Goal: Task Accomplishment & Management: Manage account settings

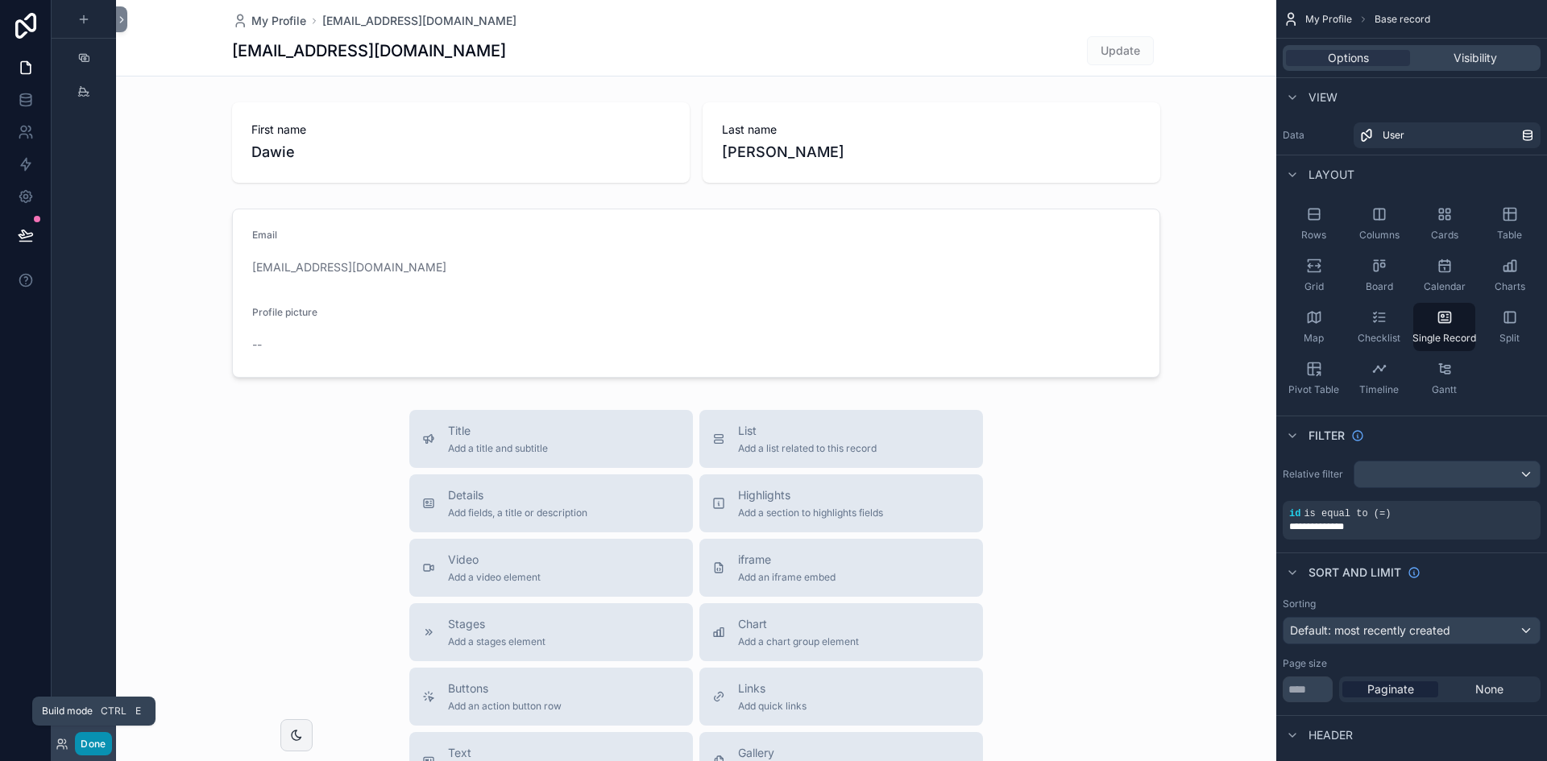
click at [92, 657] on button "Done" at bounding box center [93, 743] width 36 height 23
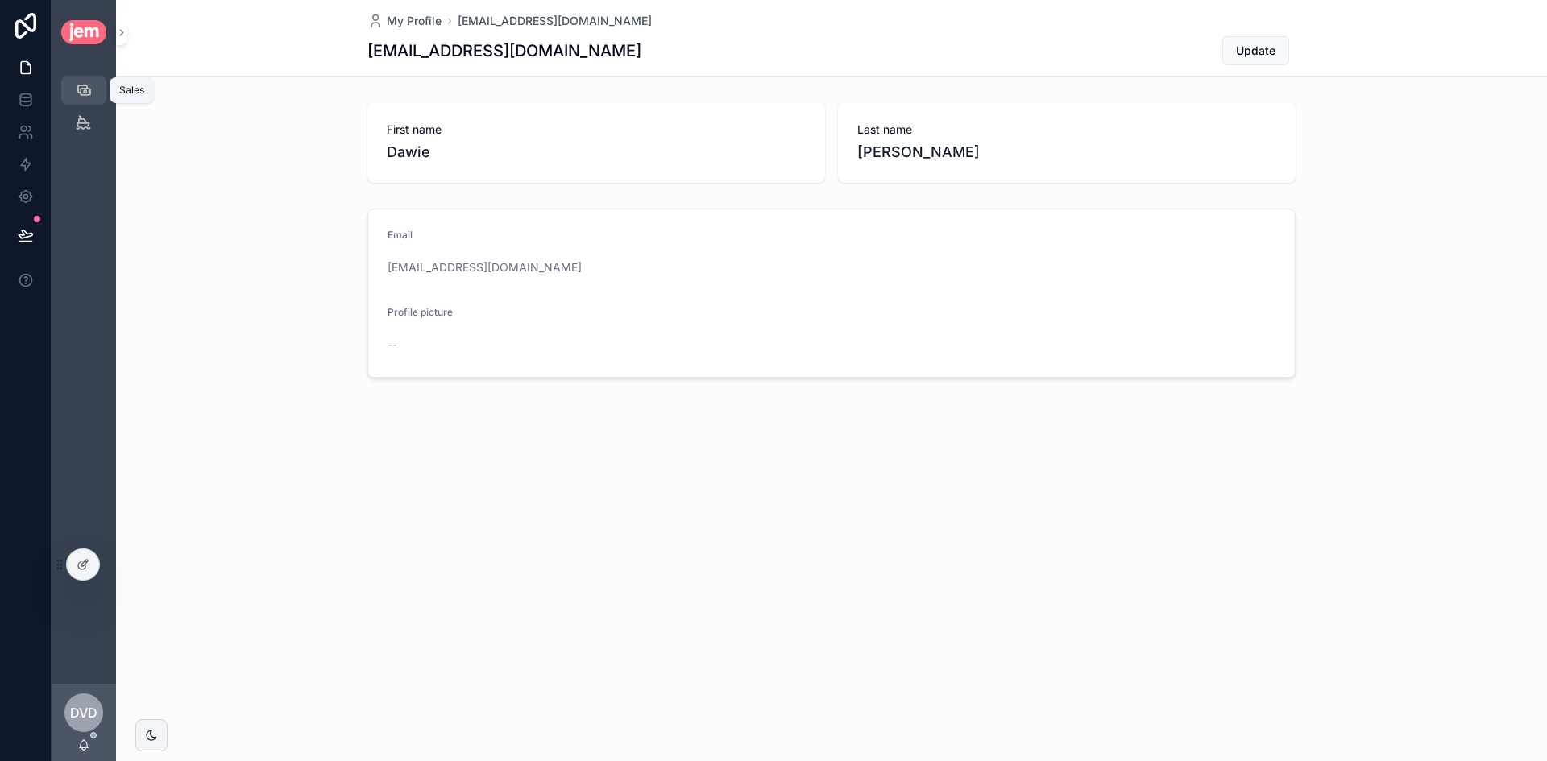
click at [92, 93] on div "Sales" at bounding box center [84, 90] width 26 height 26
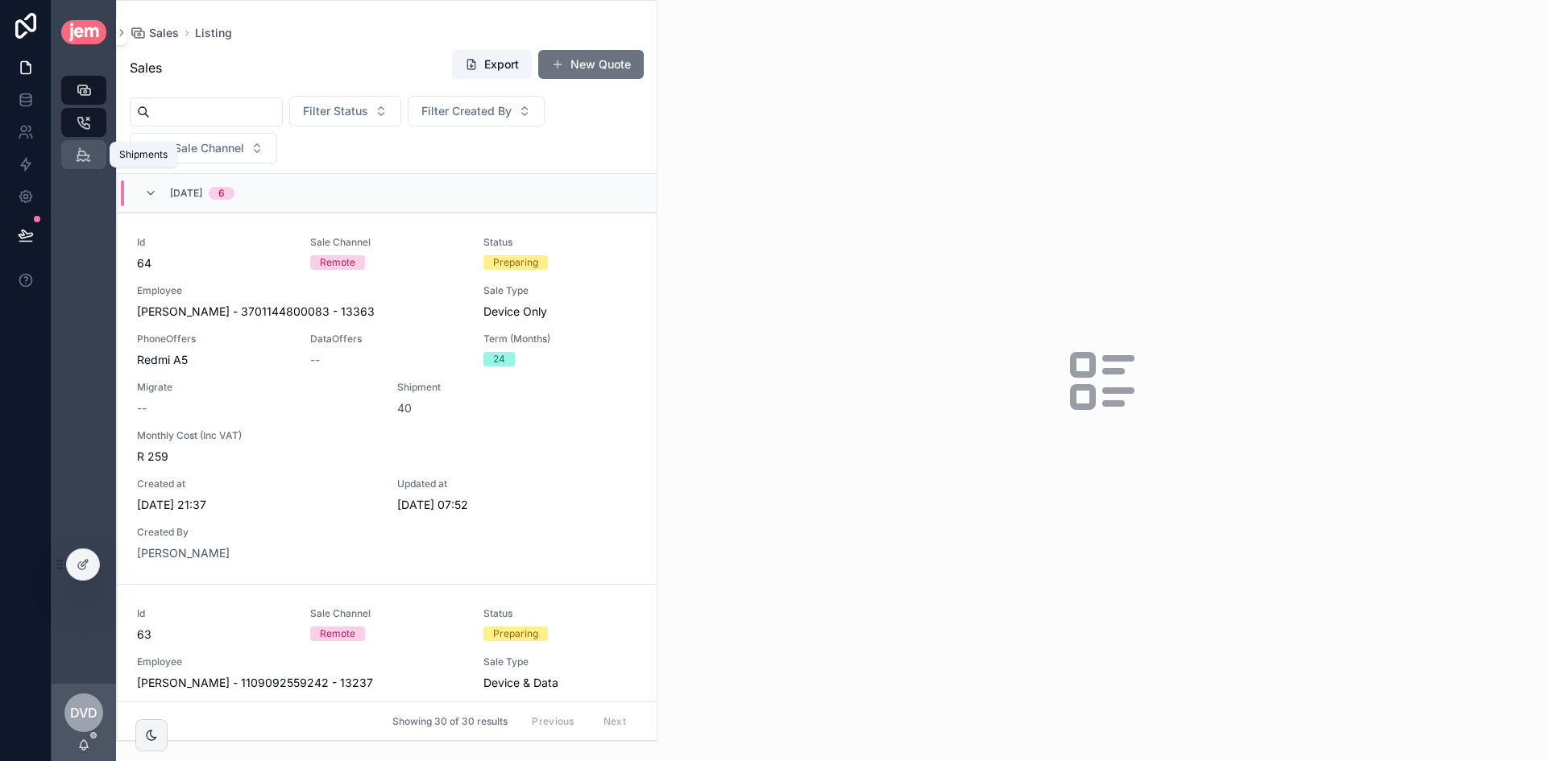
click at [82, 155] on icon "scrollable content" at bounding box center [83, 155] width 15 height 16
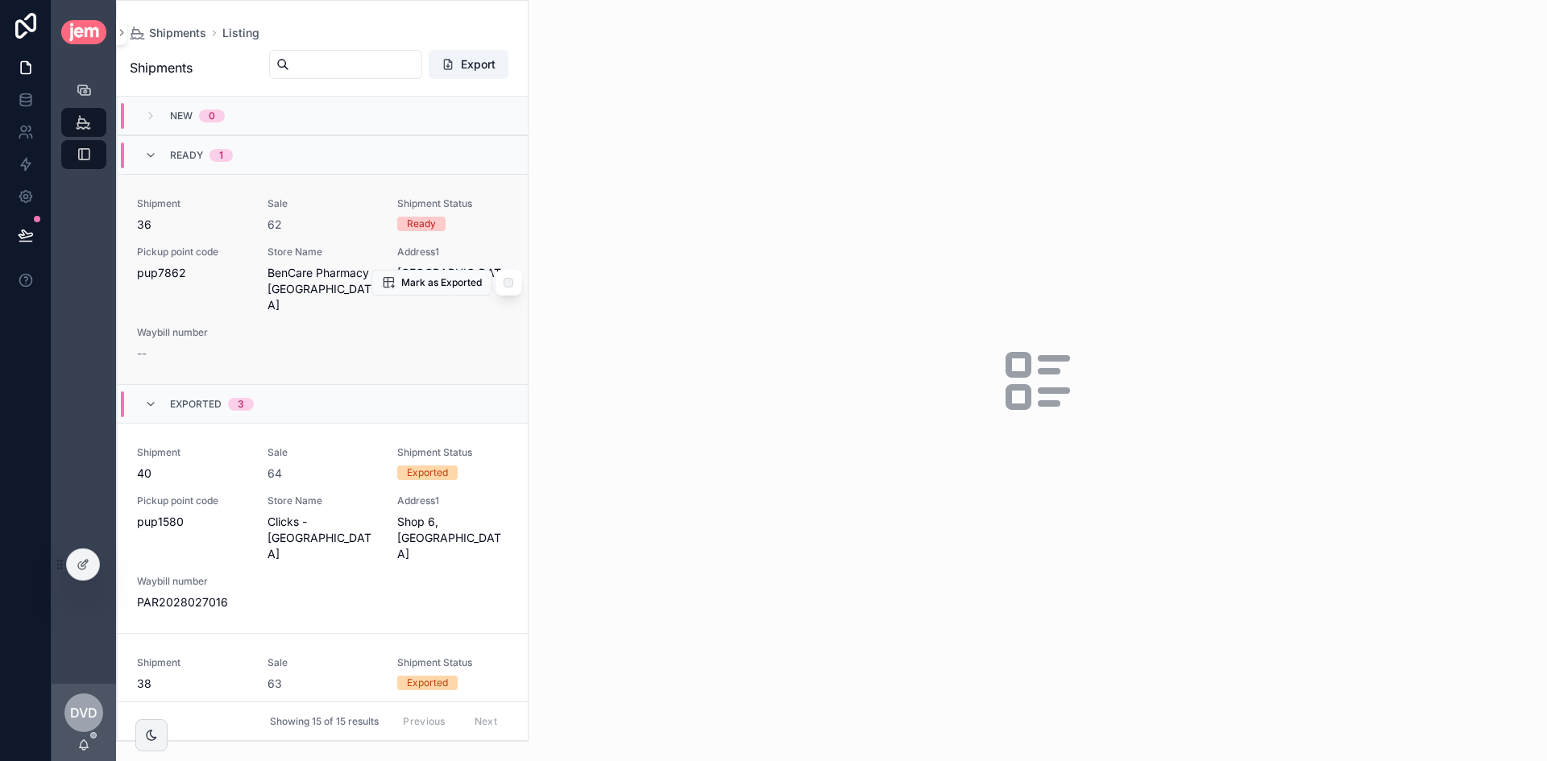
click at [325, 228] on div "62" at bounding box center [322, 225] width 111 height 16
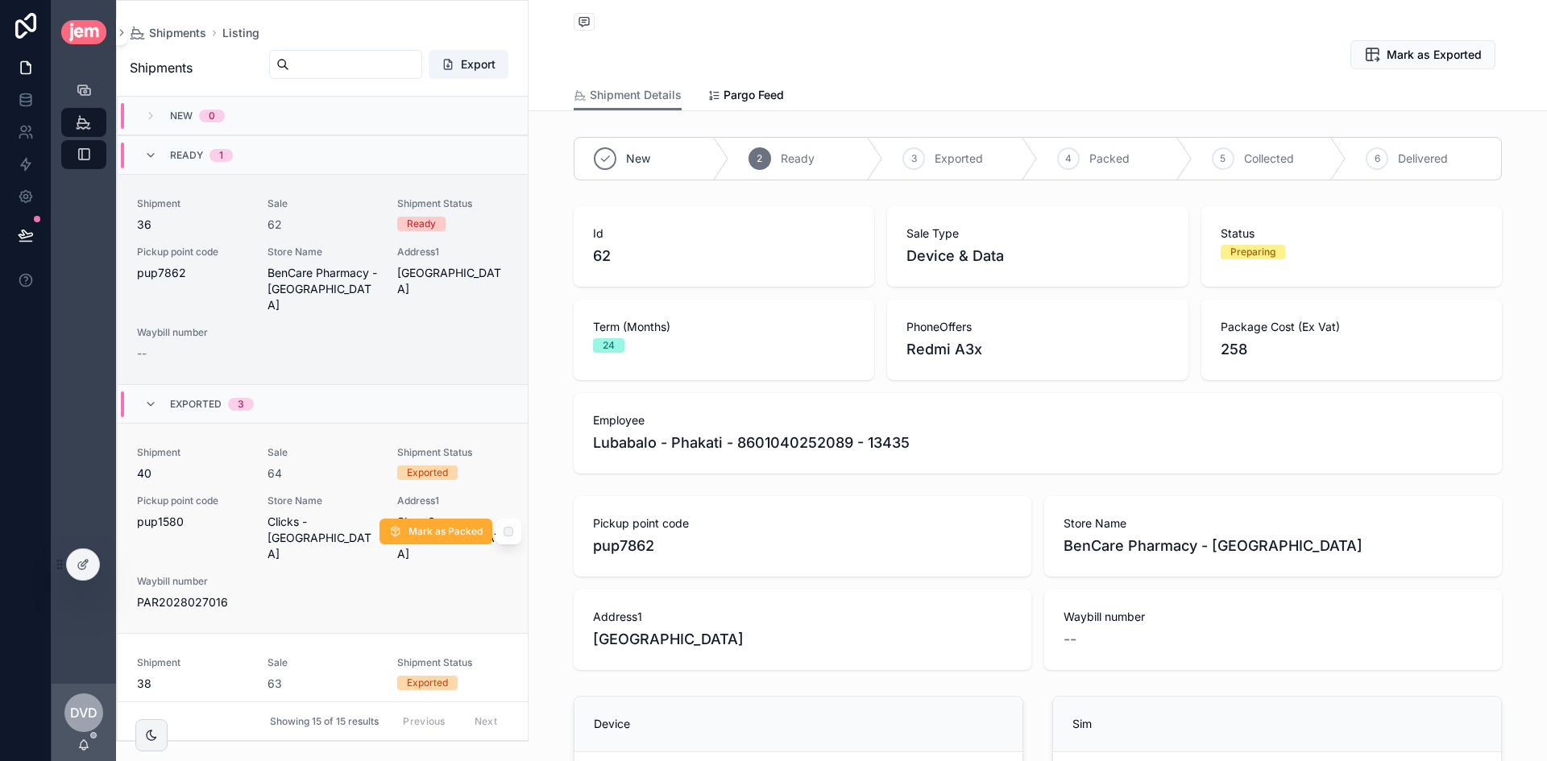
click at [335, 446] on span "Sale" at bounding box center [322, 452] width 111 height 13
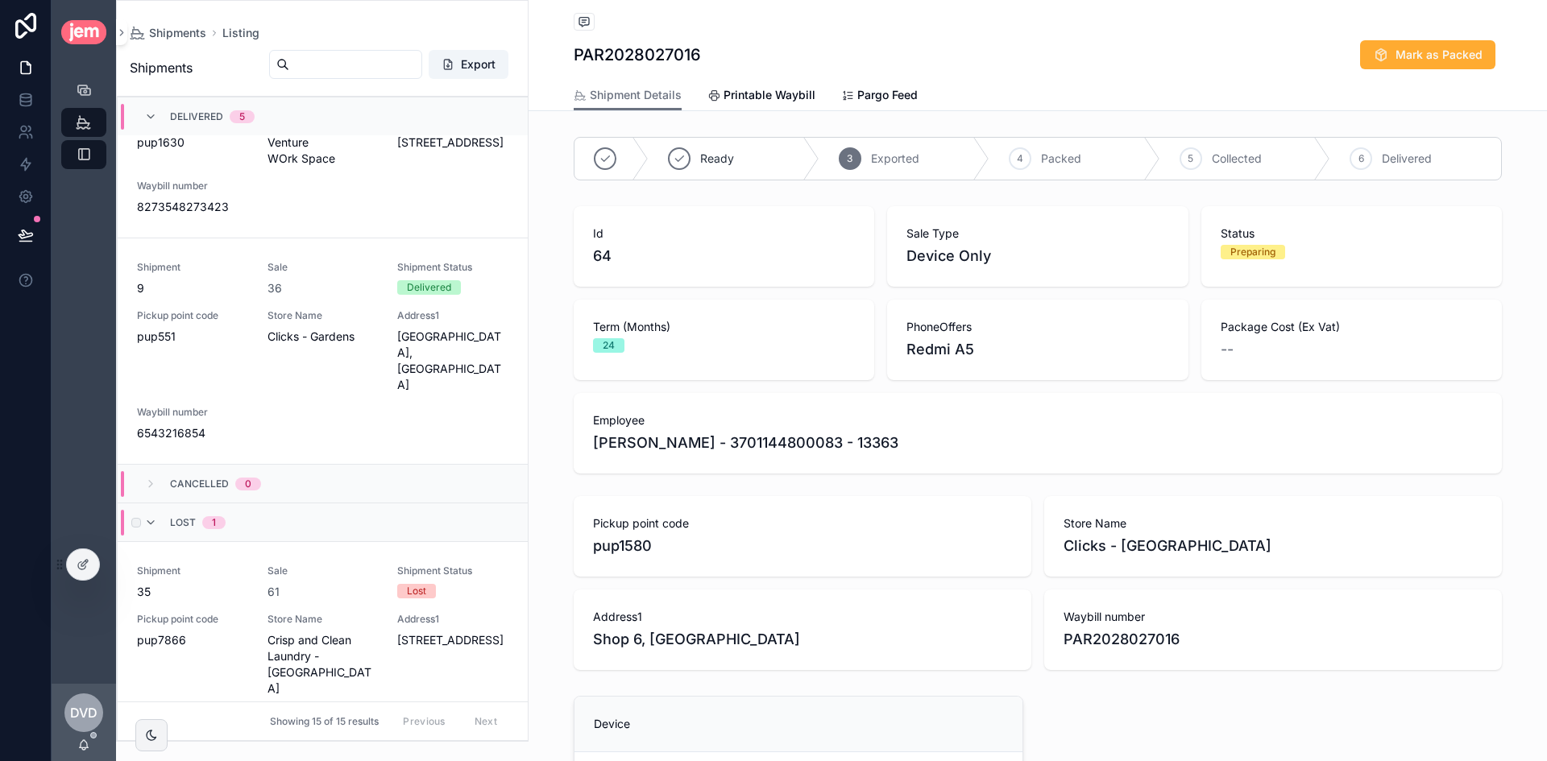
scroll to position [2826, 0]
click at [312, 563] on div "Sale 61" at bounding box center [322, 580] width 111 height 35
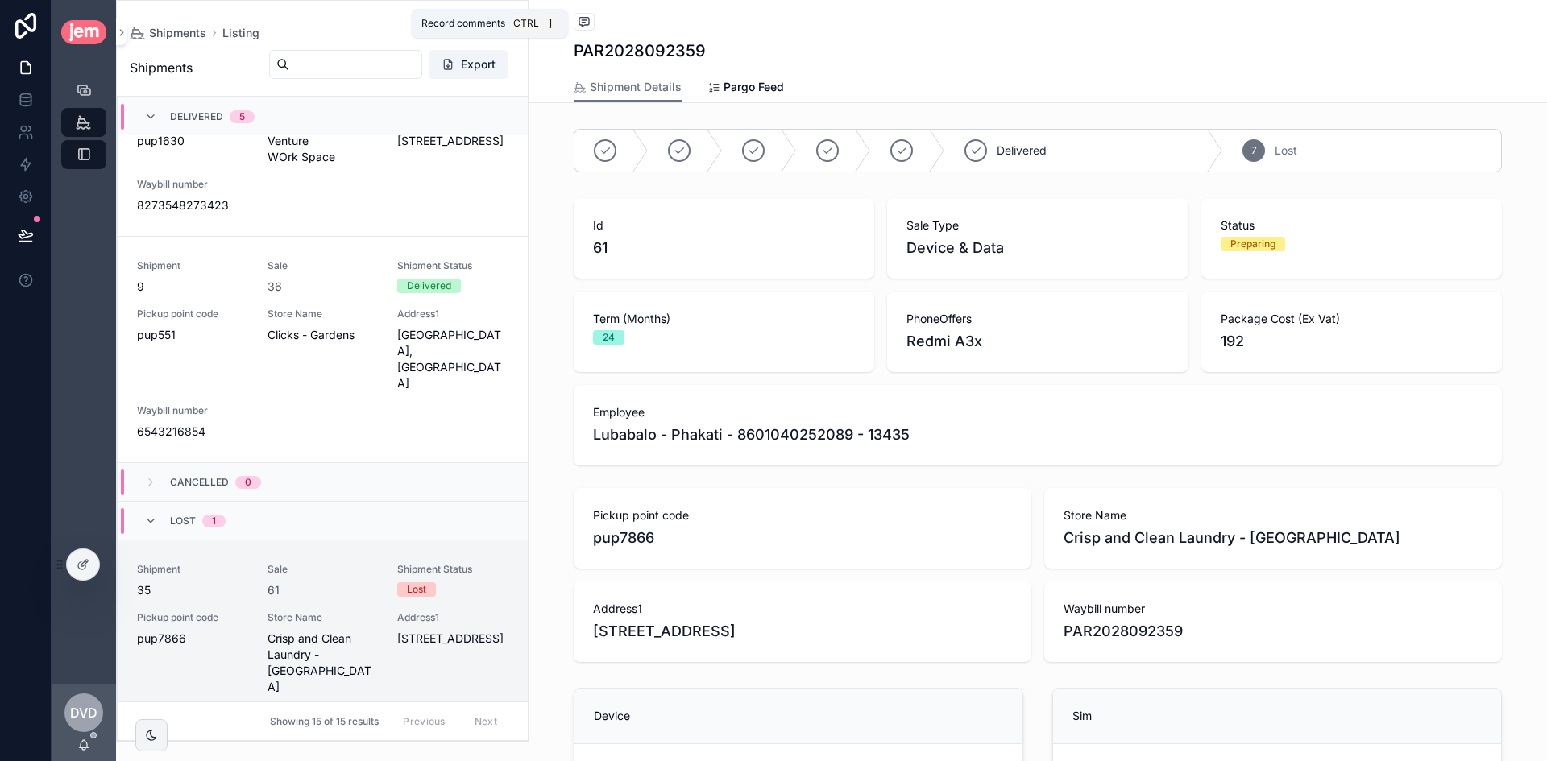
click at [588, 23] on span "scrollable content" at bounding box center [583, 22] width 21 height 18
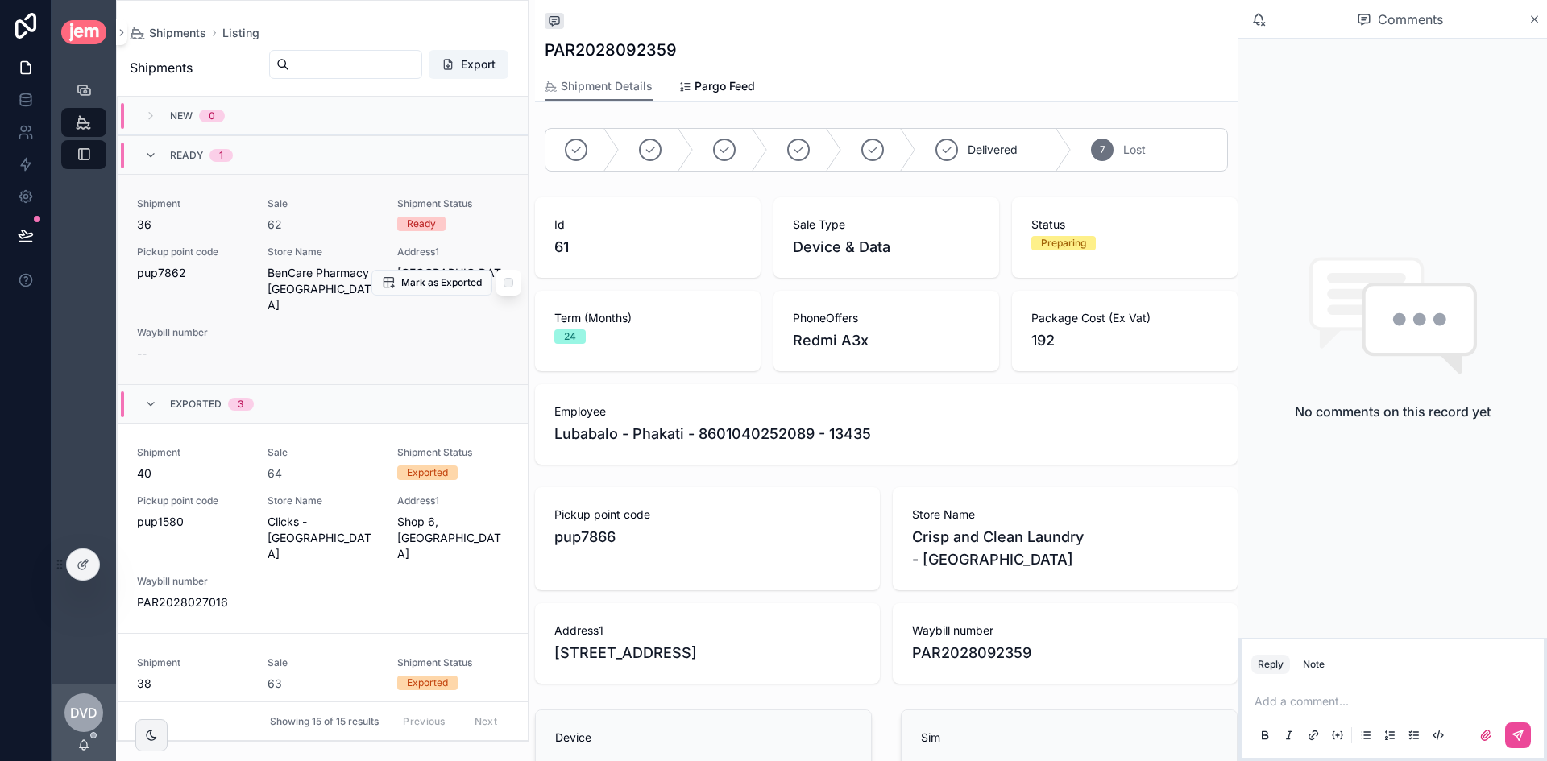
click at [340, 224] on div "62" at bounding box center [322, 225] width 111 height 16
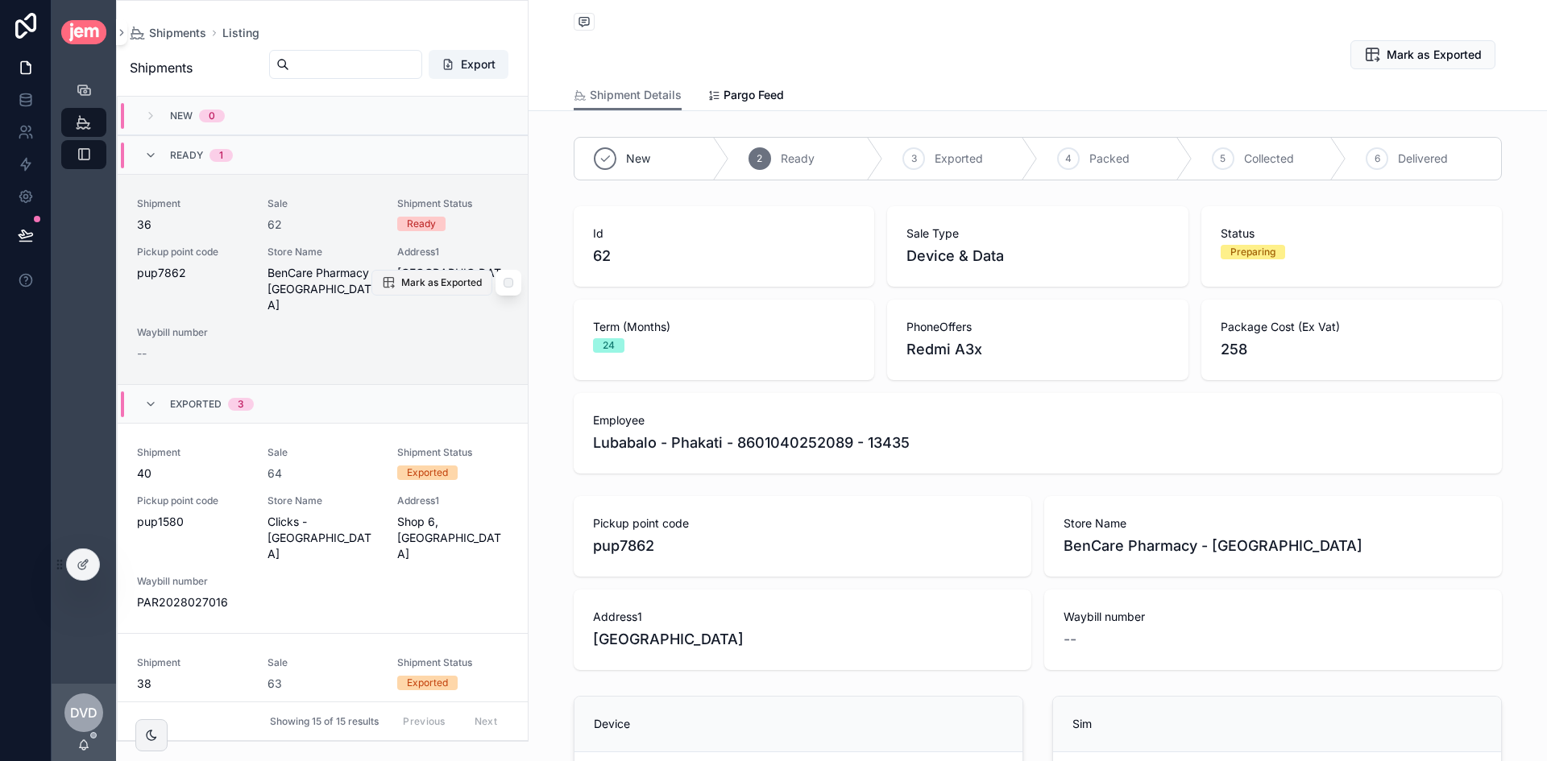
click at [436, 276] on span "Mark as Exported" at bounding box center [441, 282] width 81 height 13
click at [586, 22] on span "scrollable content" at bounding box center [583, 22] width 21 height 18
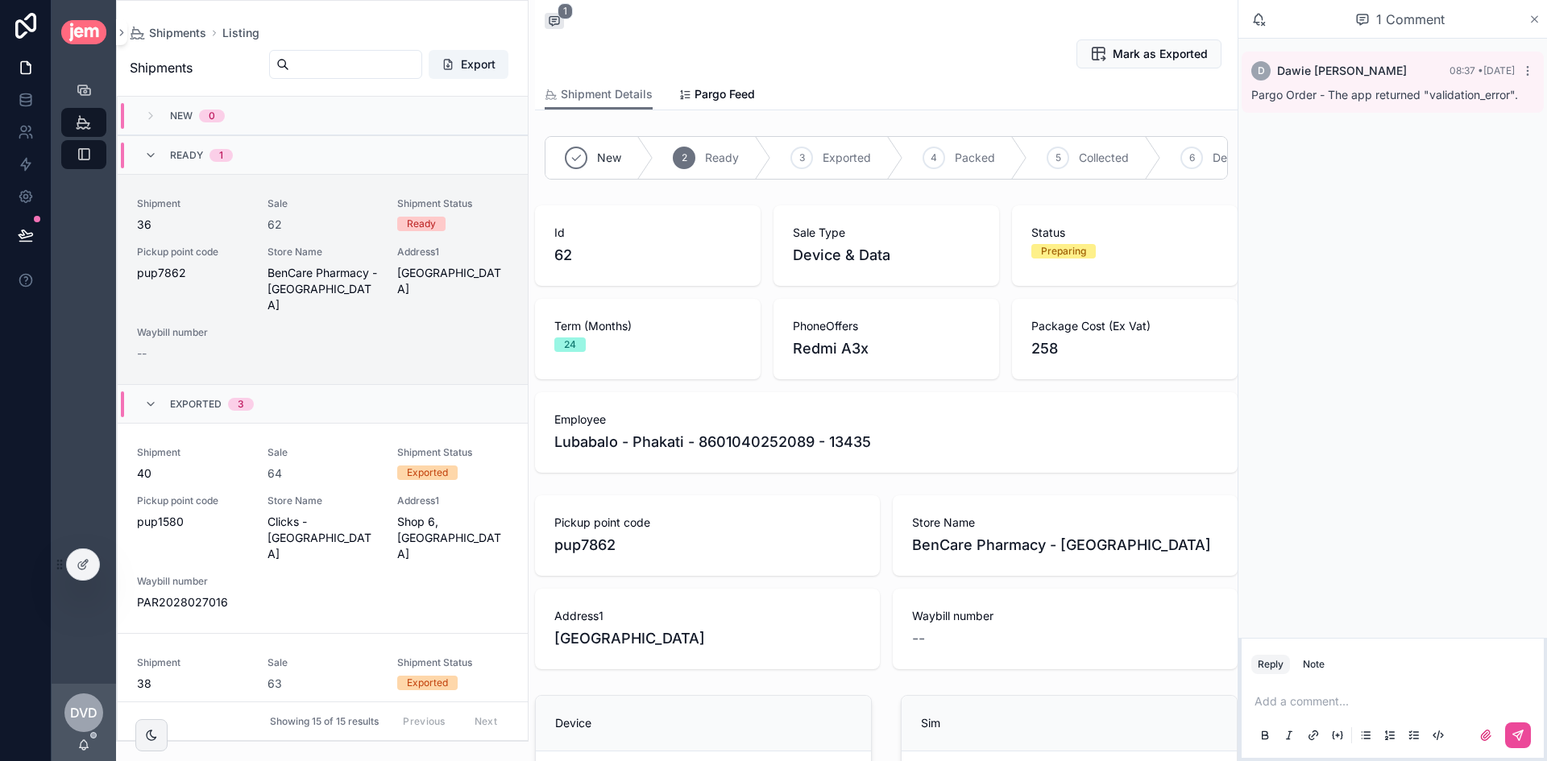
click at [1224, 21] on icon "scrollable content" at bounding box center [1534, 19] width 12 height 13
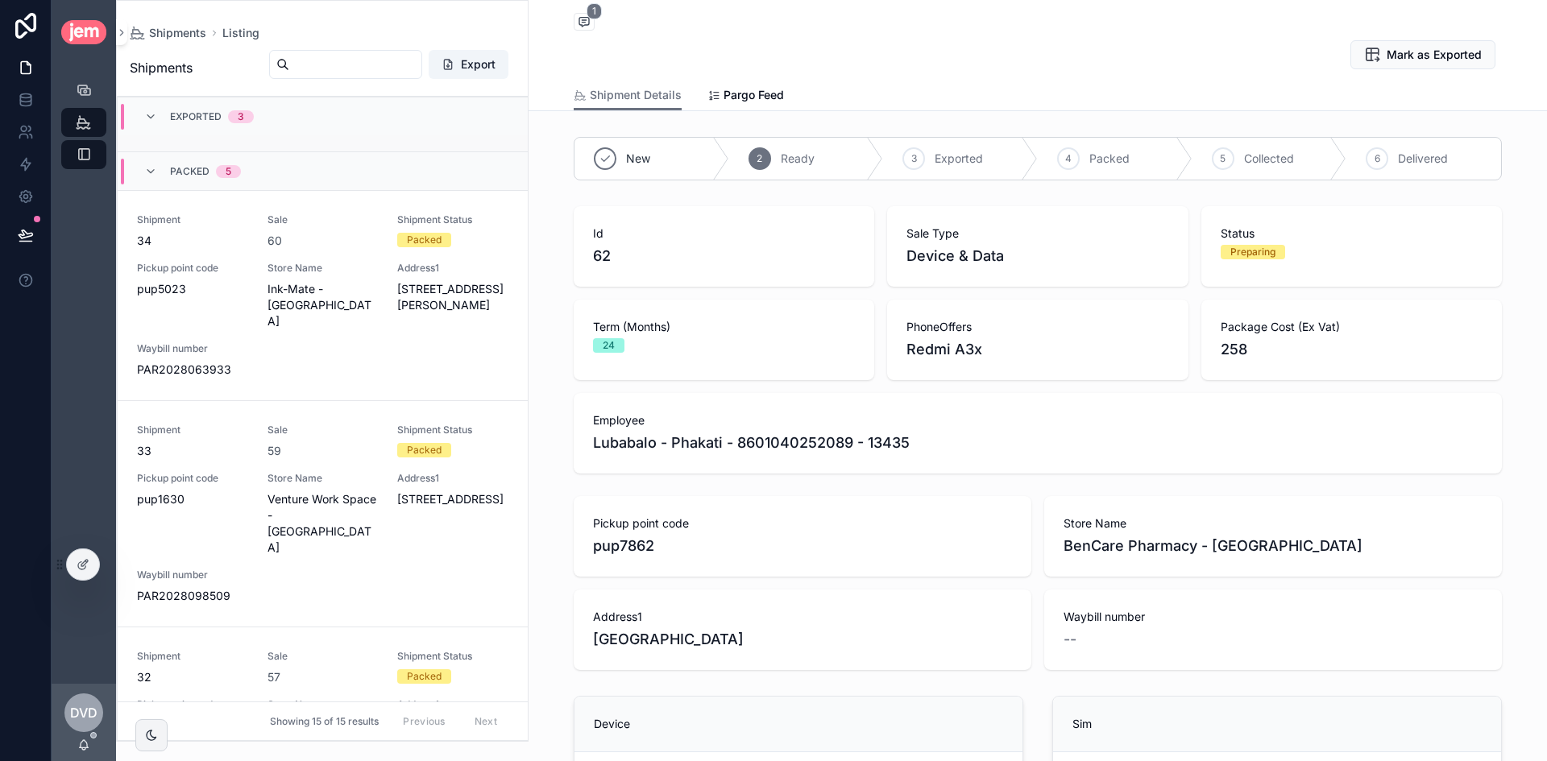
scroll to position [483, 0]
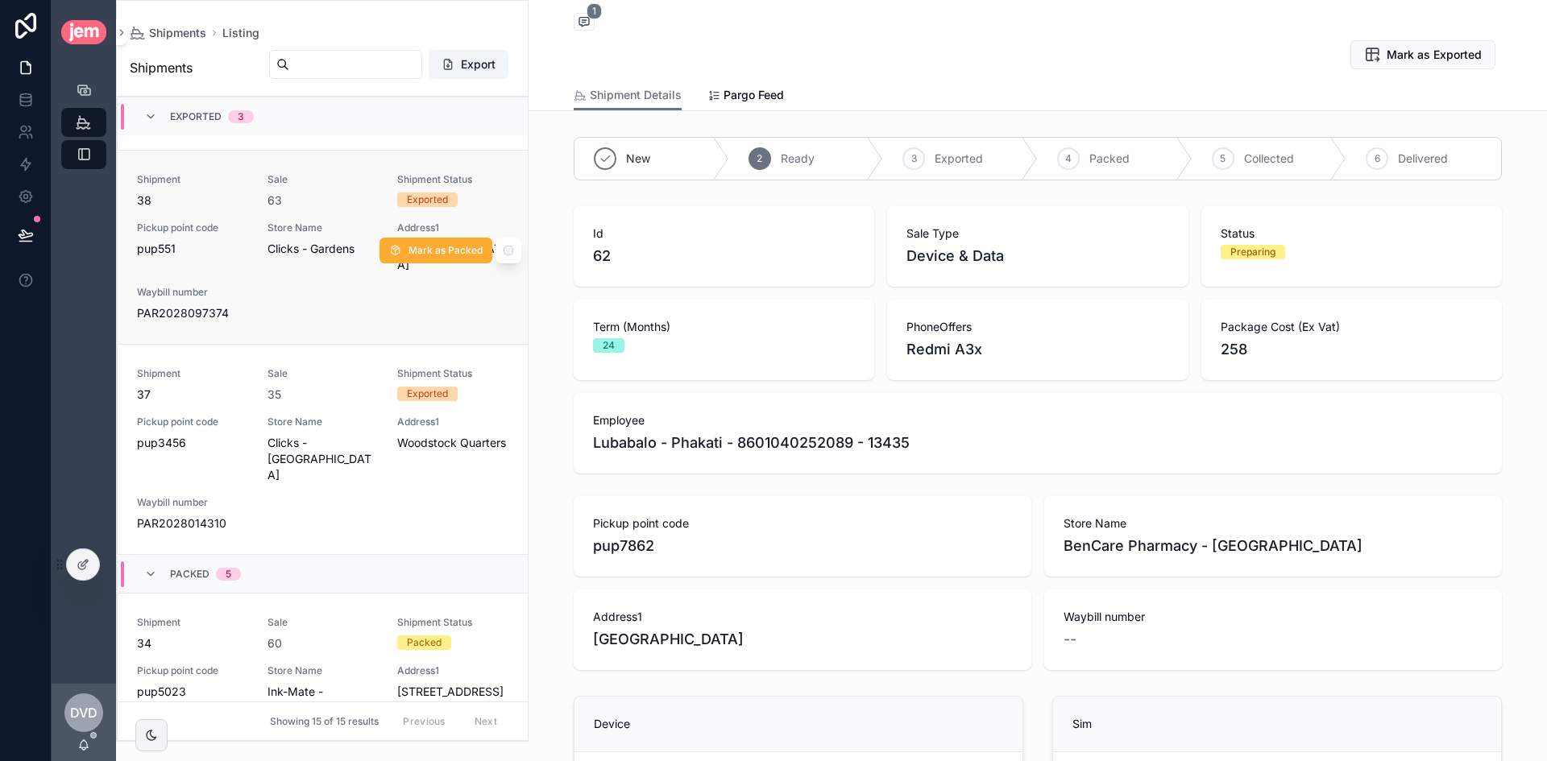
click at [321, 258] on div "Shipment 38 Sale 63 Shipment Status Exported Pickup point code pup551 Store Nam…" at bounding box center [322, 247] width 371 height 148
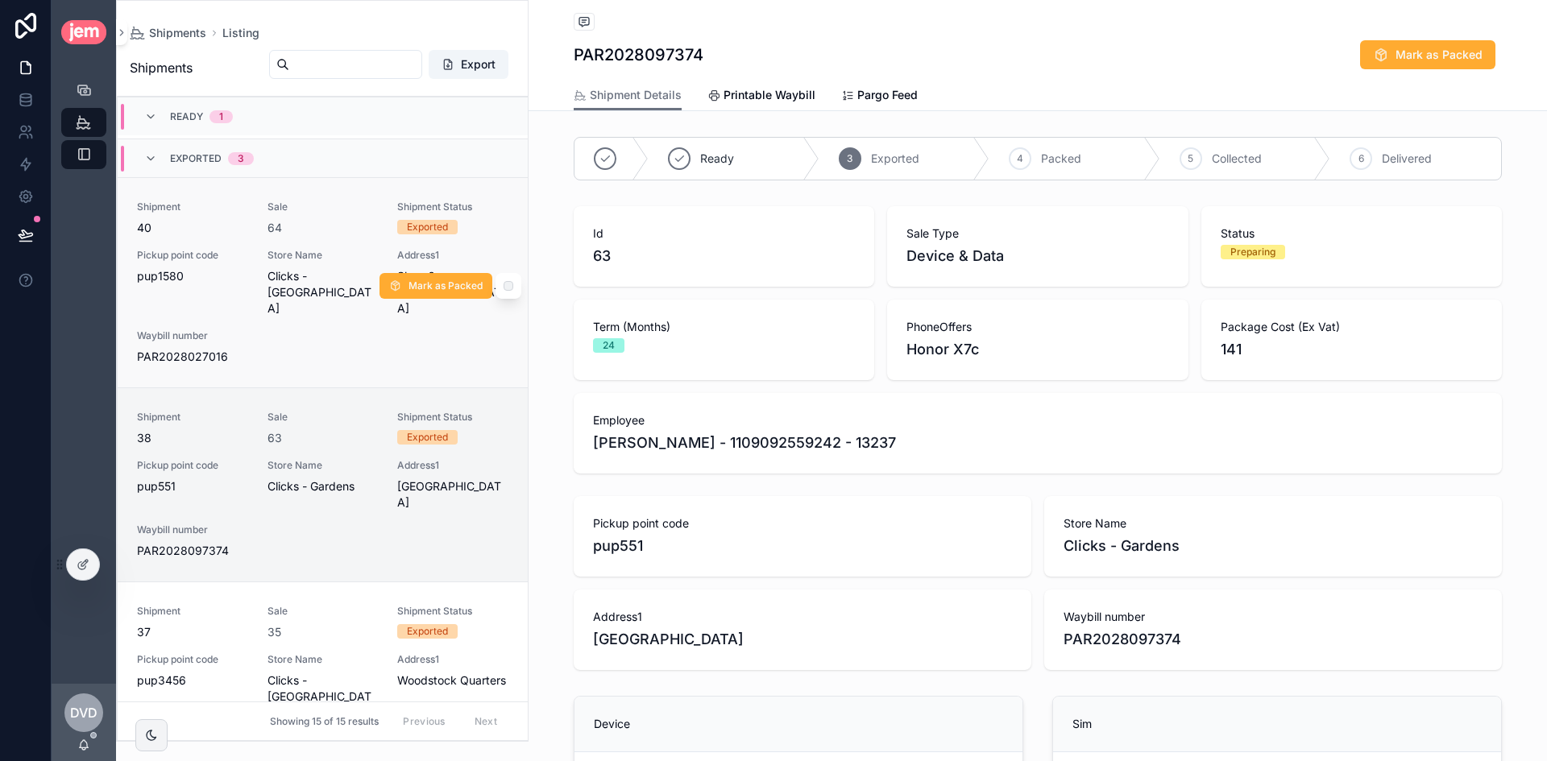
scroll to position [242, 0]
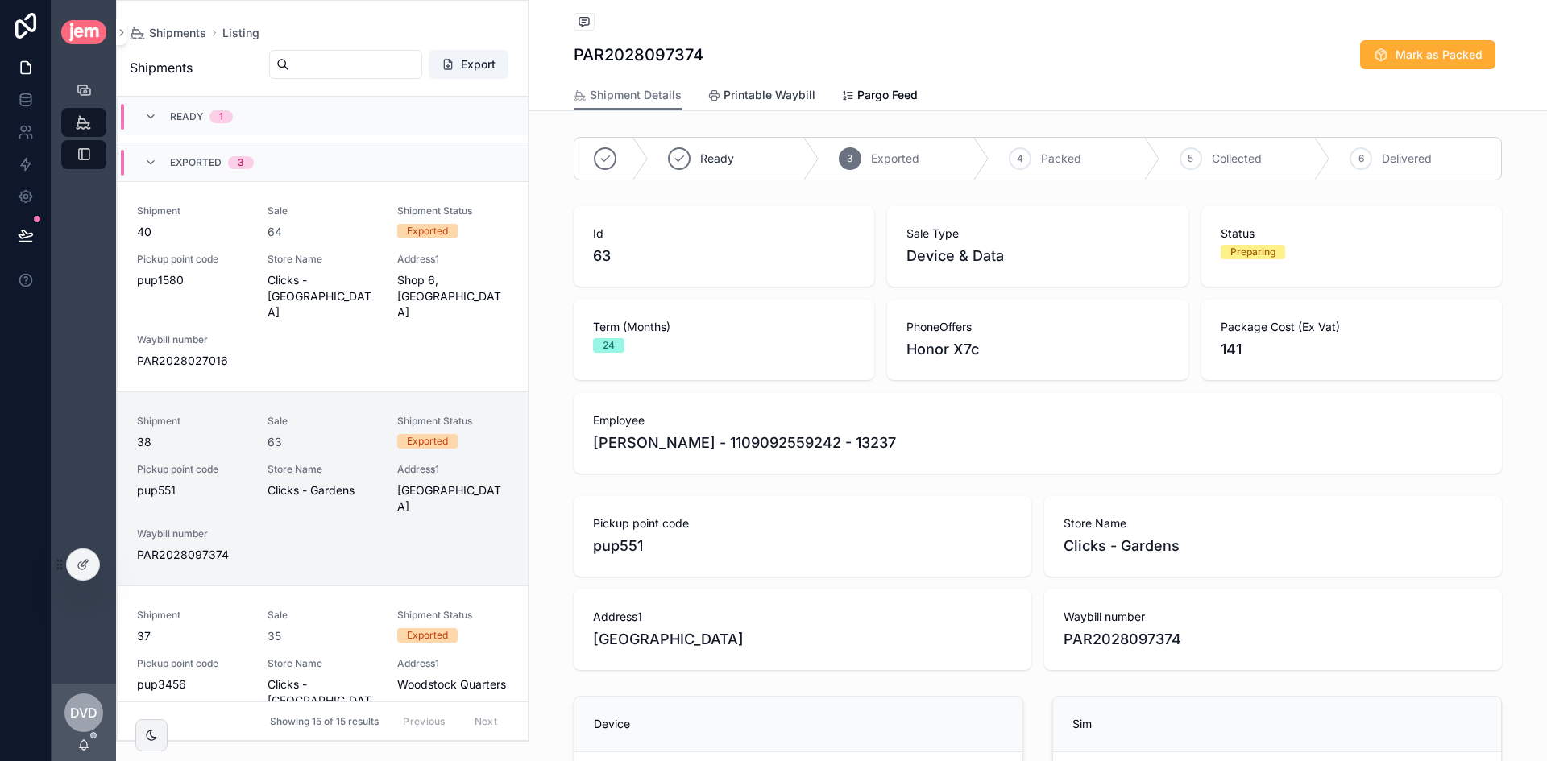
click at [772, 93] on span "Printable Waybill" at bounding box center [769, 95] width 92 height 16
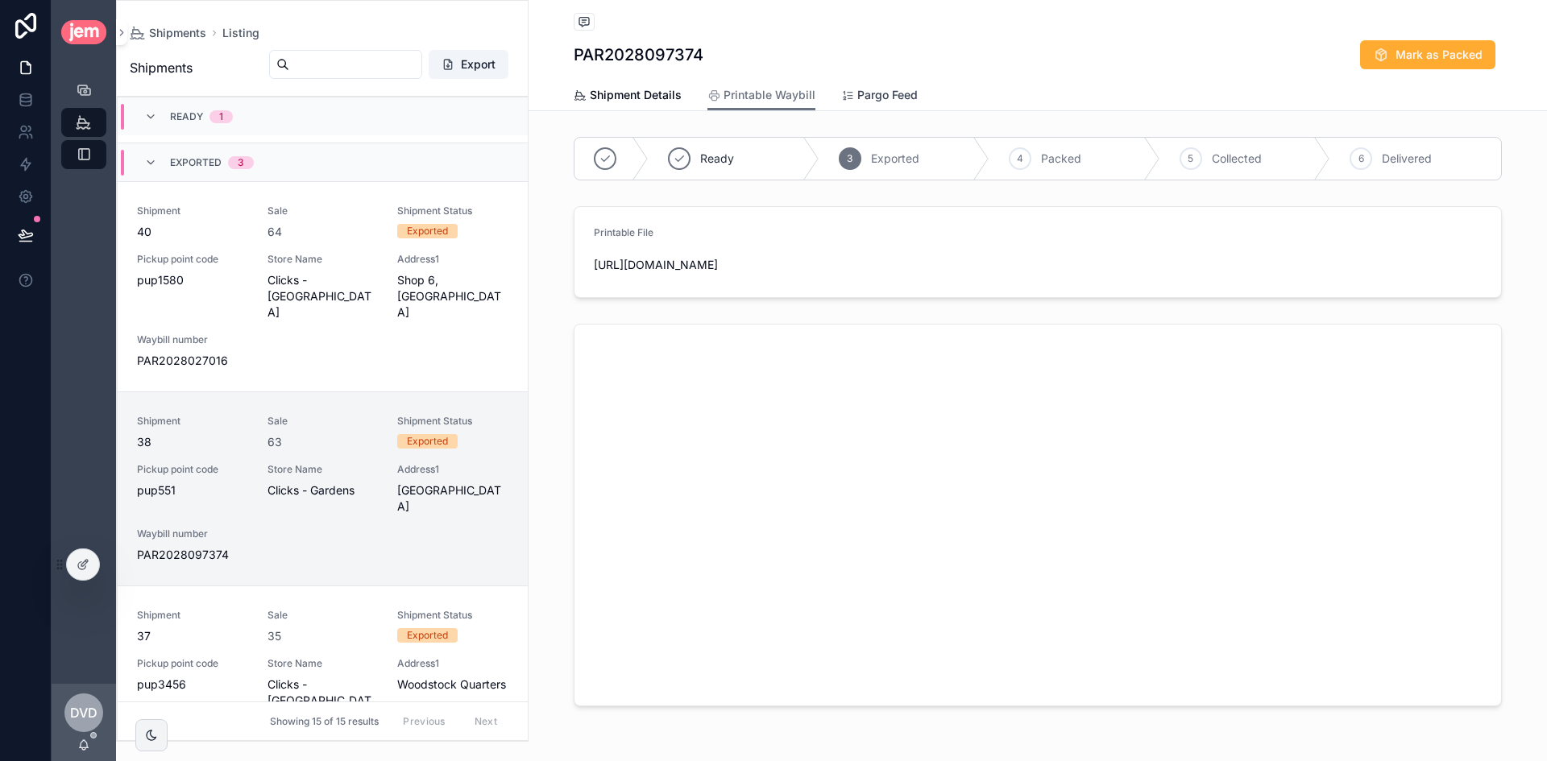
click at [872, 104] on link "Pargo Feed" at bounding box center [879, 97] width 77 height 32
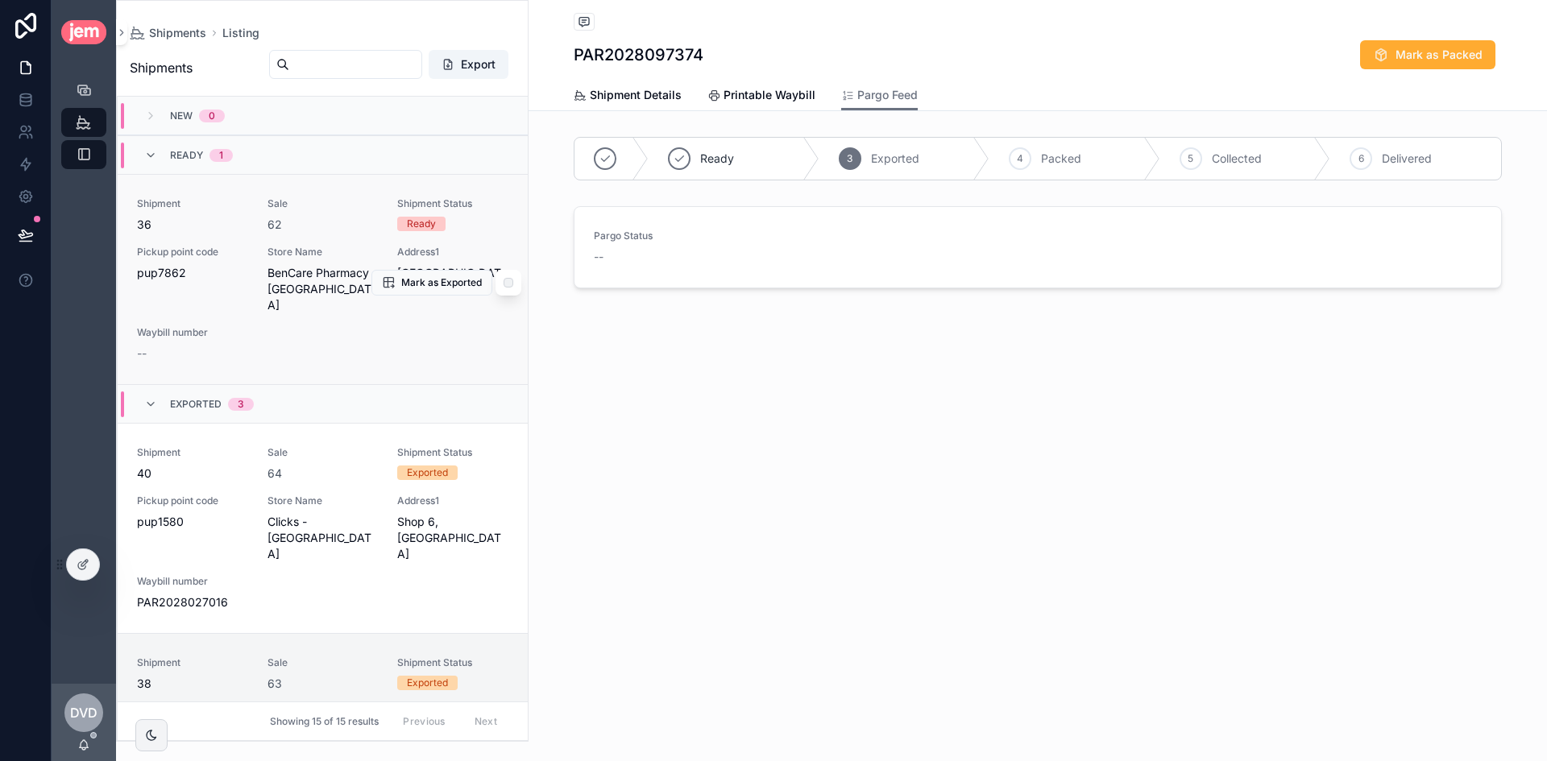
click at [205, 217] on span "36" at bounding box center [192, 225] width 111 height 16
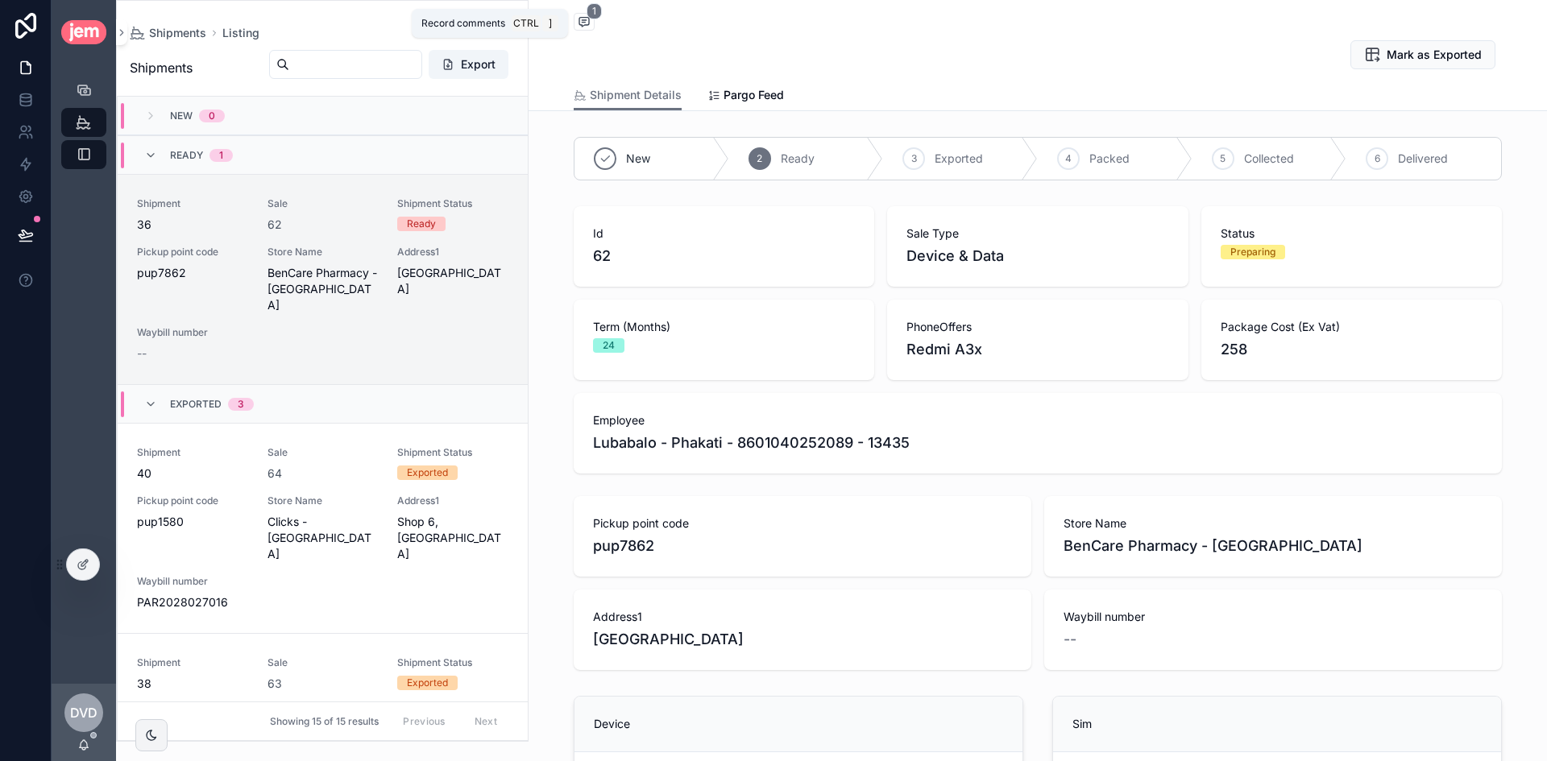
click at [580, 22] on icon "scrollable content" at bounding box center [584, 21] width 13 height 13
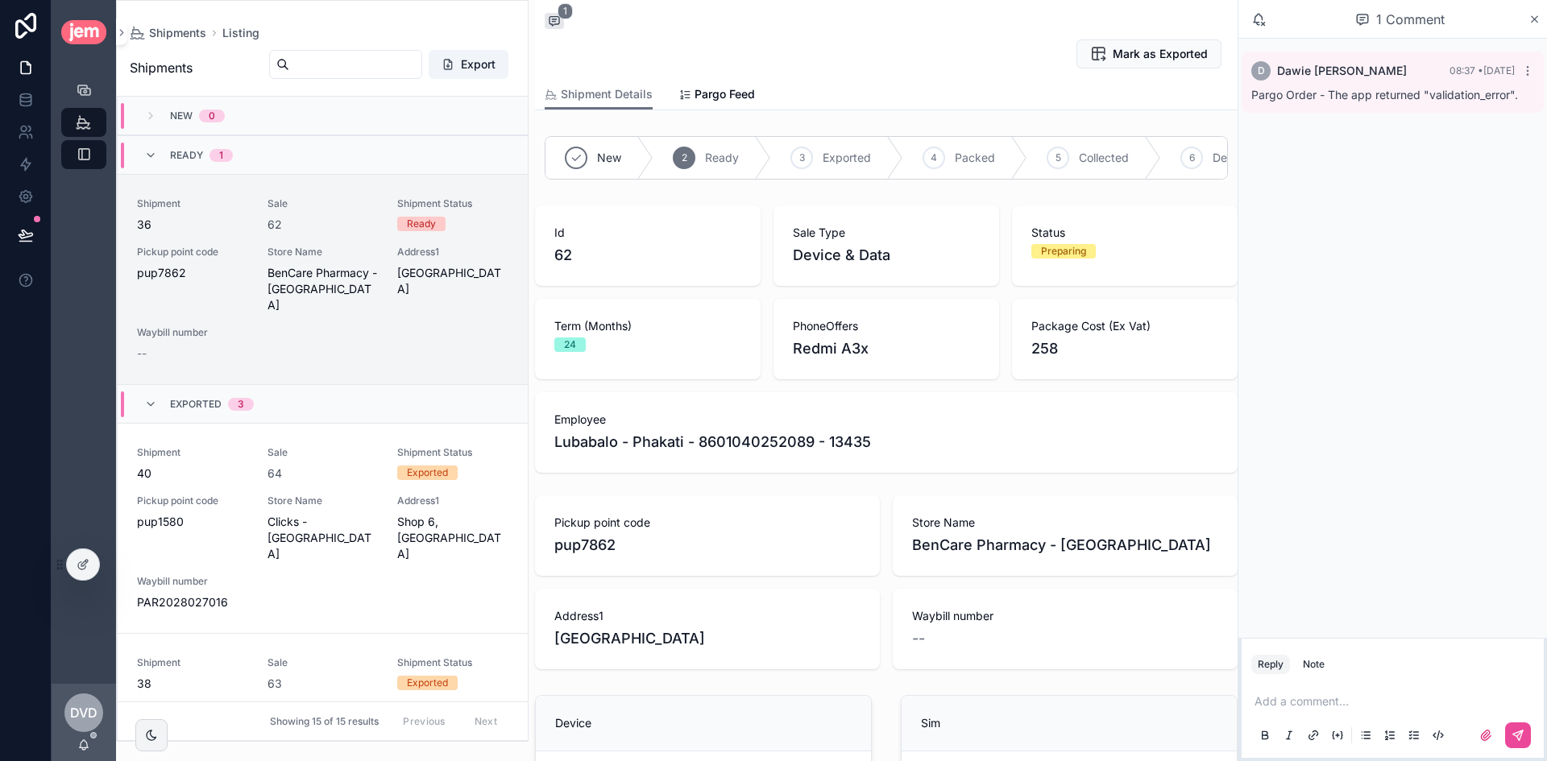
click at [1224, 100] on span "Pargo Order - The app returned "validation_error"." at bounding box center [1384, 95] width 267 height 14
click at [554, 19] on icon "scrollable content" at bounding box center [554, 20] width 13 height 13
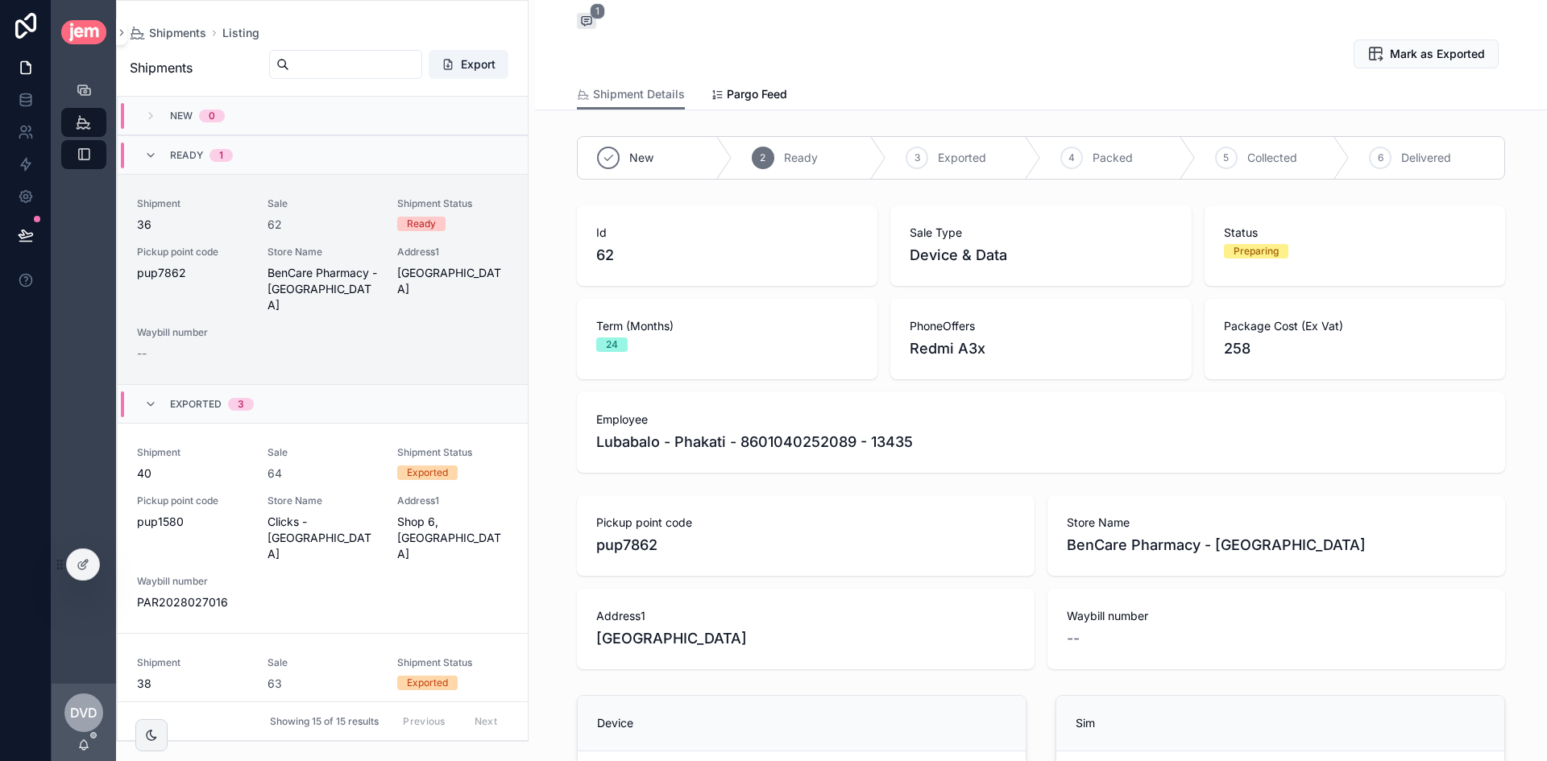
click at [577, 31] on button "1" at bounding box center [586, 22] width 19 height 19
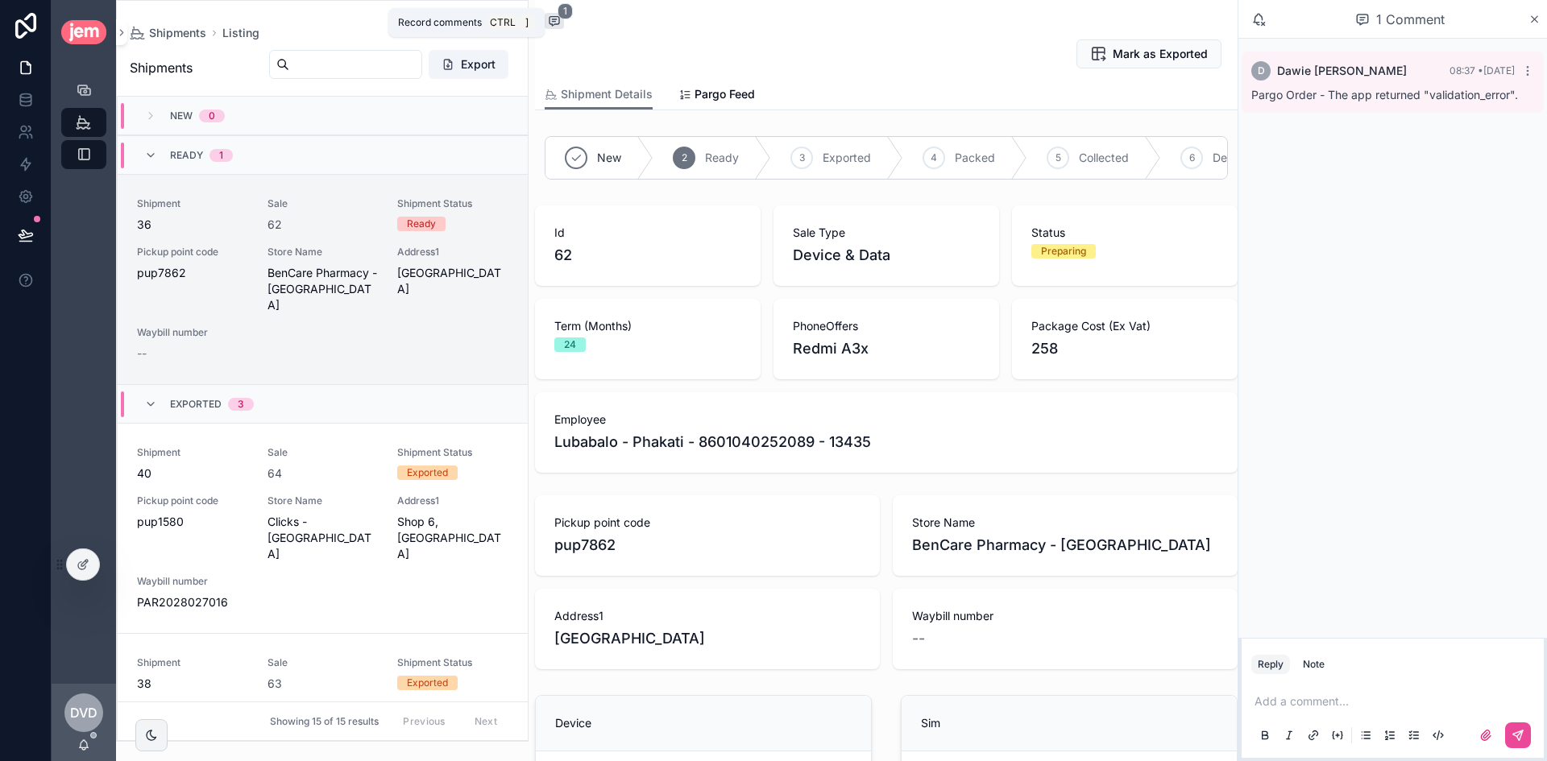
click at [562, 19] on span "scrollable content" at bounding box center [554, 21] width 19 height 16
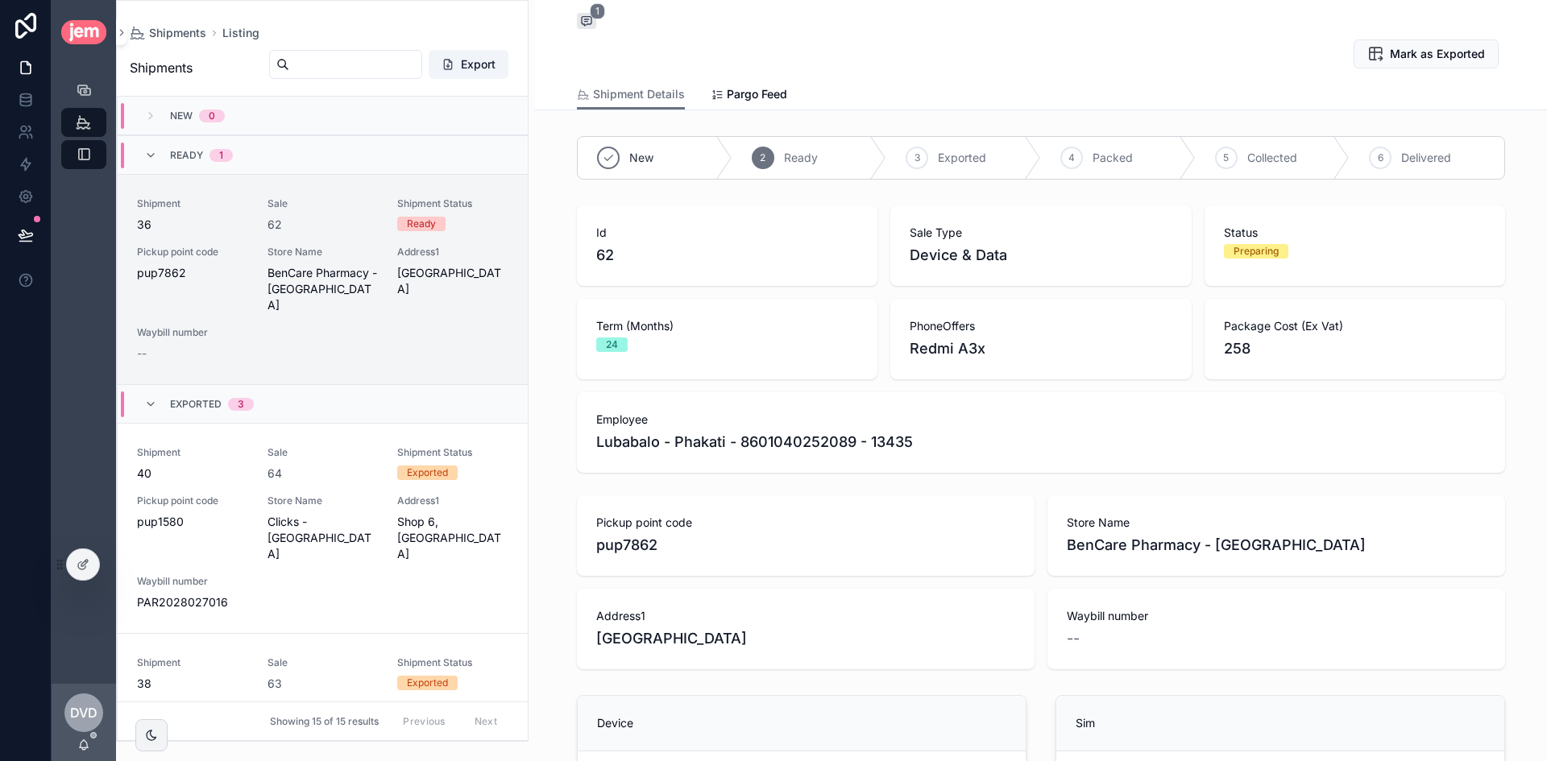
click at [706, 32] on div "Back to Listing Listing 1 Mark as Exported" at bounding box center [1041, 39] width 928 height 79
click at [101, 563] on div "Sales Shipments Listing" at bounding box center [84, 373] width 64 height 619
click at [95, 564] on div at bounding box center [83, 564] width 32 height 31
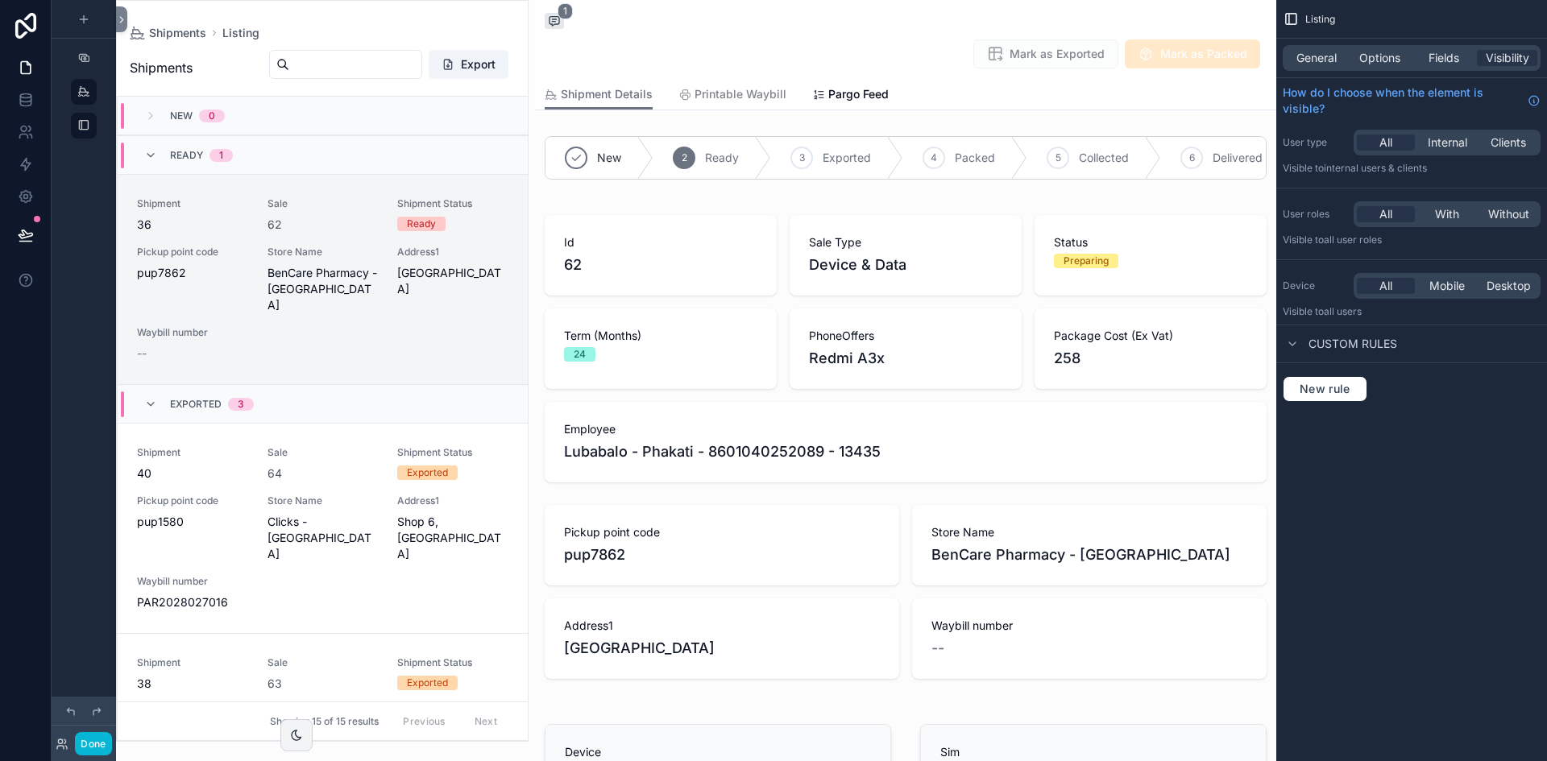
scroll to position [77, 0]
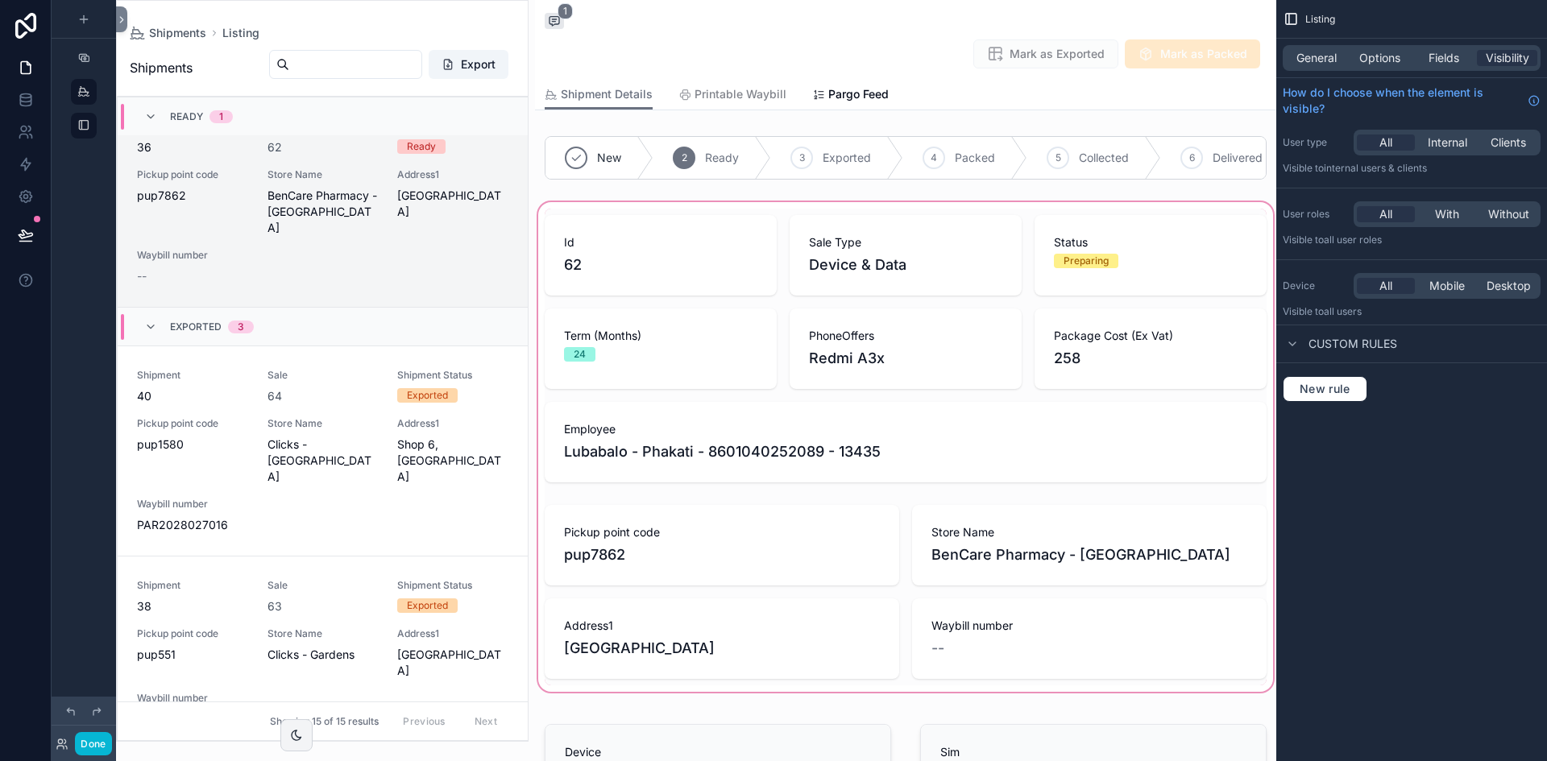
click at [658, 258] on div "scrollable content" at bounding box center [905, 447] width 741 height 496
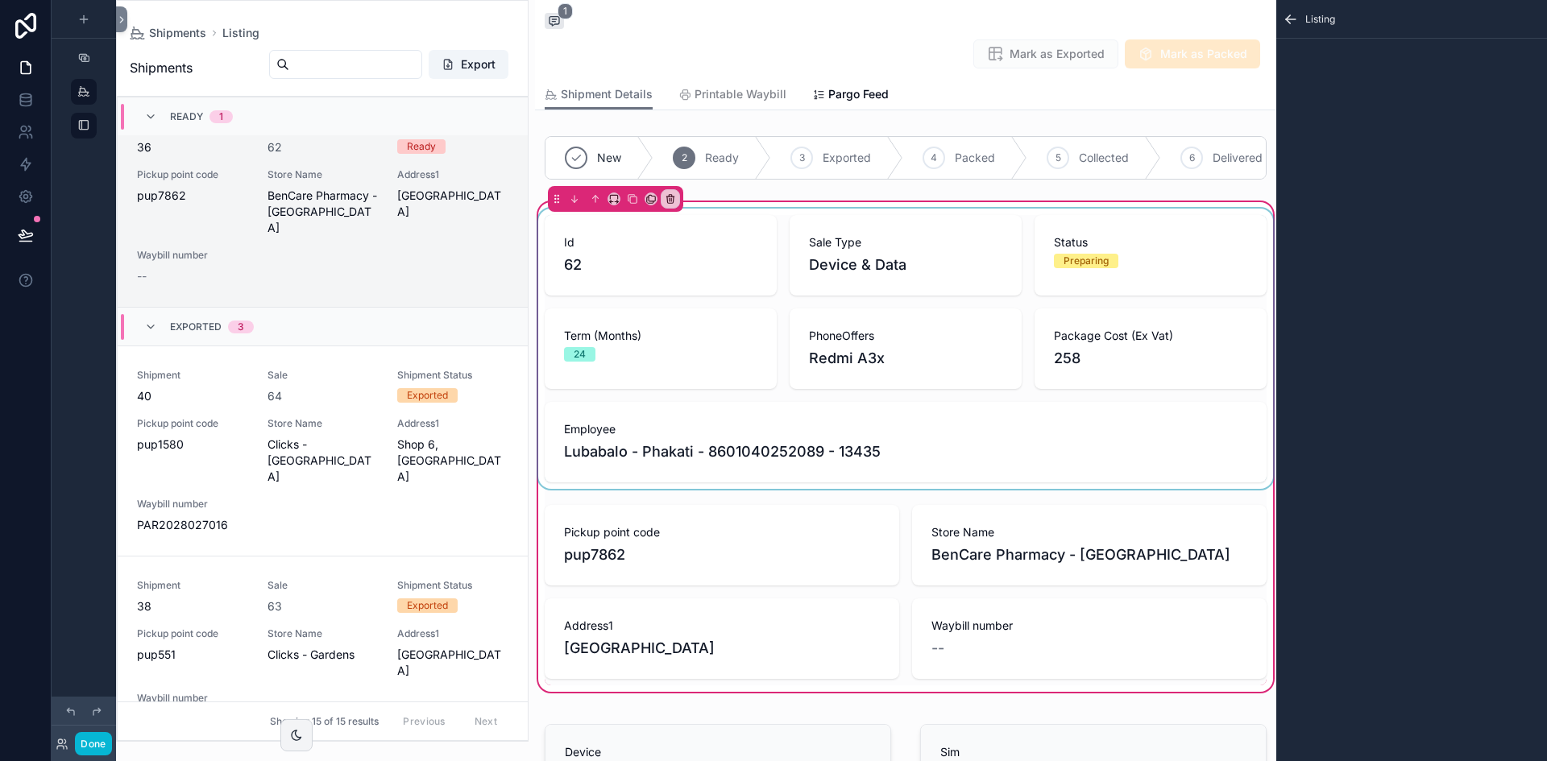
click at [819, 232] on div "scrollable content" at bounding box center [905, 349] width 741 height 280
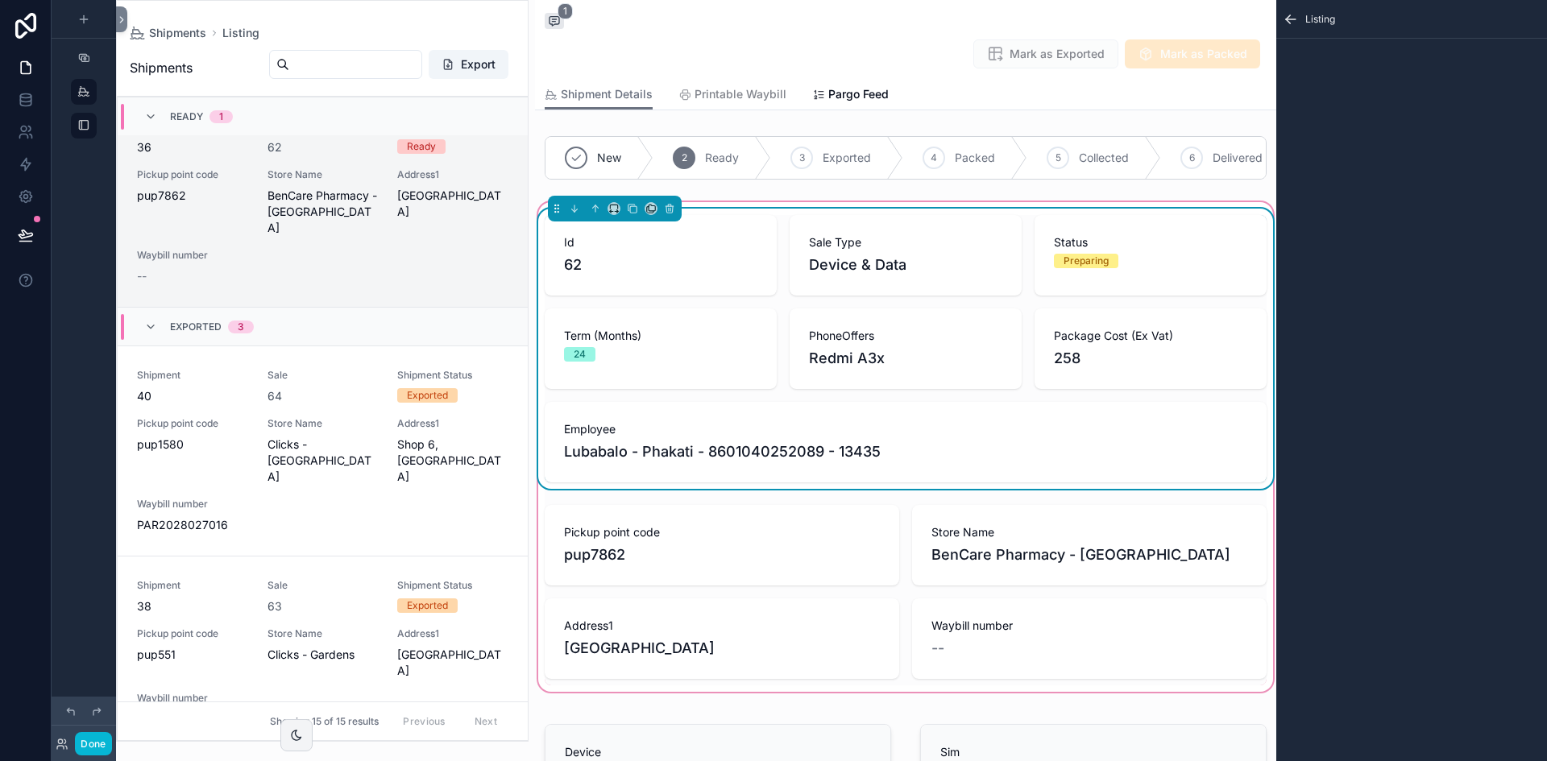
click at [776, 235] on div "Id 62 Sale Type Device & Data Status Preparing Term (Months) 24 PhoneOffers Red…" at bounding box center [906, 348] width 722 height 267
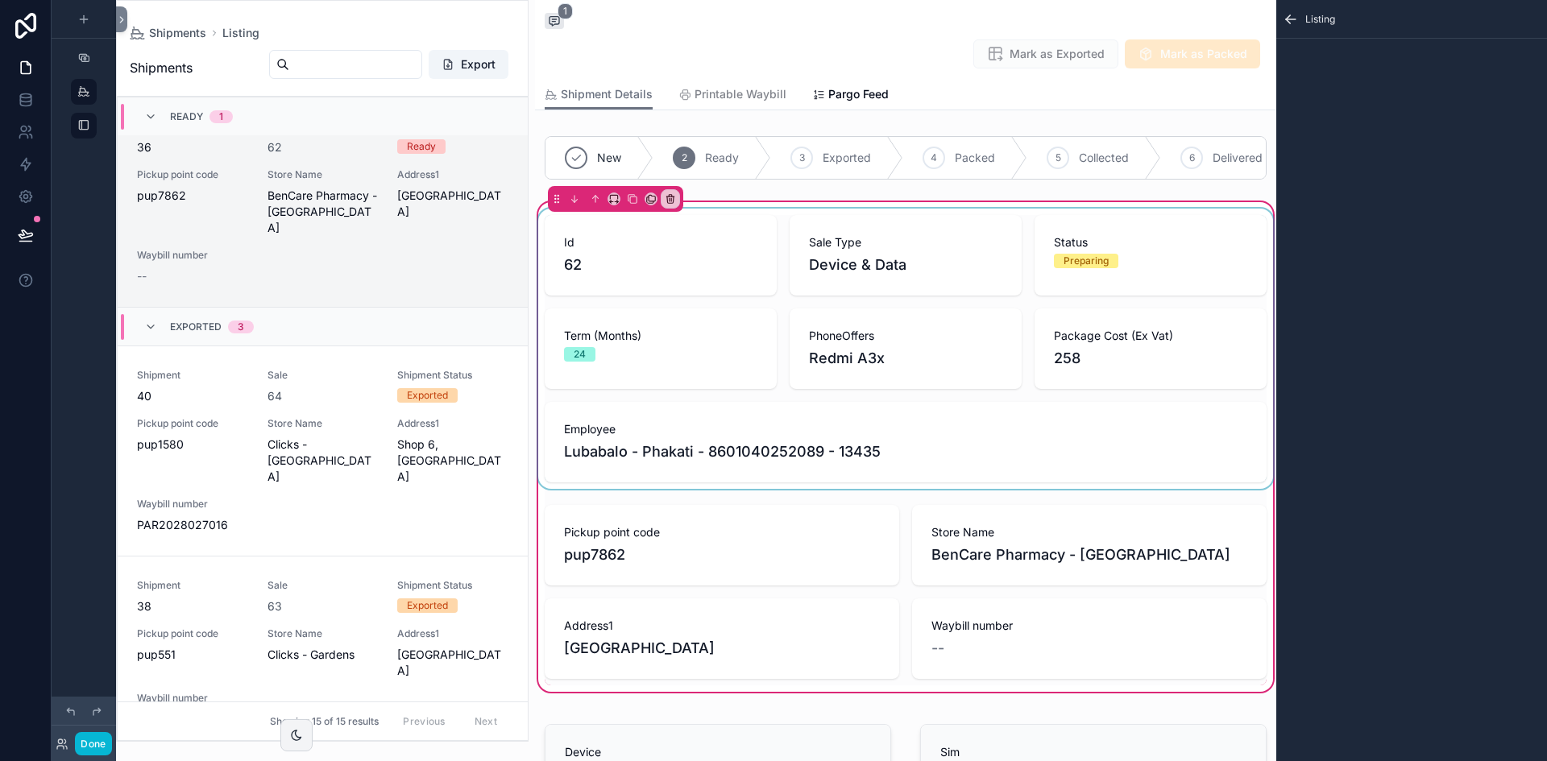
click at [756, 237] on div "scrollable content" at bounding box center [905, 349] width 741 height 280
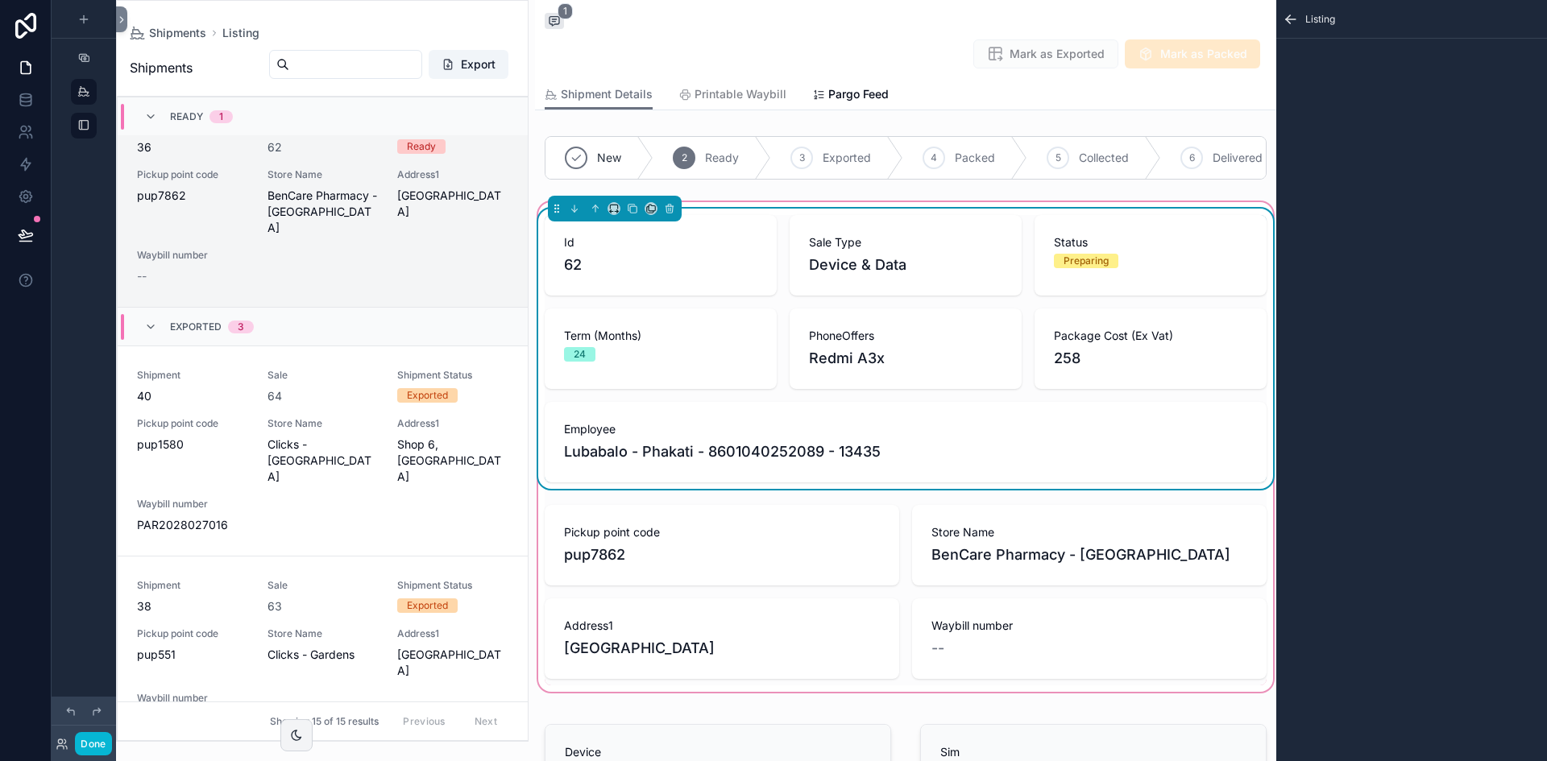
click at [1224, 20] on icon "scrollable content" at bounding box center [1290, 19] width 16 height 16
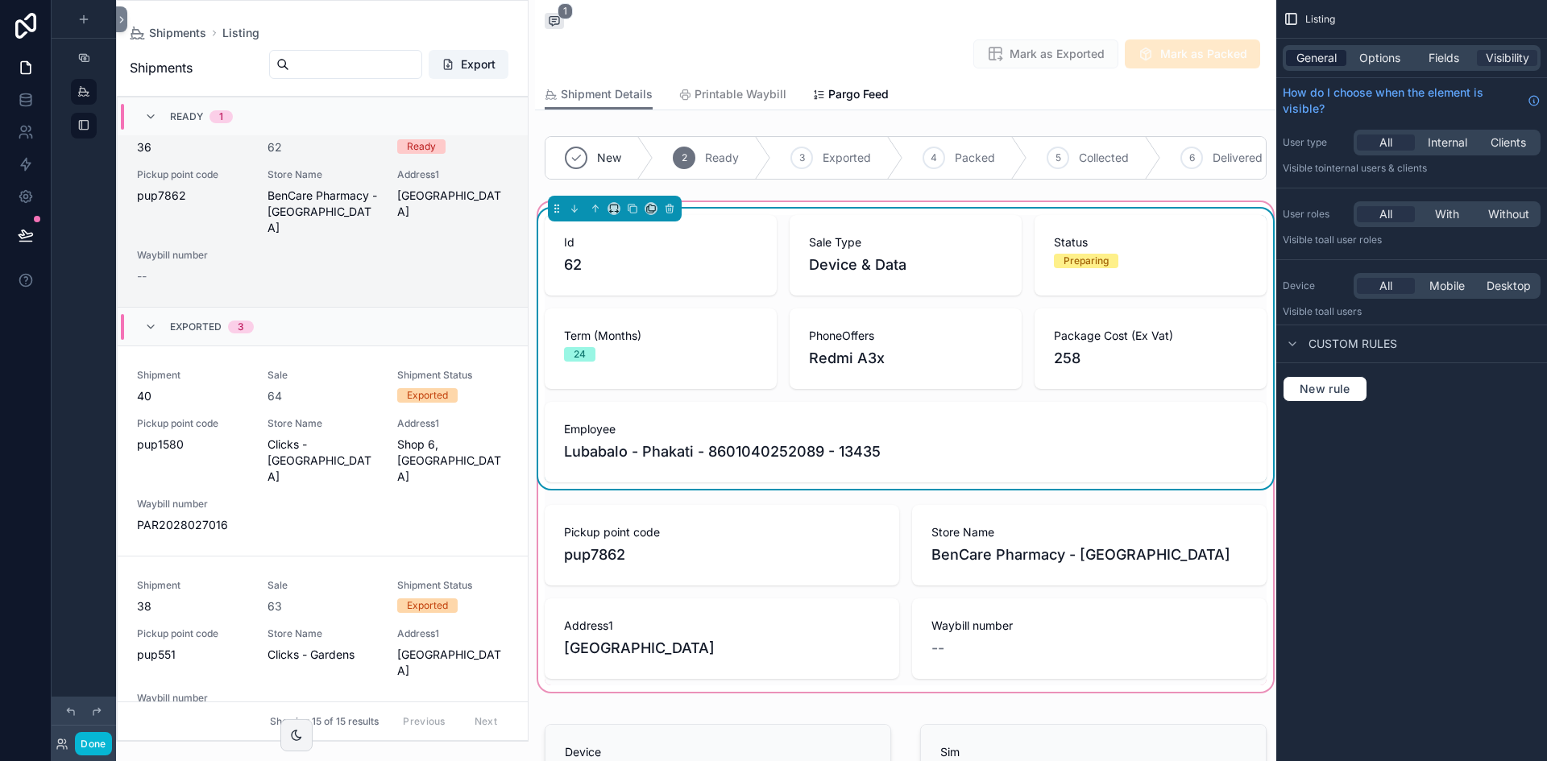
click at [1224, 57] on div "General" at bounding box center [1316, 58] width 60 height 16
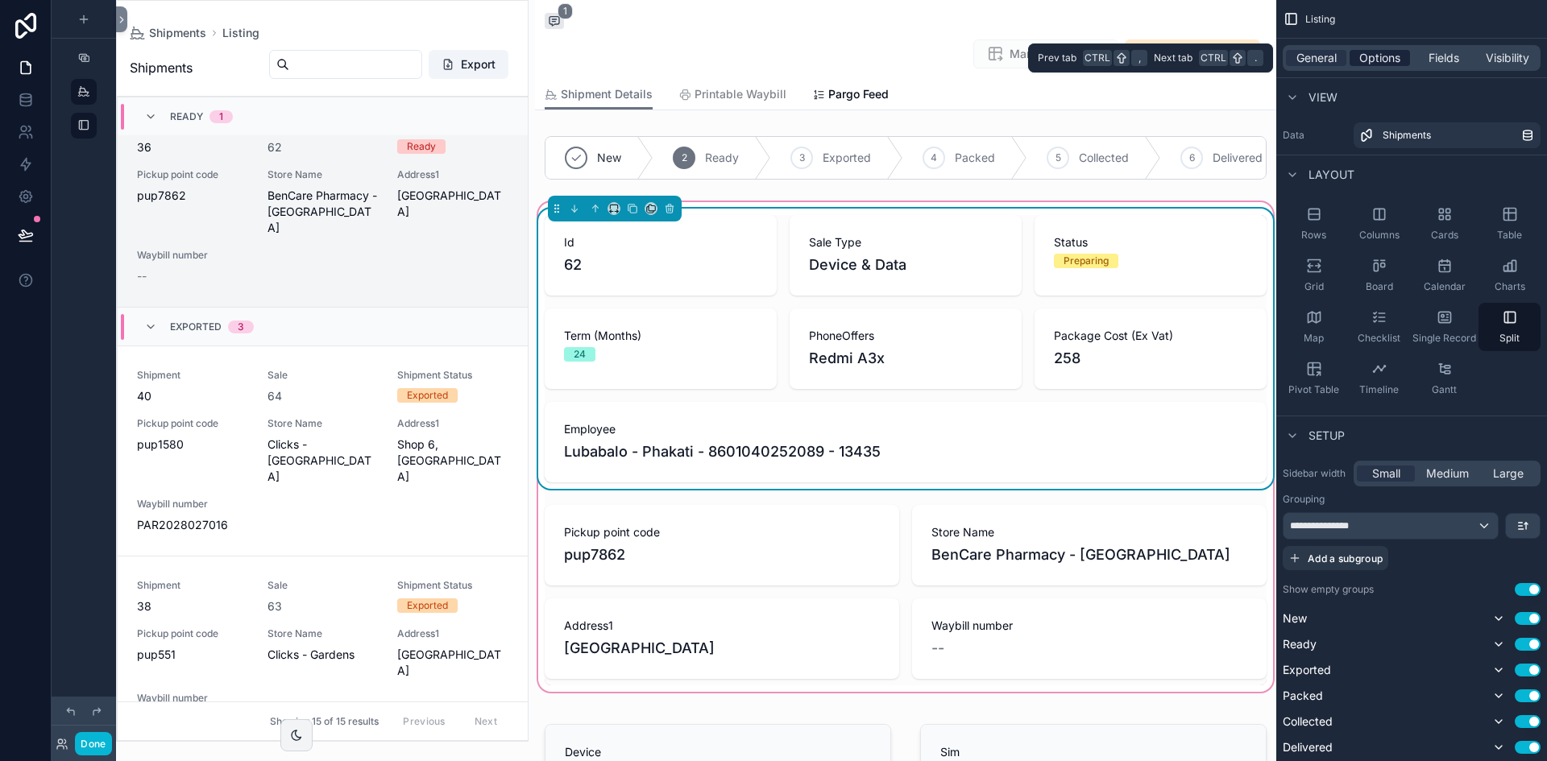
click at [1224, 55] on span "Options" at bounding box center [1379, 58] width 41 height 16
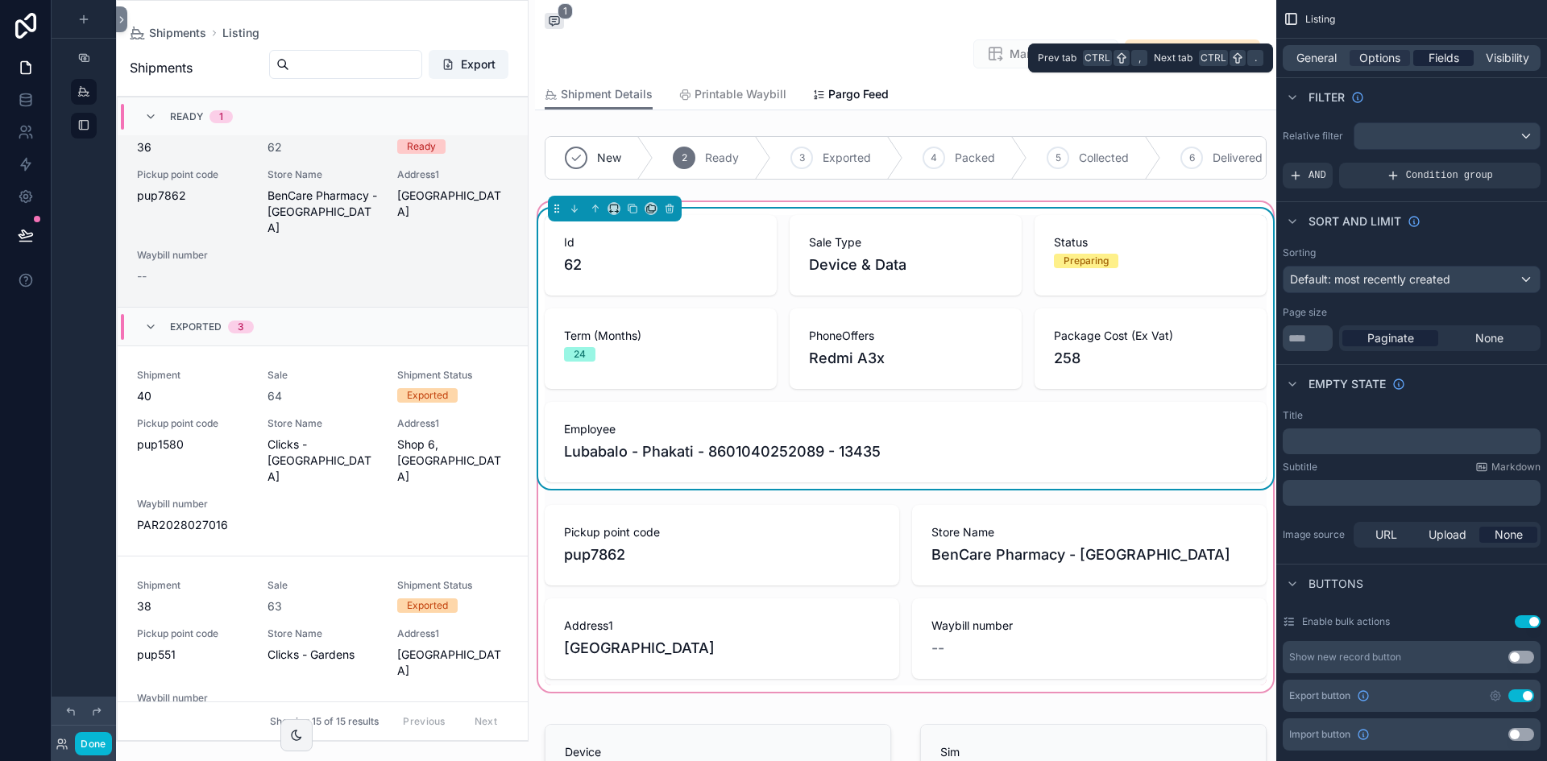
click at [1224, 58] on span "Fields" at bounding box center [1443, 58] width 31 height 16
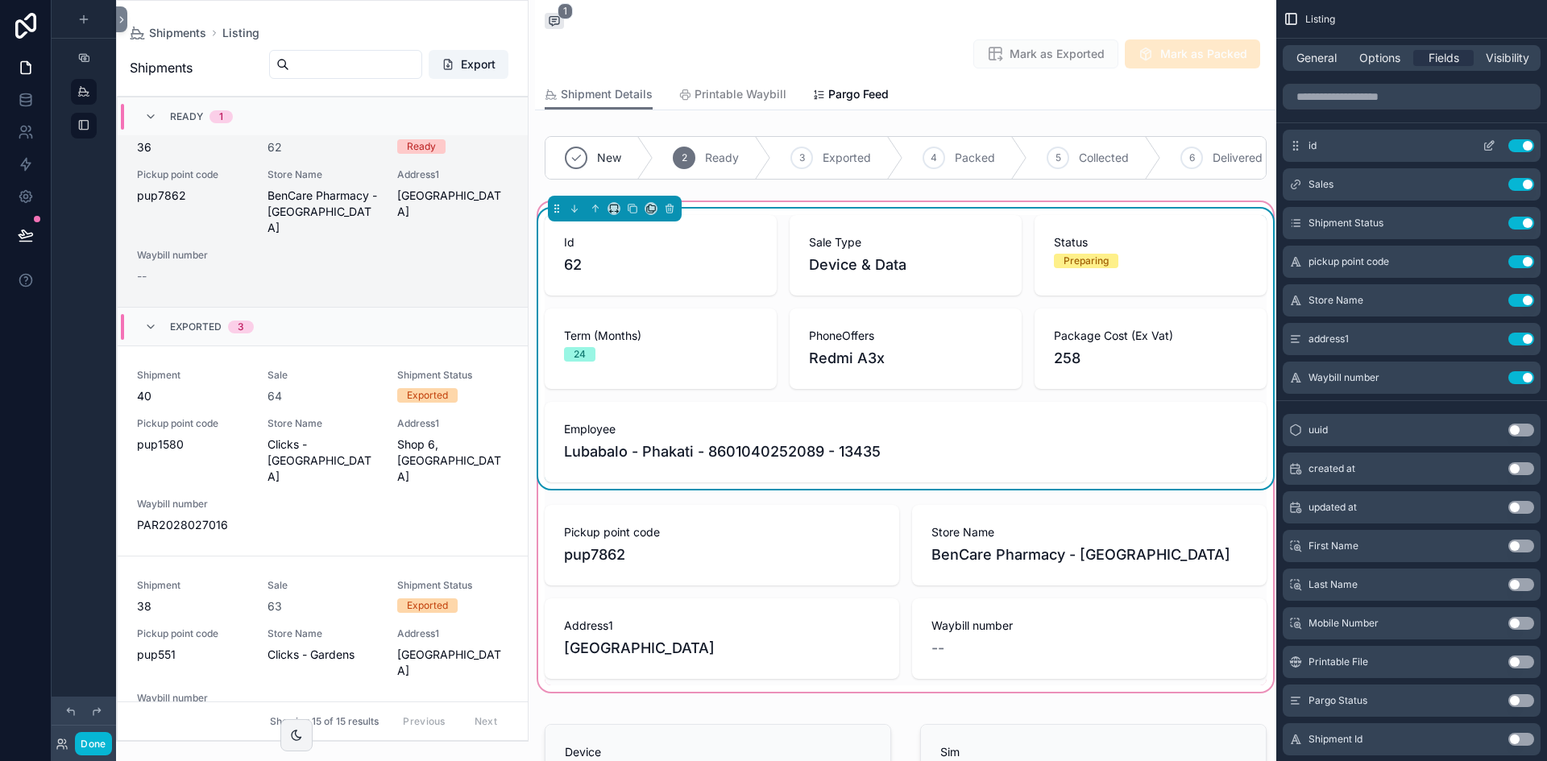
click at [1224, 147] on icon "scrollable content" at bounding box center [1488, 145] width 13 height 13
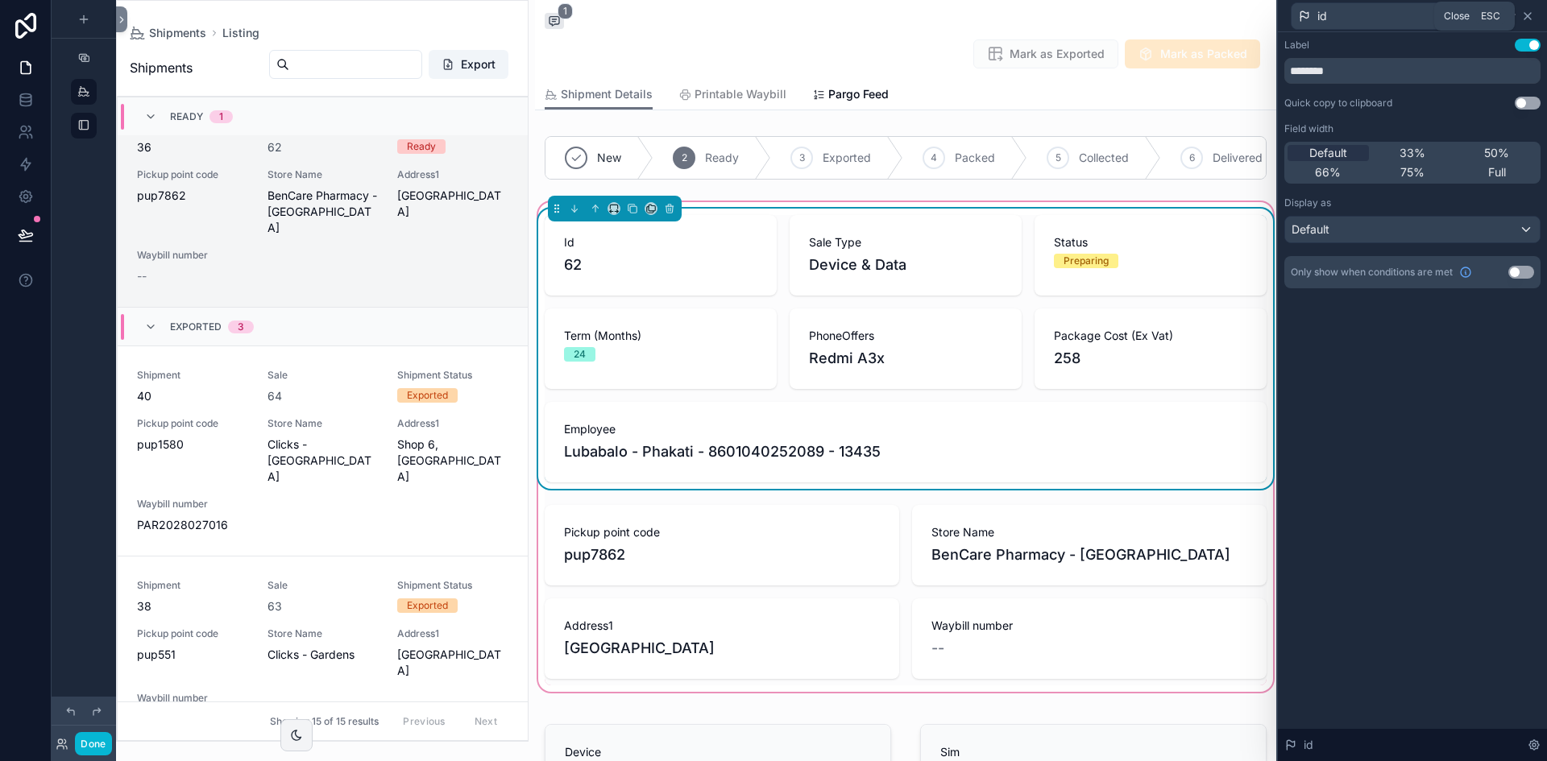
click at [1224, 17] on icon at bounding box center [1527, 16] width 6 height 6
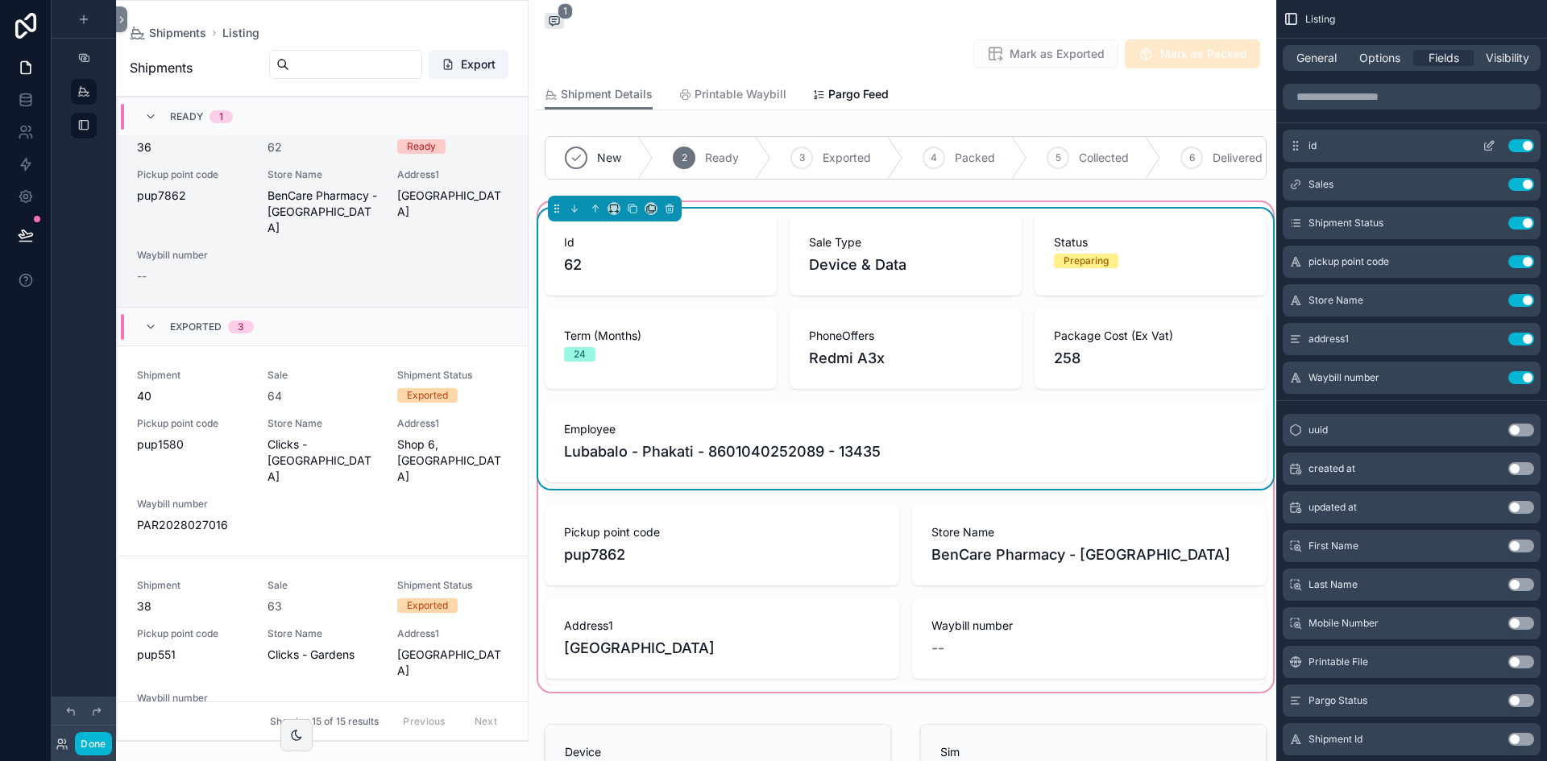
click at [1224, 145] on icon "scrollable content" at bounding box center [1488, 145] width 13 height 13
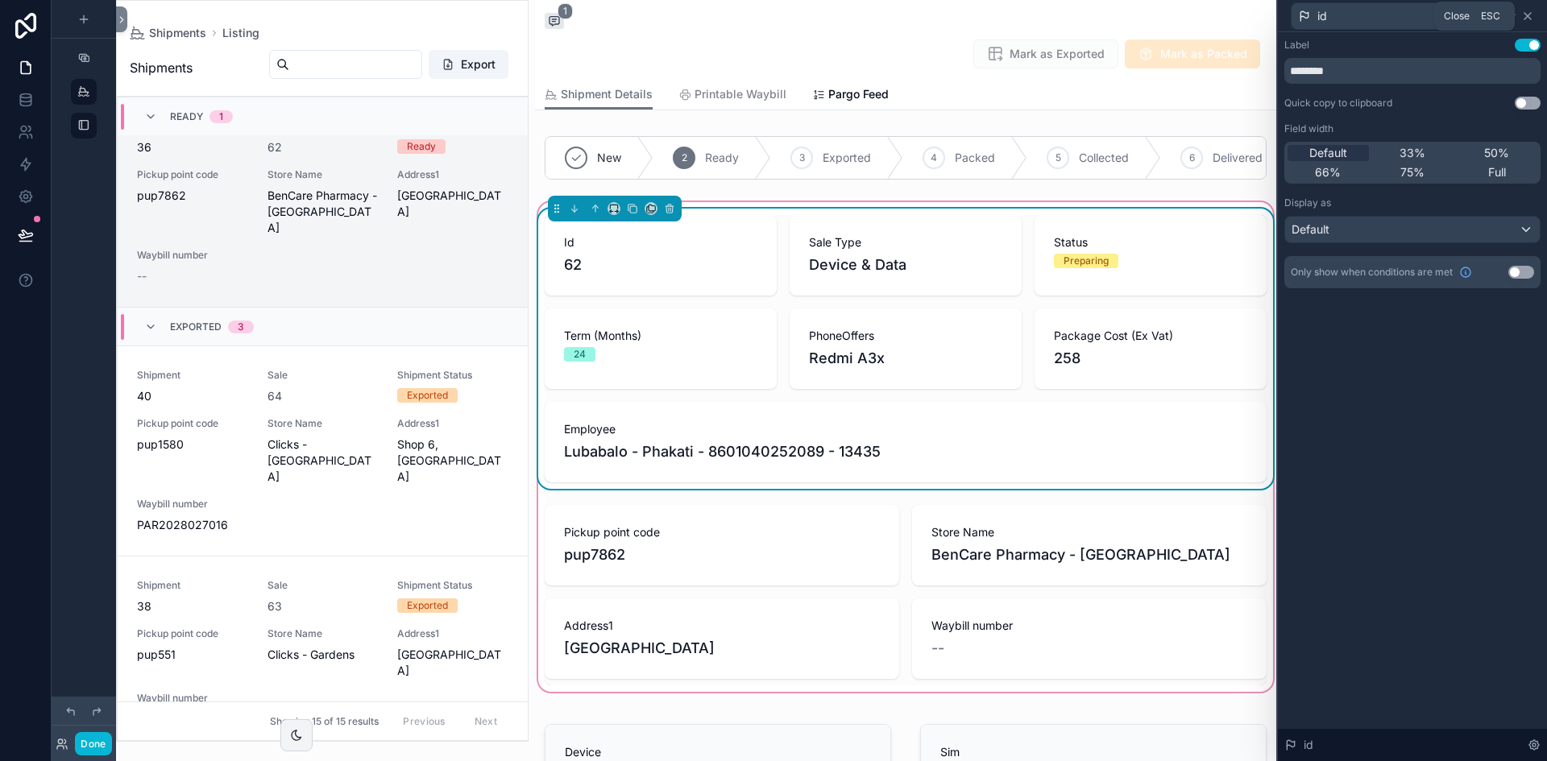
click at [1224, 15] on icon at bounding box center [1527, 16] width 6 height 6
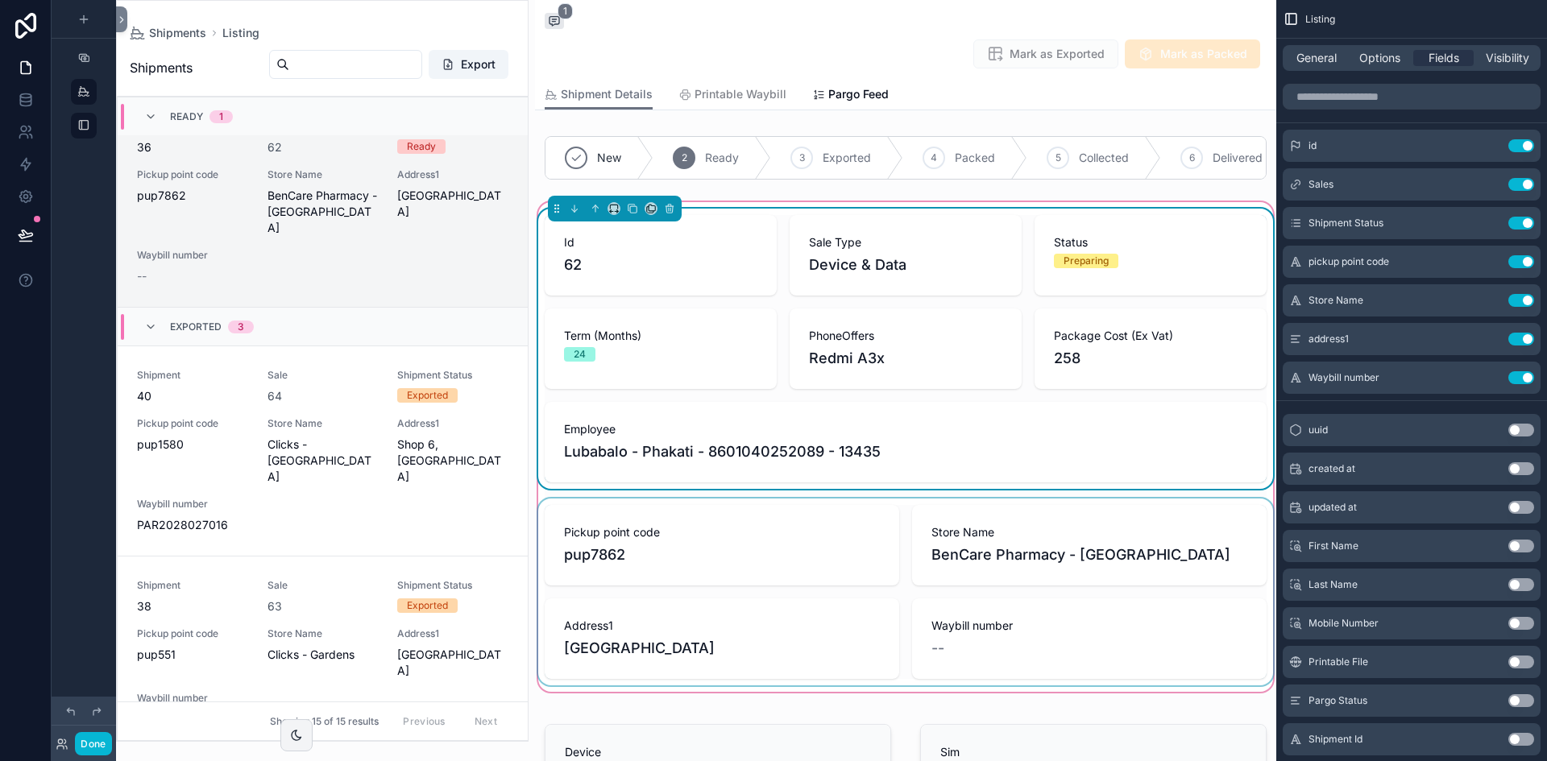
click at [909, 566] on div "scrollable content" at bounding box center [905, 592] width 741 height 187
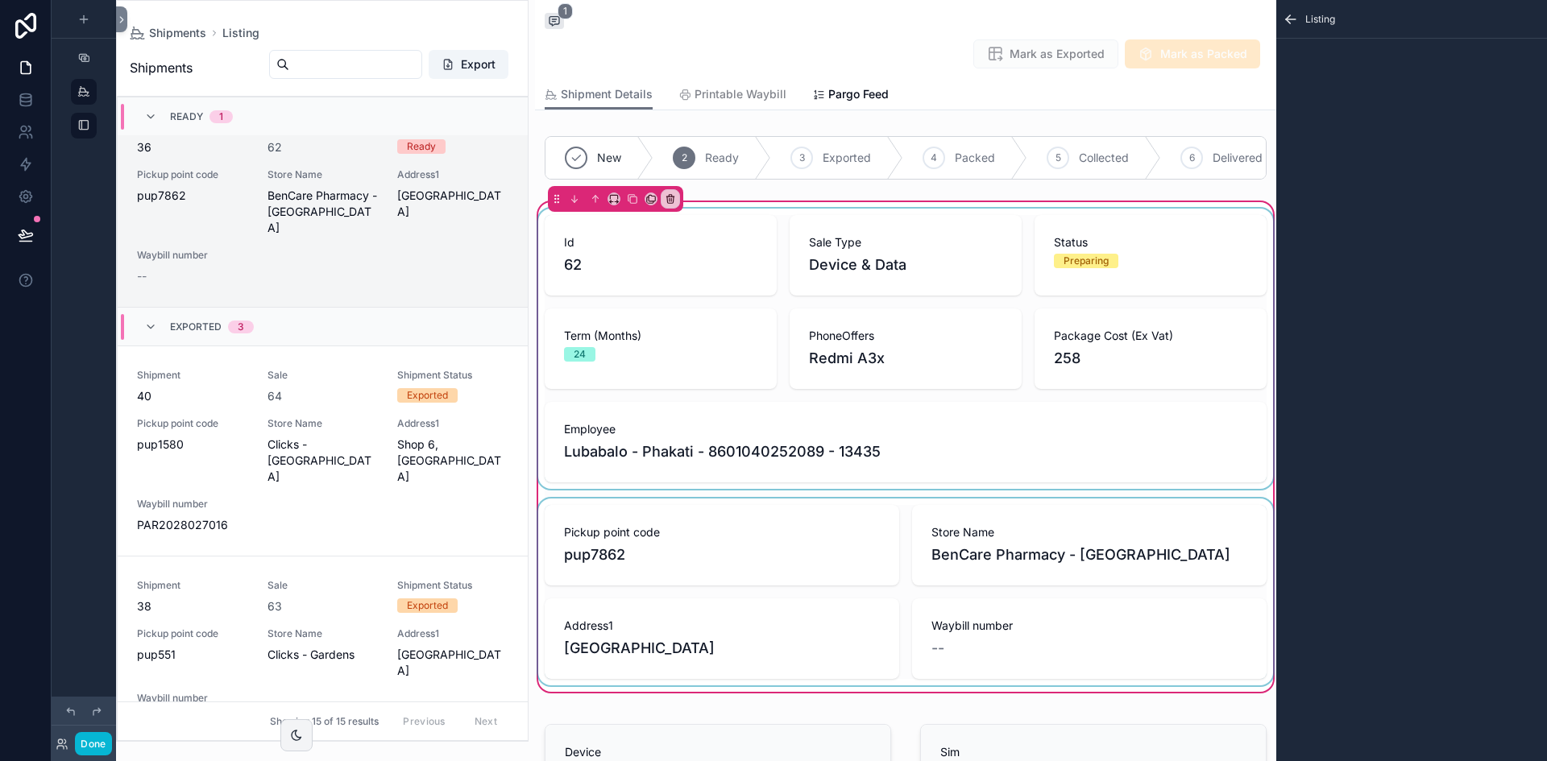
click at [863, 521] on div "scrollable content" at bounding box center [905, 592] width 741 height 187
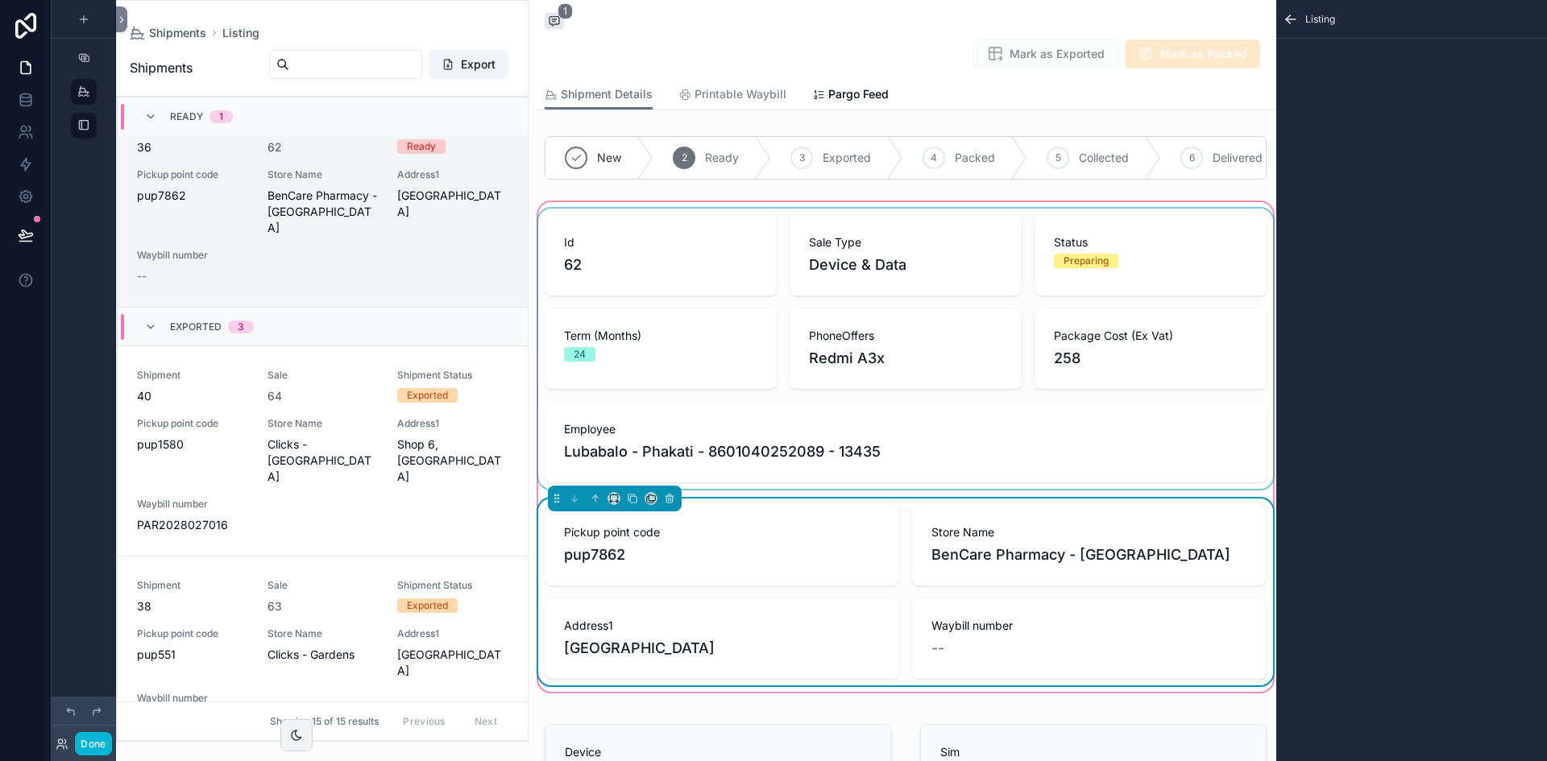
click at [1224, 19] on icon "scrollable content" at bounding box center [1291, 19] width 10 height 0
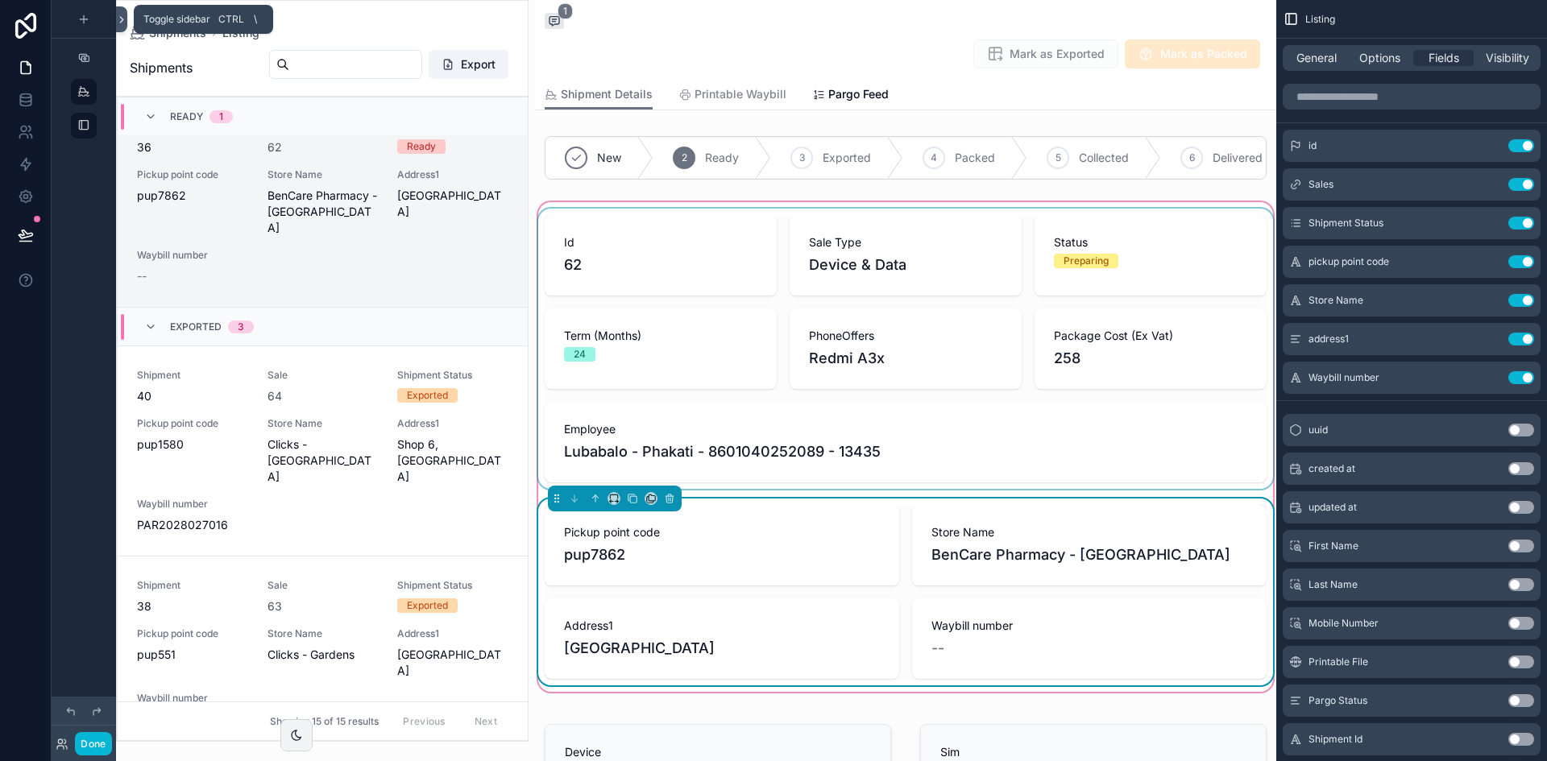
click at [122, 19] on icon at bounding box center [121, 20] width 11 height 12
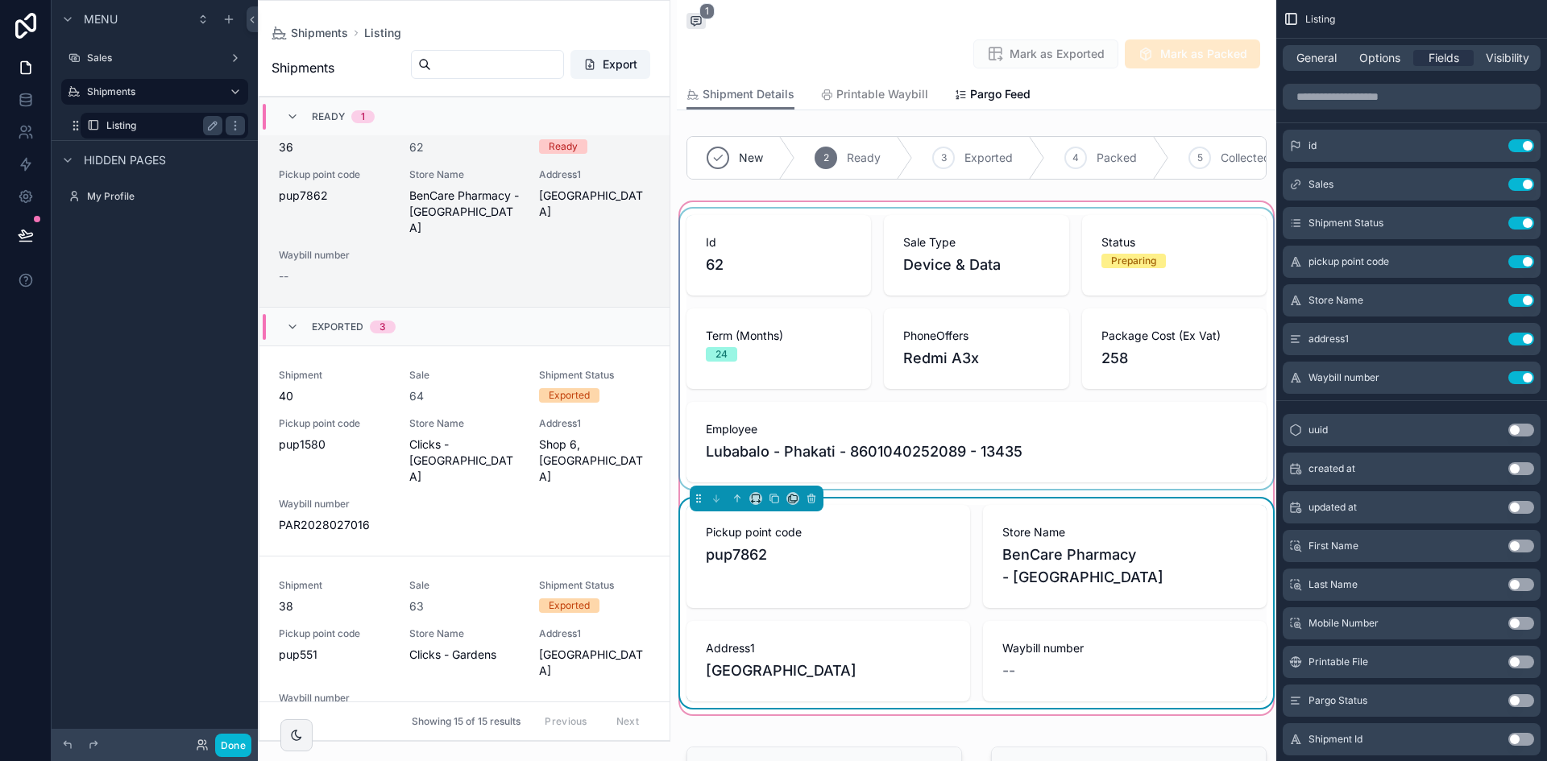
click at [140, 122] on label "Listing" at bounding box center [161, 125] width 110 height 13
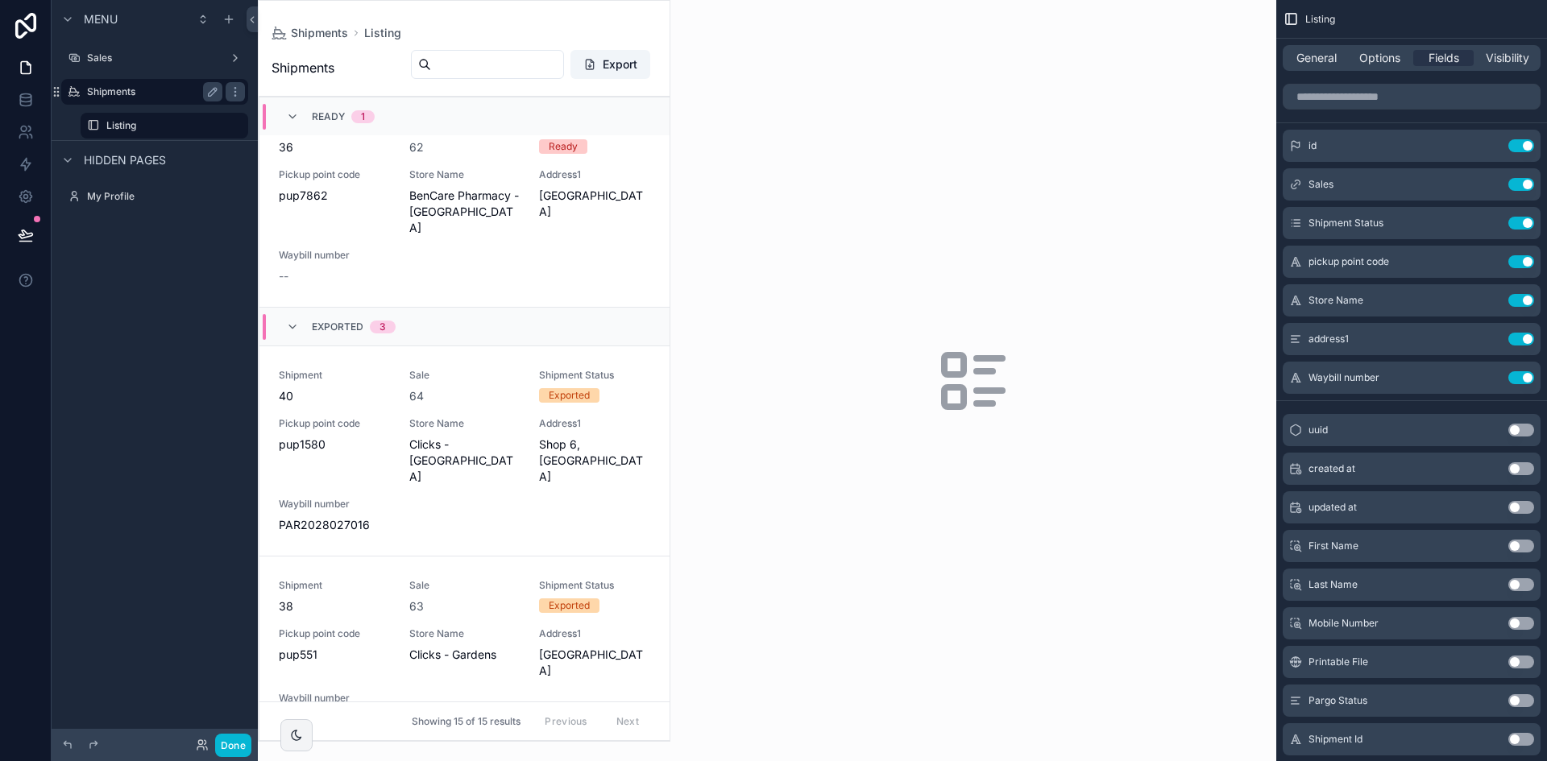
click at [158, 88] on label "Shipments" at bounding box center [151, 91] width 129 height 13
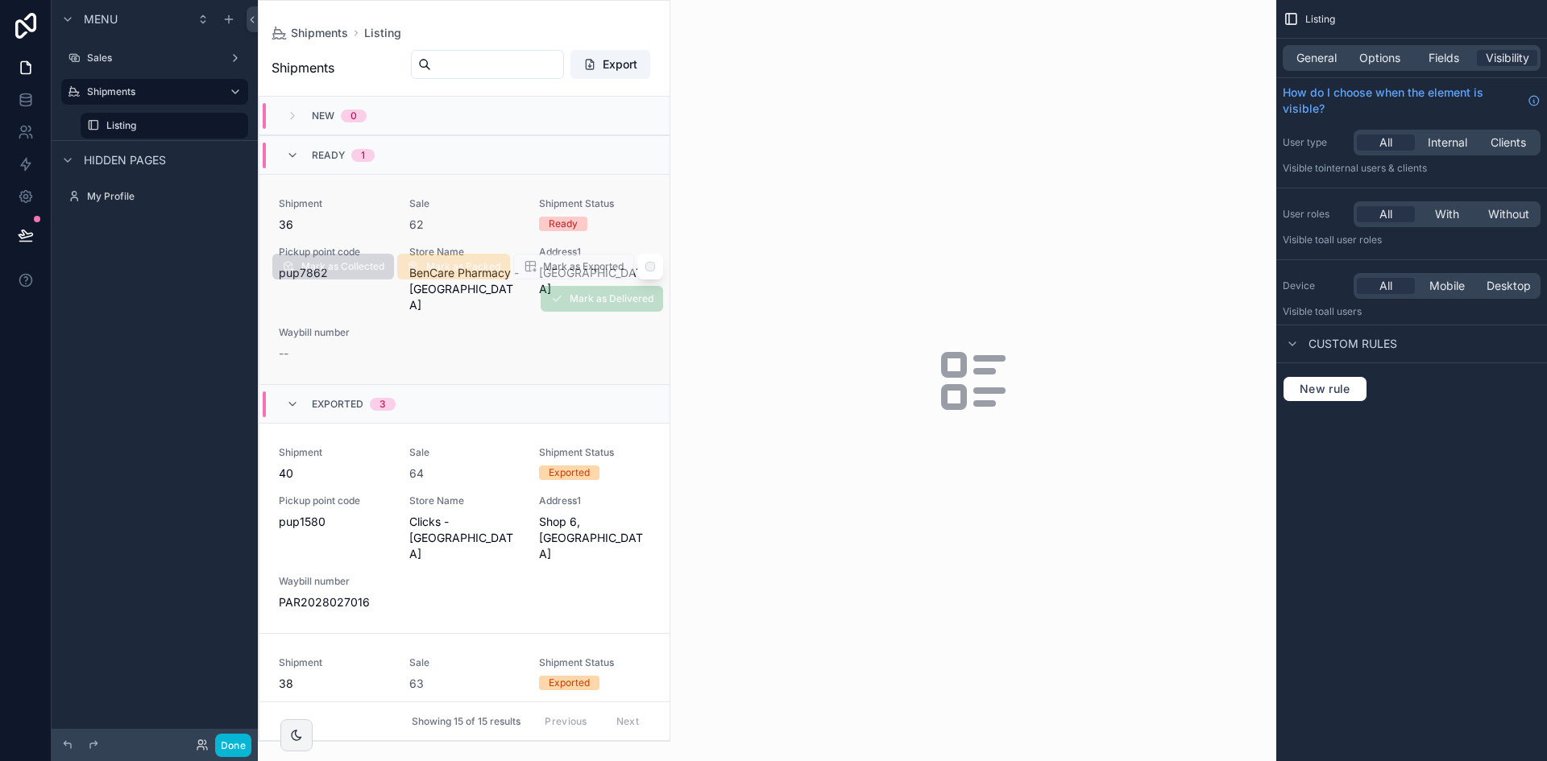
click at [501, 197] on span "Sale" at bounding box center [464, 203] width 111 height 13
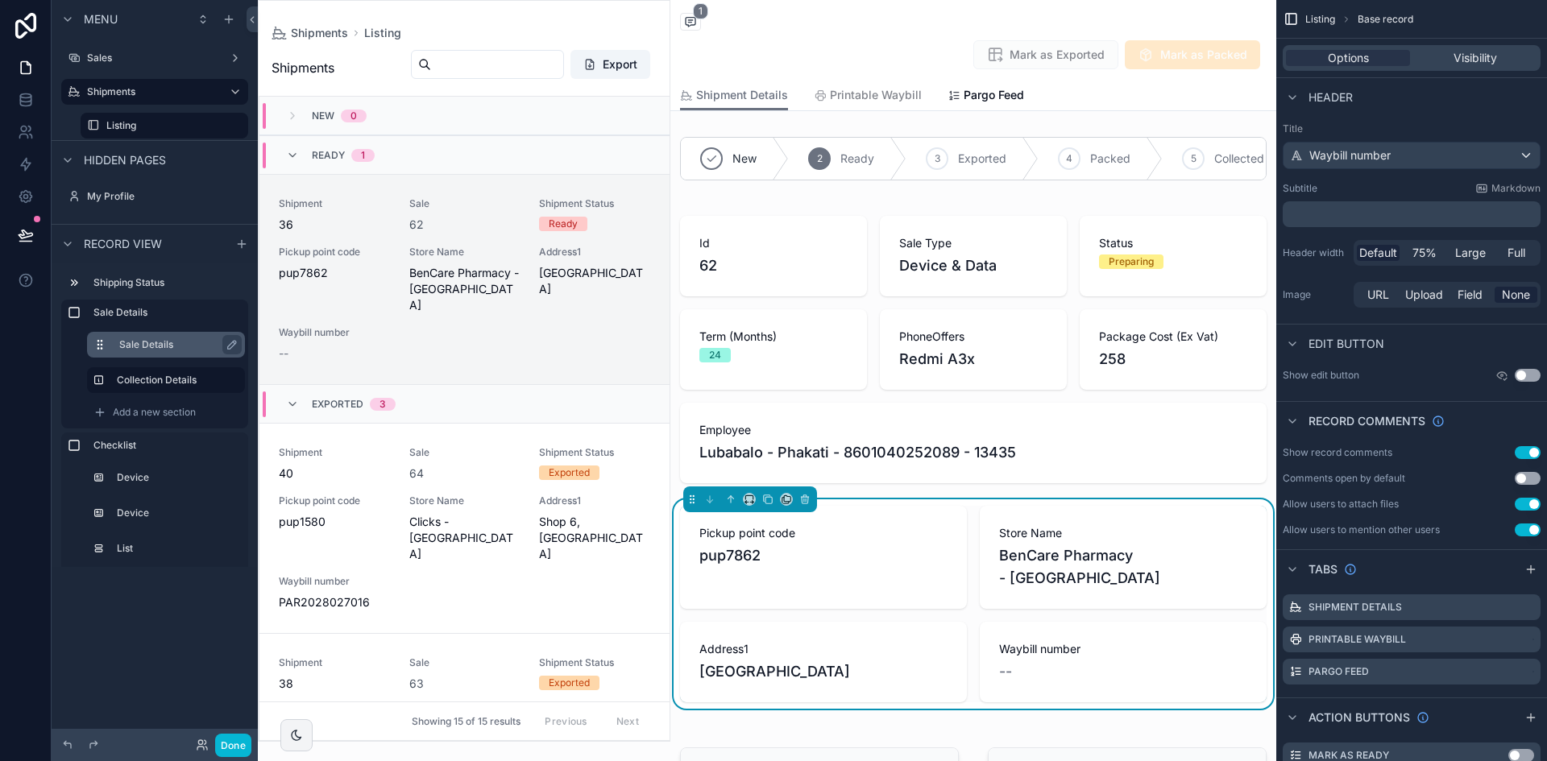
click at [181, 350] on label "Sale Details" at bounding box center [175, 344] width 113 height 13
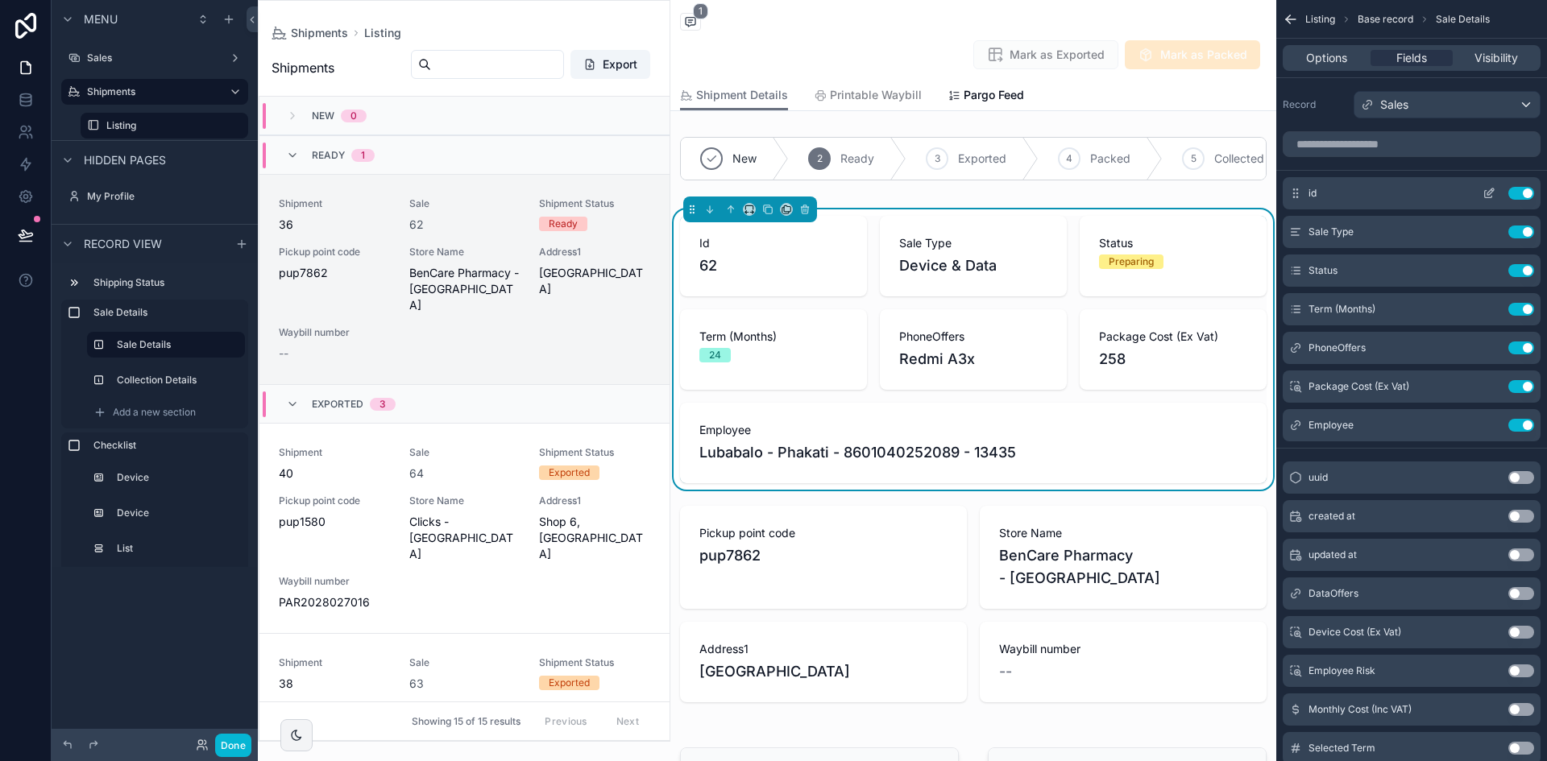
click at [1224, 199] on icon "scrollable content" at bounding box center [1488, 193] width 13 height 13
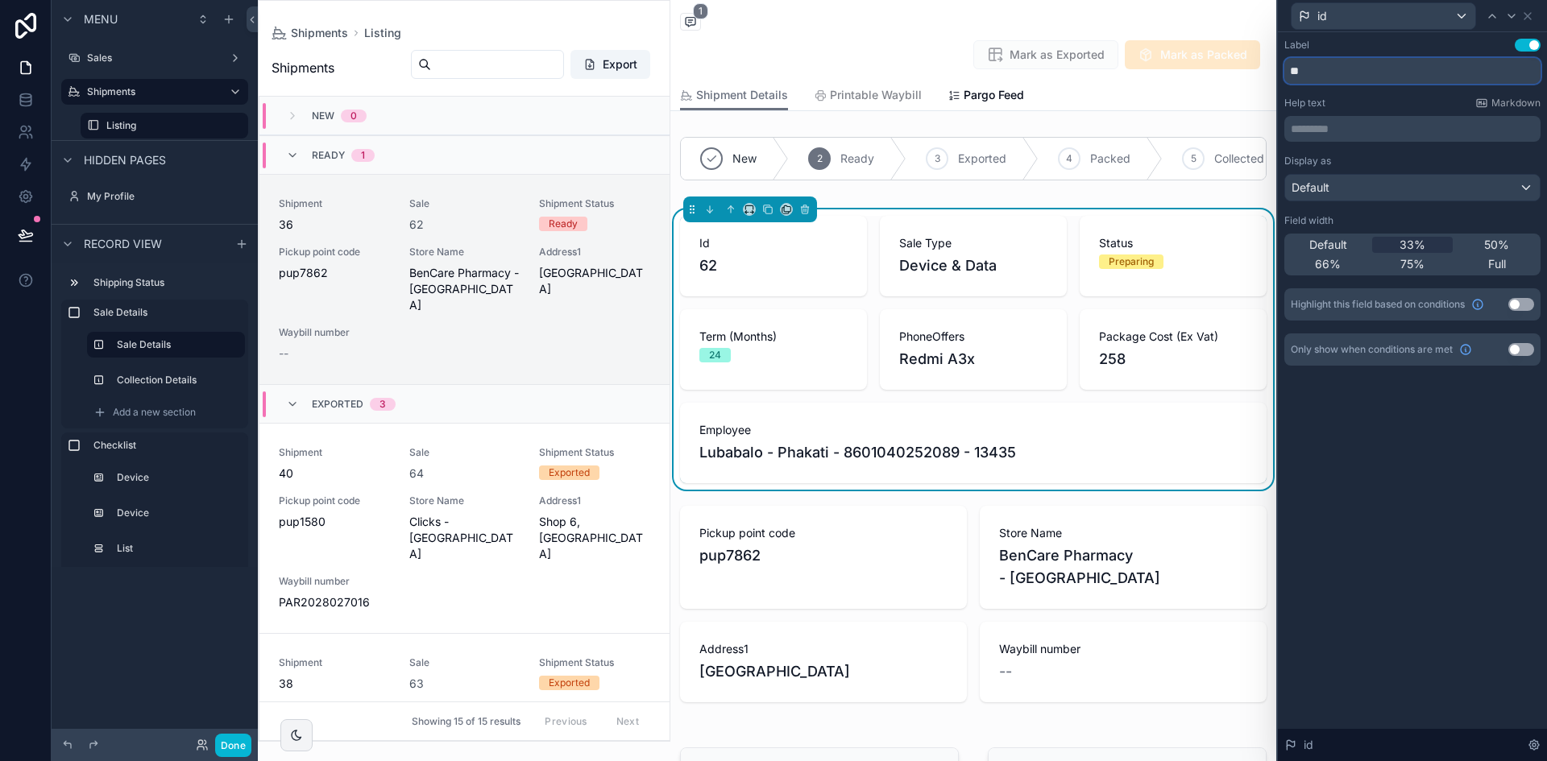
click at [1224, 71] on input "**" at bounding box center [1412, 71] width 256 height 26
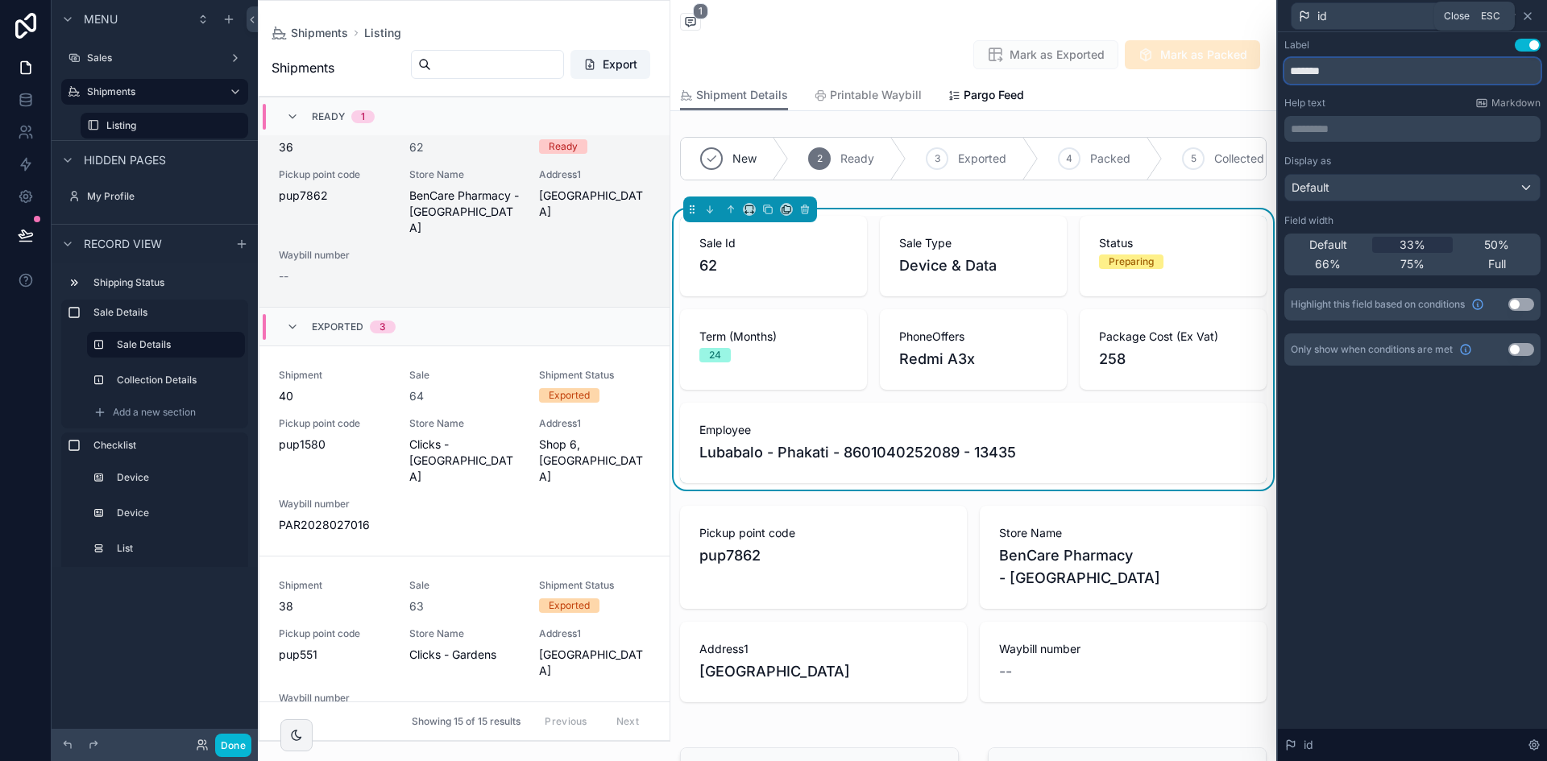
type input "*******"
click at [1224, 12] on icon at bounding box center [1527, 16] width 13 height 13
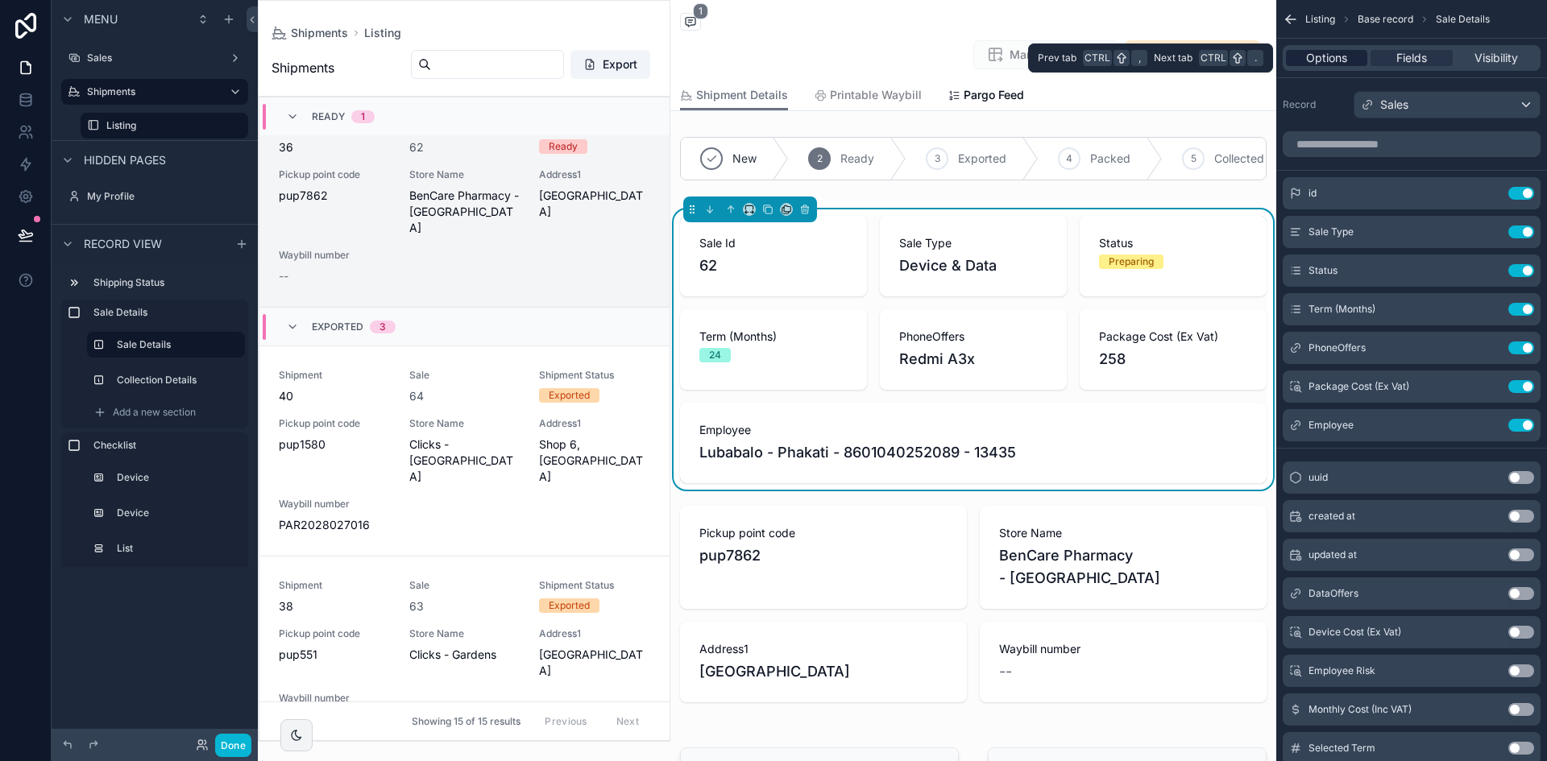
click at [1224, 56] on span "Options" at bounding box center [1326, 58] width 41 height 16
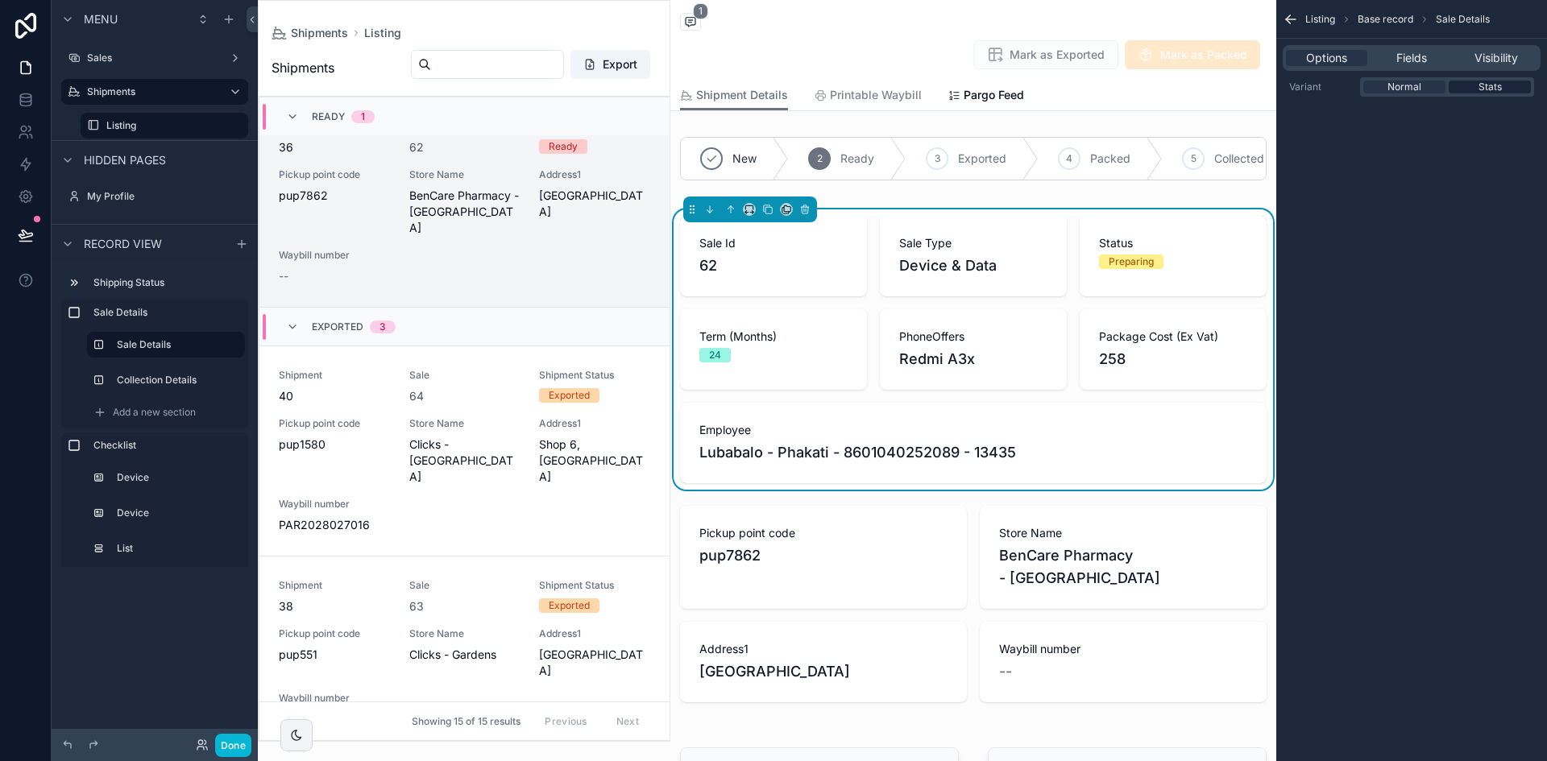
click at [1224, 90] on span "Stats" at bounding box center [1489, 87] width 23 height 13
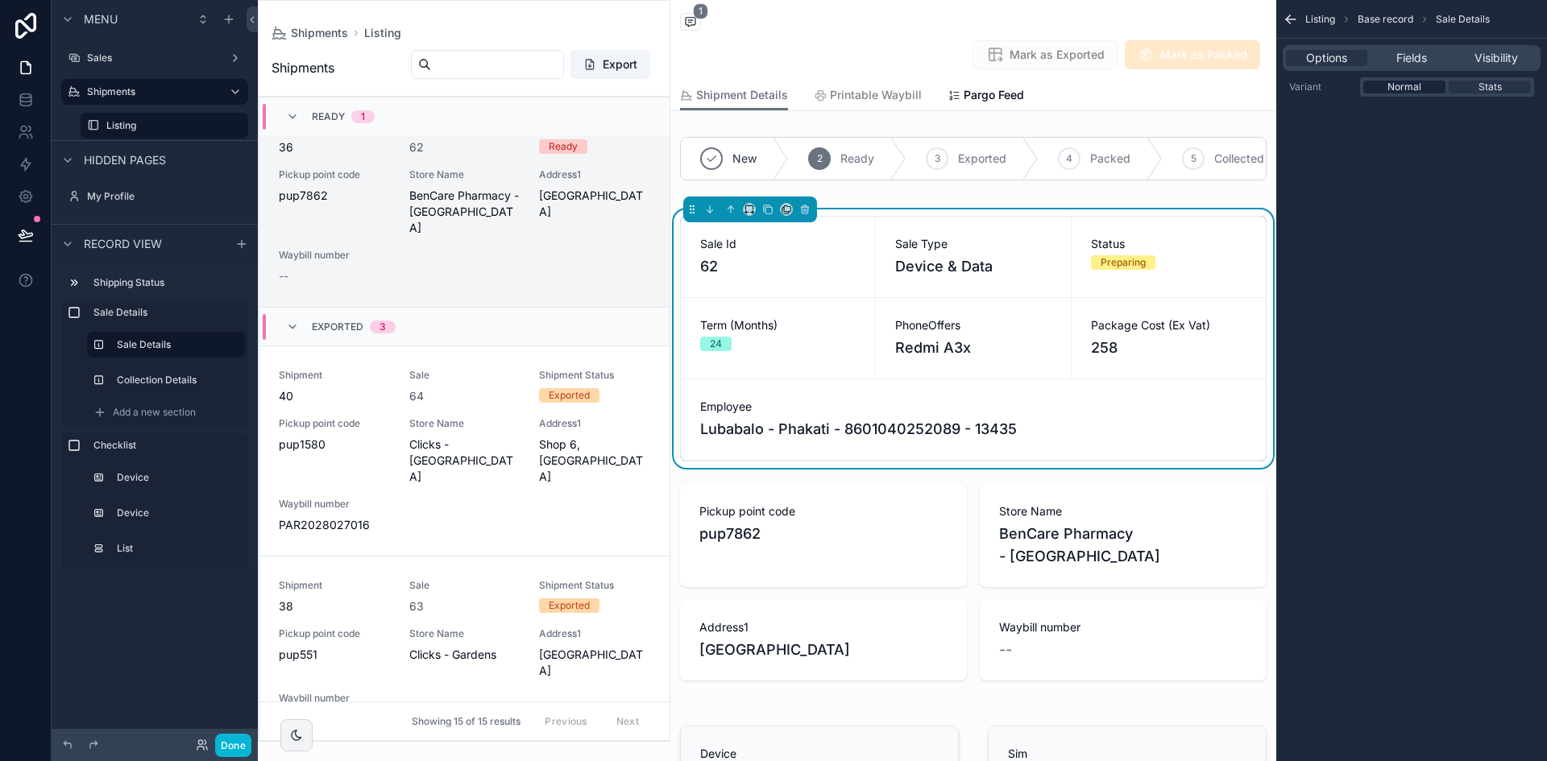
click at [1224, 84] on span "Normal" at bounding box center [1404, 87] width 34 height 13
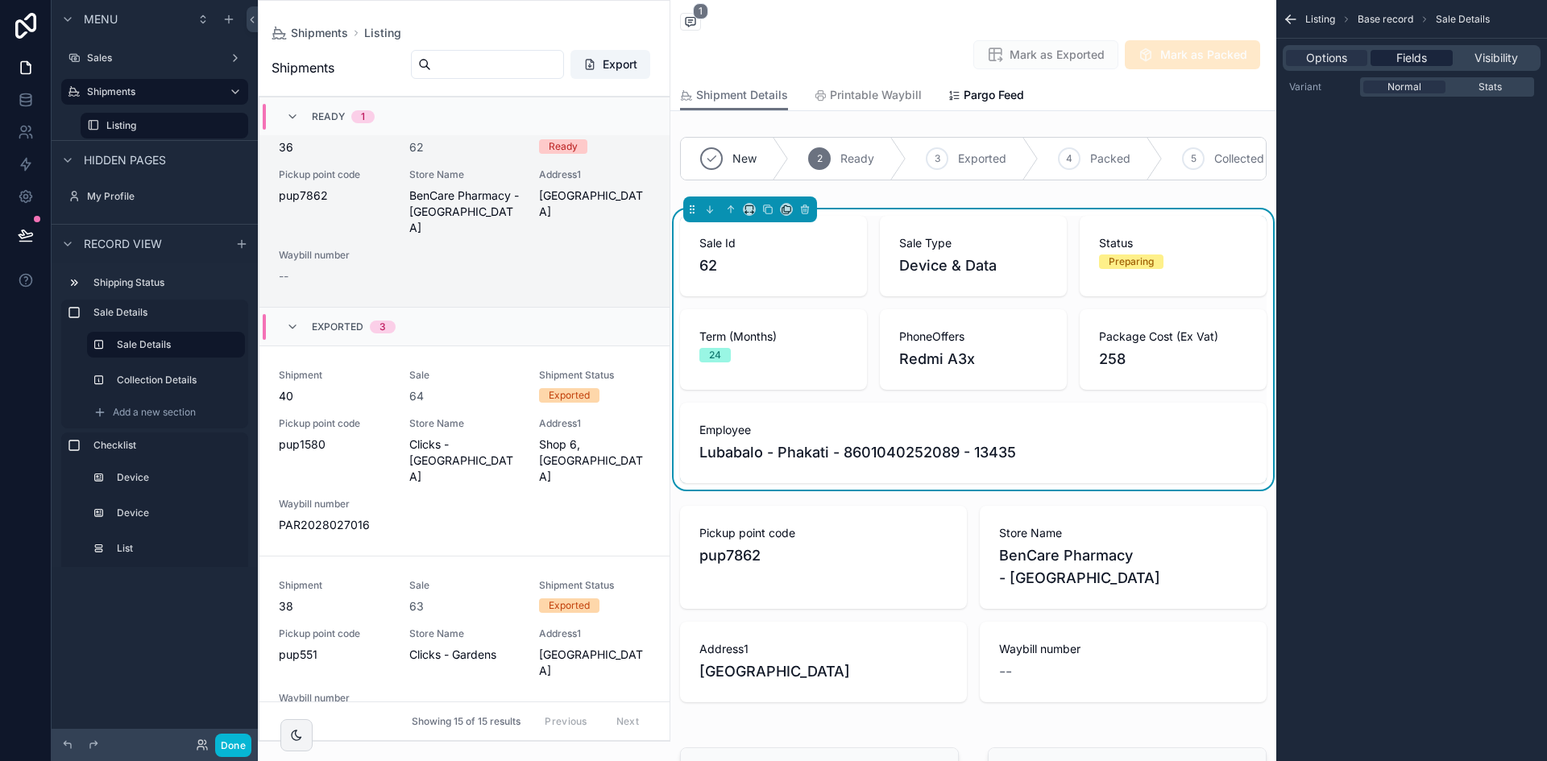
click at [1224, 58] on span "Fields" at bounding box center [1411, 58] width 31 height 16
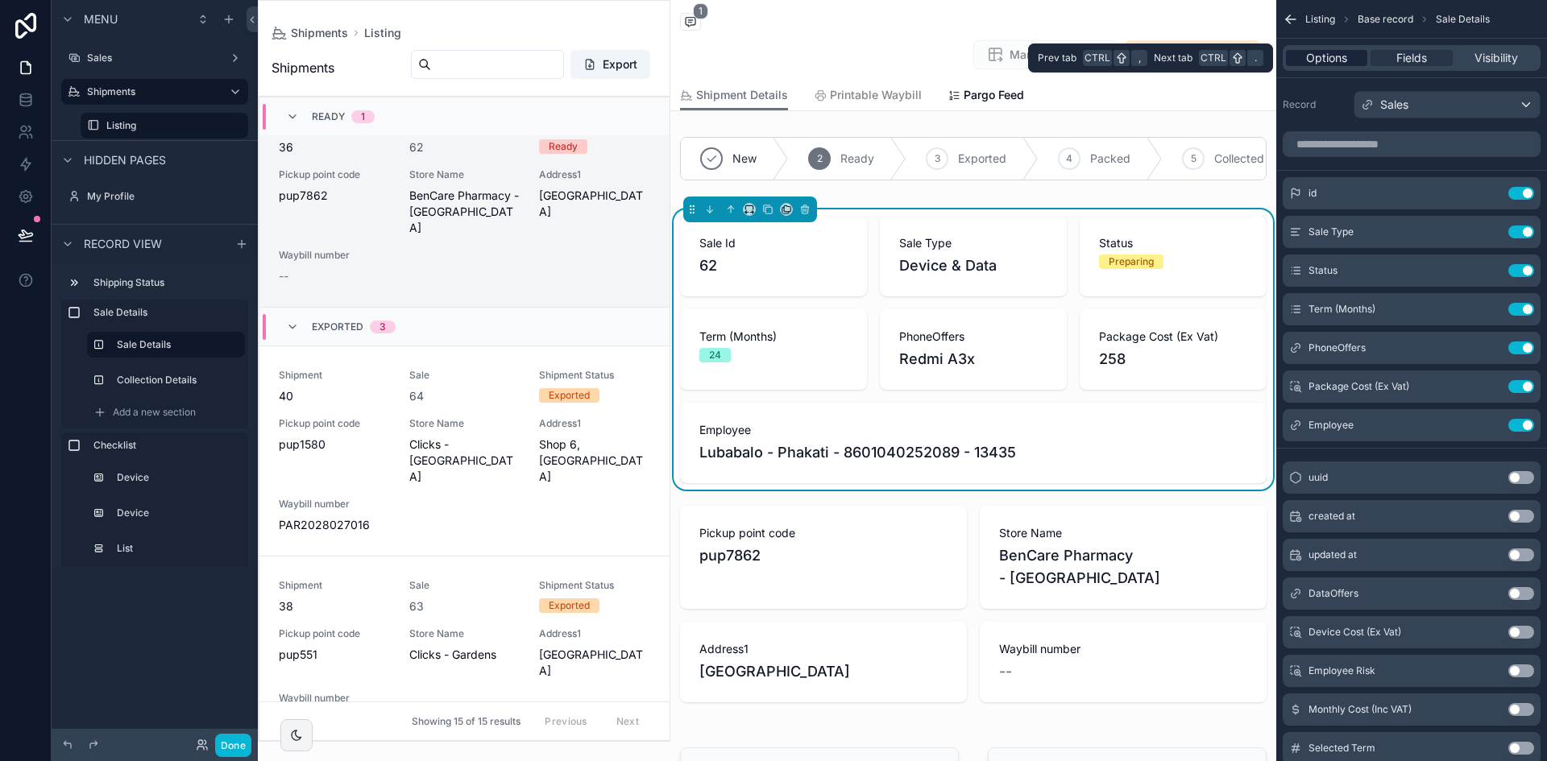
click at [1224, 50] on span "Options" at bounding box center [1326, 58] width 41 height 16
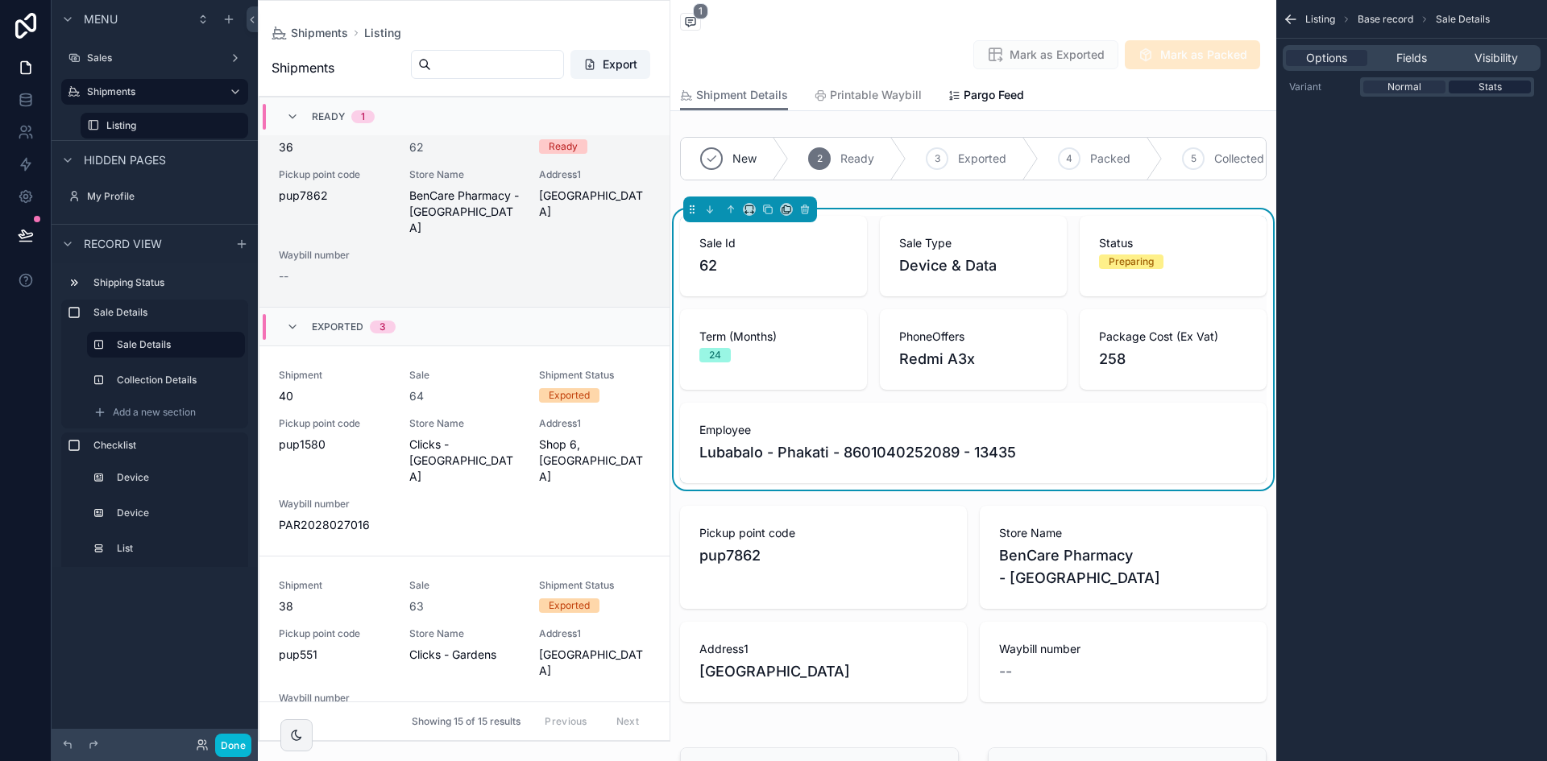
click at [1224, 89] on span "Stats" at bounding box center [1489, 87] width 23 height 13
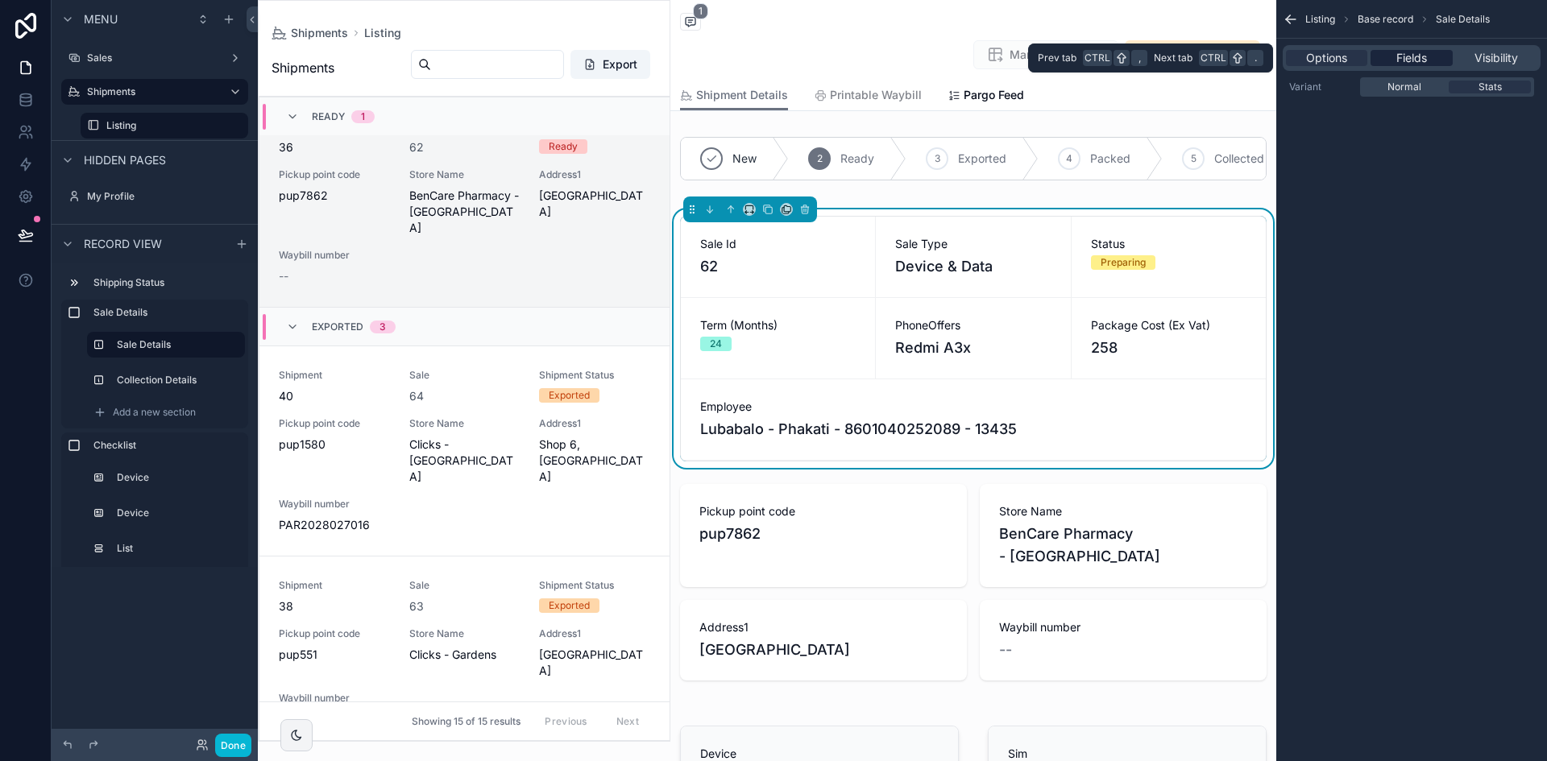
click at [1224, 55] on span "Fields" at bounding box center [1411, 58] width 31 height 16
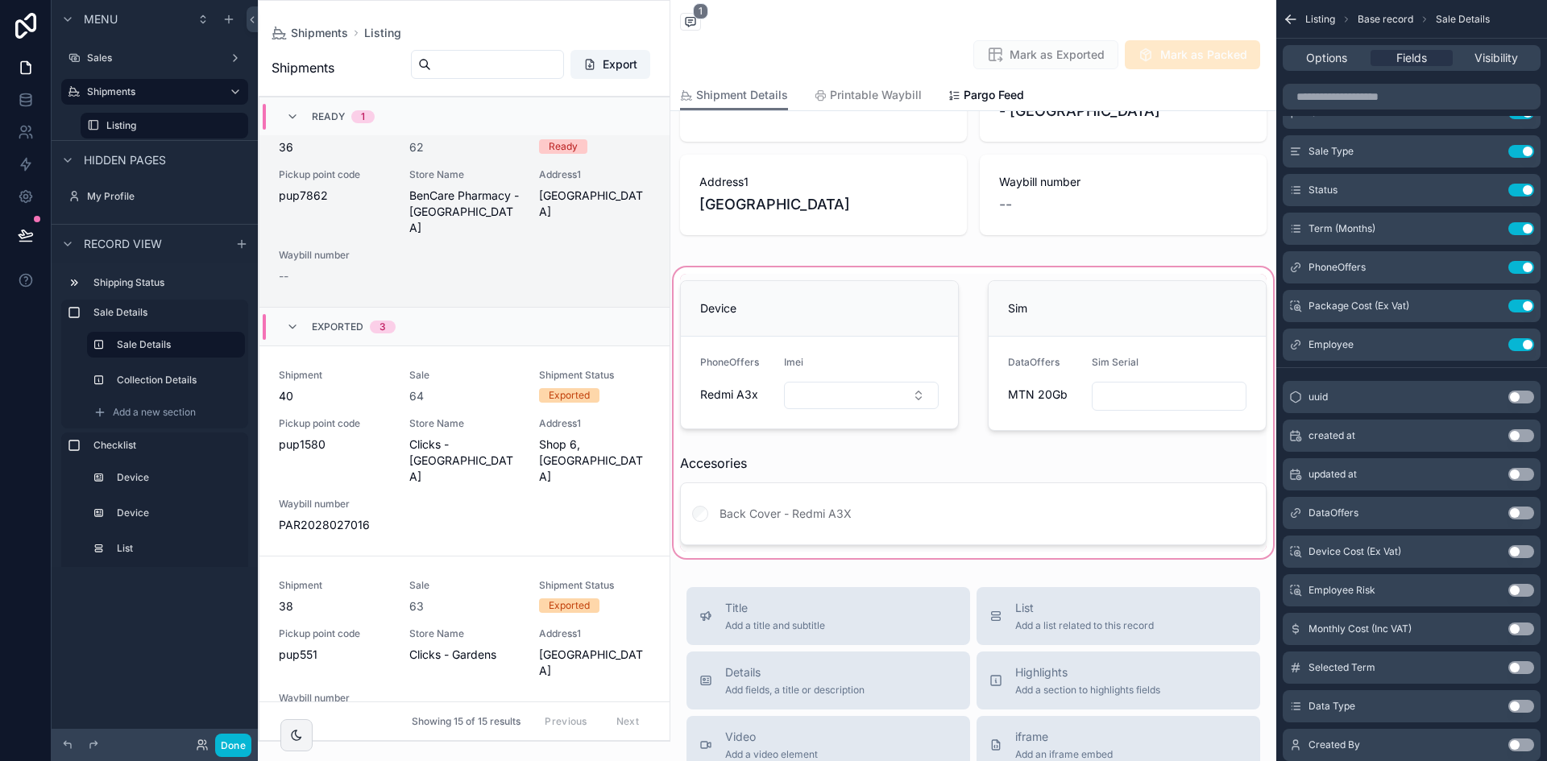
scroll to position [564, 0]
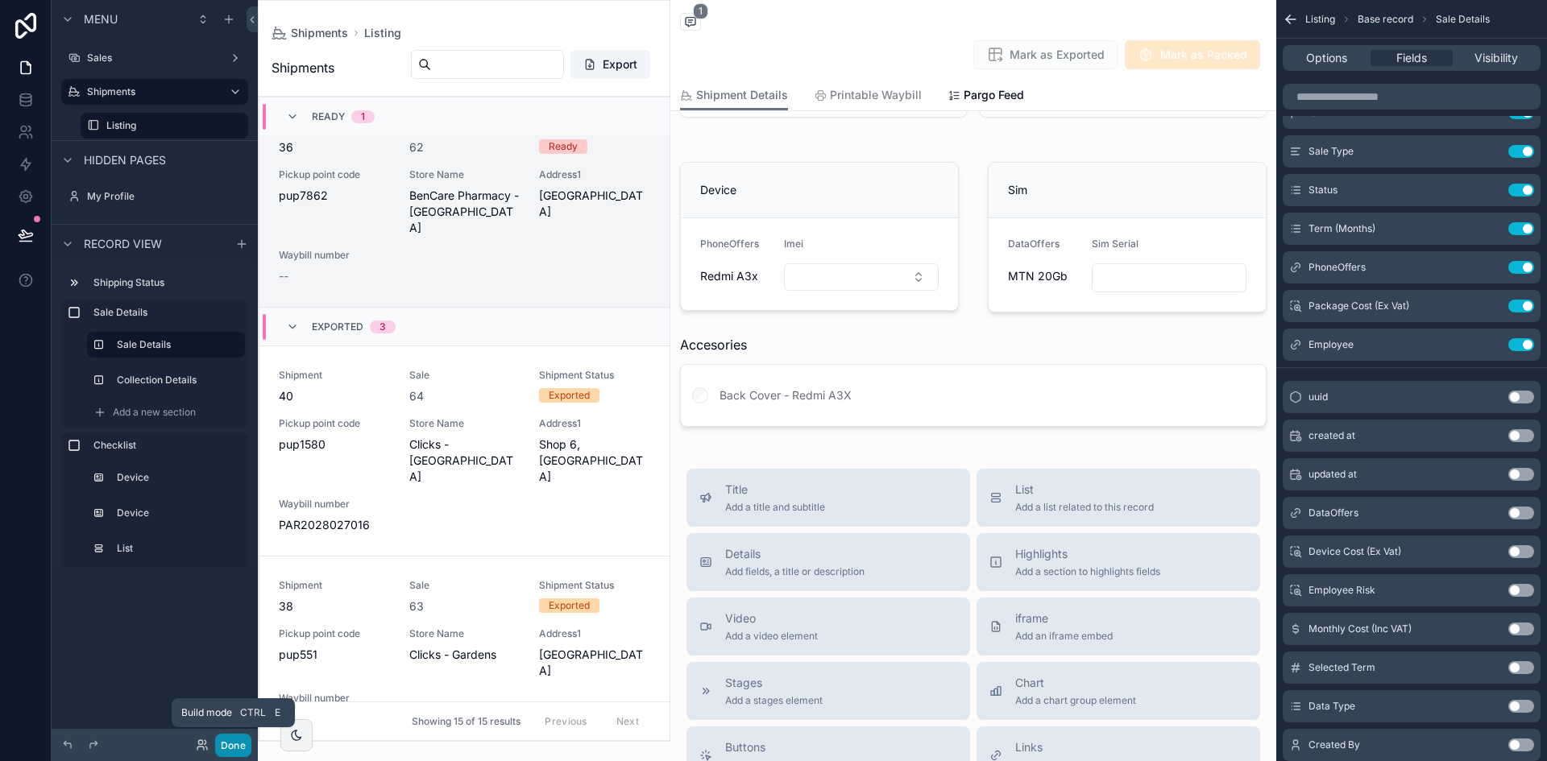
click at [240, 657] on button "Done" at bounding box center [233, 745] width 36 height 23
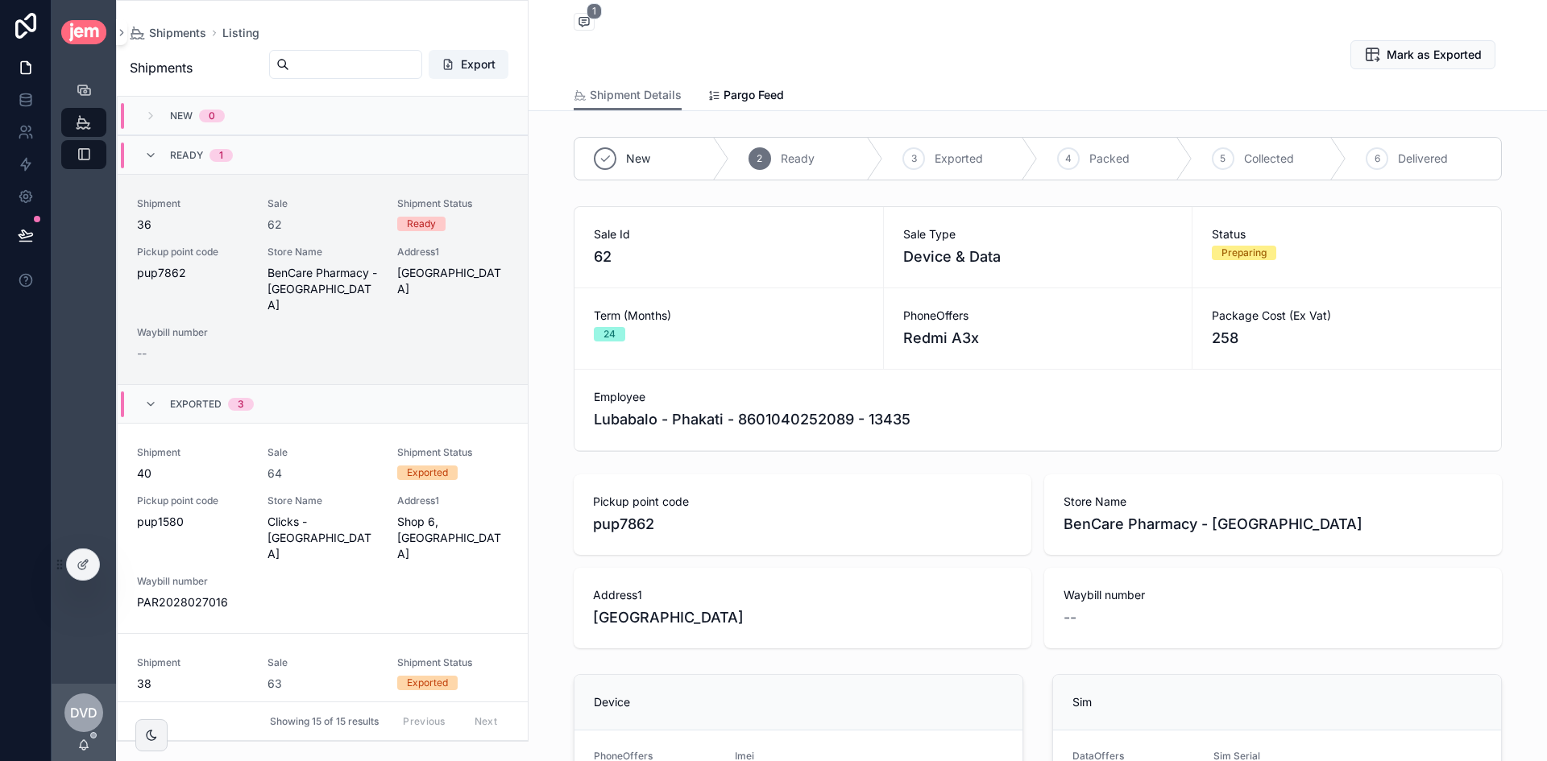
scroll to position [77, 0]
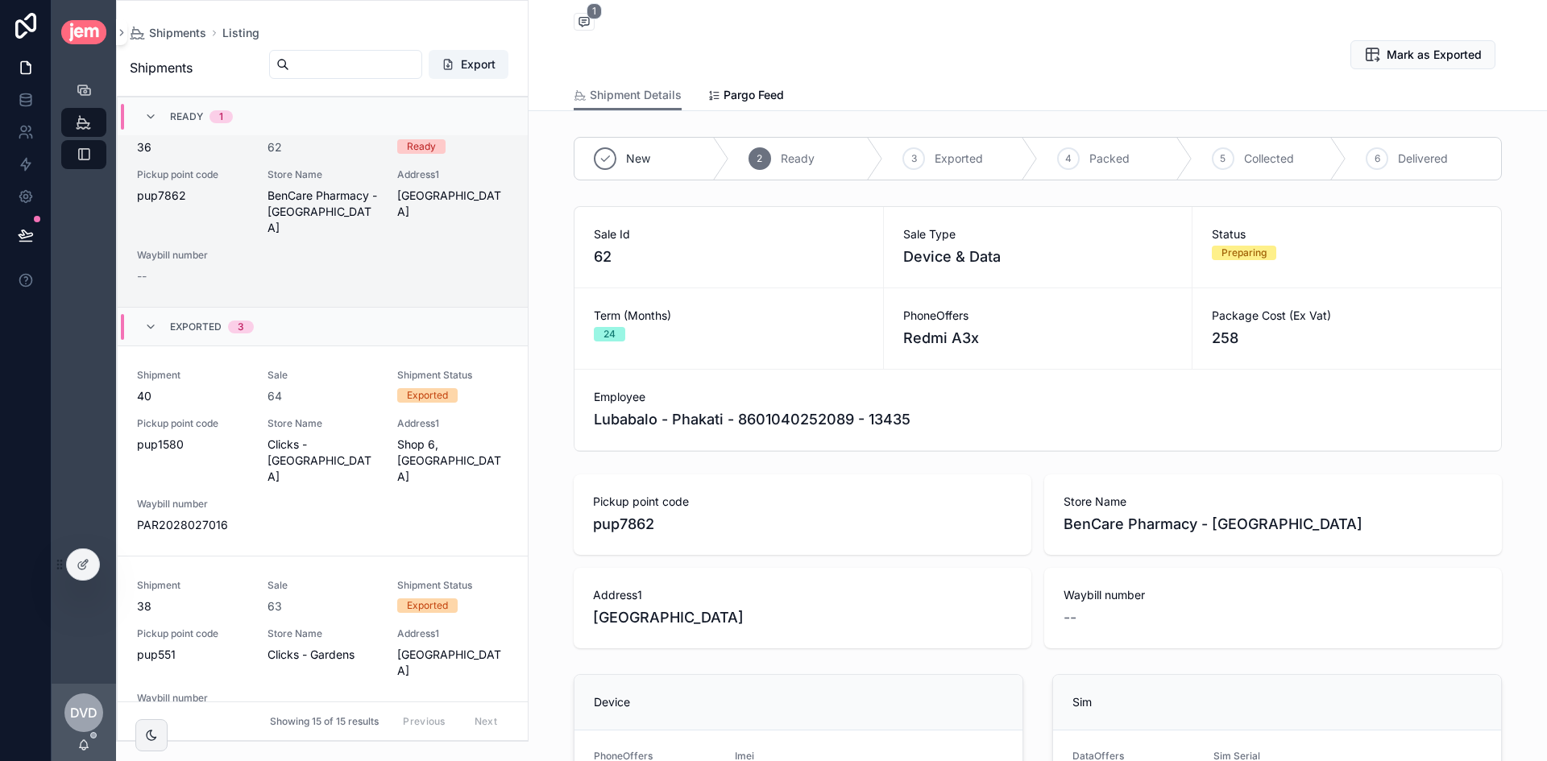
click at [599, 252] on span "62" at bounding box center [729, 257] width 270 height 23
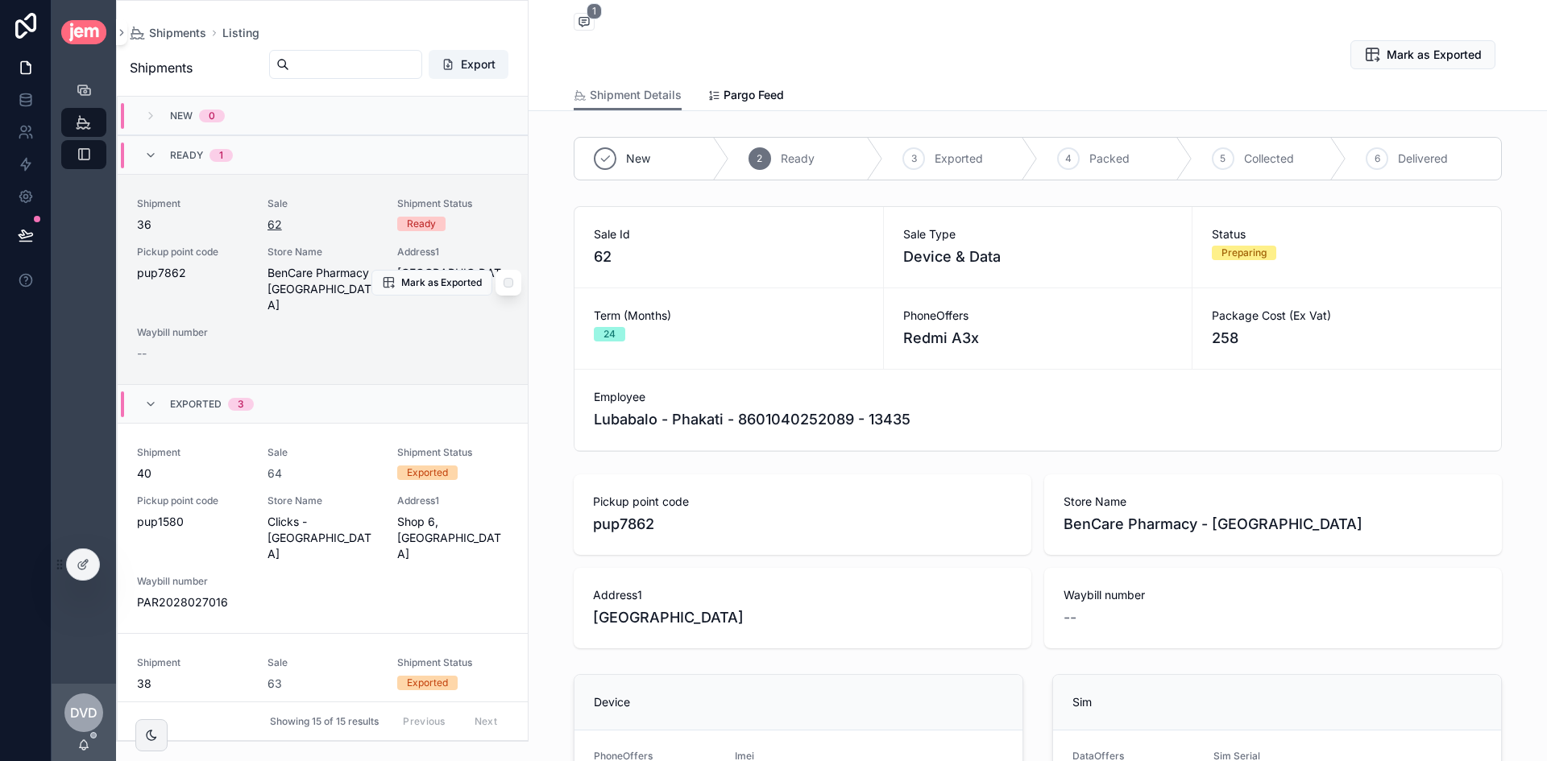
click at [271, 226] on span "62" at bounding box center [274, 225] width 14 height 16
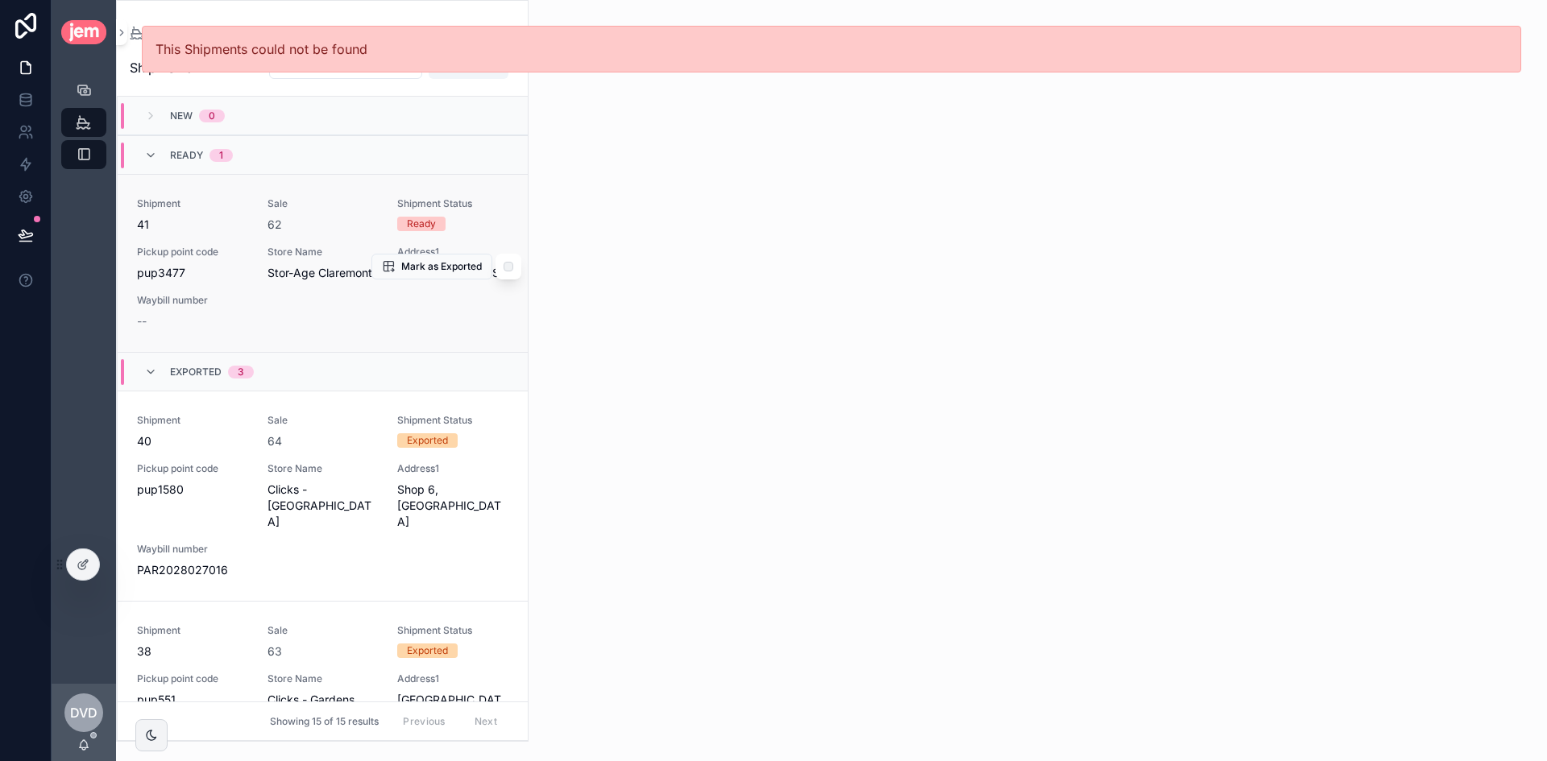
click at [320, 213] on div "Sale 62" at bounding box center [322, 214] width 111 height 35
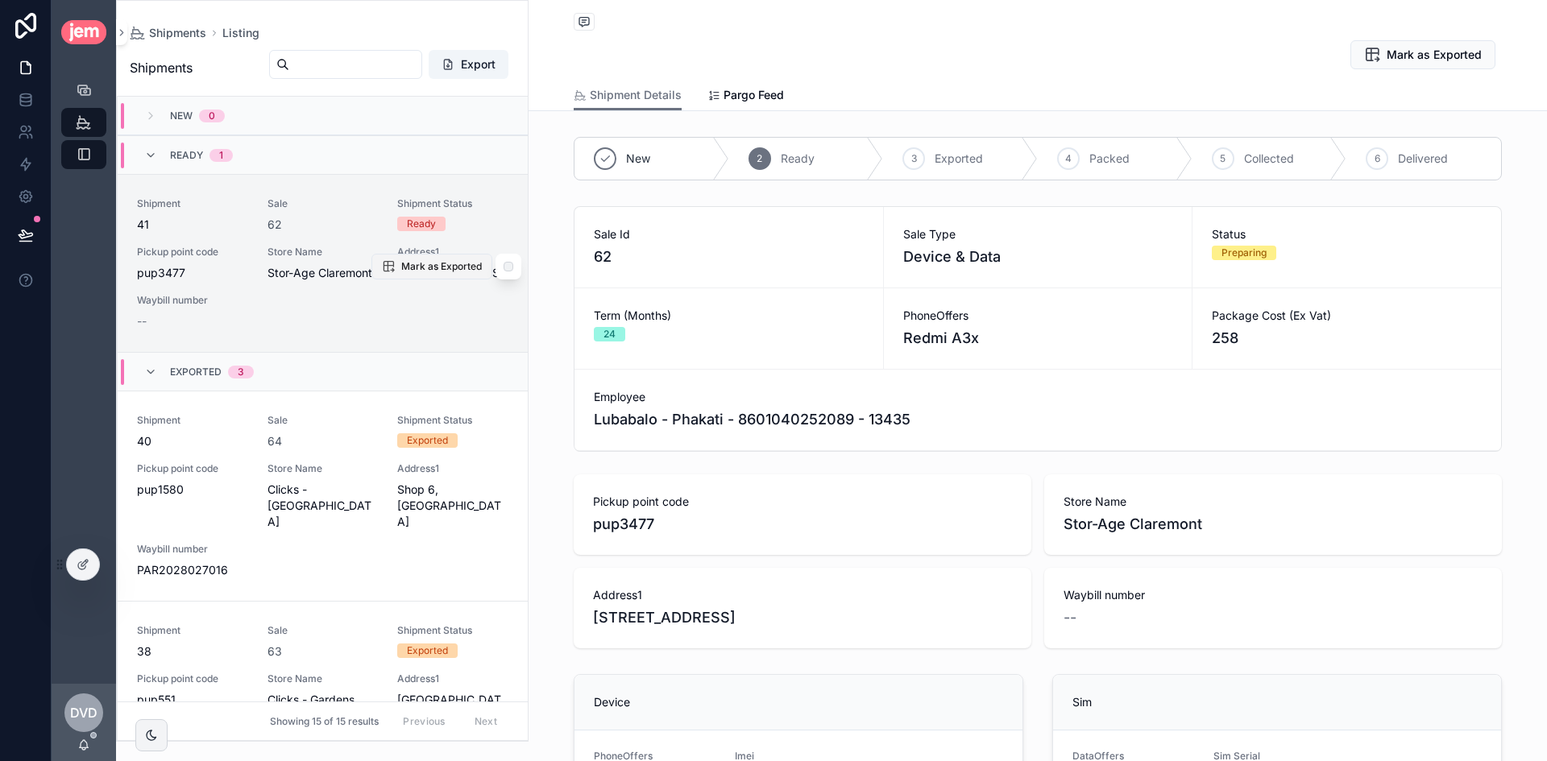
click at [401, 271] on span "Mark as Exported" at bounding box center [441, 266] width 81 height 13
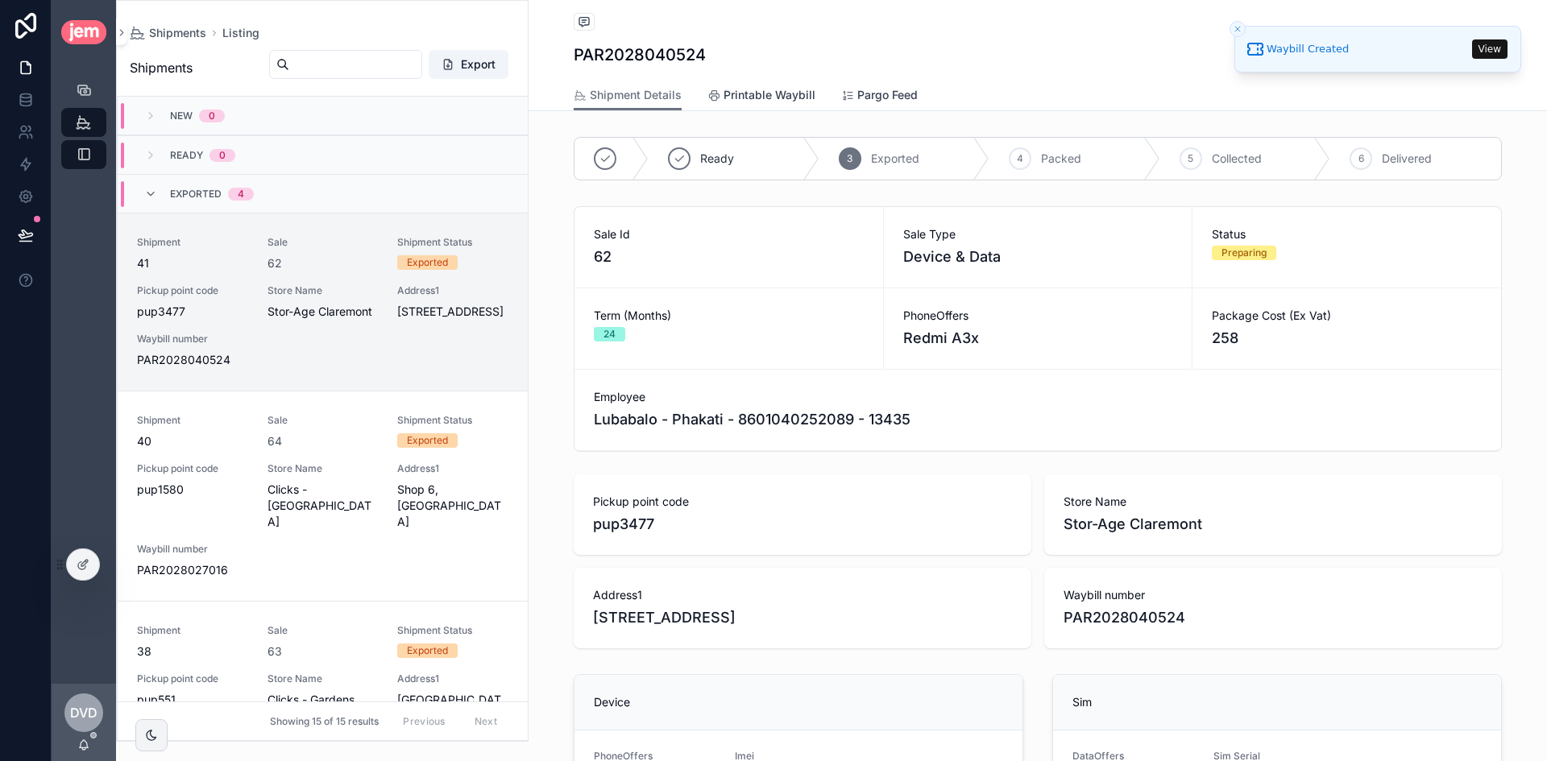
click at [711, 85] on link "Printable Waybill" at bounding box center [761, 97] width 108 height 32
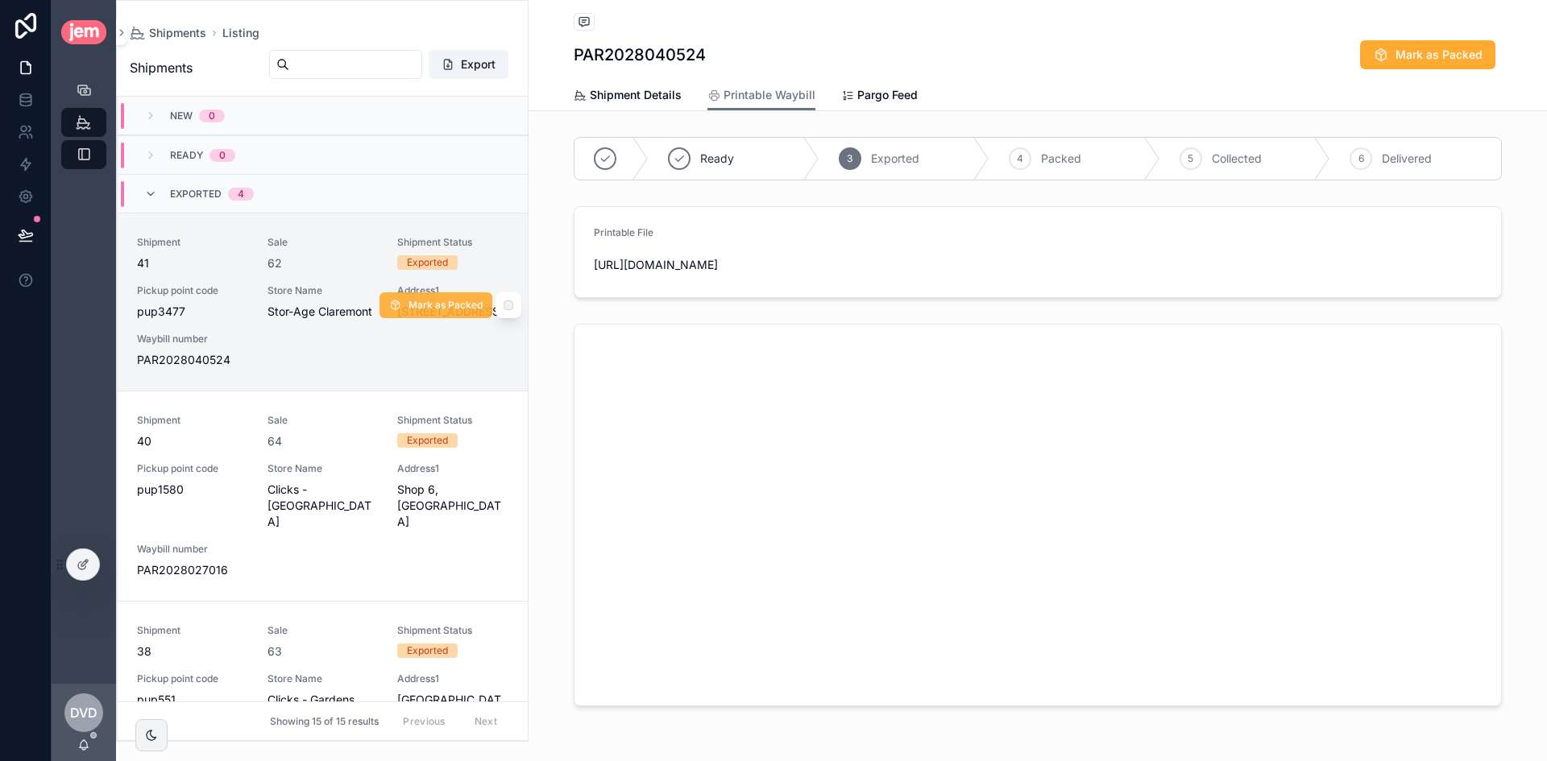
click at [453, 300] on span "Mark as Packed" at bounding box center [445, 305] width 74 height 13
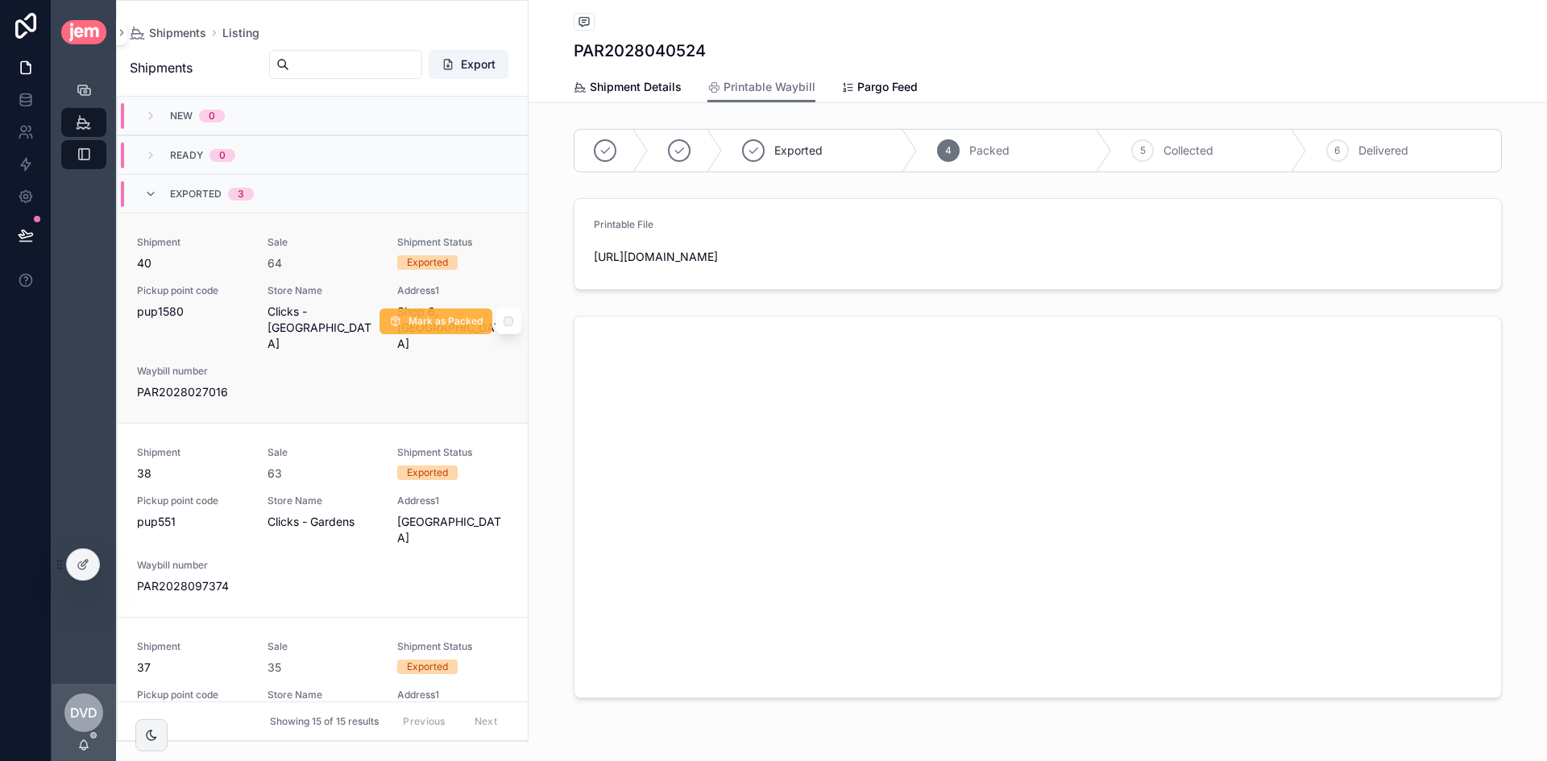
click at [452, 326] on span "Mark as Packed" at bounding box center [445, 321] width 74 height 13
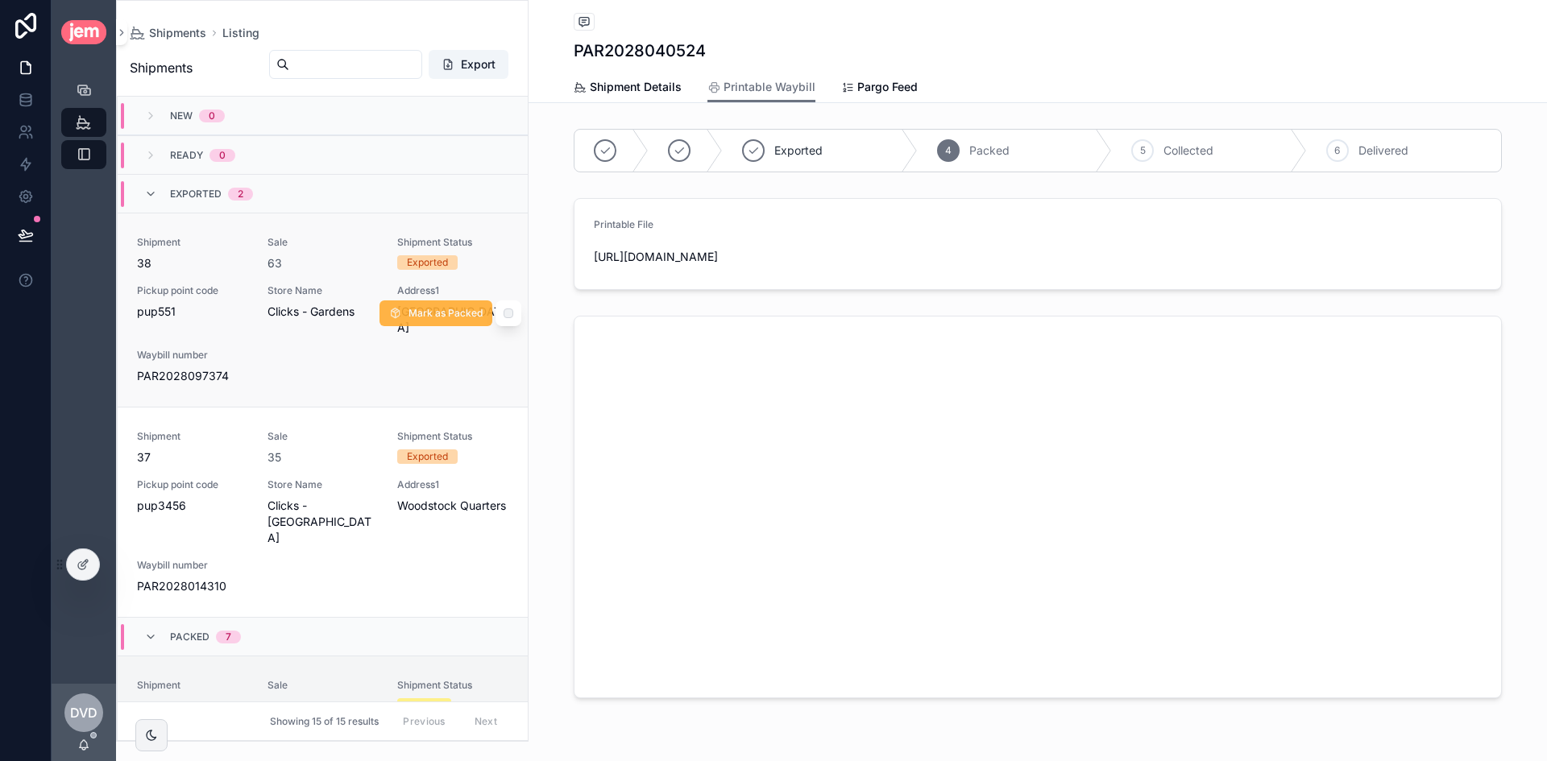
click at [445, 307] on span "Mark as Packed" at bounding box center [445, 313] width 74 height 13
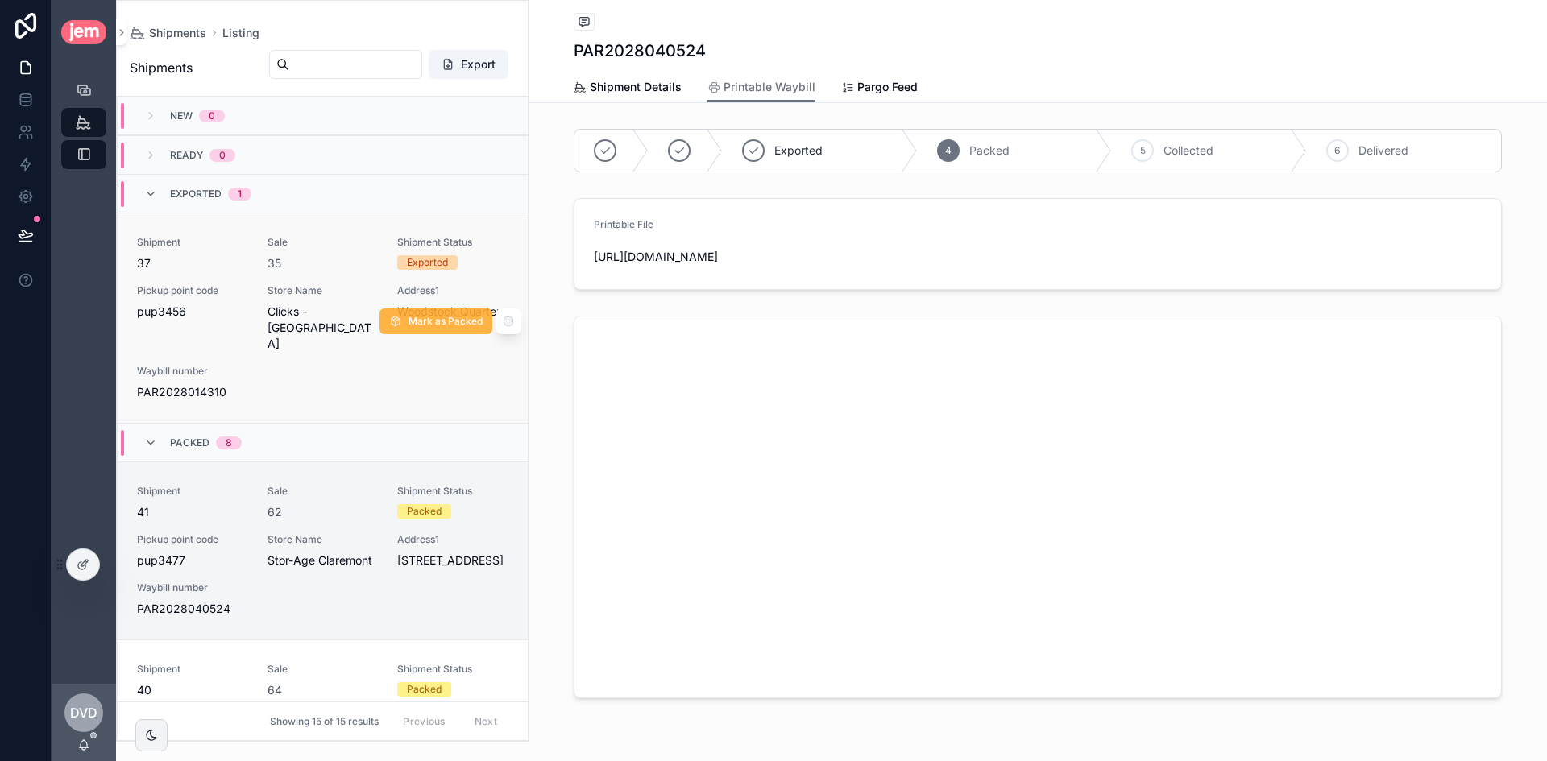
click at [443, 315] on span "Mark as Packed" at bounding box center [445, 321] width 74 height 13
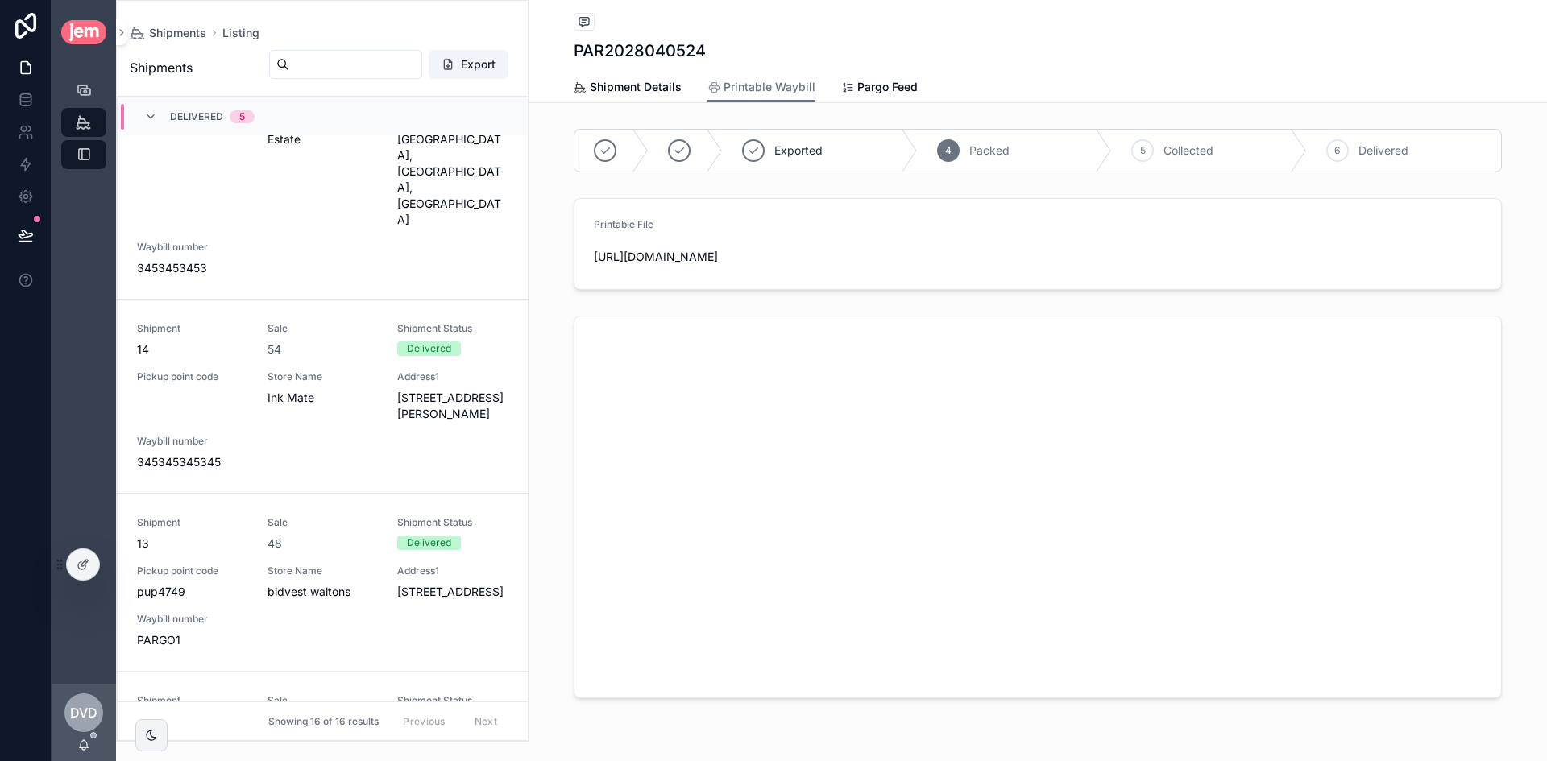
scroll to position [2456, 0]
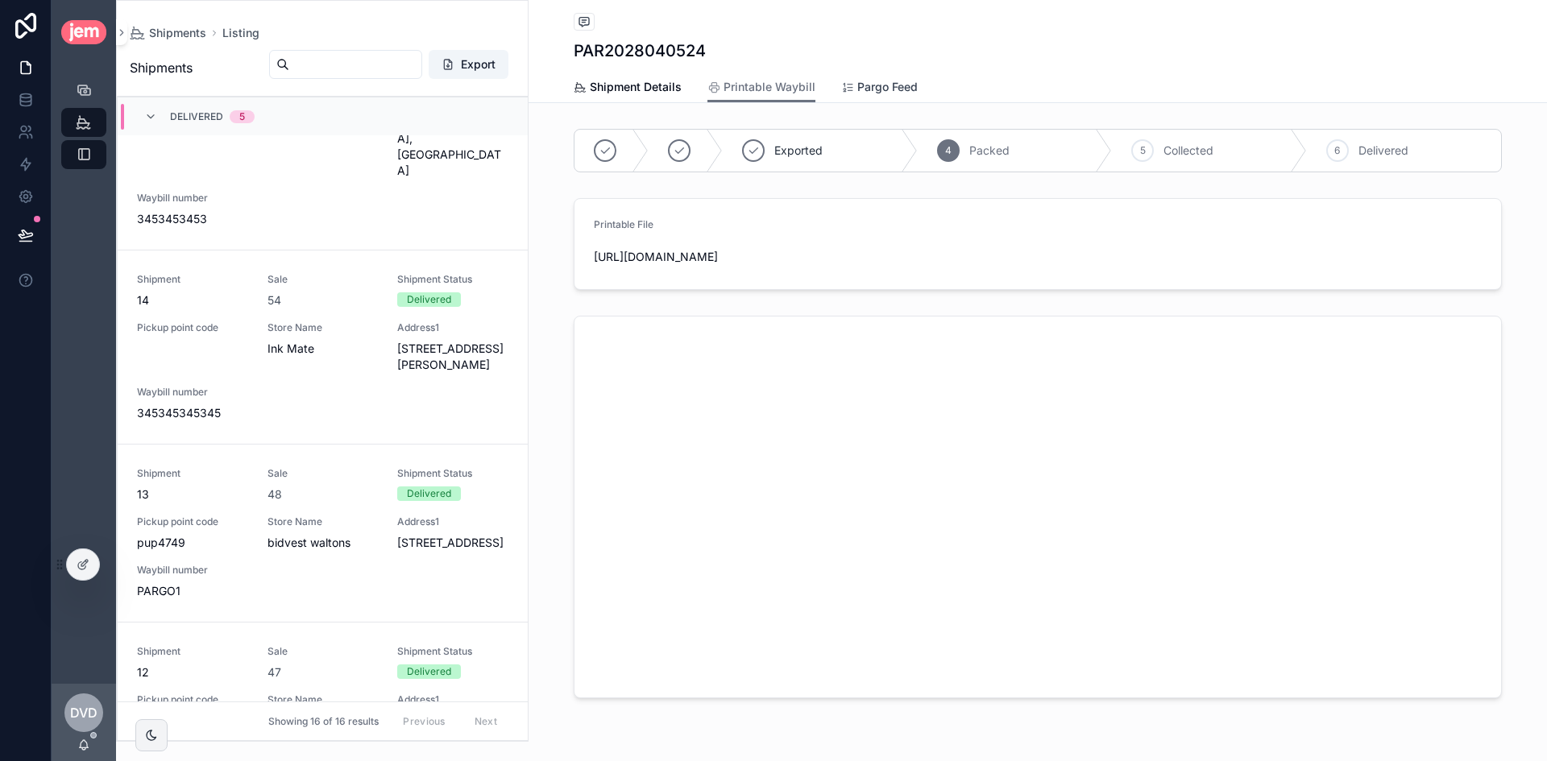
click at [899, 83] on span "Pargo Feed" at bounding box center [887, 87] width 60 height 16
click at [756, 85] on span "Printable Waybill" at bounding box center [769, 87] width 92 height 16
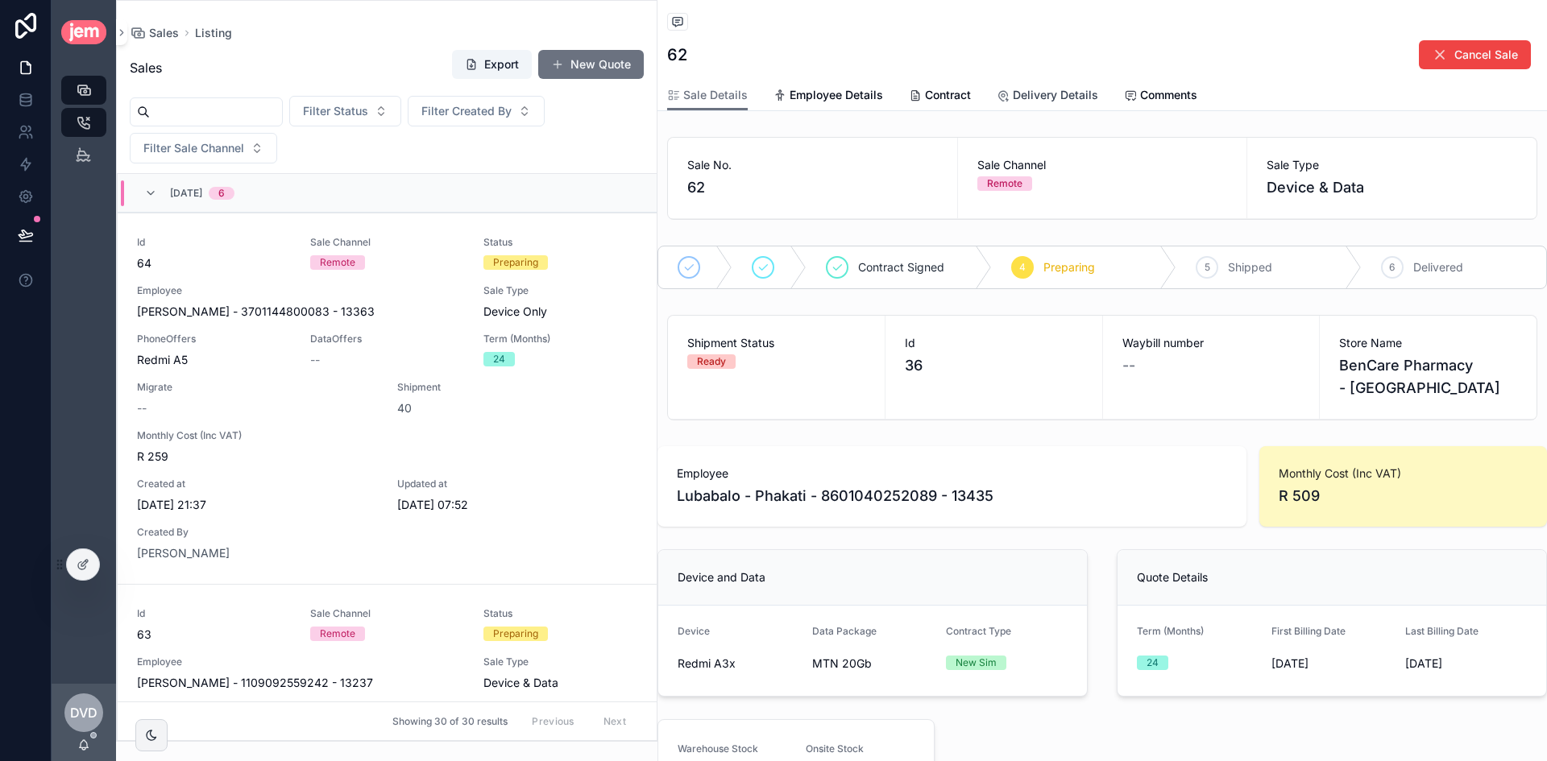
scroll to position [781, 0]
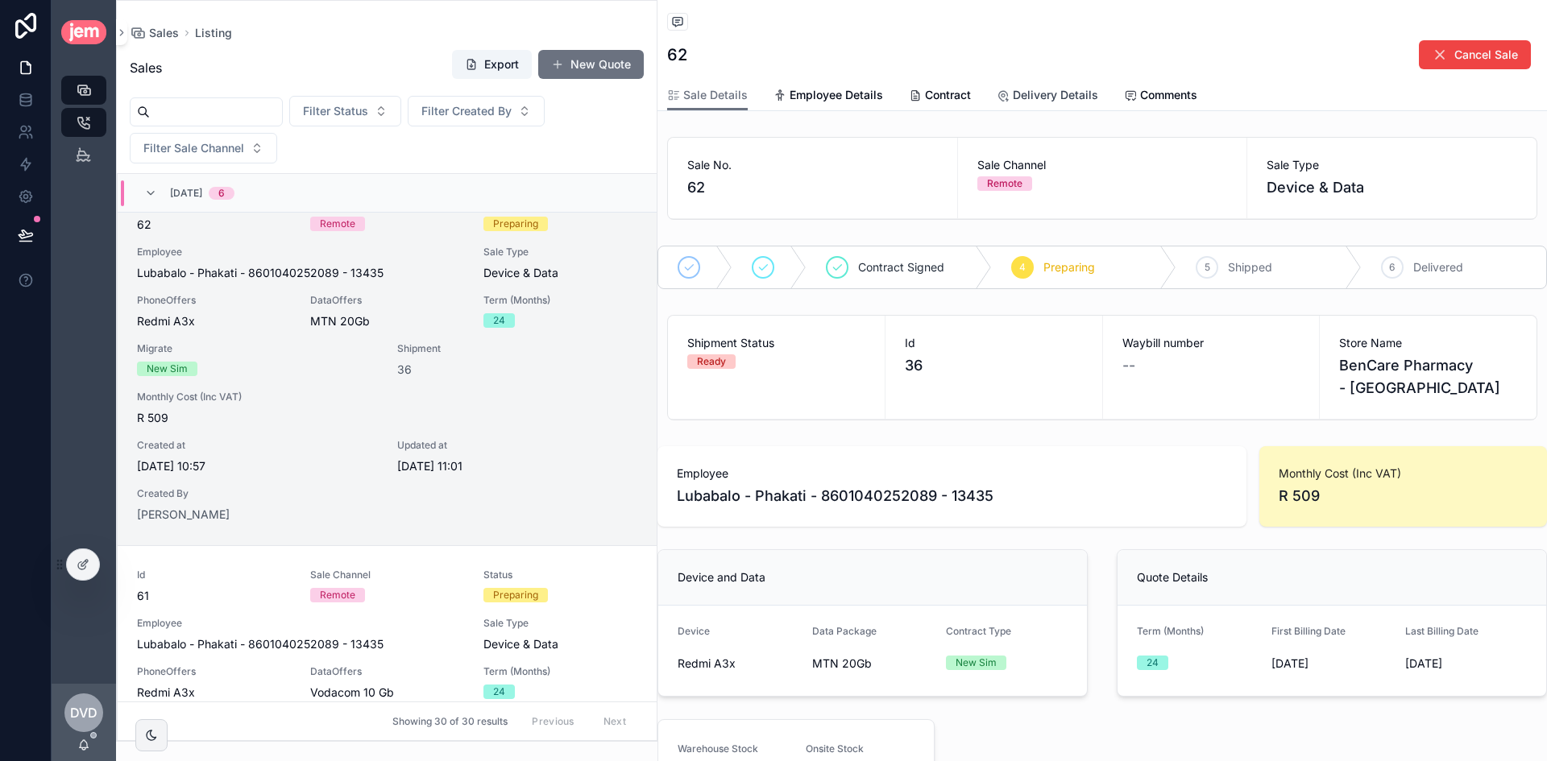
click at [1033, 88] on span "Delivery Details" at bounding box center [1054, 95] width 85 height 16
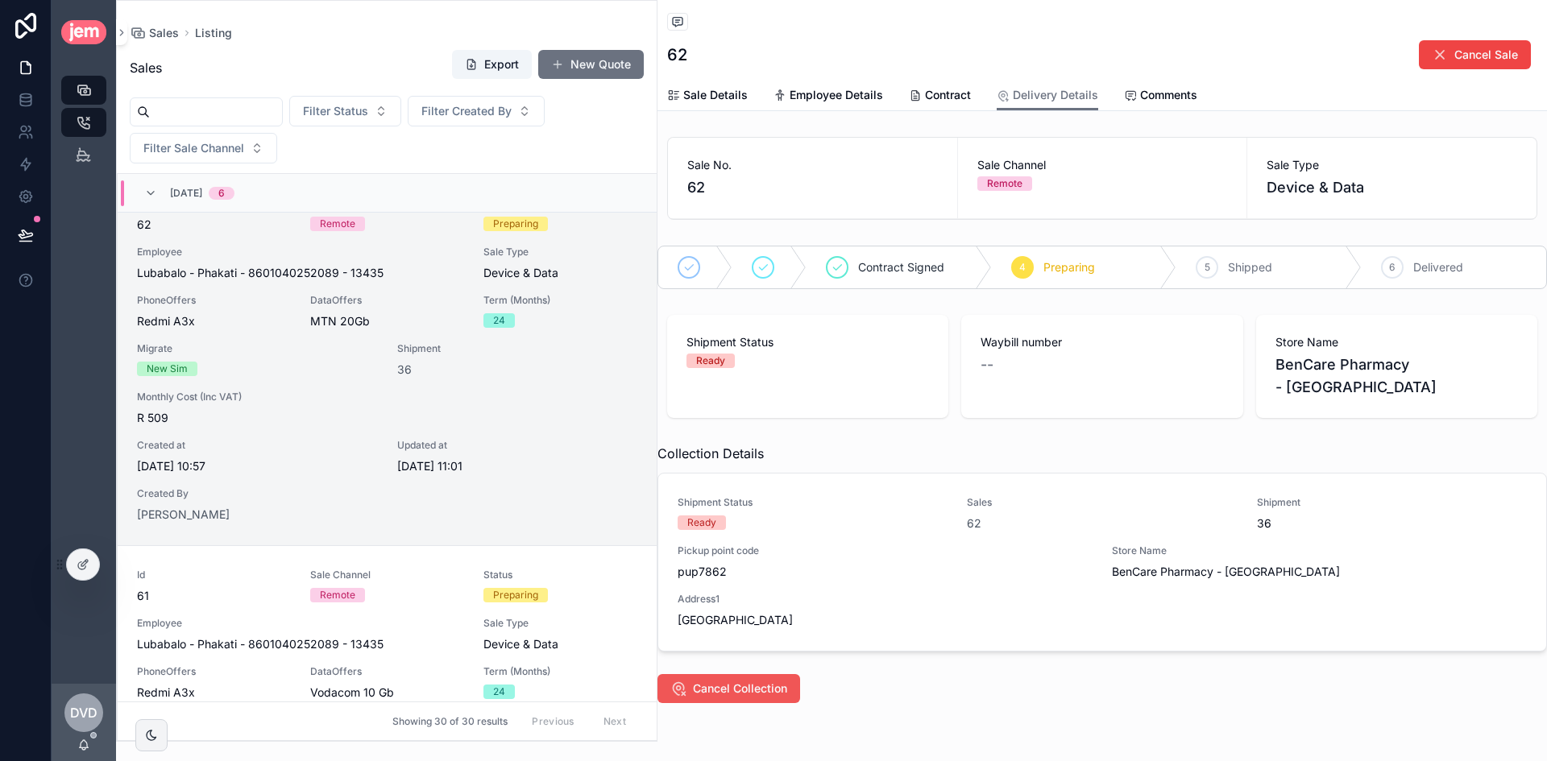
click at [769, 681] on span "Cancel Collection" at bounding box center [740, 689] width 94 height 16
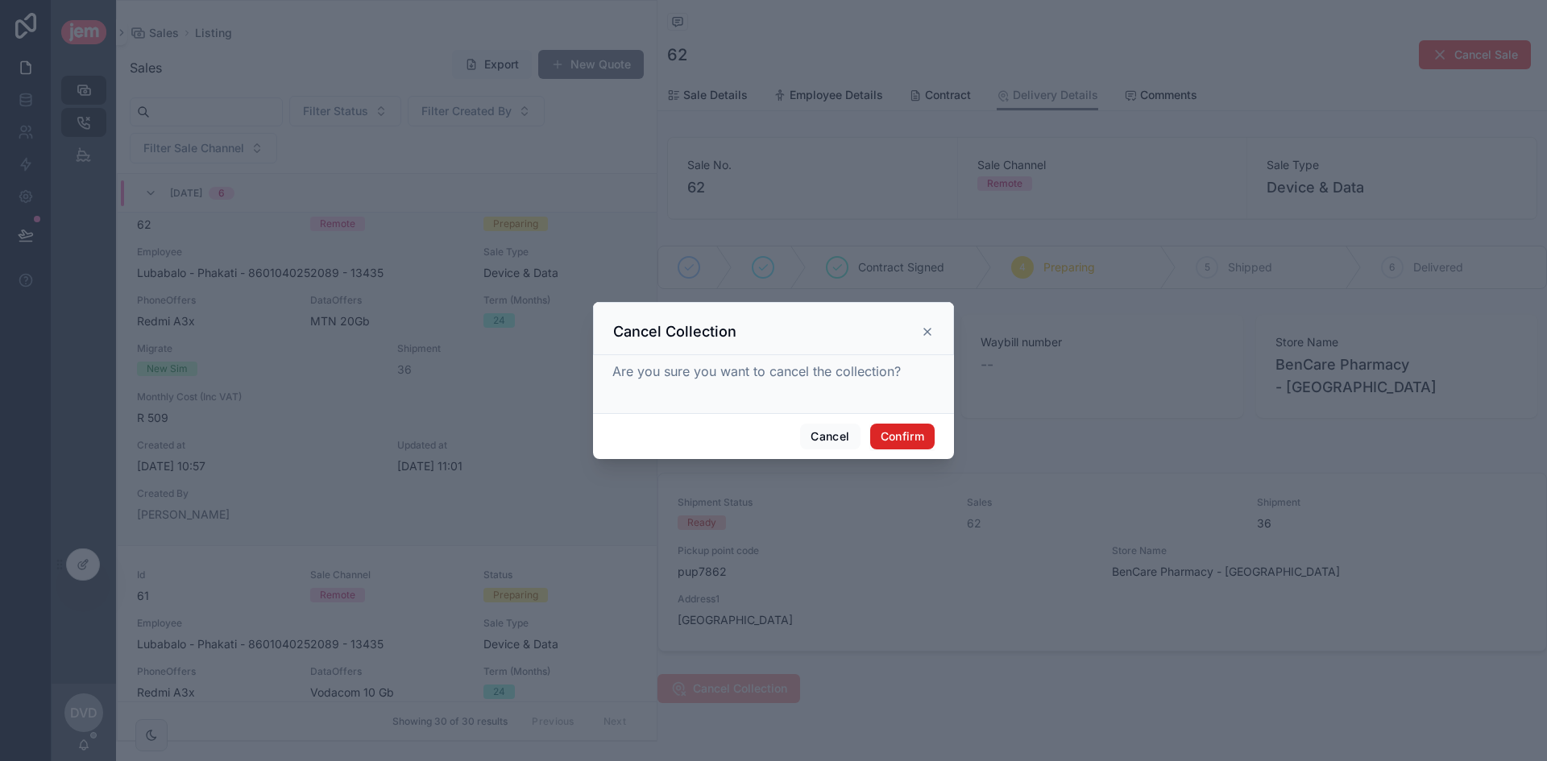
click at [907, 439] on button "Confirm" at bounding box center [902, 437] width 64 height 26
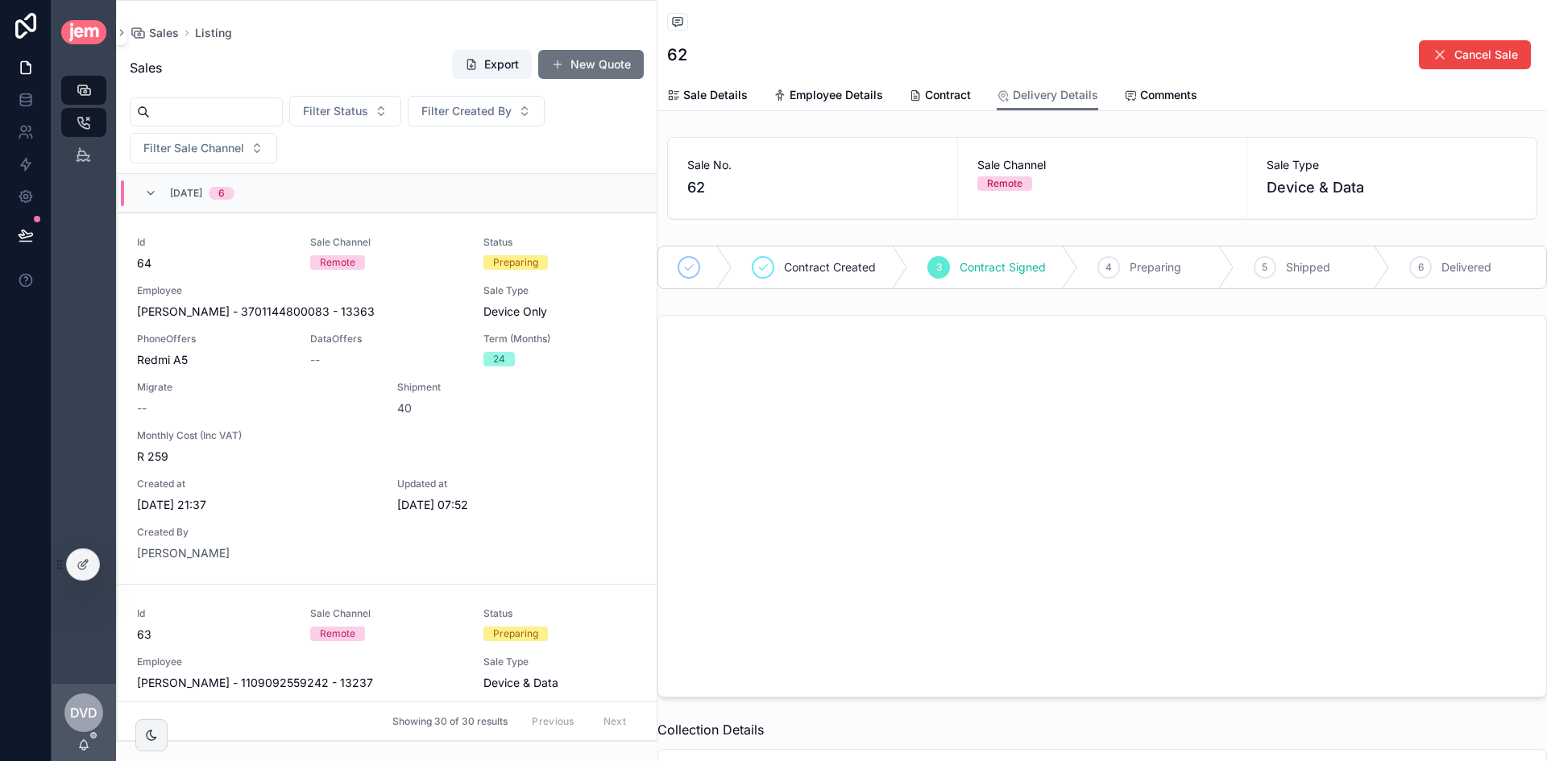
scroll to position [781, 0]
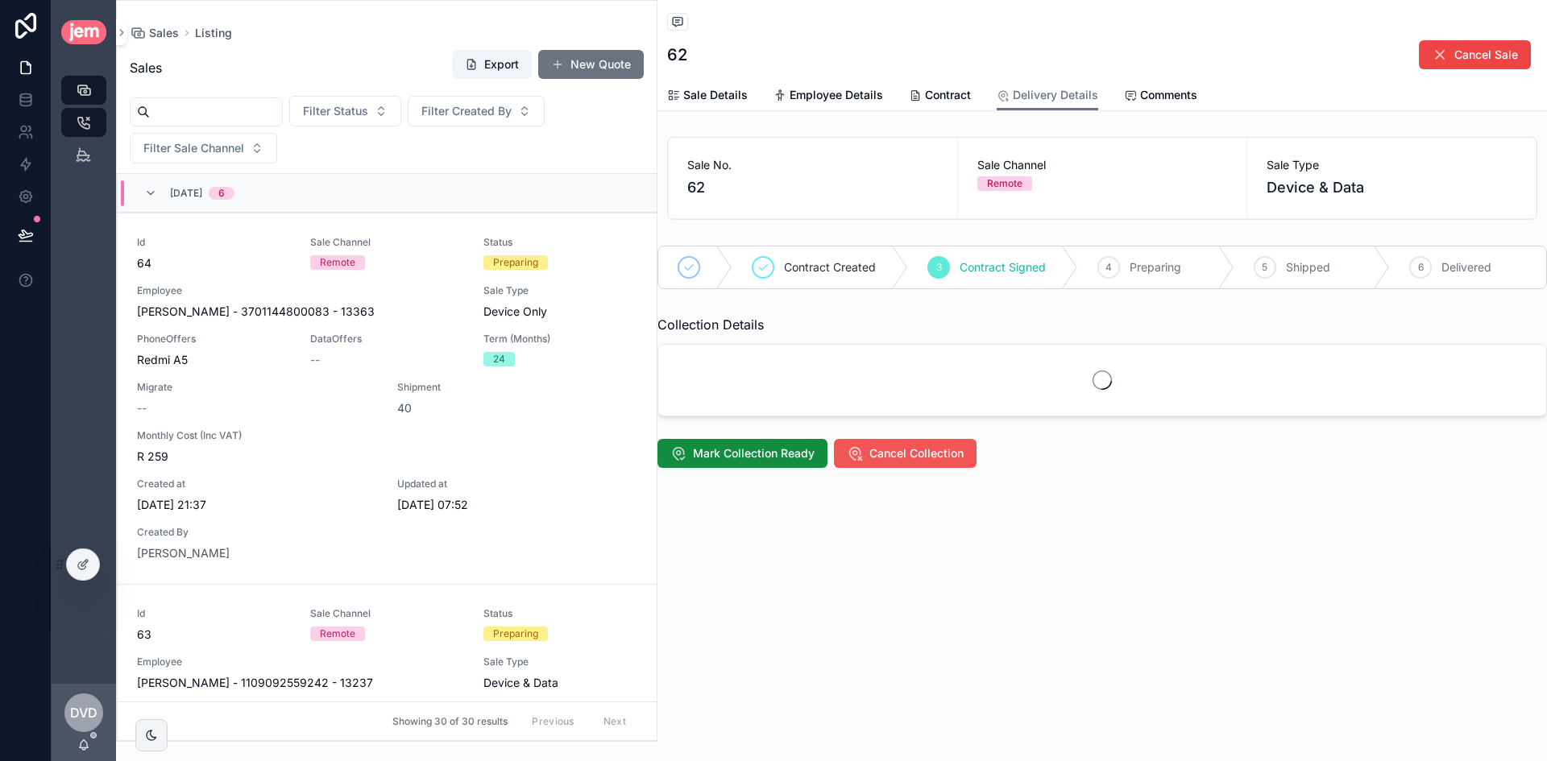
scroll to position [781, 0]
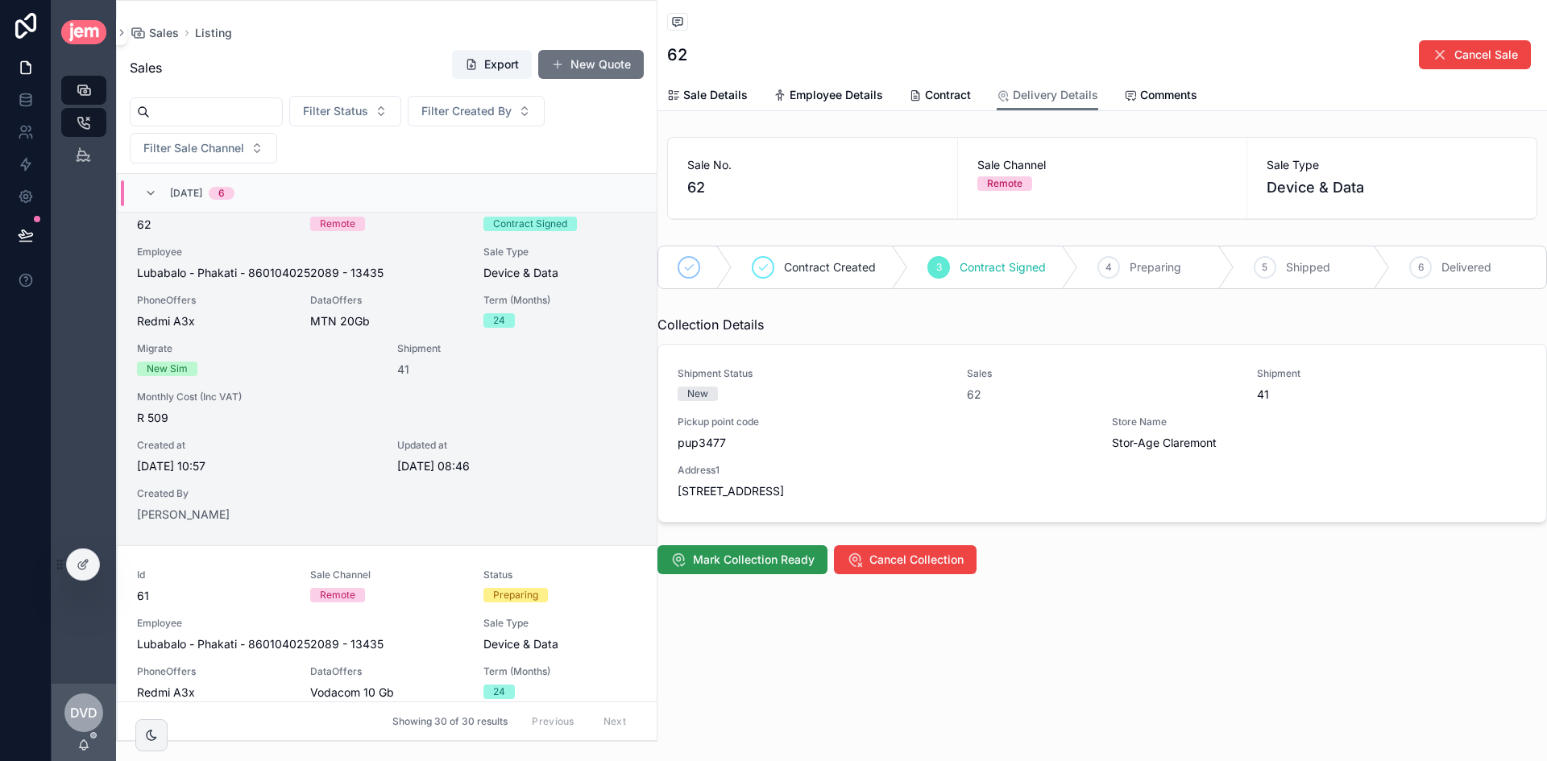
click at [791, 560] on span "Mark Collection Ready" at bounding box center [754, 560] width 122 height 16
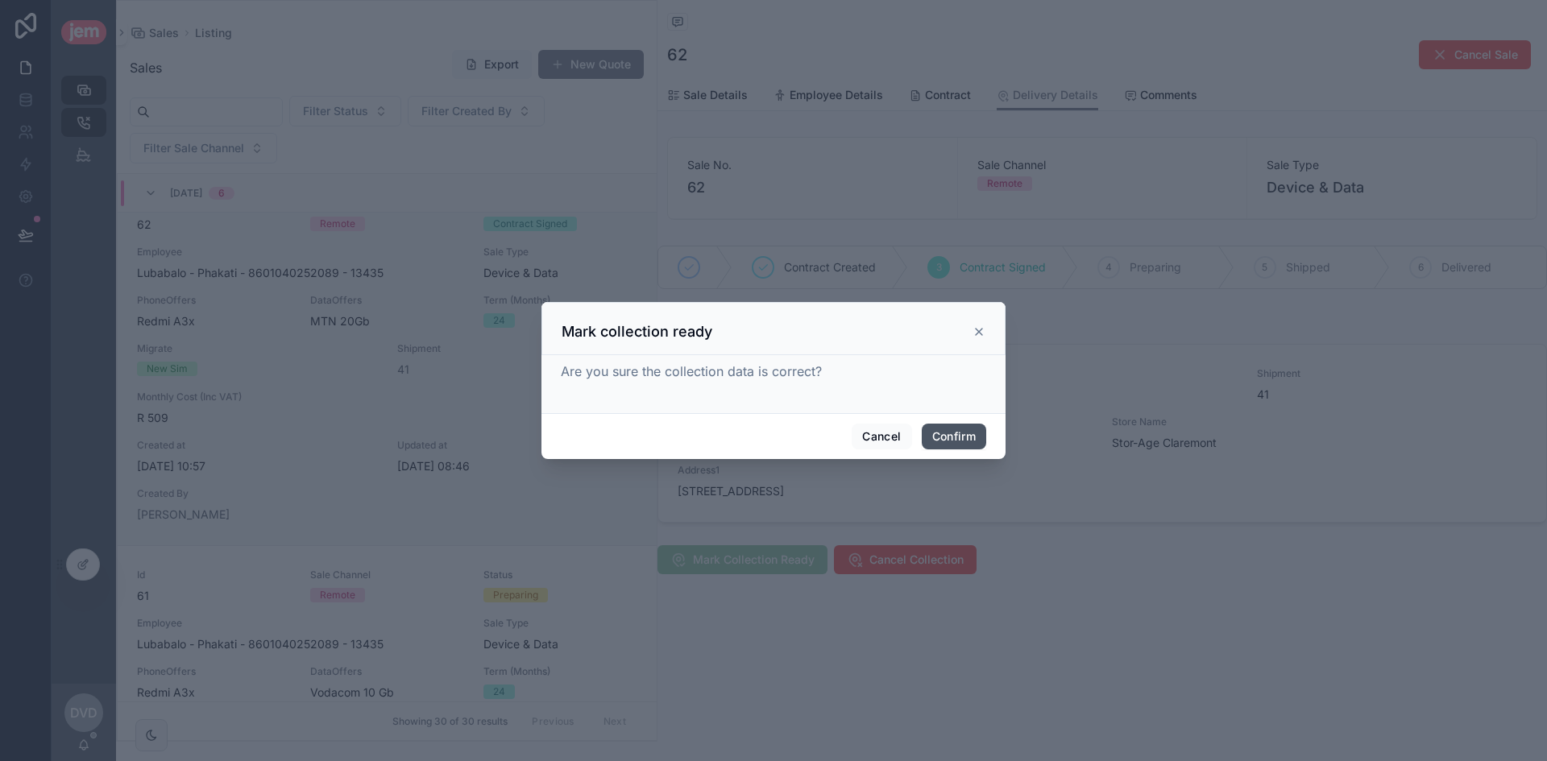
click at [937, 434] on button "Confirm" at bounding box center [953, 437] width 64 height 26
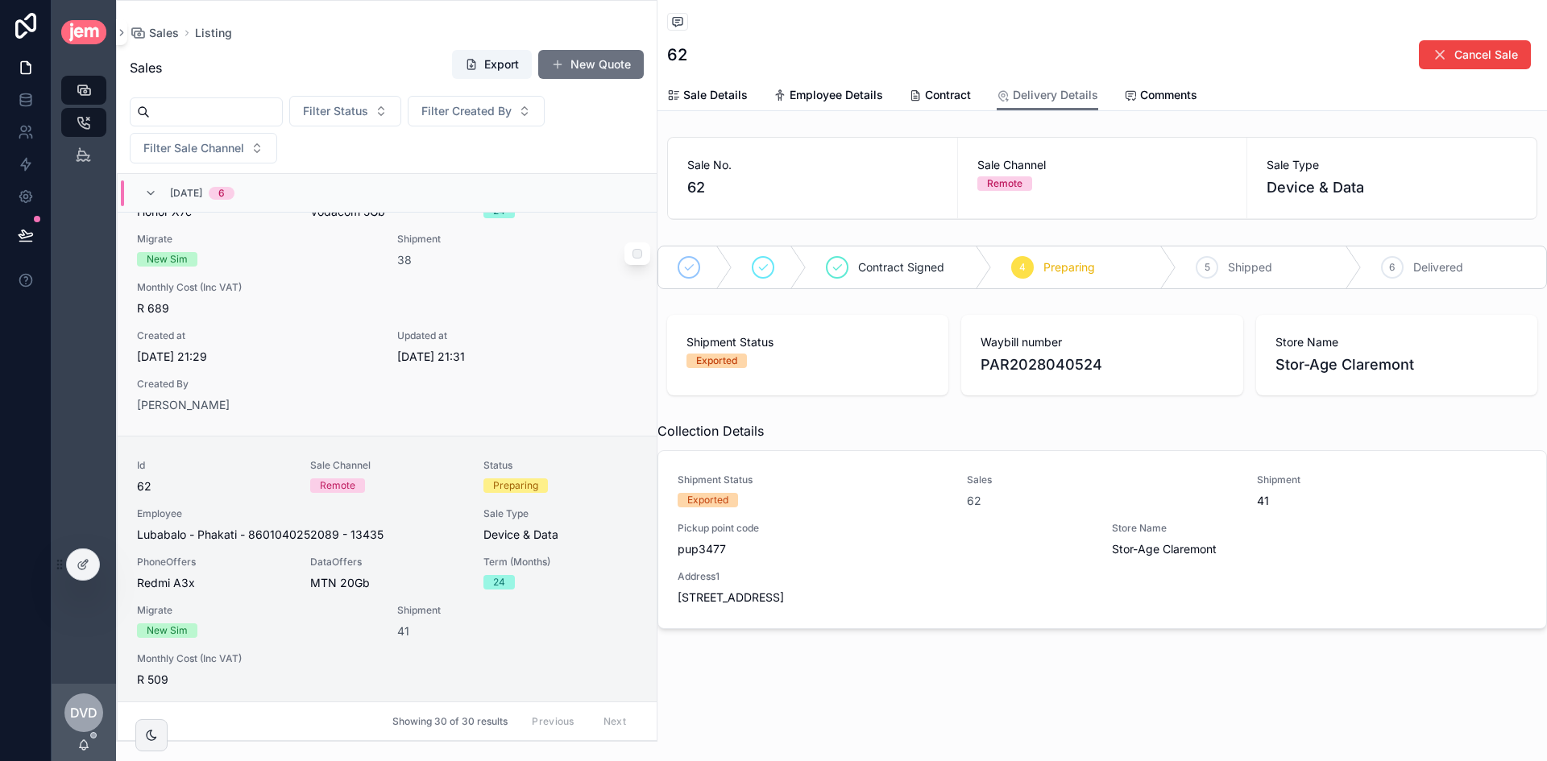
scroll to position [0, 0]
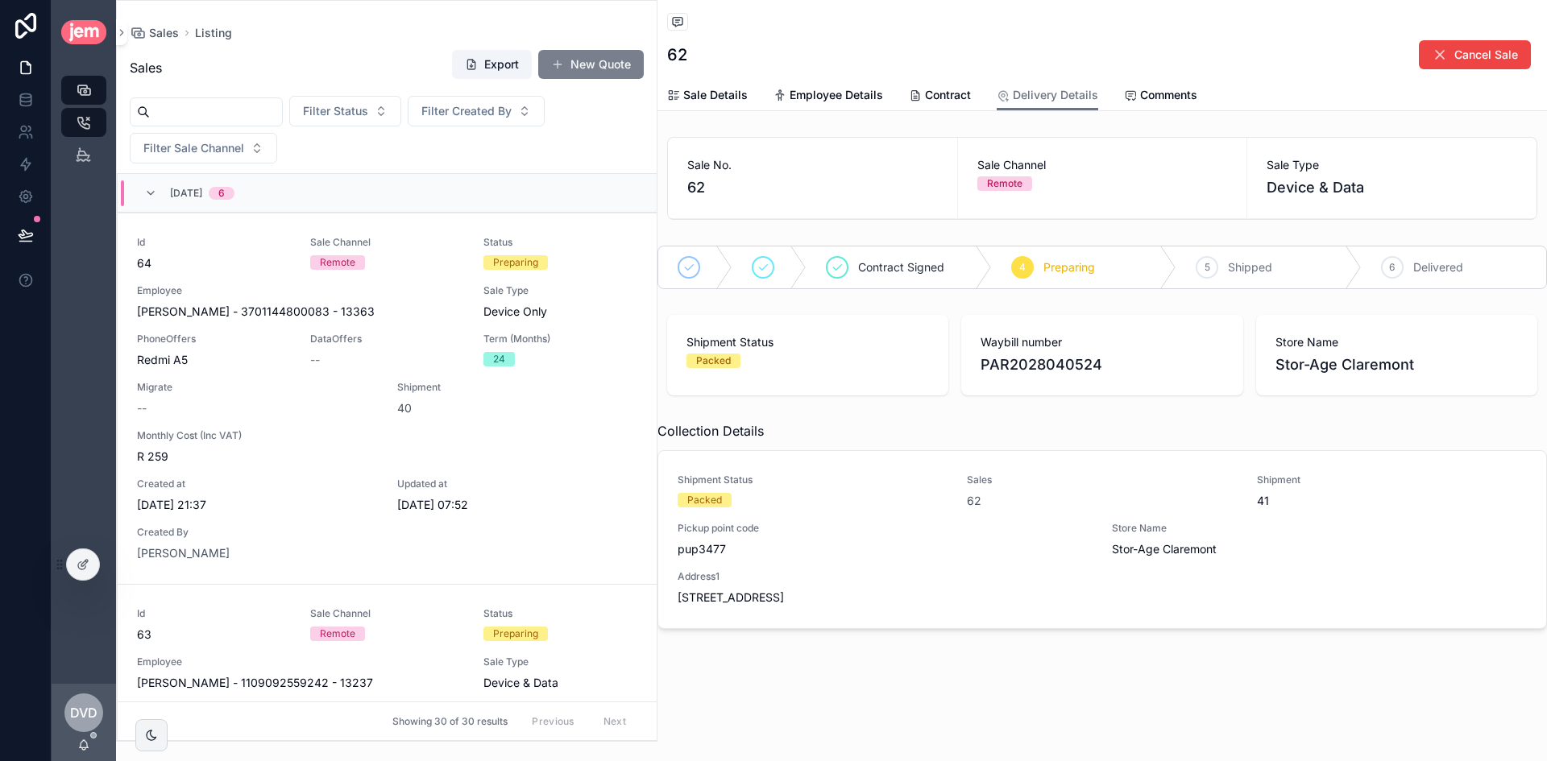
click at [612, 65] on button "New Quote" at bounding box center [591, 64] width 106 height 29
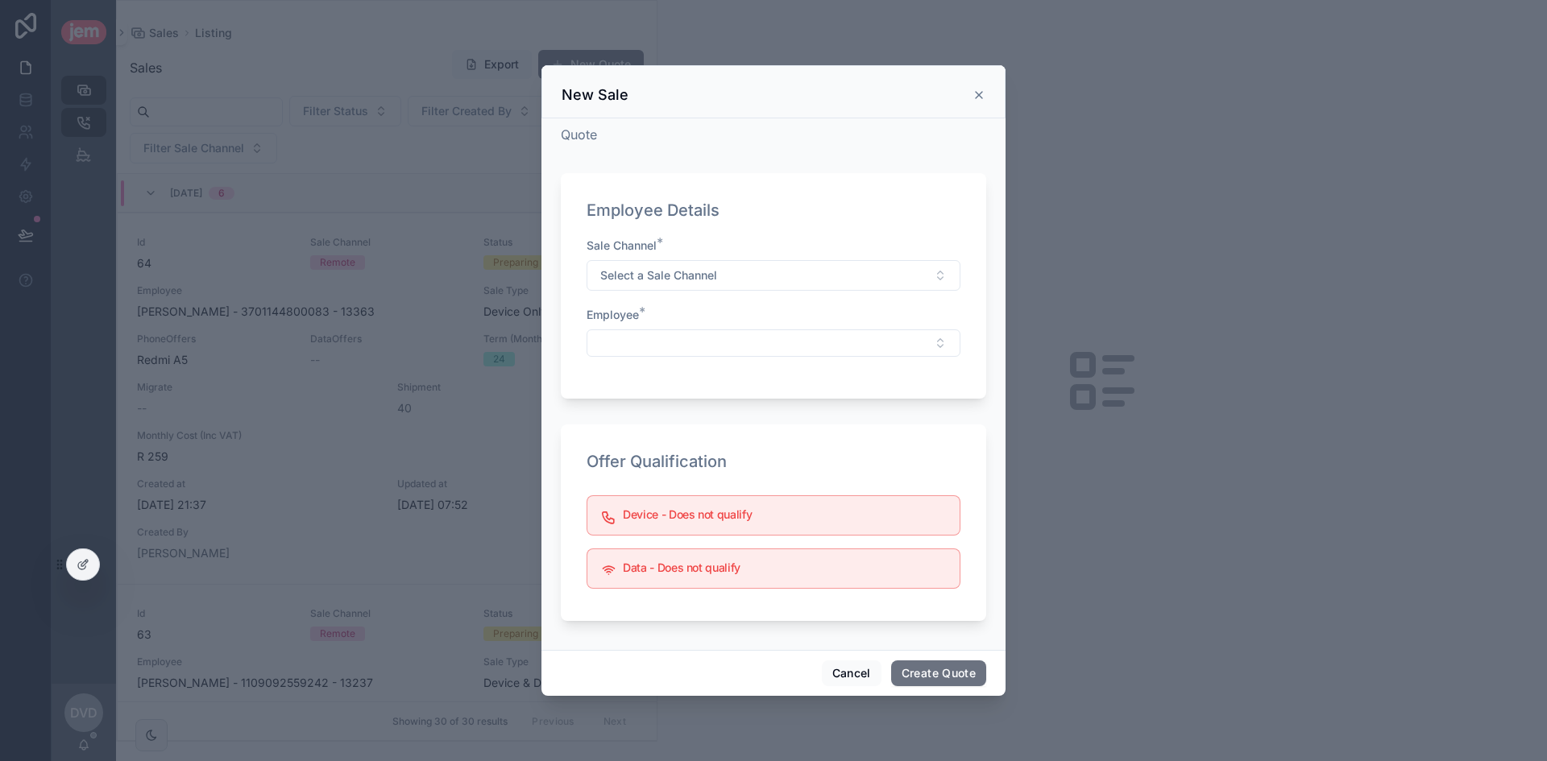
click at [826, 259] on div "Sale Channel * Select a Sale Channel" at bounding box center [773, 264] width 374 height 53
click at [826, 266] on button "Select a Sale Channel" at bounding box center [773, 275] width 374 height 31
click at [761, 340] on div "Remote" at bounding box center [773, 340] width 366 height 24
click at [719, 340] on button "Select Button" at bounding box center [773, 342] width 374 height 27
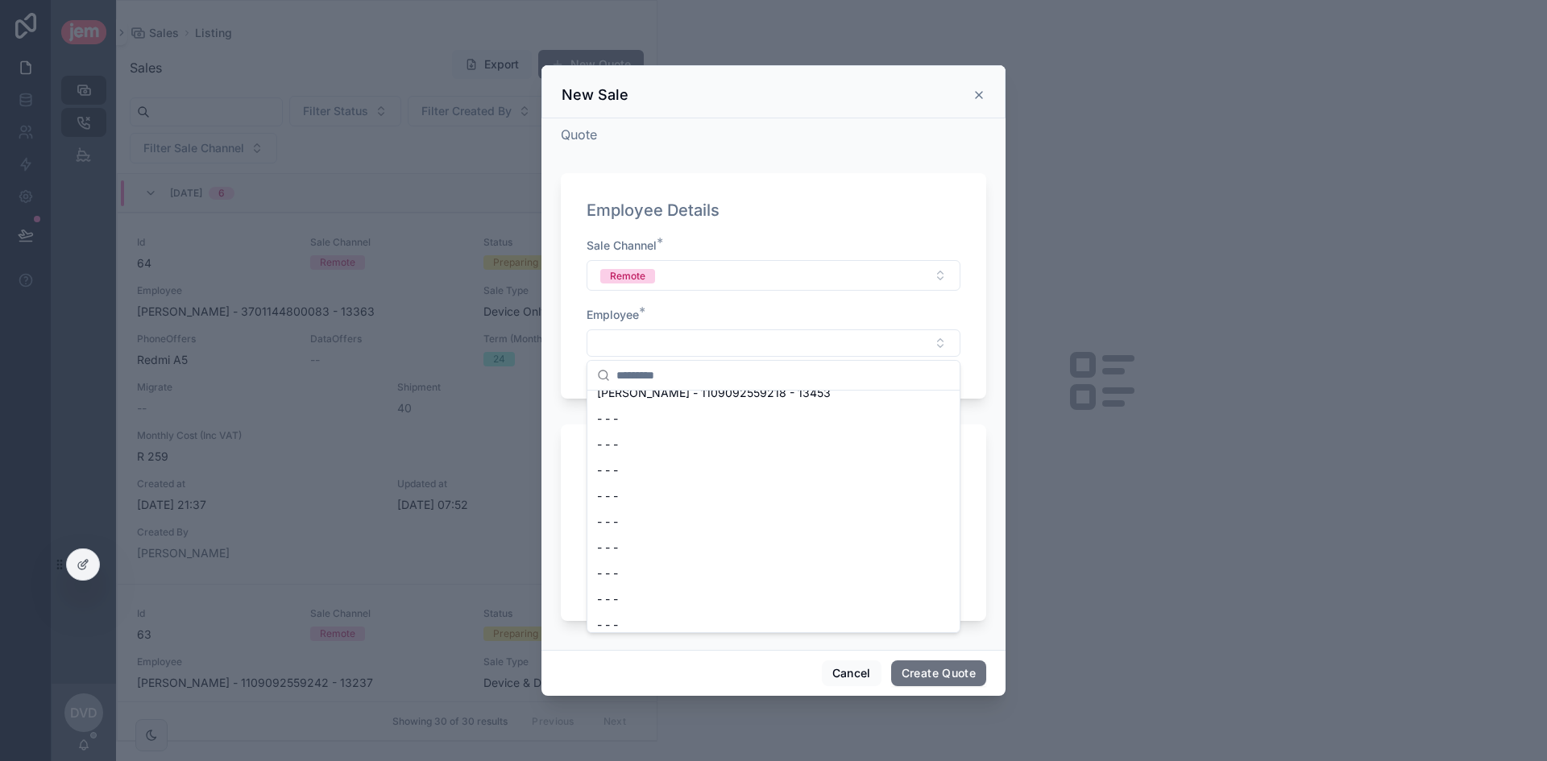
scroll to position [483, 0]
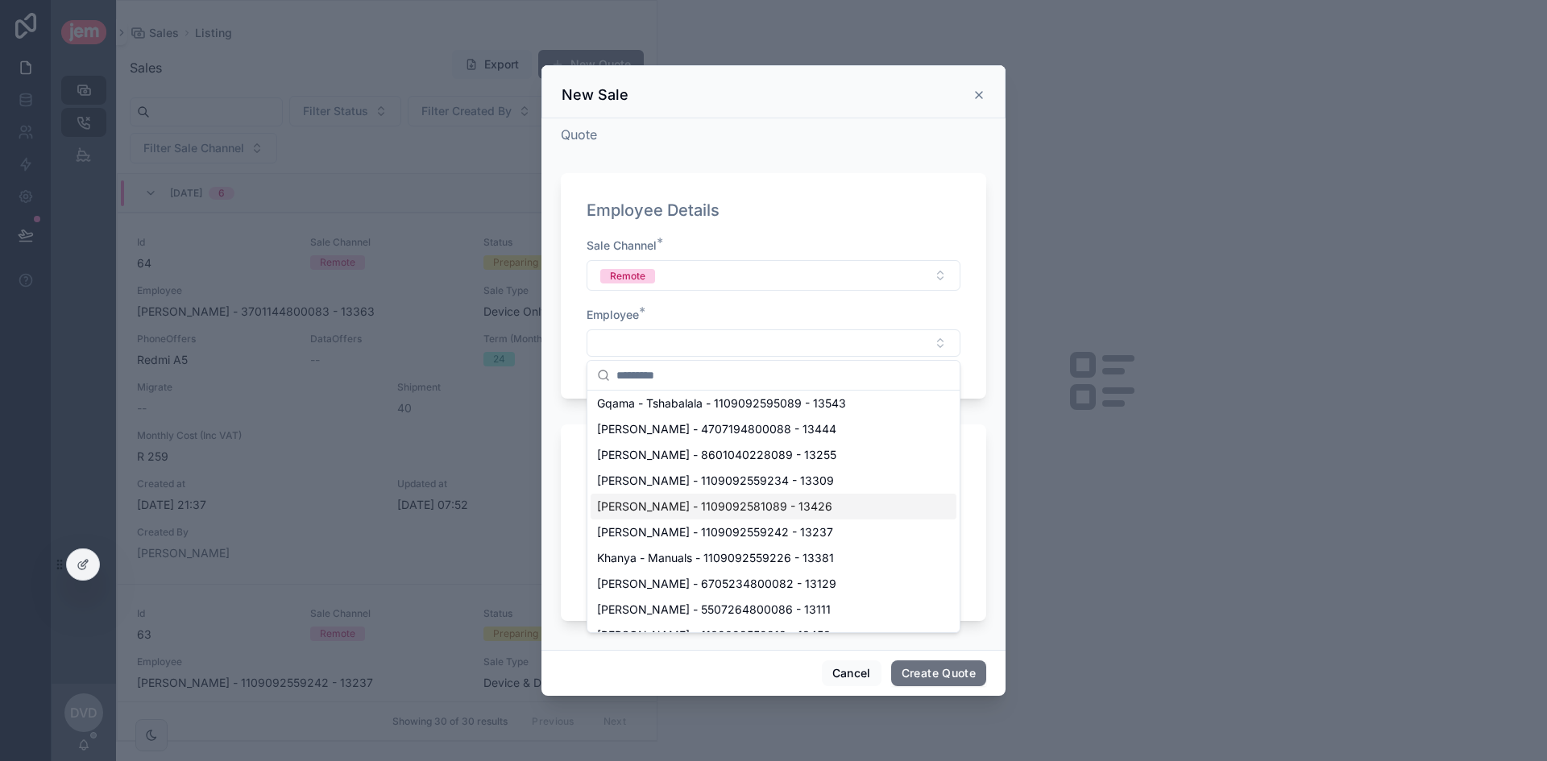
click at [719, 499] on span "Thandi - Nichole - 1109092581089 - 13426" at bounding box center [714, 507] width 235 height 16
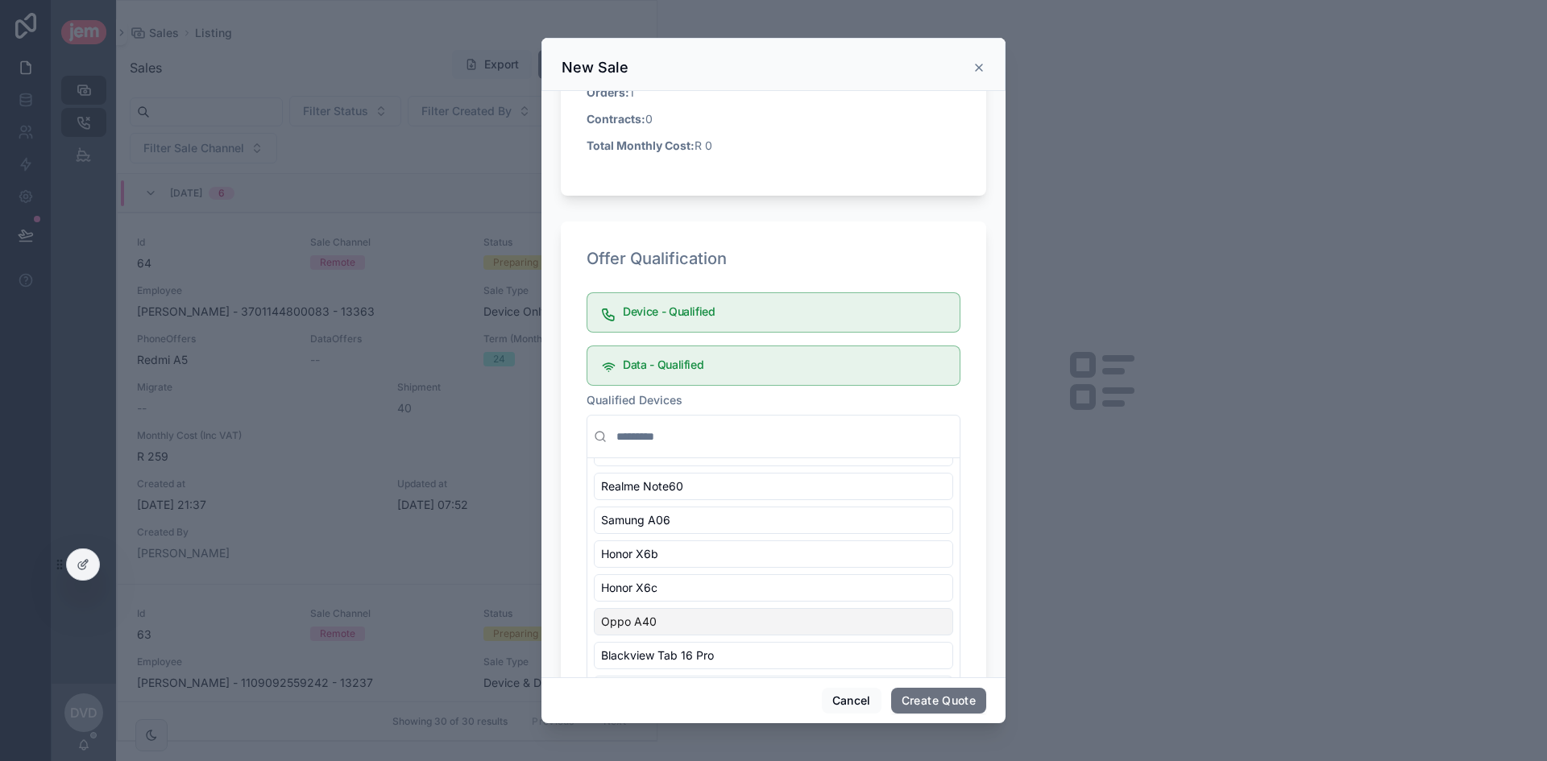
scroll to position [211, 0]
click at [688, 613] on div "Honor 200 Lite" at bounding box center [773, 608] width 359 height 27
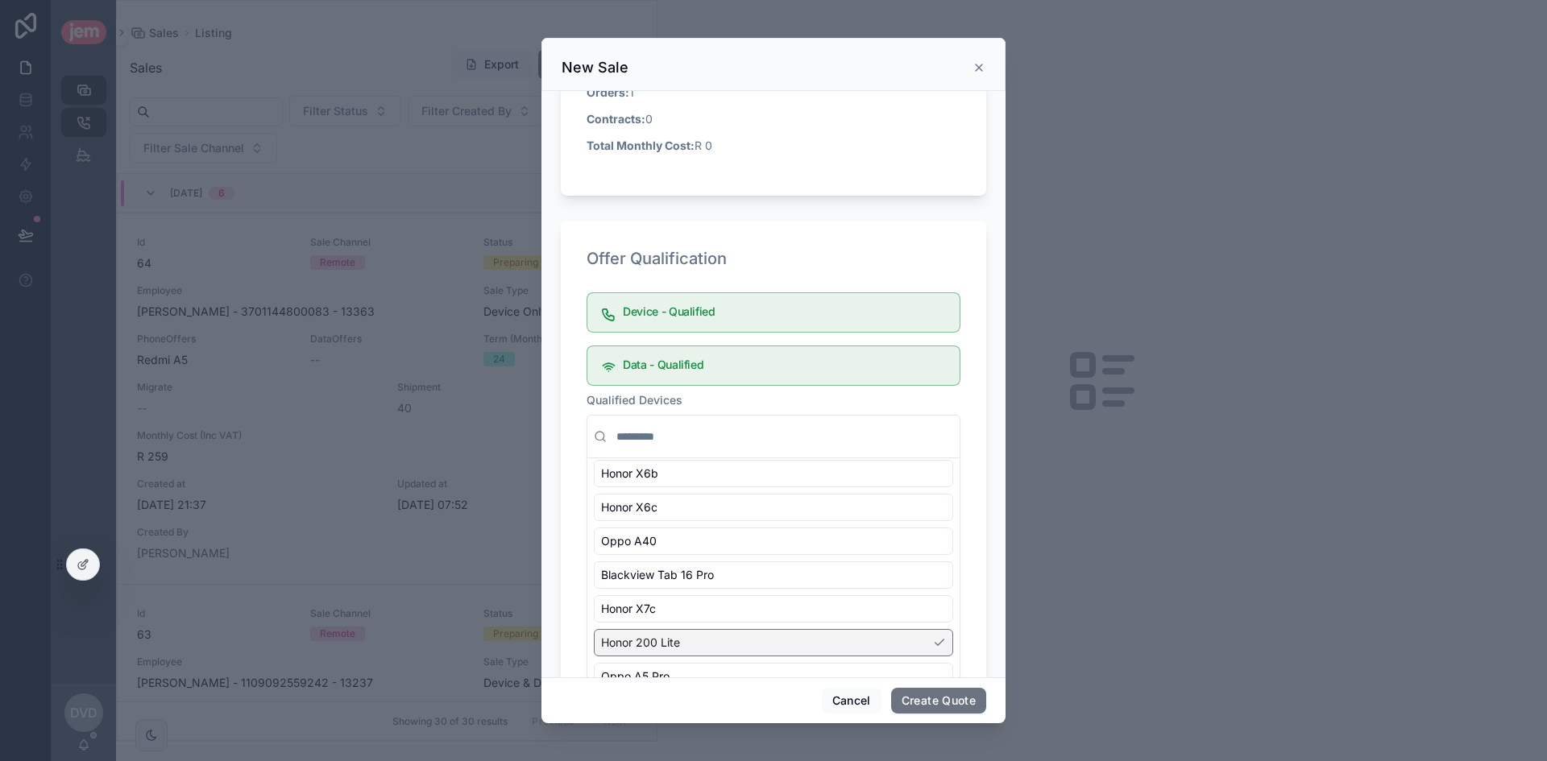
scroll to position [245, 0]
click at [931, 687] on div "Cancel Create Quote" at bounding box center [773, 700] width 464 height 46
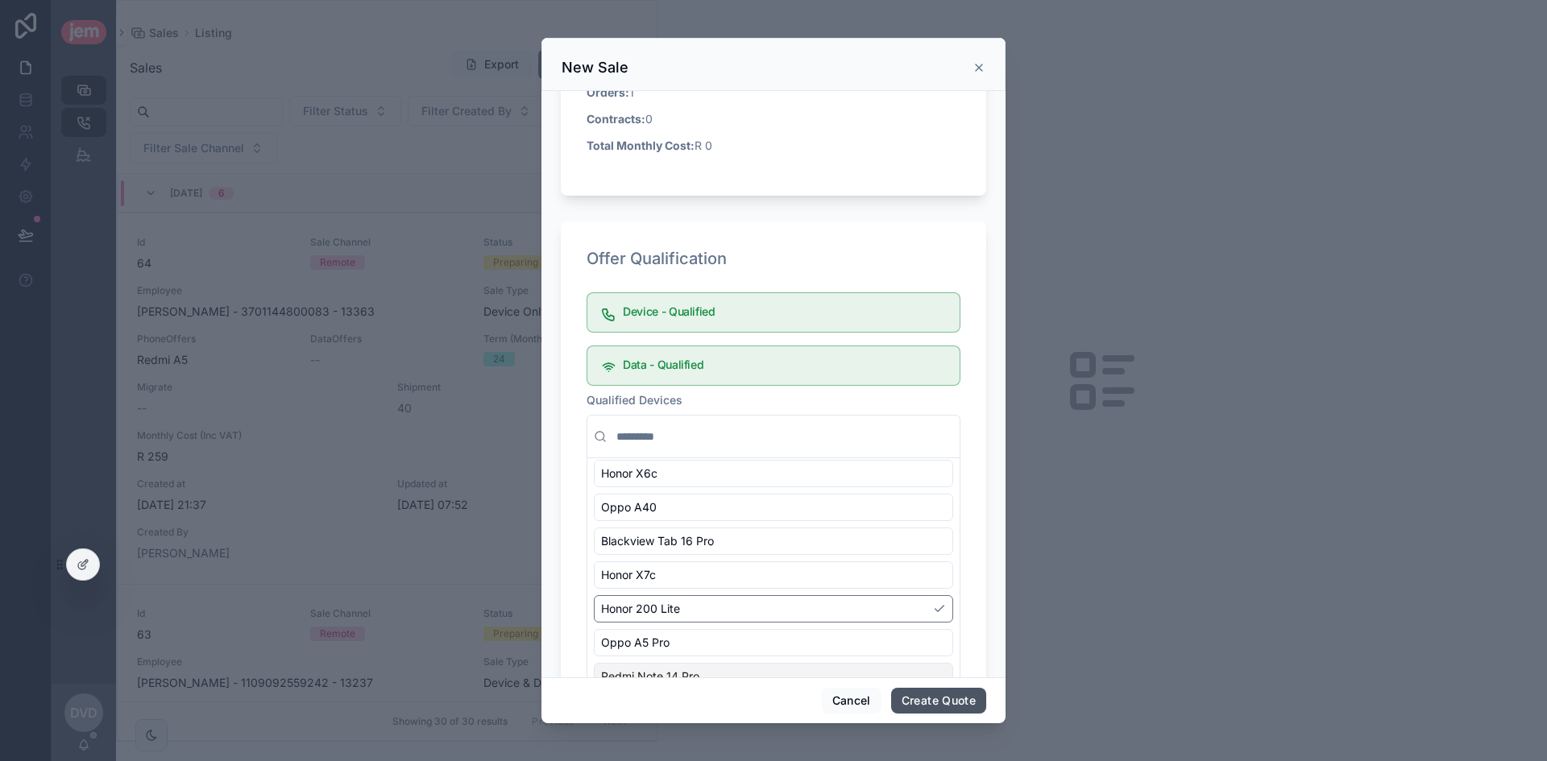
click at [933, 696] on button "Create Quote" at bounding box center [938, 701] width 95 height 26
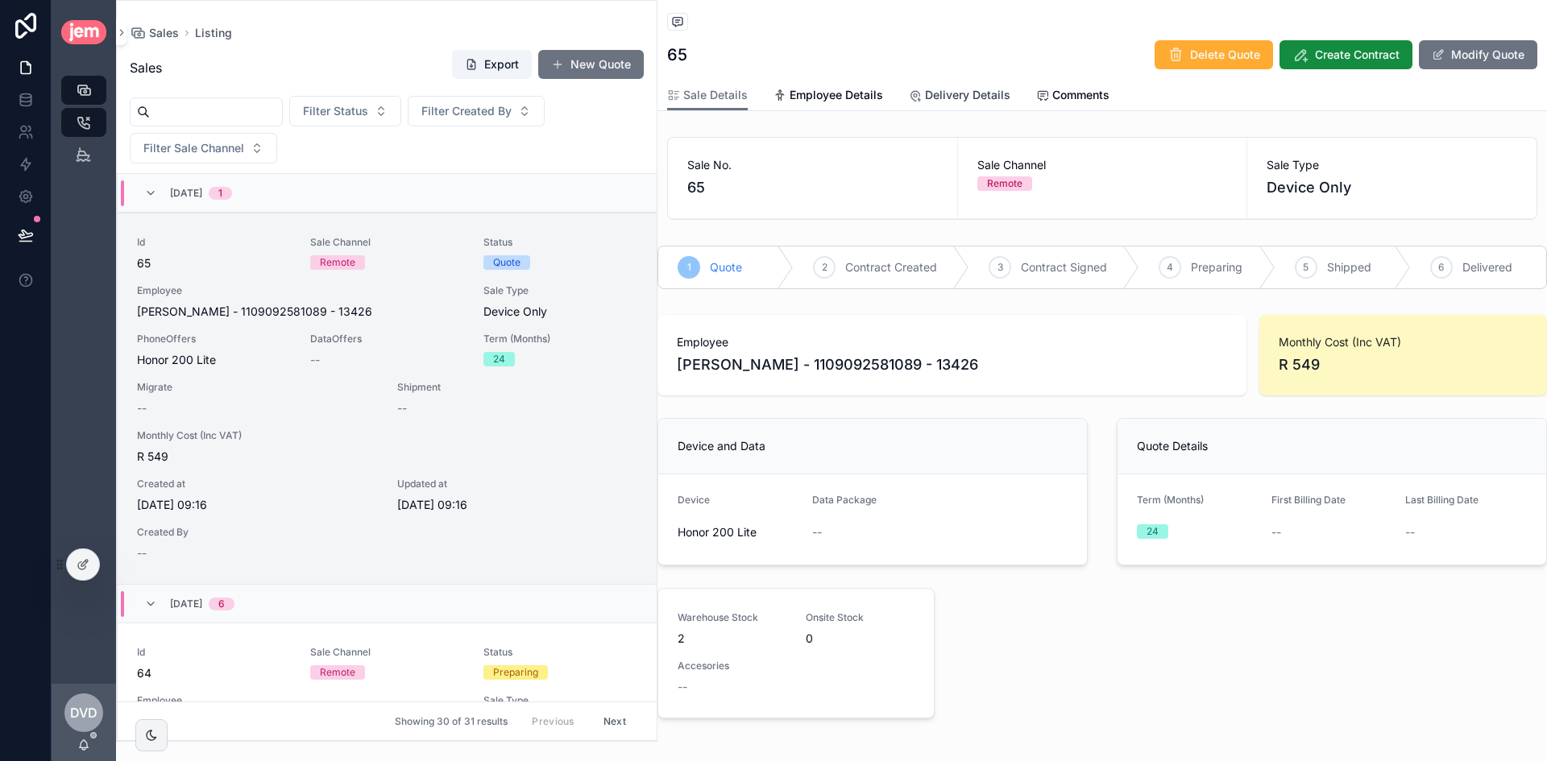
click at [976, 93] on span "Delivery Details" at bounding box center [967, 95] width 85 height 16
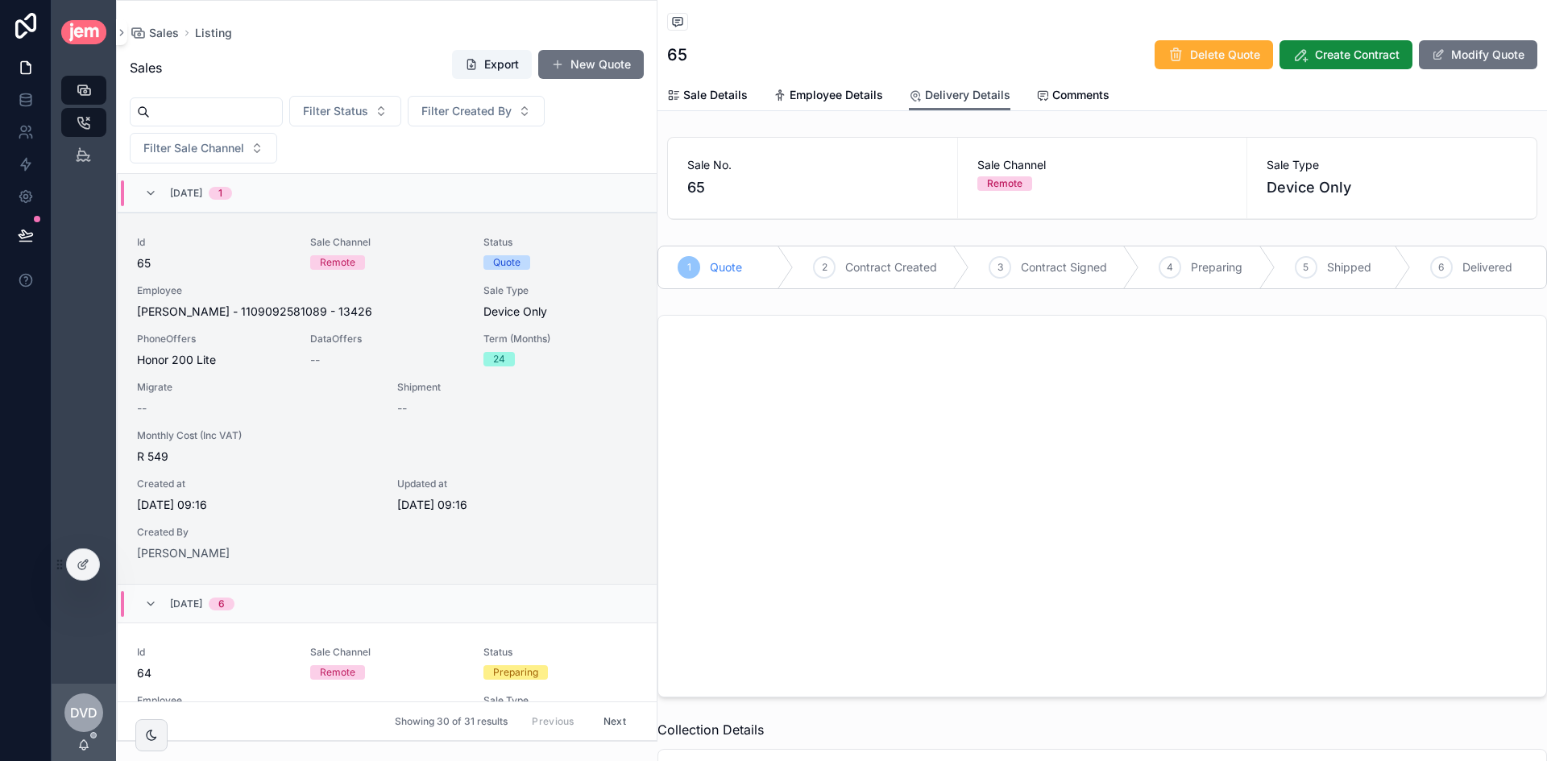
scroll to position [81, 0]
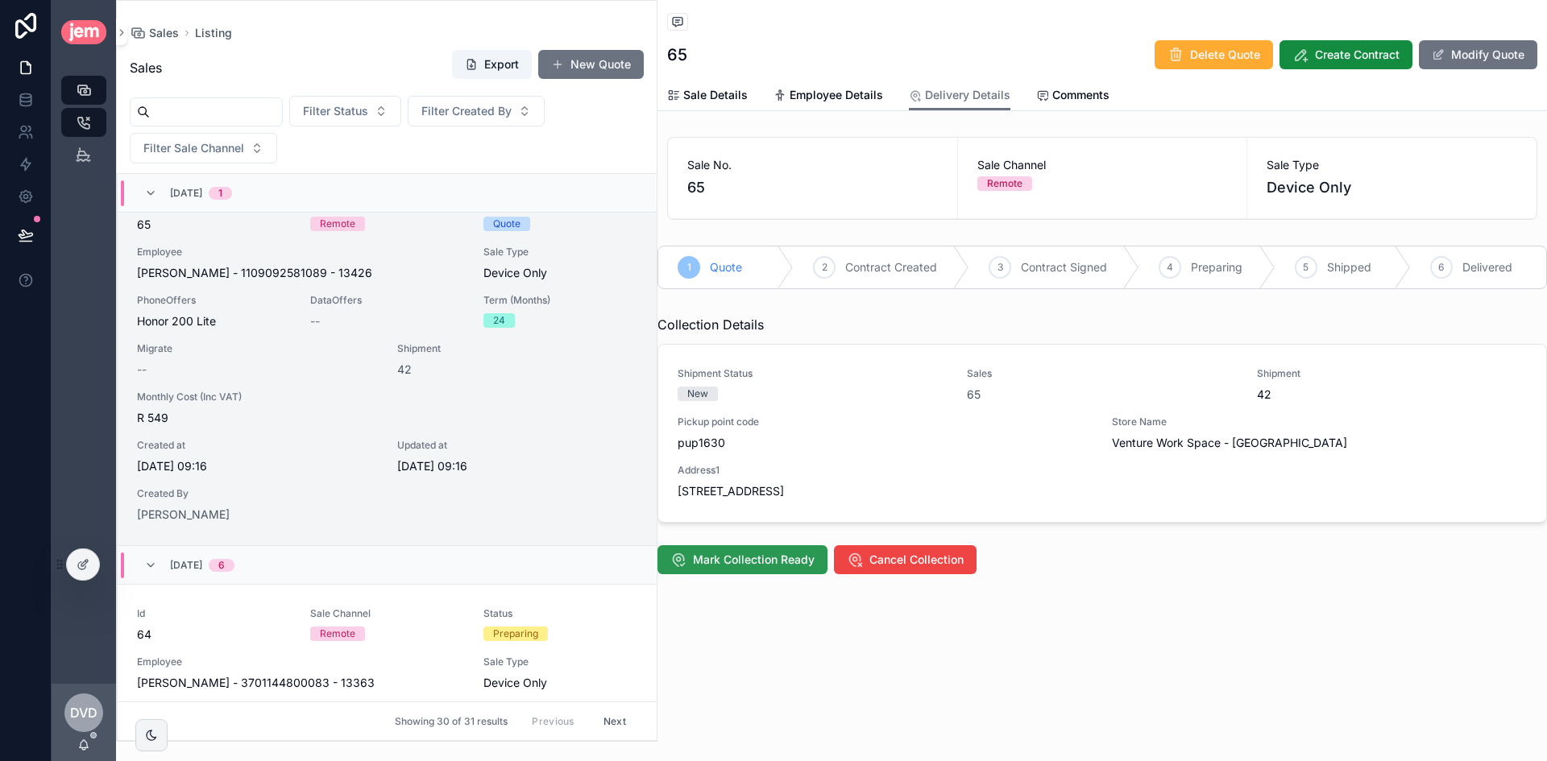
click at [788, 559] on span "Mark Collection Ready" at bounding box center [754, 560] width 122 height 16
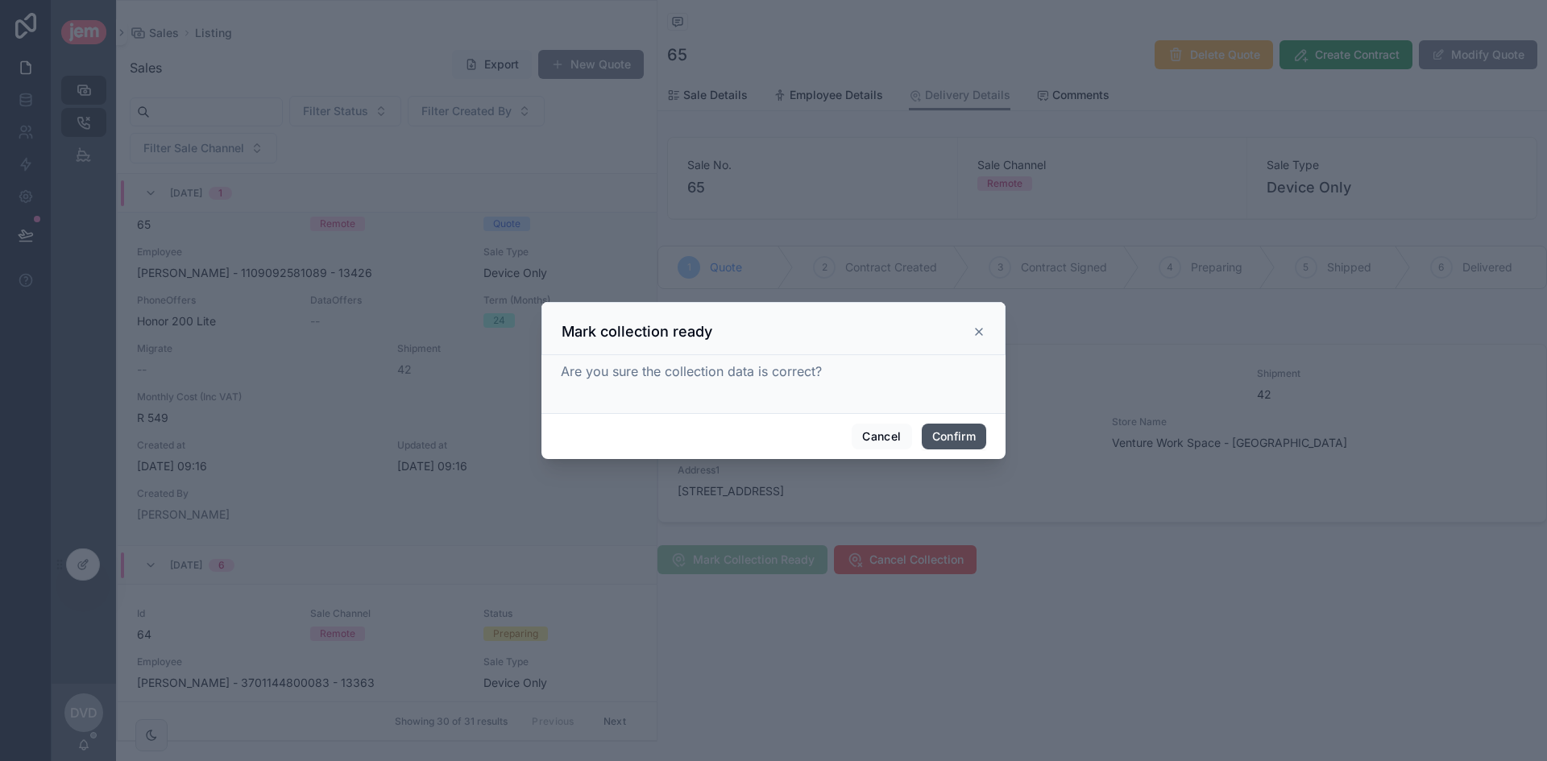
click at [945, 433] on button "Confirm" at bounding box center [953, 437] width 64 height 26
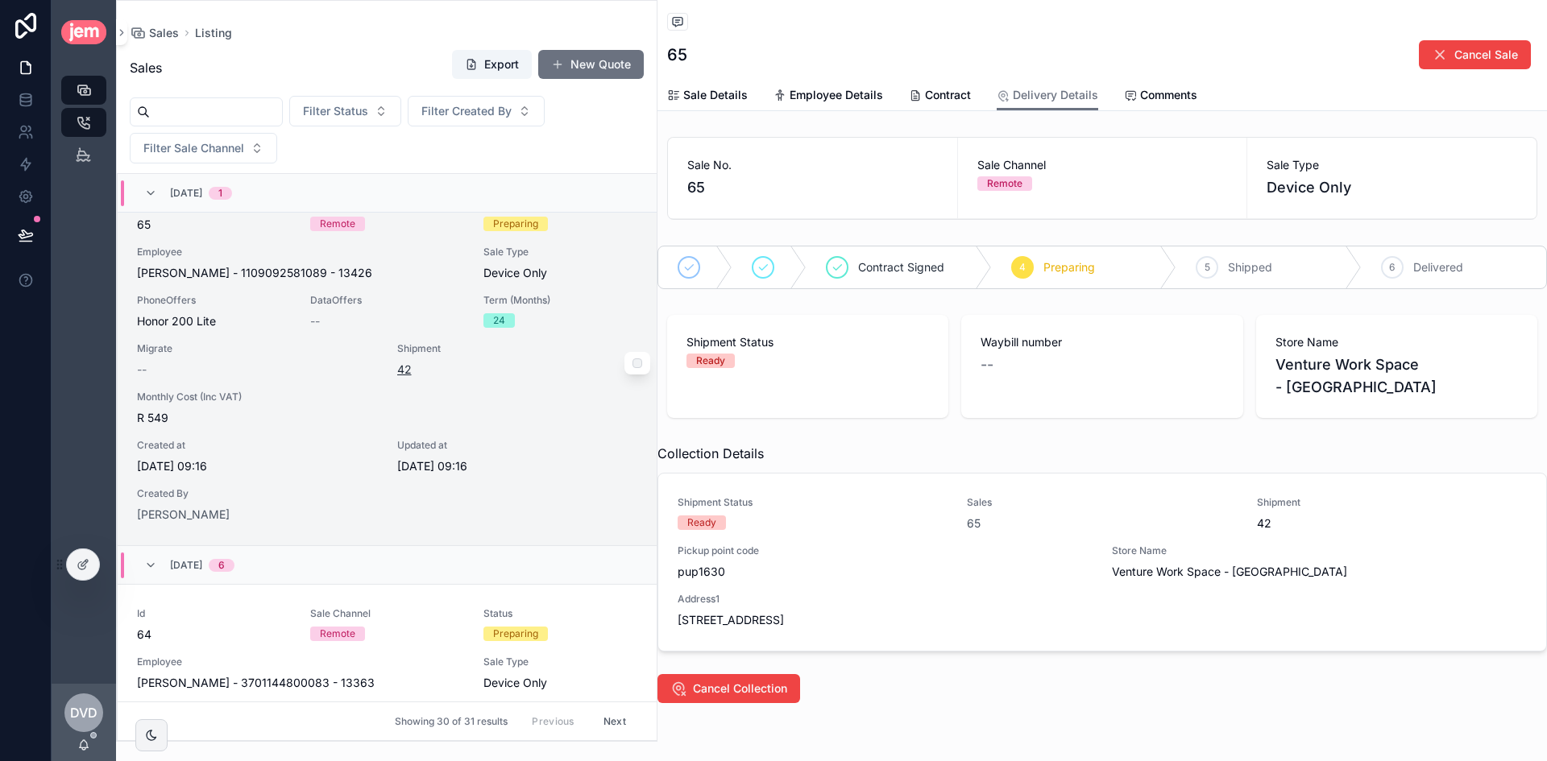
click at [400, 369] on span "42" at bounding box center [404, 370] width 14 height 16
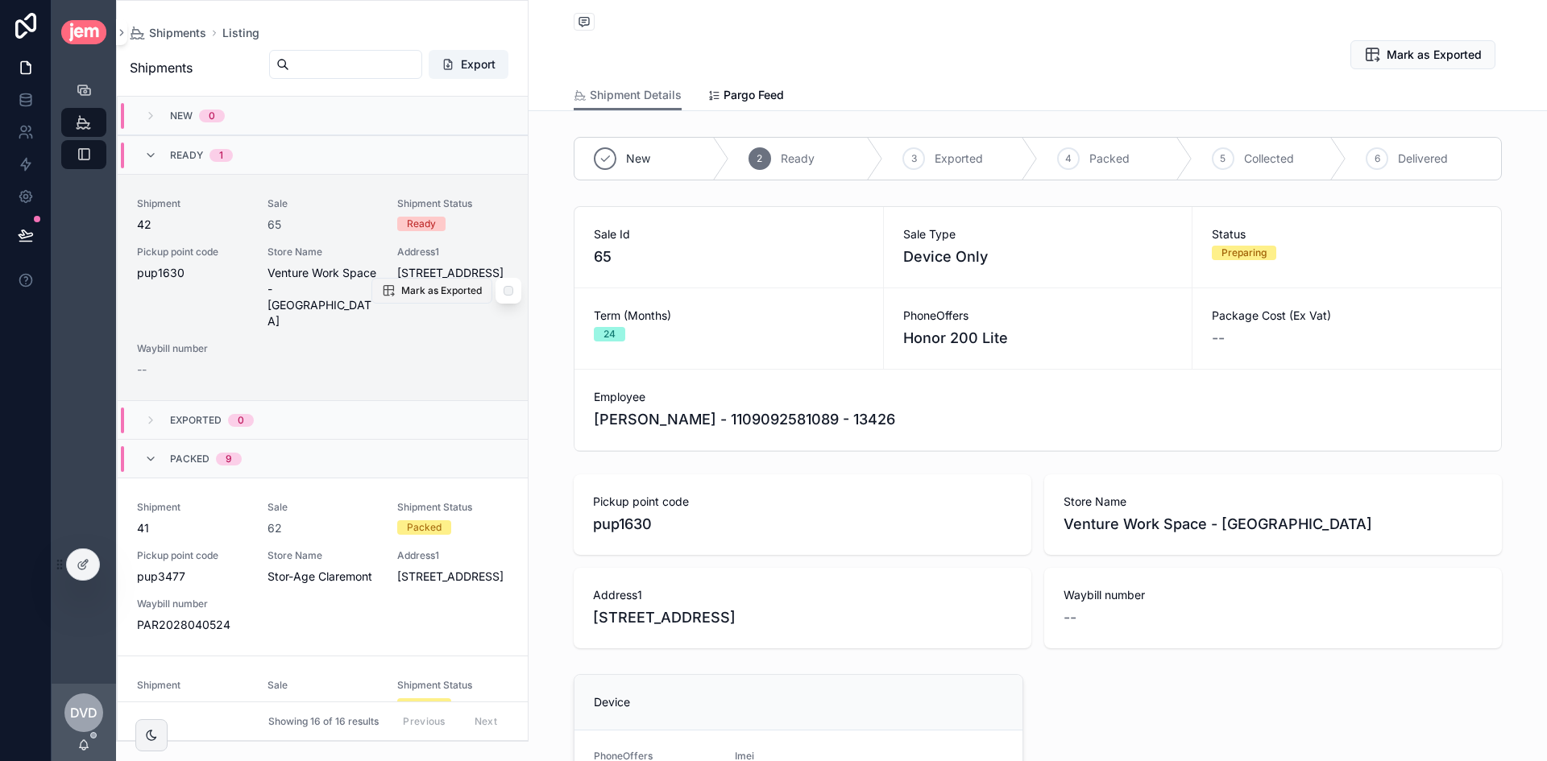
click at [445, 284] on span "Mark as Exported" at bounding box center [441, 290] width 81 height 13
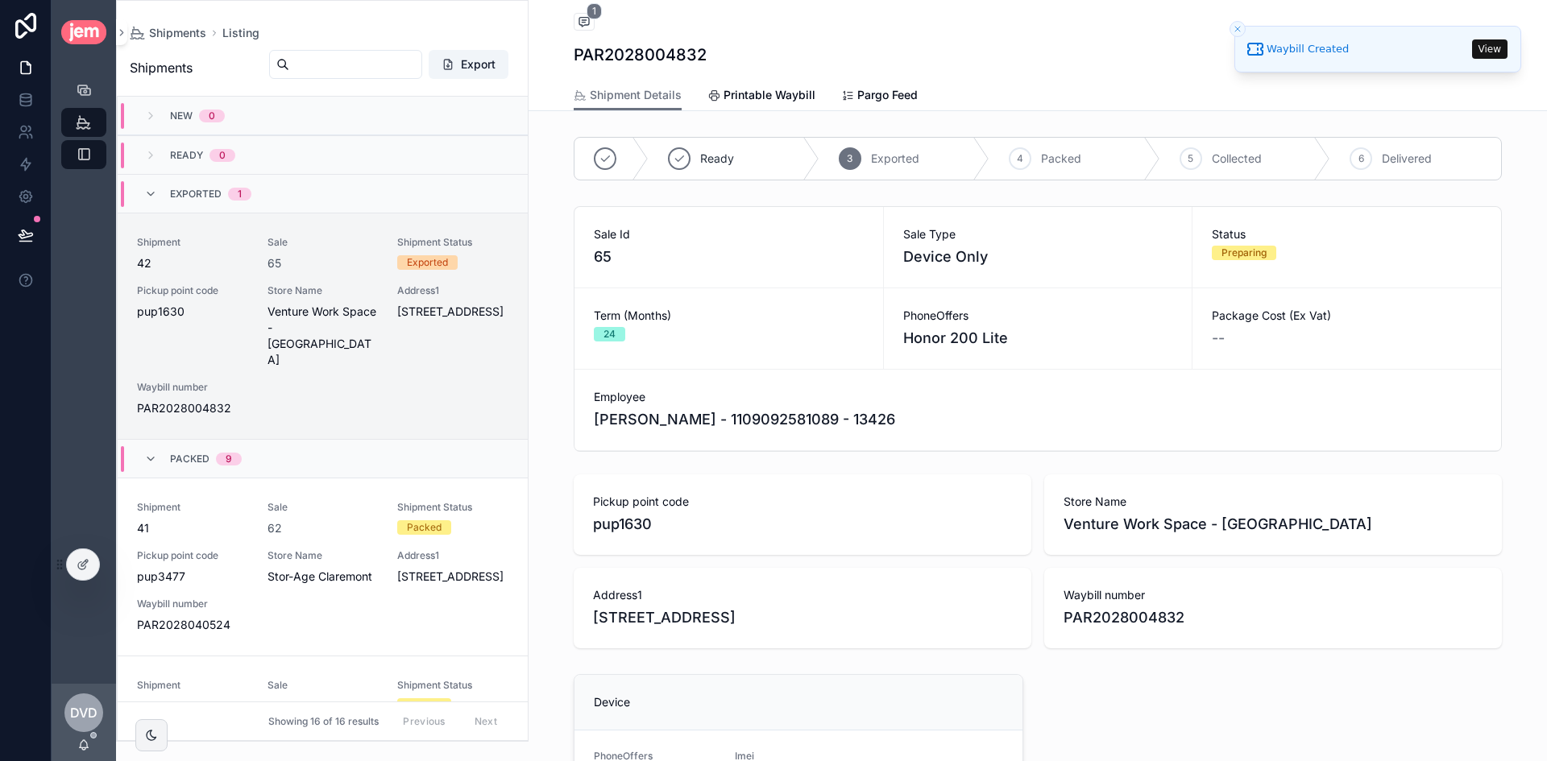
click at [590, 21] on div "Listing 1" at bounding box center [1037, 23] width 928 height 20
click at [581, 20] on icon "scrollable content" at bounding box center [584, 21] width 13 height 13
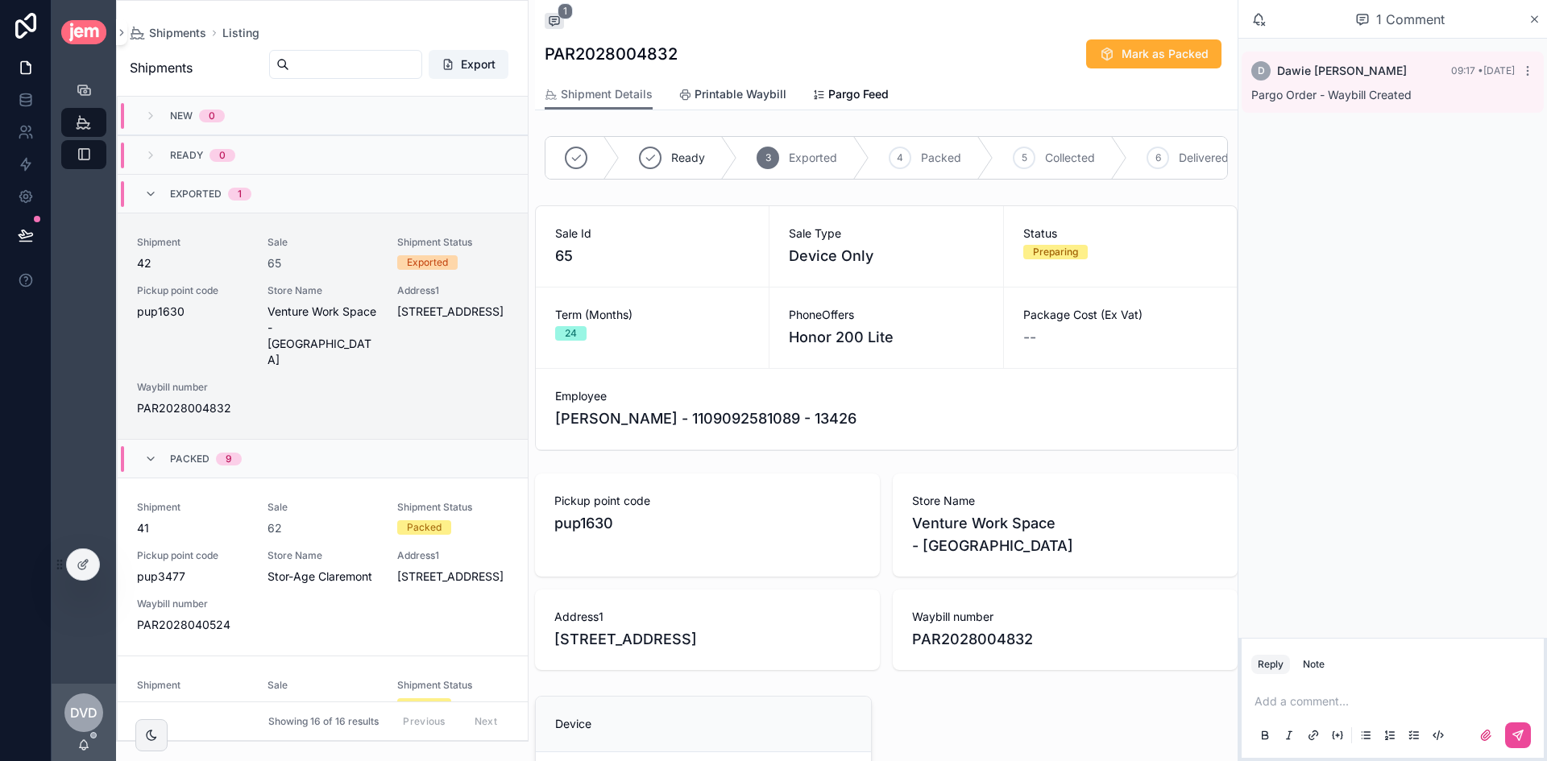
click at [764, 107] on link "Printable Waybill" at bounding box center [732, 96] width 108 height 32
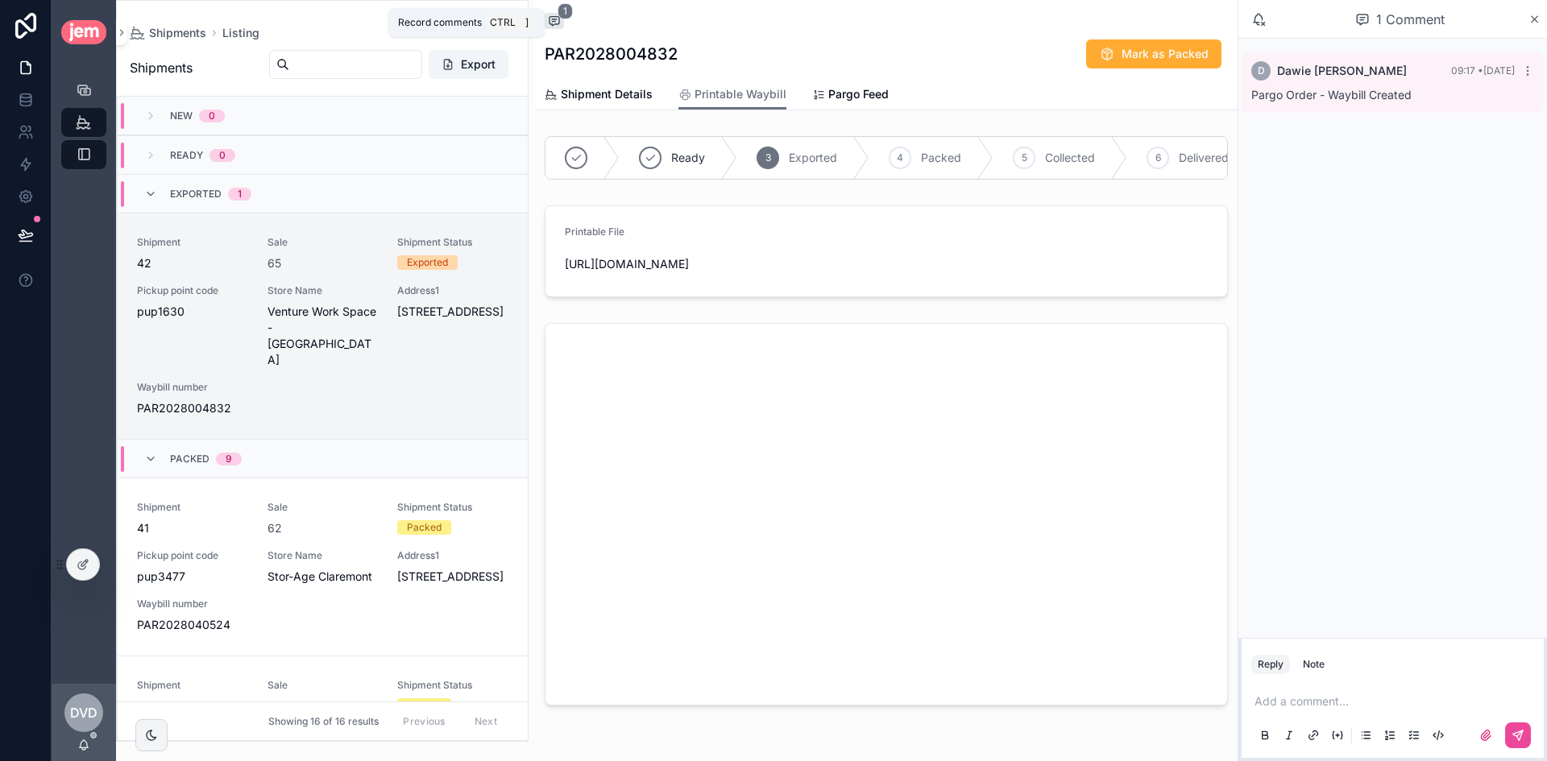
click at [549, 18] on icon "scrollable content" at bounding box center [554, 21] width 10 height 9
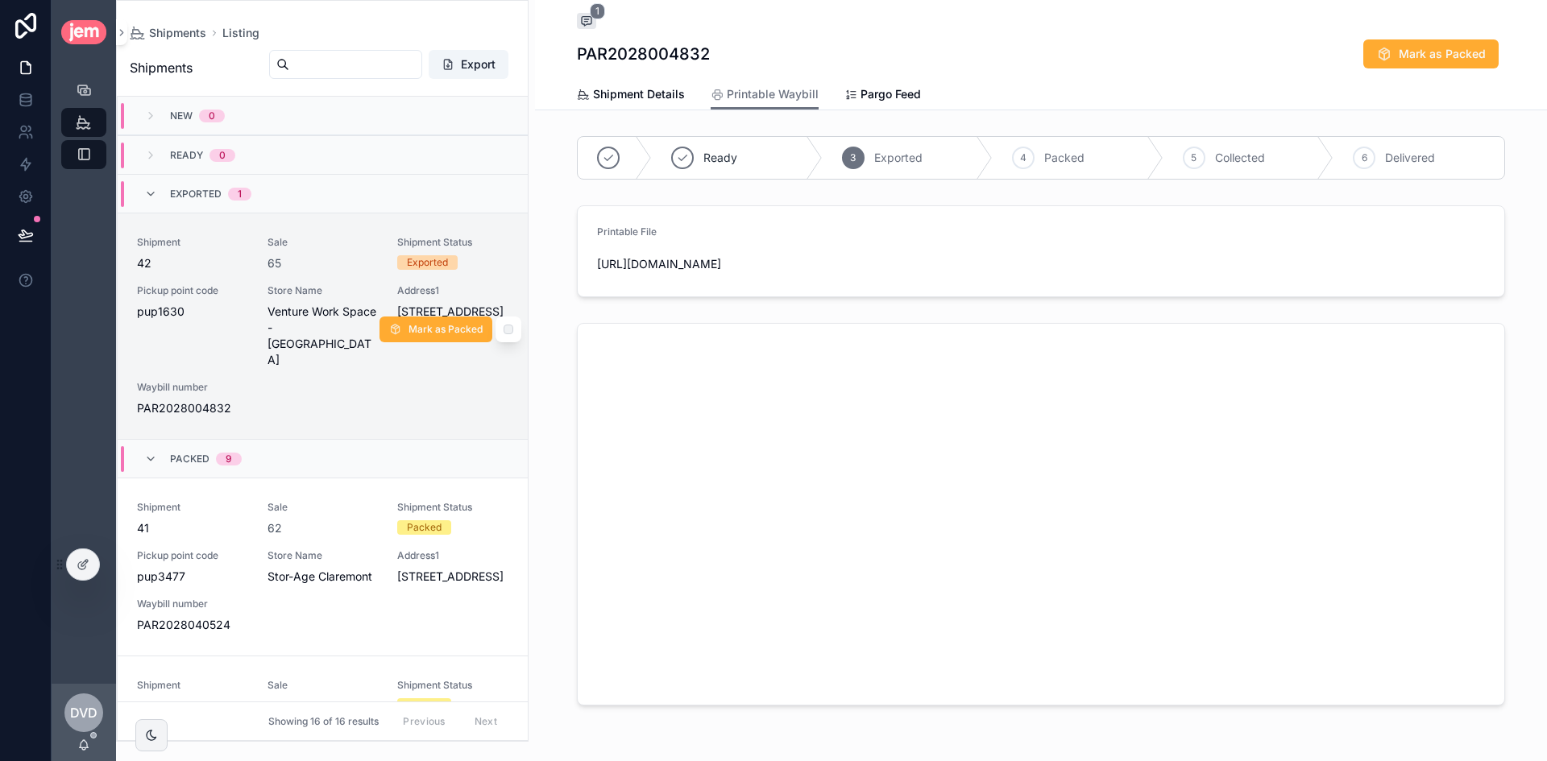
click at [321, 277] on div "Shipment 42 Sale 65 Shipment Status Exported Pickup point code pup1630 Store Na…" at bounding box center [322, 326] width 371 height 180
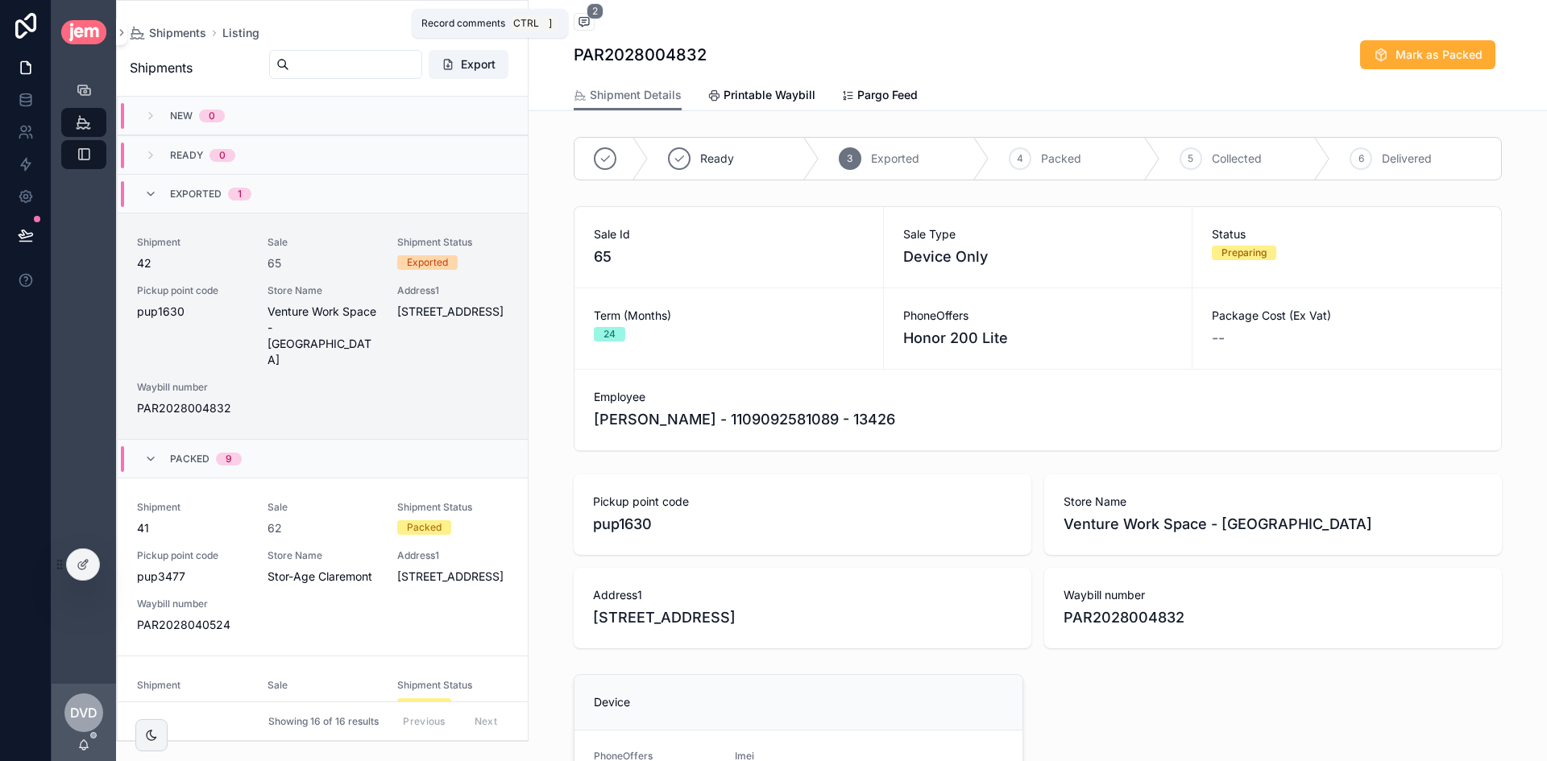
click at [586, 11] on span "2" at bounding box center [594, 11] width 17 height 16
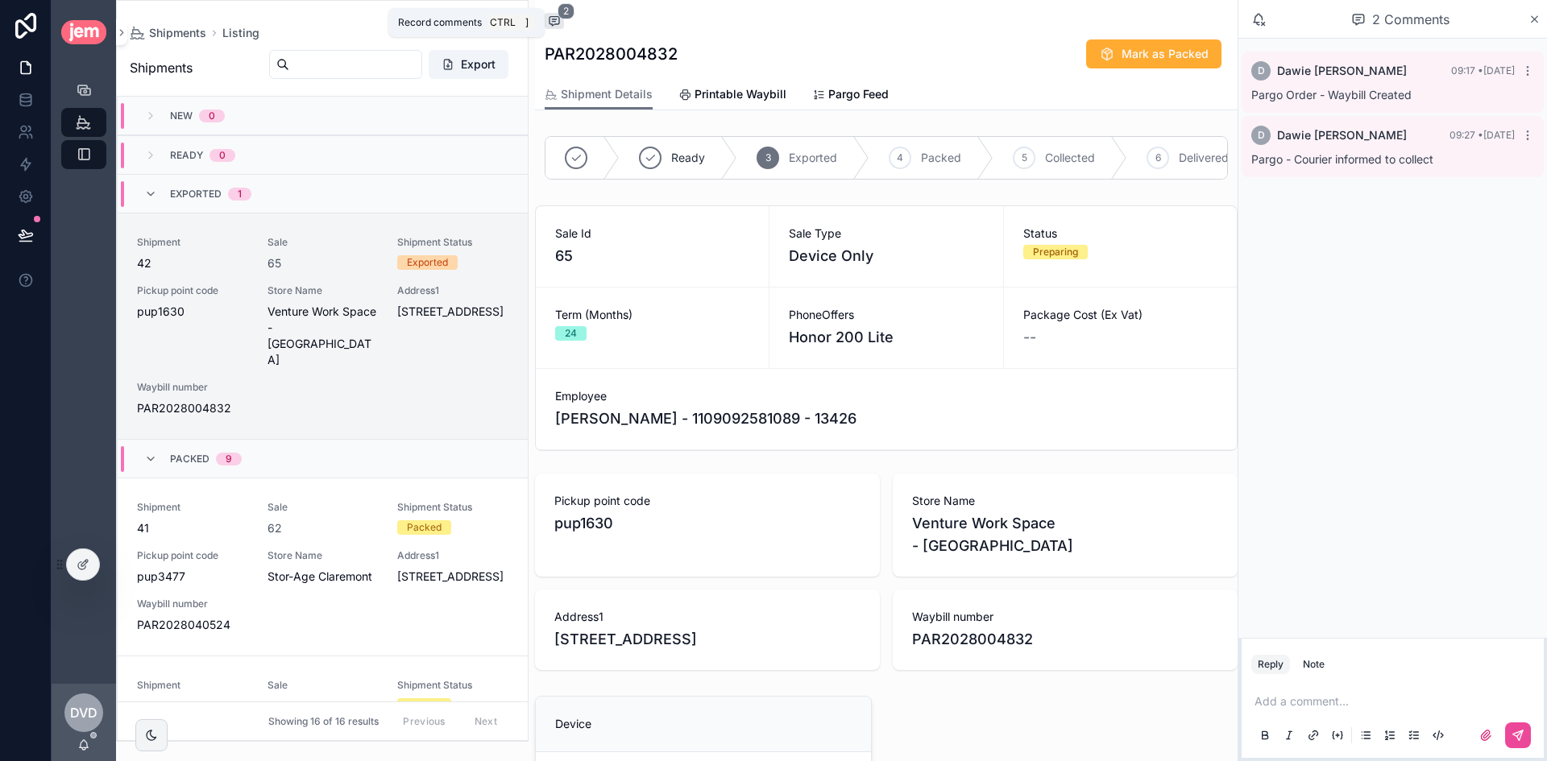
drag, startPoint x: 559, startPoint y: 22, endPoint x: 532, endPoint y: 26, distance: 27.7
click at [559, 22] on icon "scrollable content" at bounding box center [554, 21] width 10 height 9
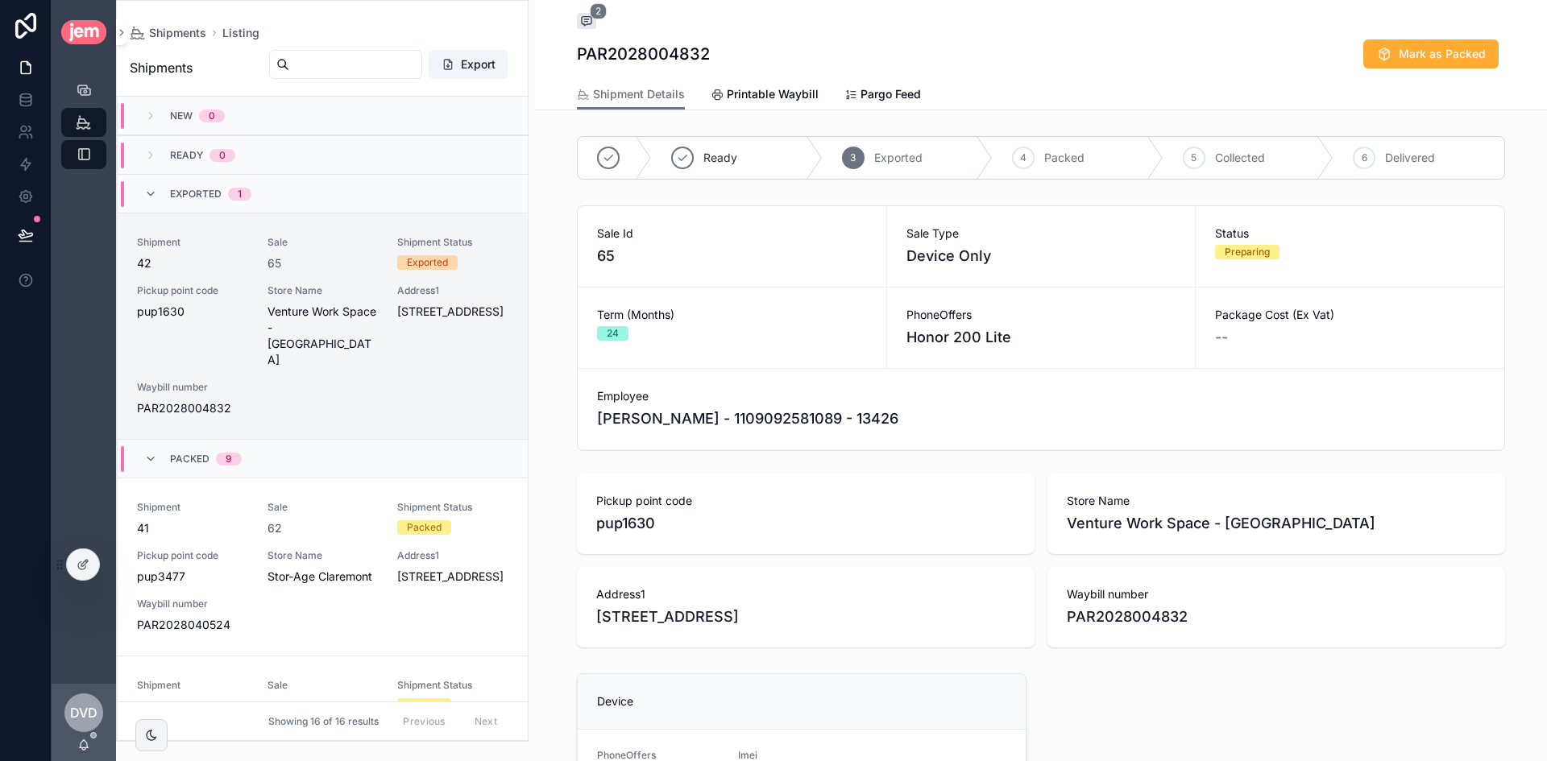
click at [678, 52] on h1 "PAR2028004832" at bounding box center [643, 54] width 133 height 23
click at [320, 520] on div "62" at bounding box center [322, 528] width 111 height 16
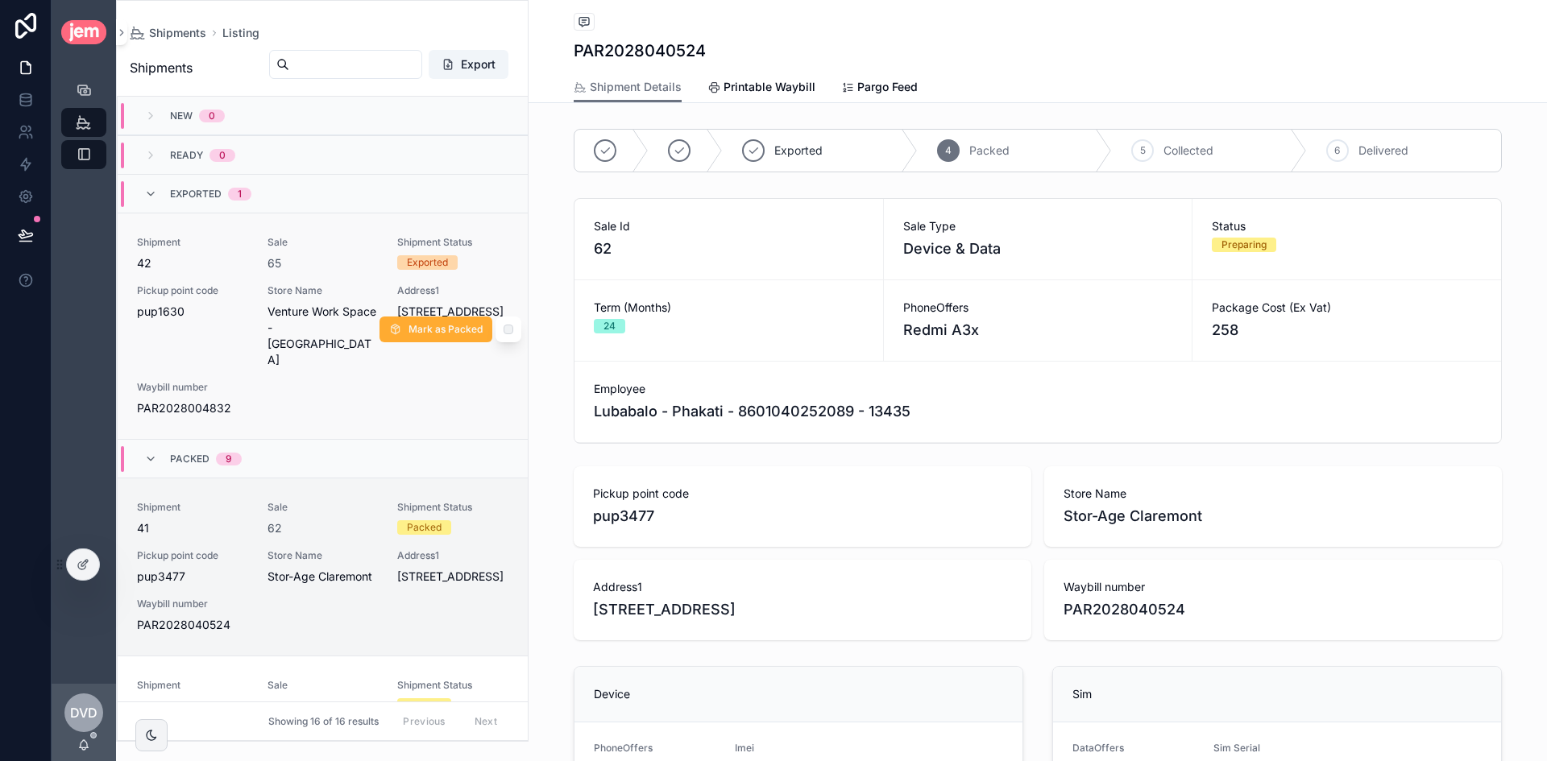
click at [332, 292] on span "Store Name" at bounding box center [322, 290] width 111 height 13
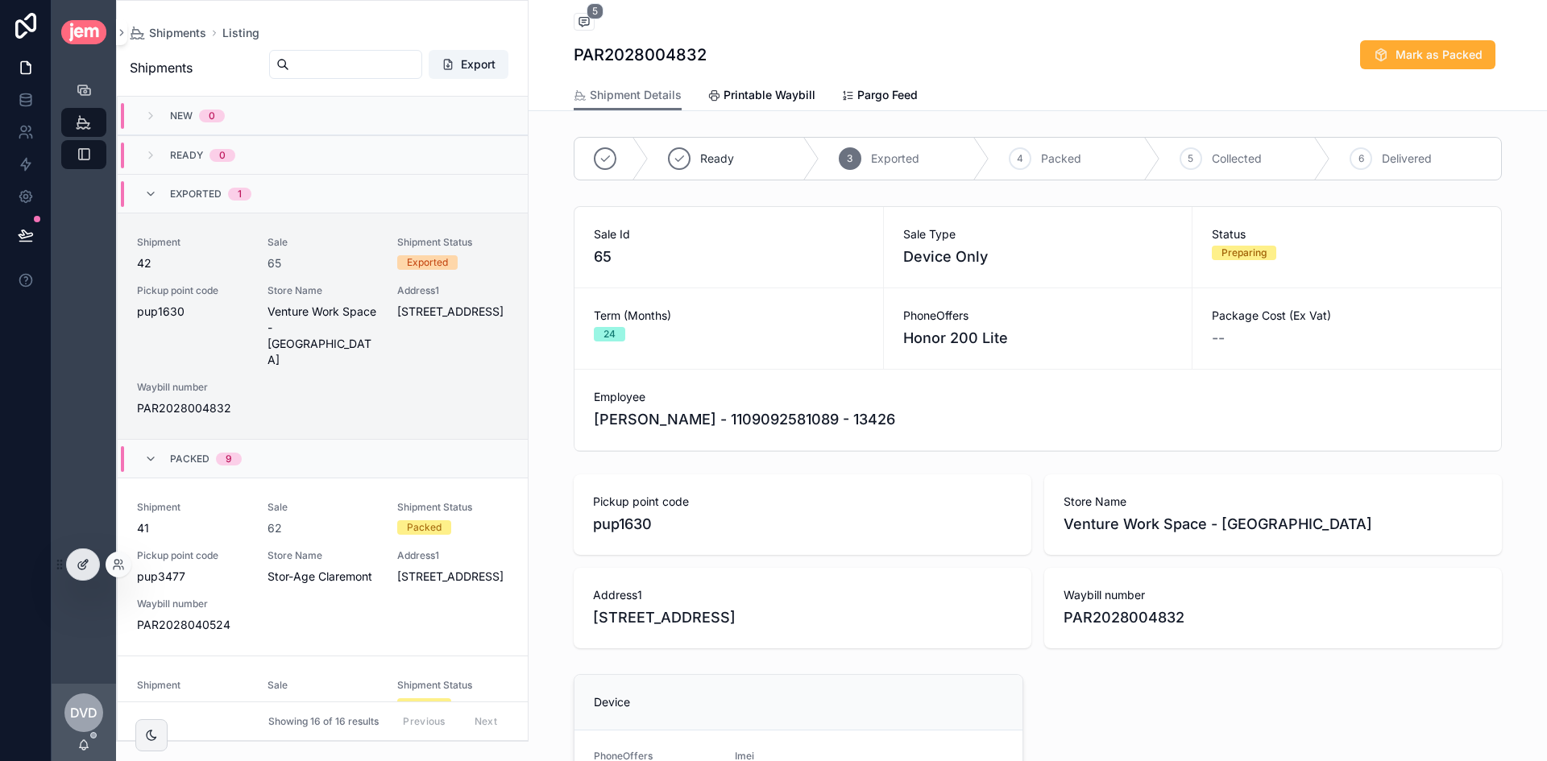
click at [85, 559] on icon at bounding box center [83, 564] width 13 height 13
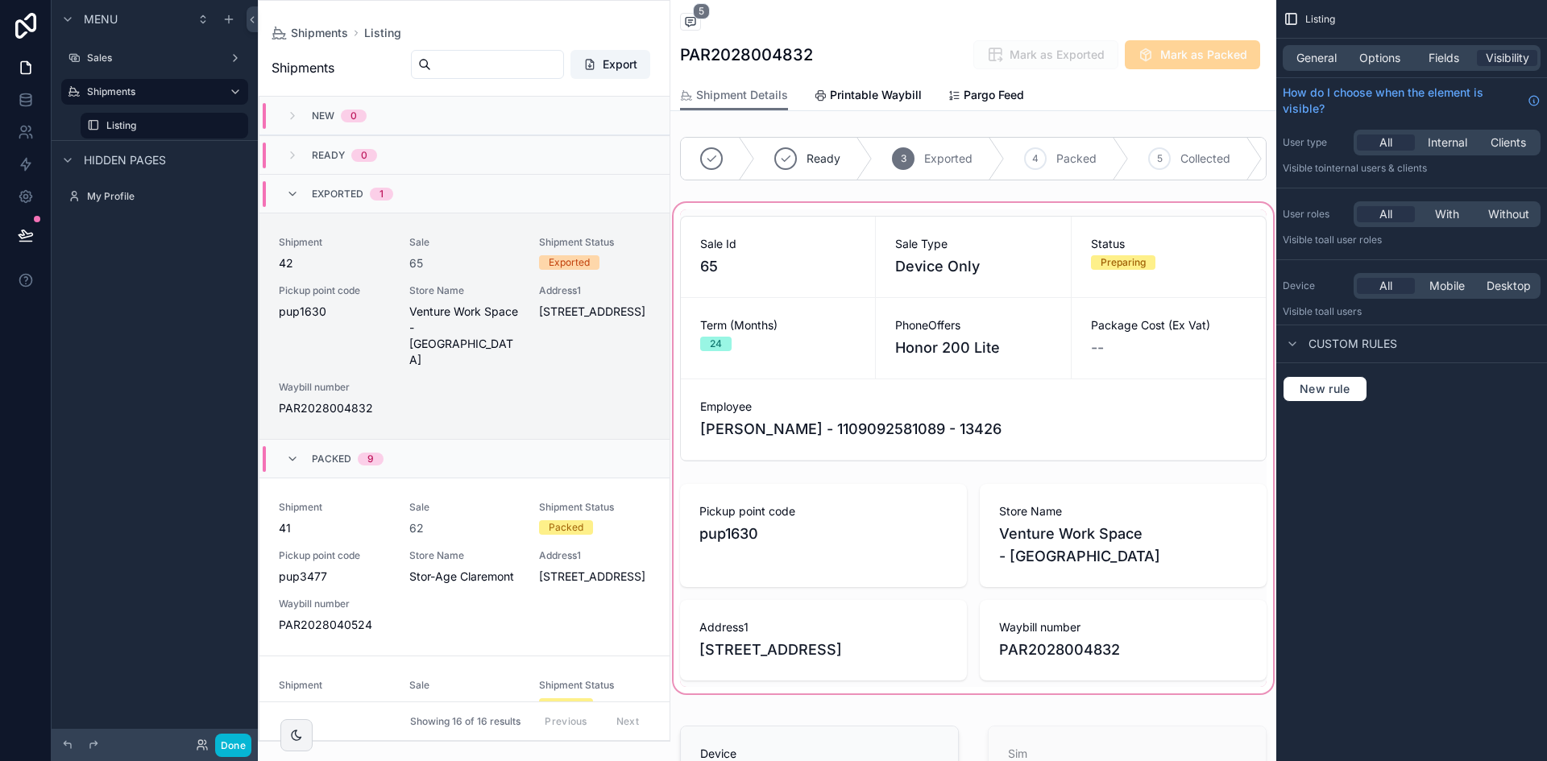
scroll to position [116, 0]
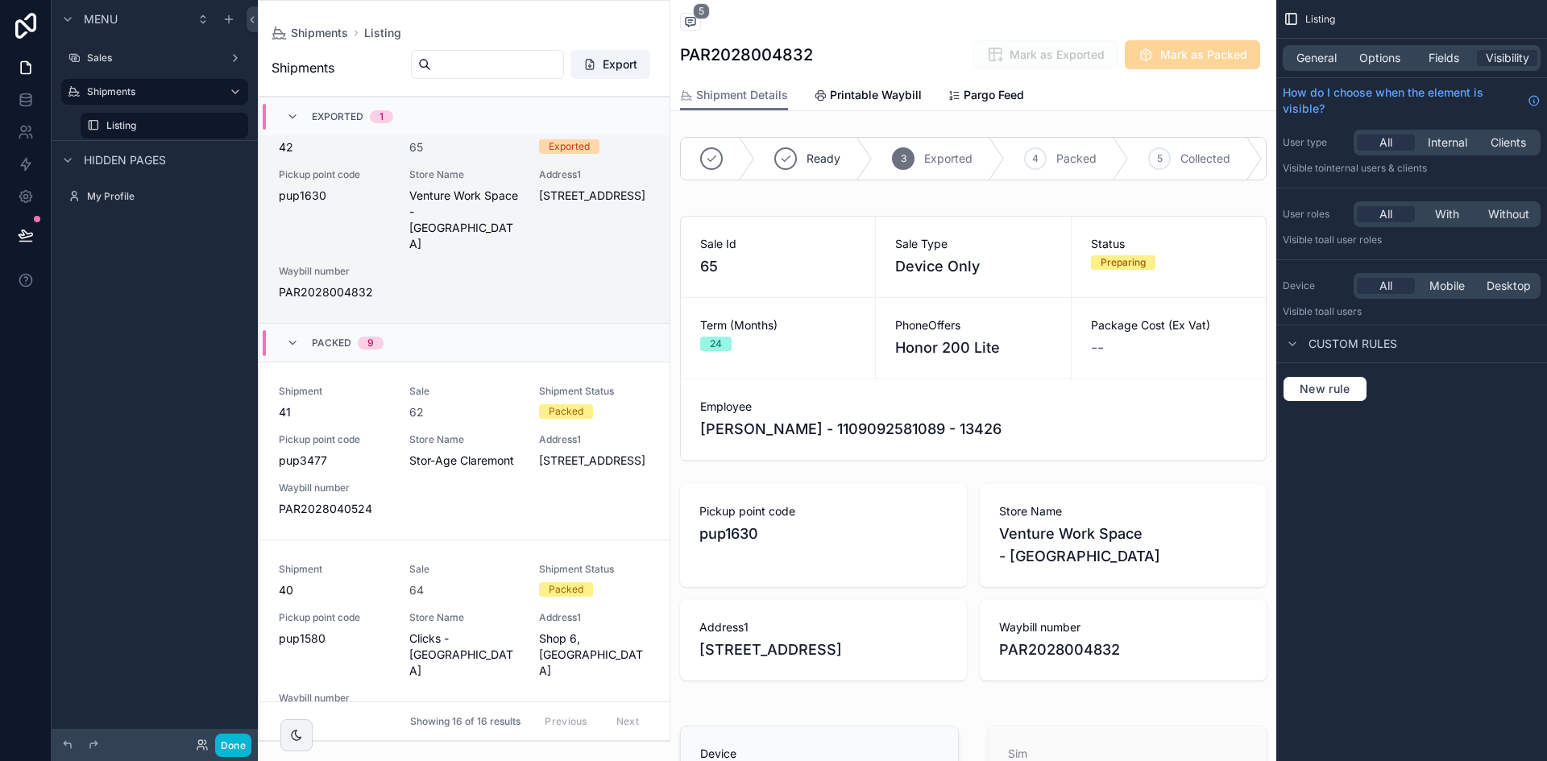
click at [477, 165] on div "scrollable content" at bounding box center [464, 371] width 411 height 740
click at [1371, 55] on span "Options" at bounding box center [1379, 58] width 41 height 16
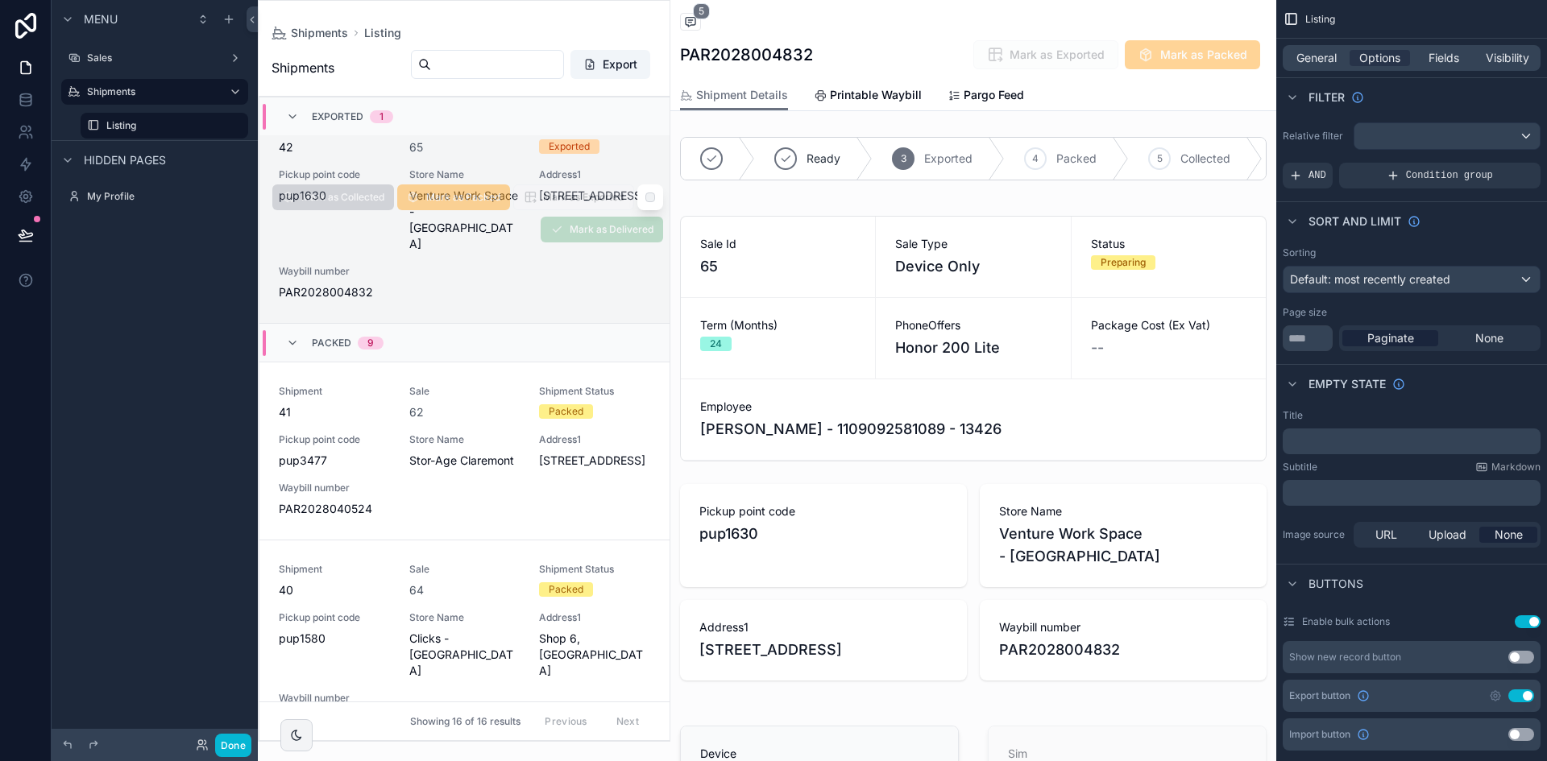
click at [510, 253] on div "Shipment 42 Sale 65 Shipment Status Exported Pickup point code pup1630 Store Na…" at bounding box center [464, 210] width 371 height 180
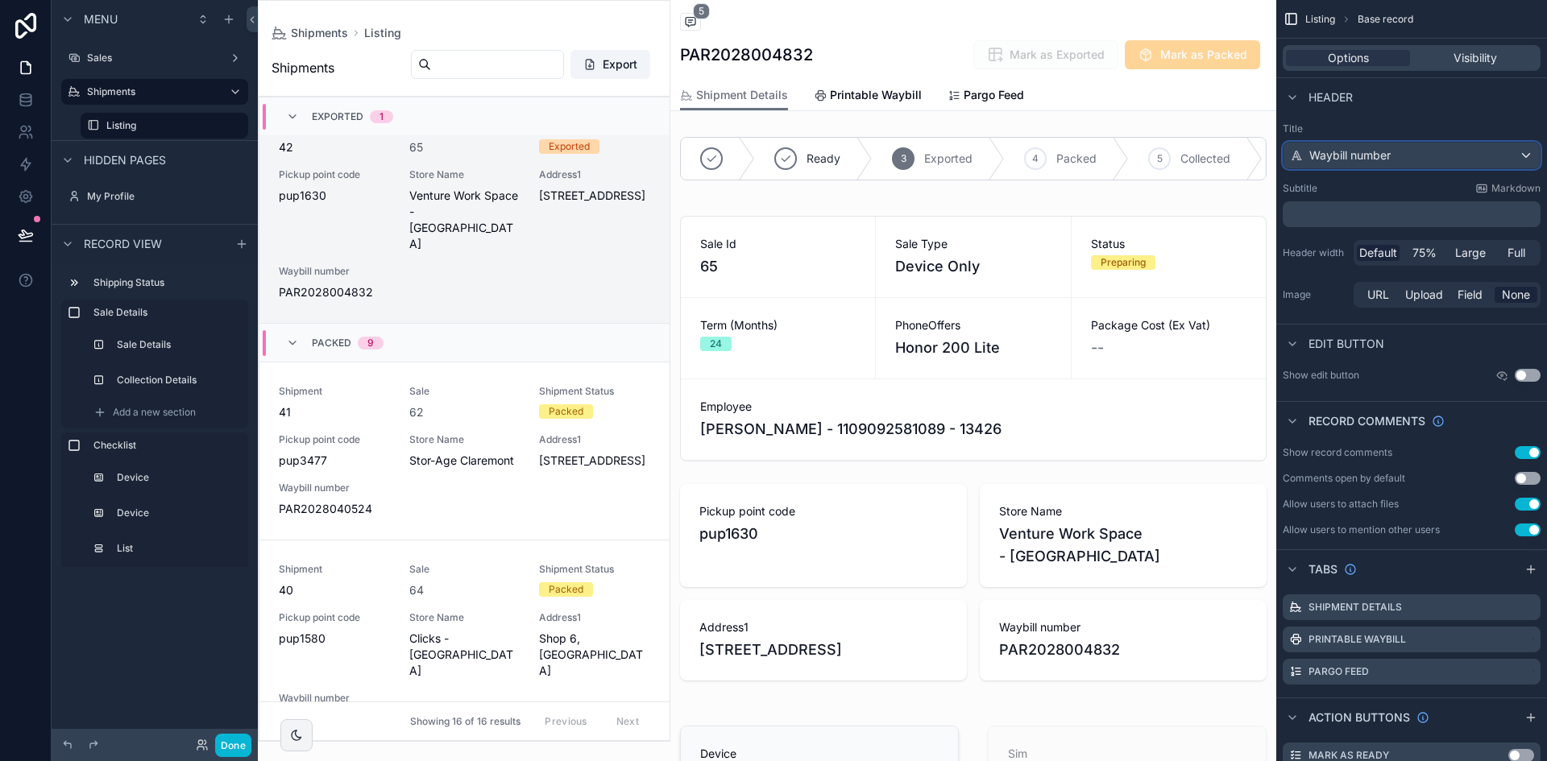
click at [1379, 158] on span "Waybill number" at bounding box center [1349, 155] width 81 height 16
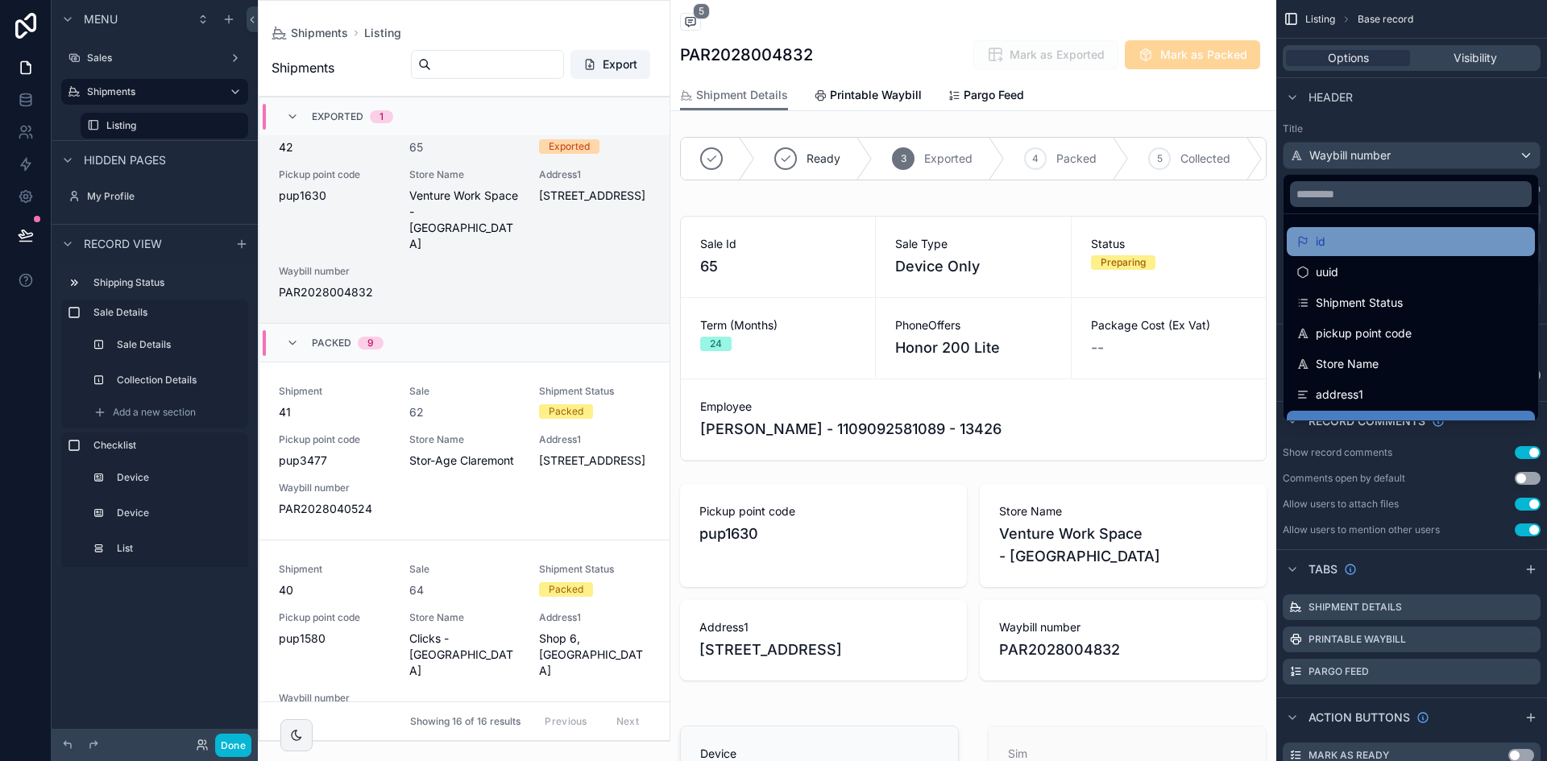
click at [1357, 246] on div "id" at bounding box center [1410, 241] width 229 height 19
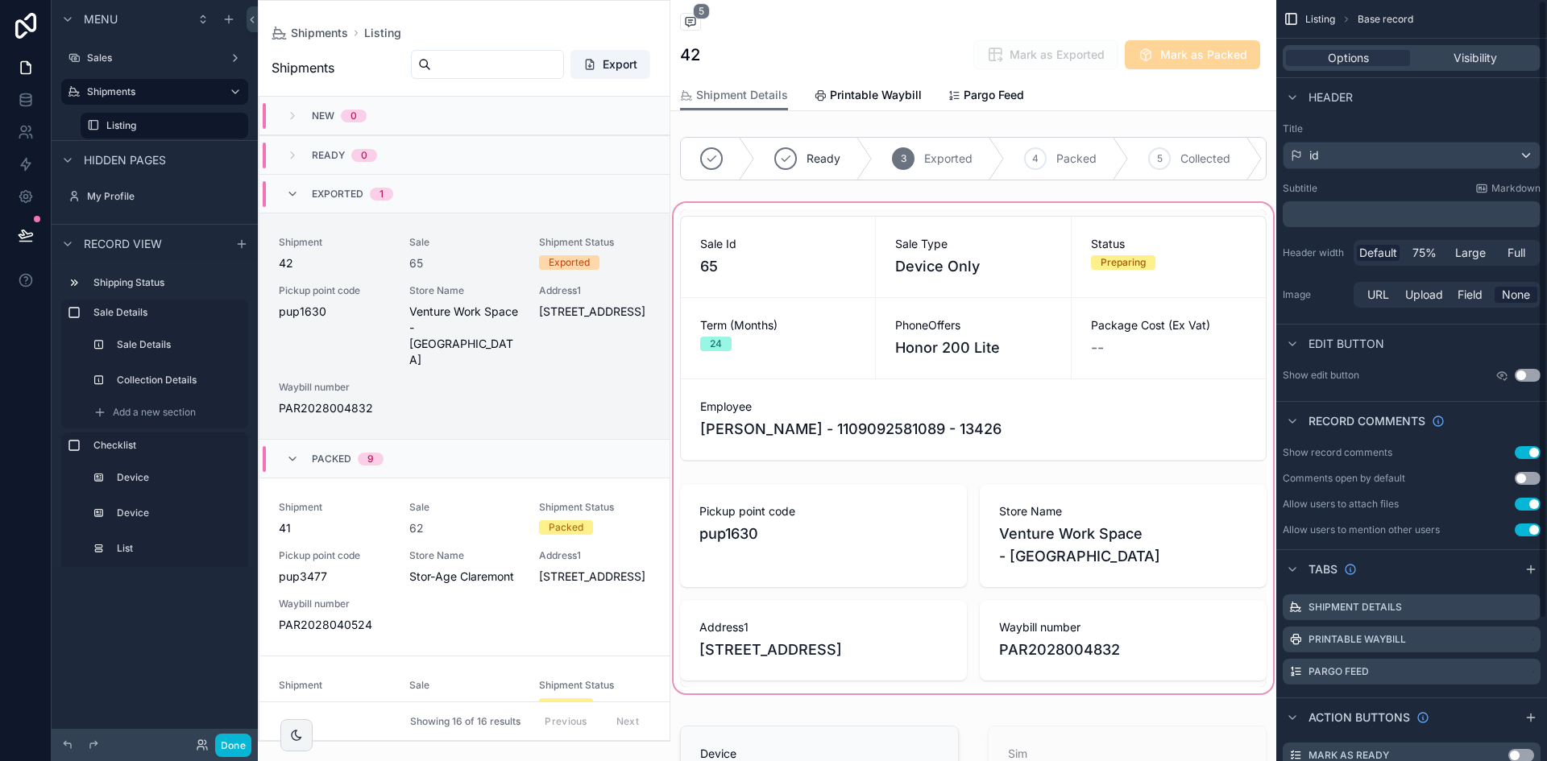
scroll to position [116, 0]
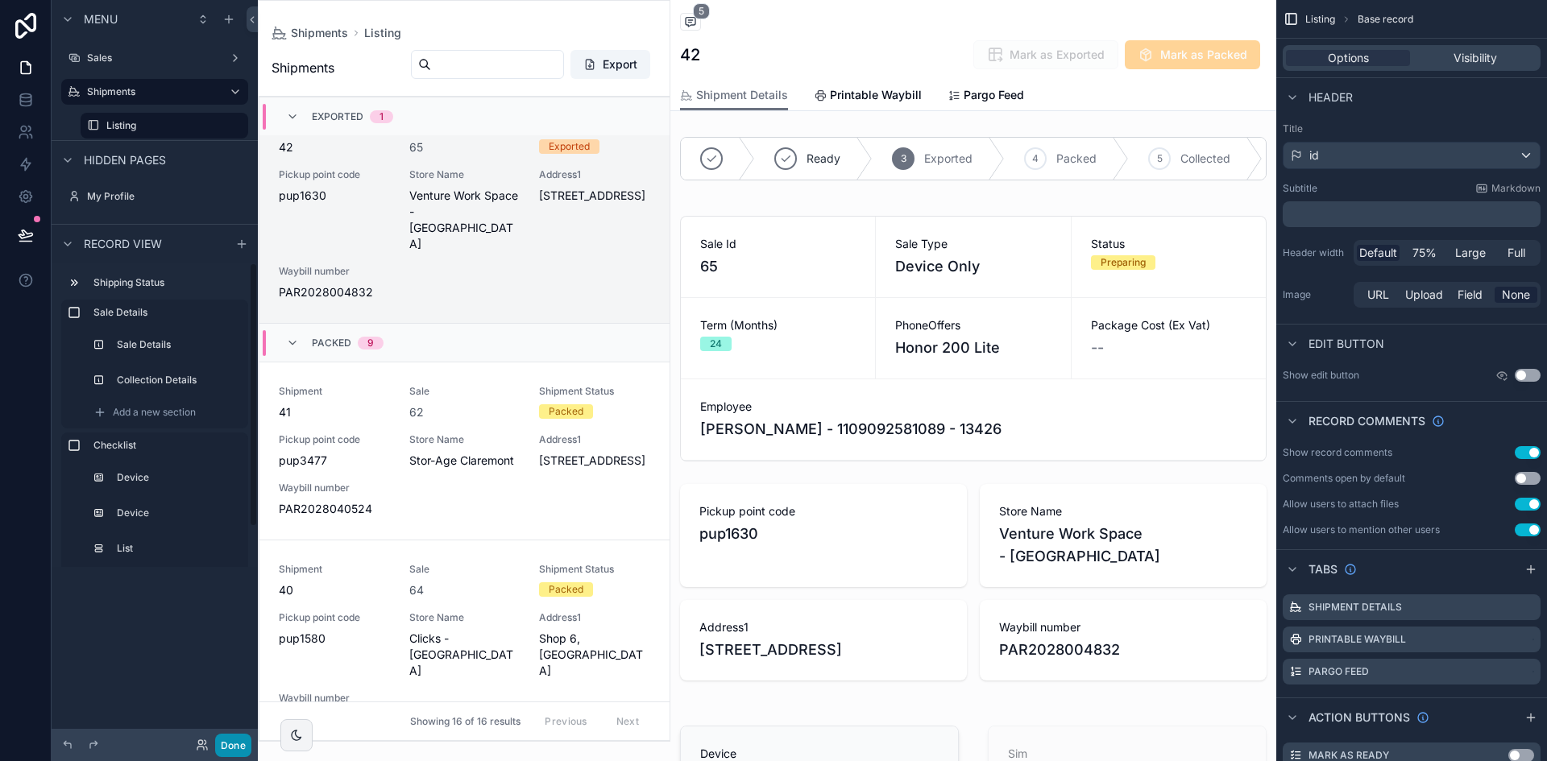
click at [245, 741] on button "Done" at bounding box center [233, 745] width 36 height 23
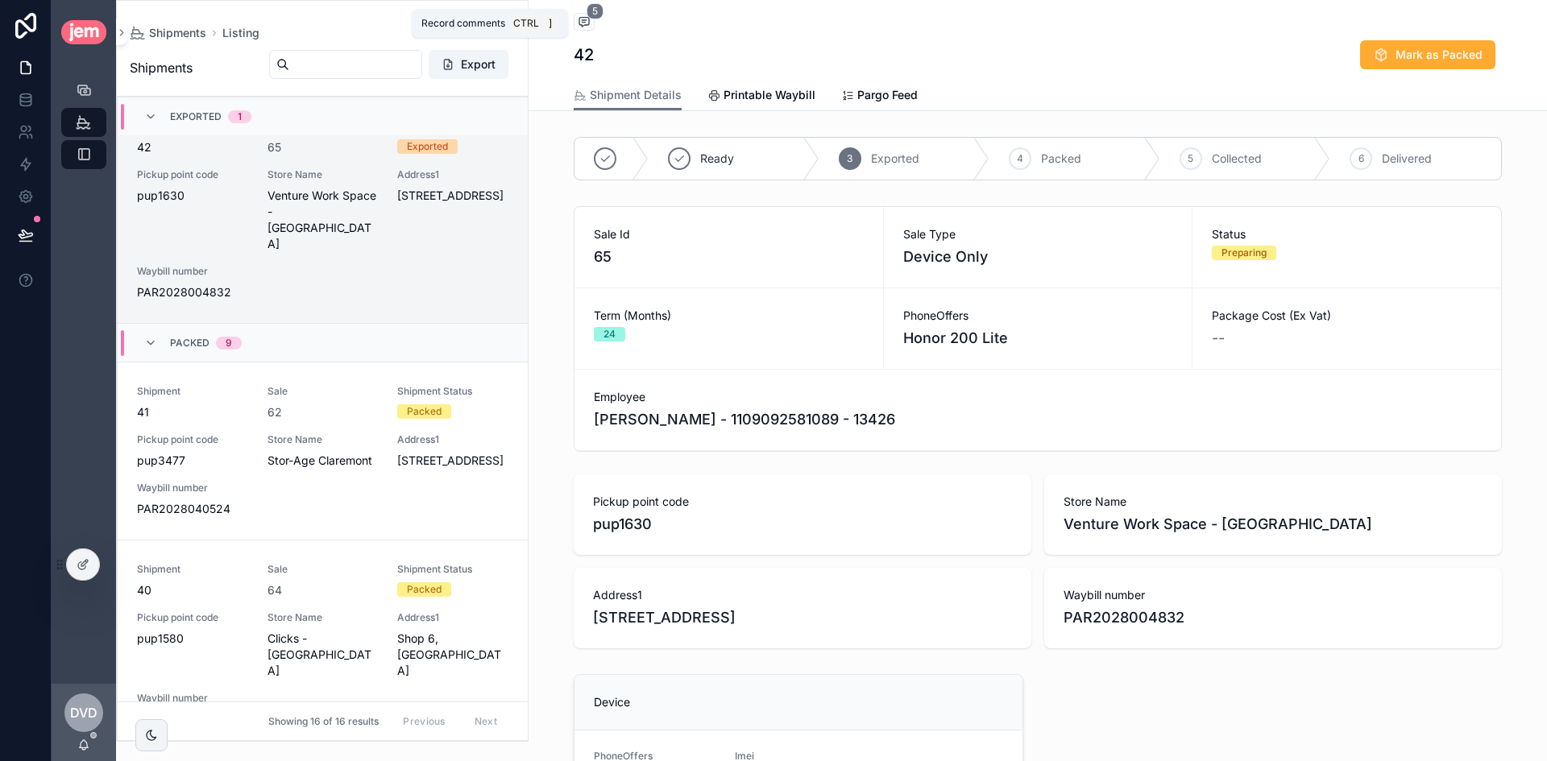
click at [578, 25] on icon "scrollable content" at bounding box center [584, 21] width 13 height 13
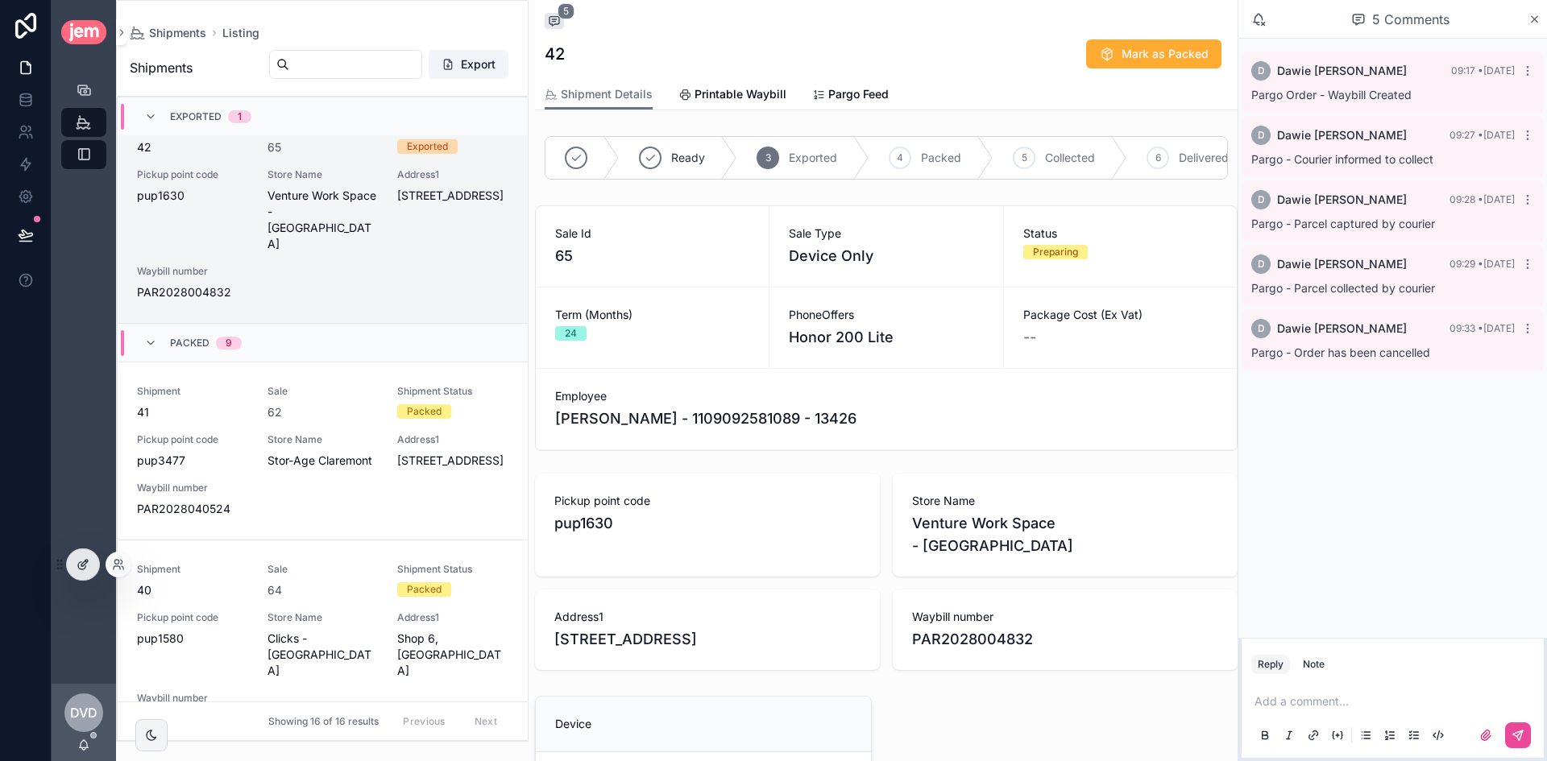
click at [88, 559] on icon at bounding box center [83, 564] width 13 height 13
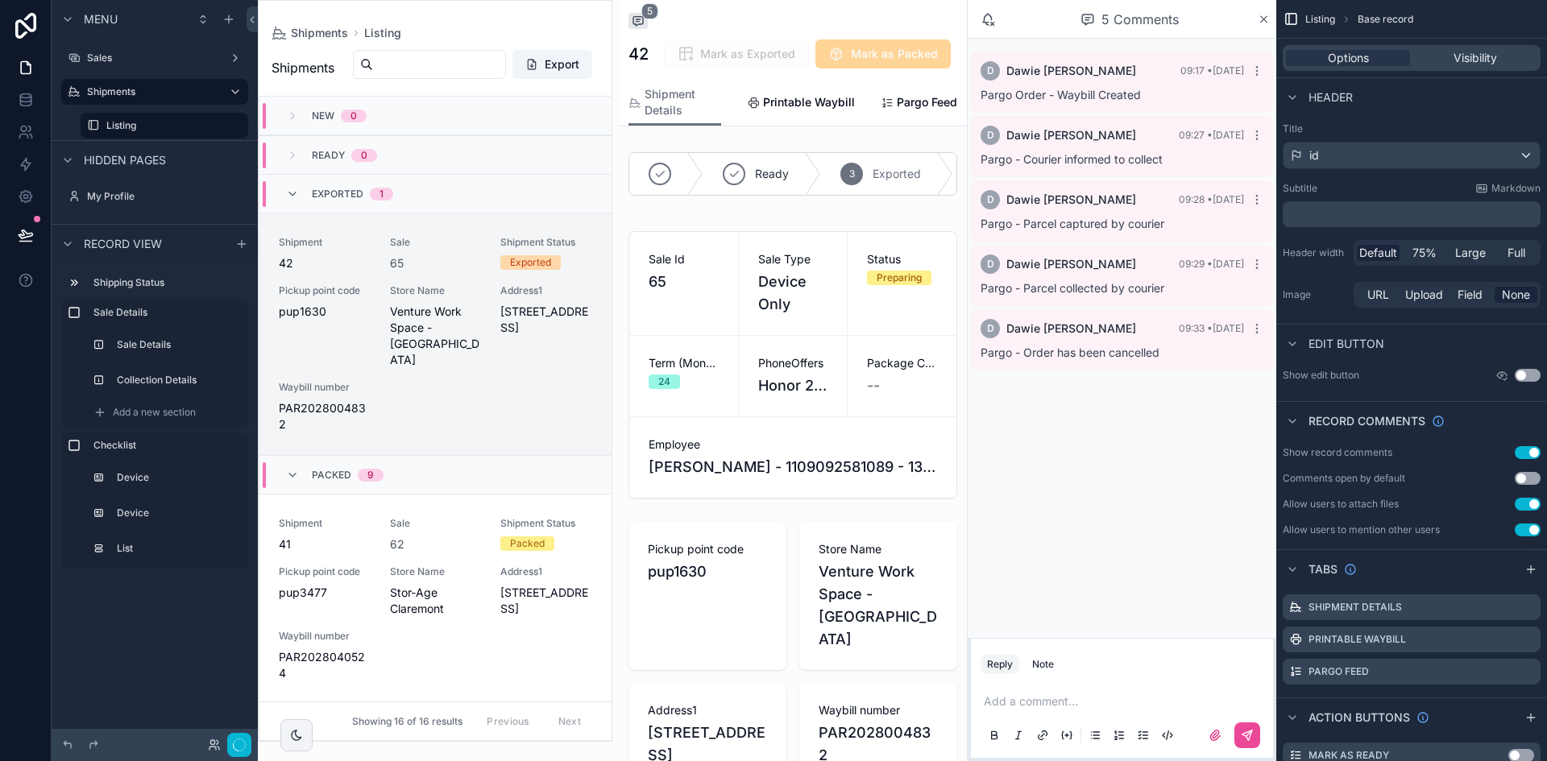
scroll to position [116, 0]
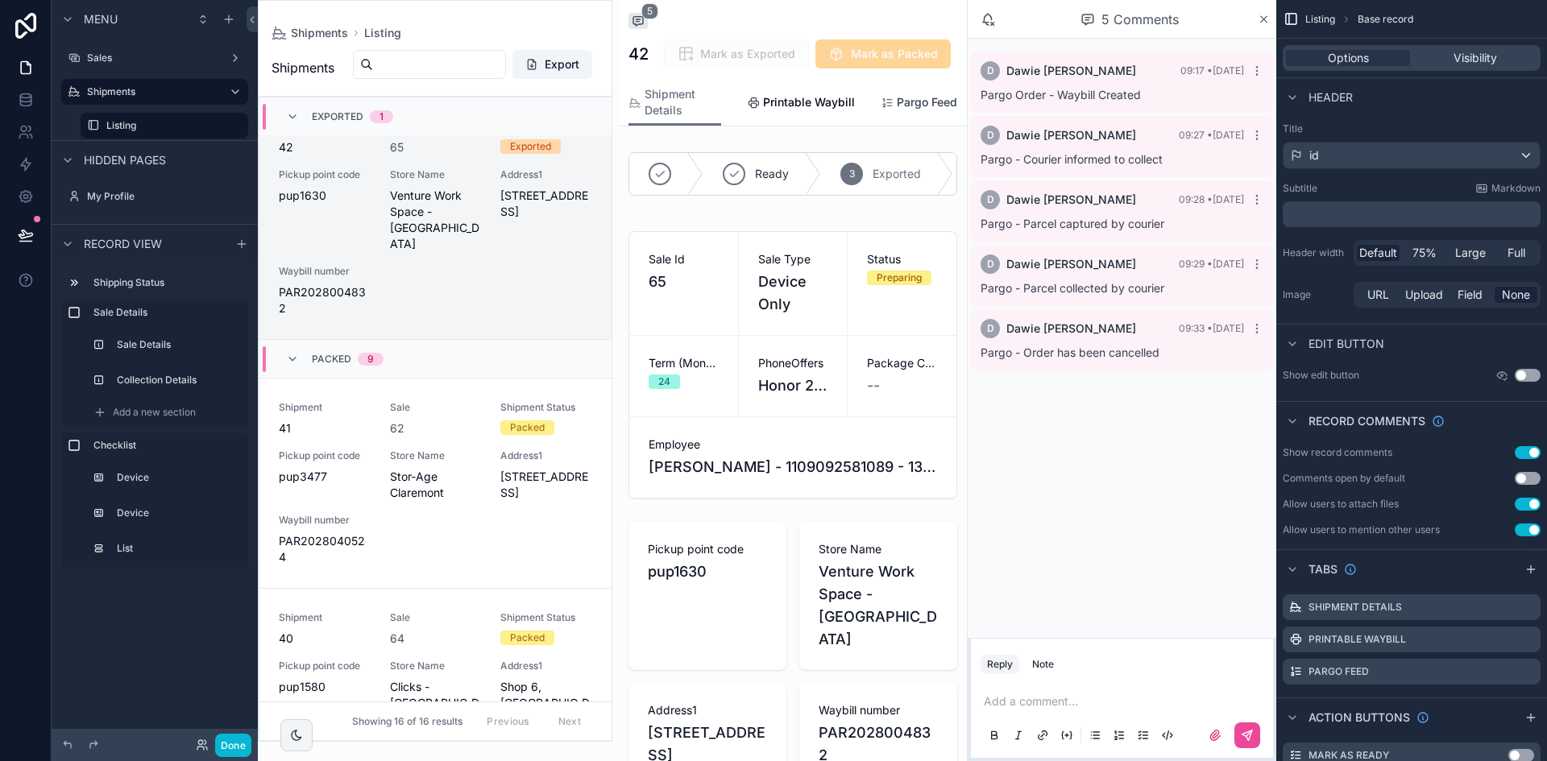
click at [913, 110] on span "Pargo Feed" at bounding box center [926, 102] width 60 height 16
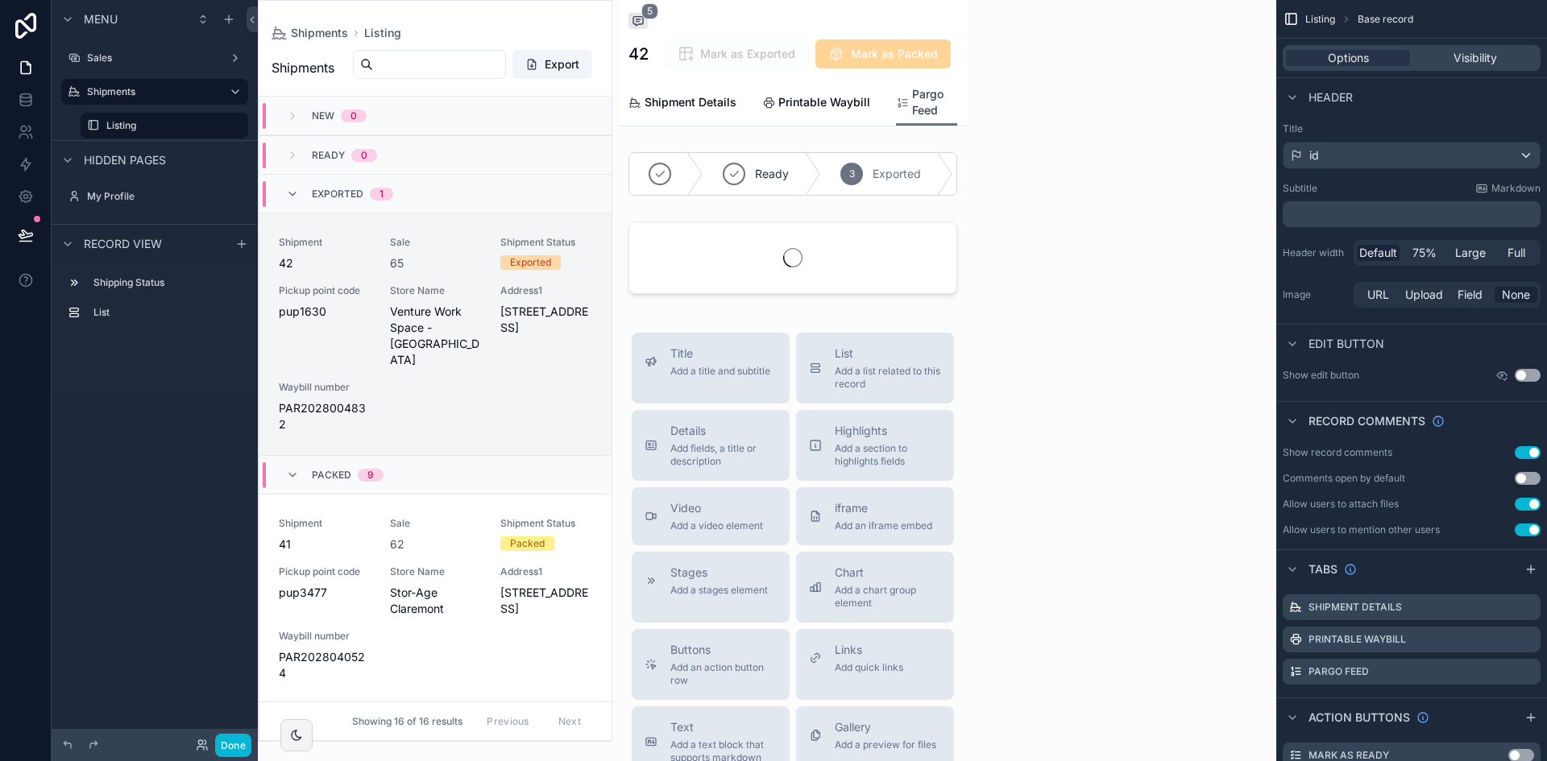
scroll to position [116, 0]
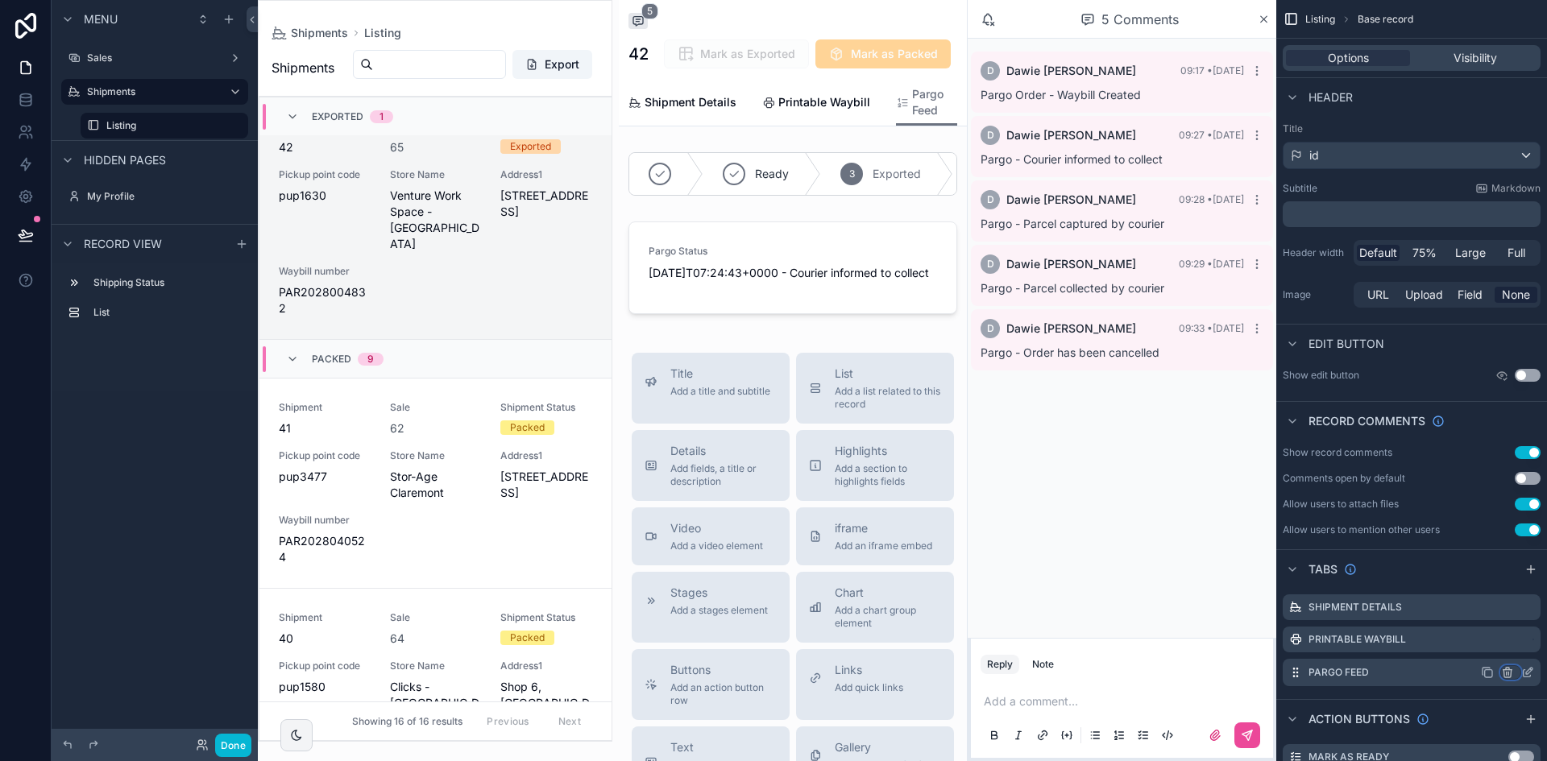
click at [1511, 675] on icon "scrollable content" at bounding box center [1507, 672] width 13 height 13
click at [1470, 701] on span "Remove tab and contents" at bounding box center [1439, 703] width 136 height 19
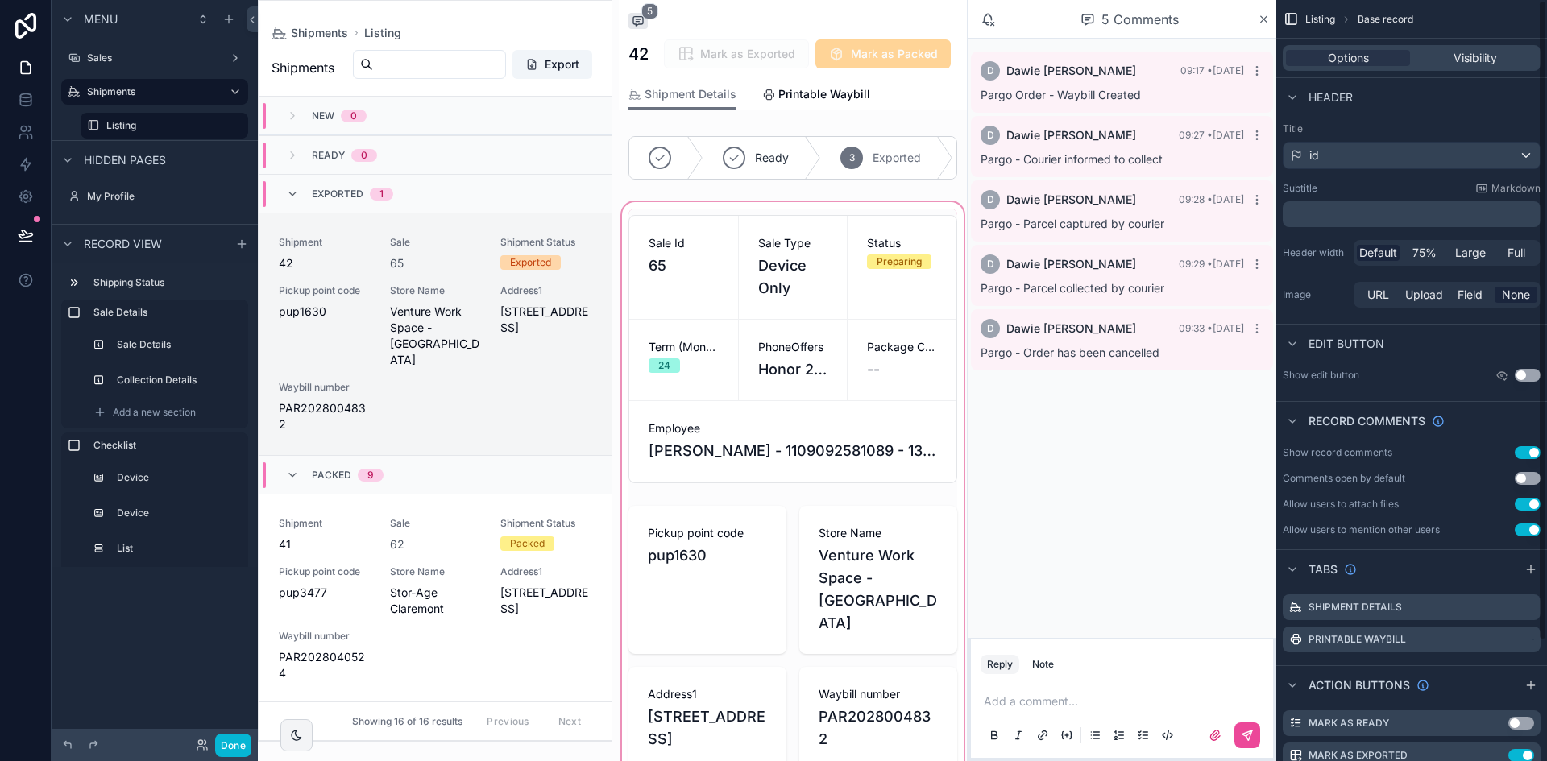
scroll to position [116, 0]
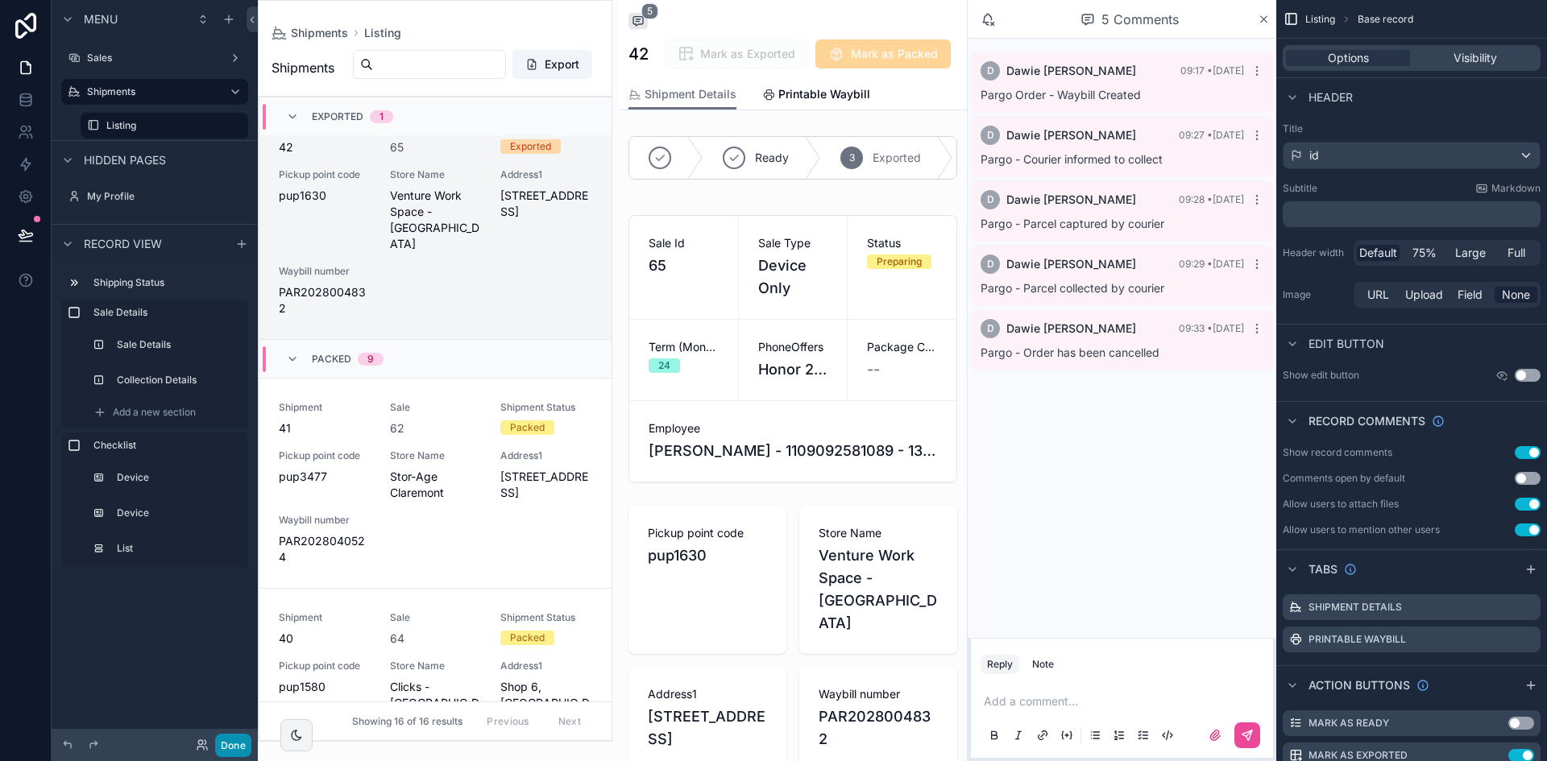
click at [234, 739] on button "Done" at bounding box center [233, 745] width 36 height 23
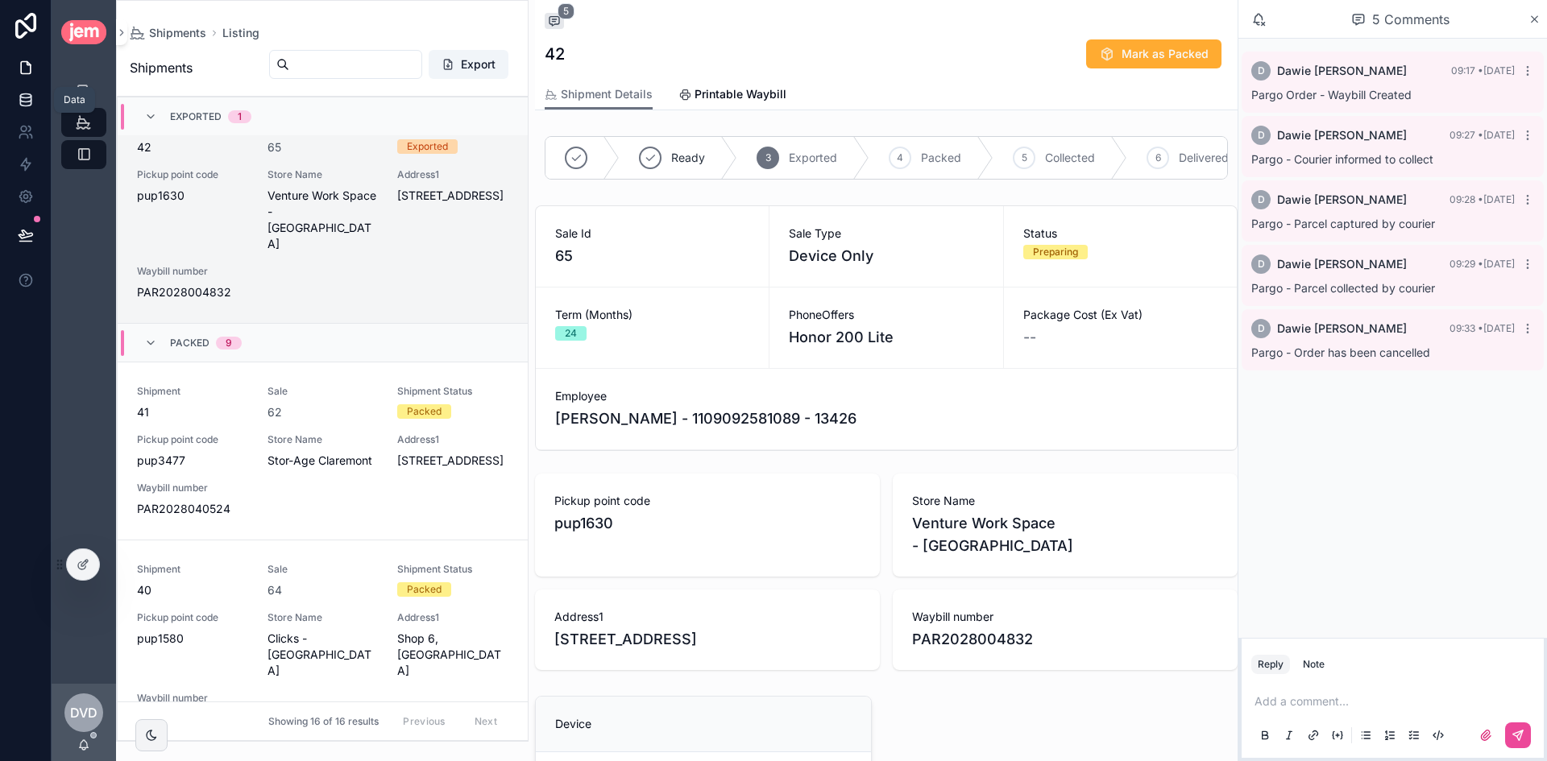
click at [34, 107] on link at bounding box center [25, 100] width 51 height 32
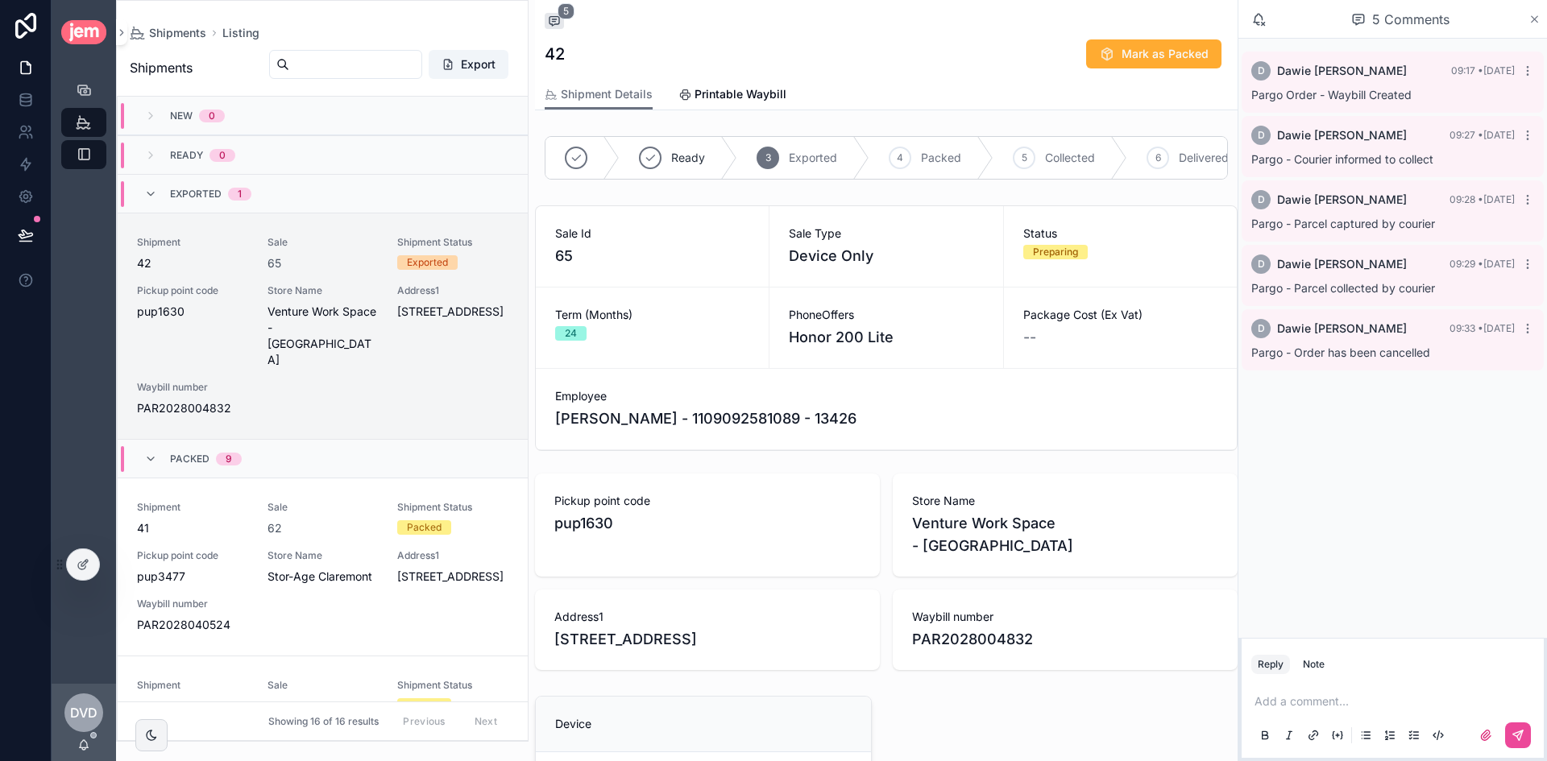
click at [1534, 19] on icon "scrollable content" at bounding box center [1534, 19] width 6 height 6
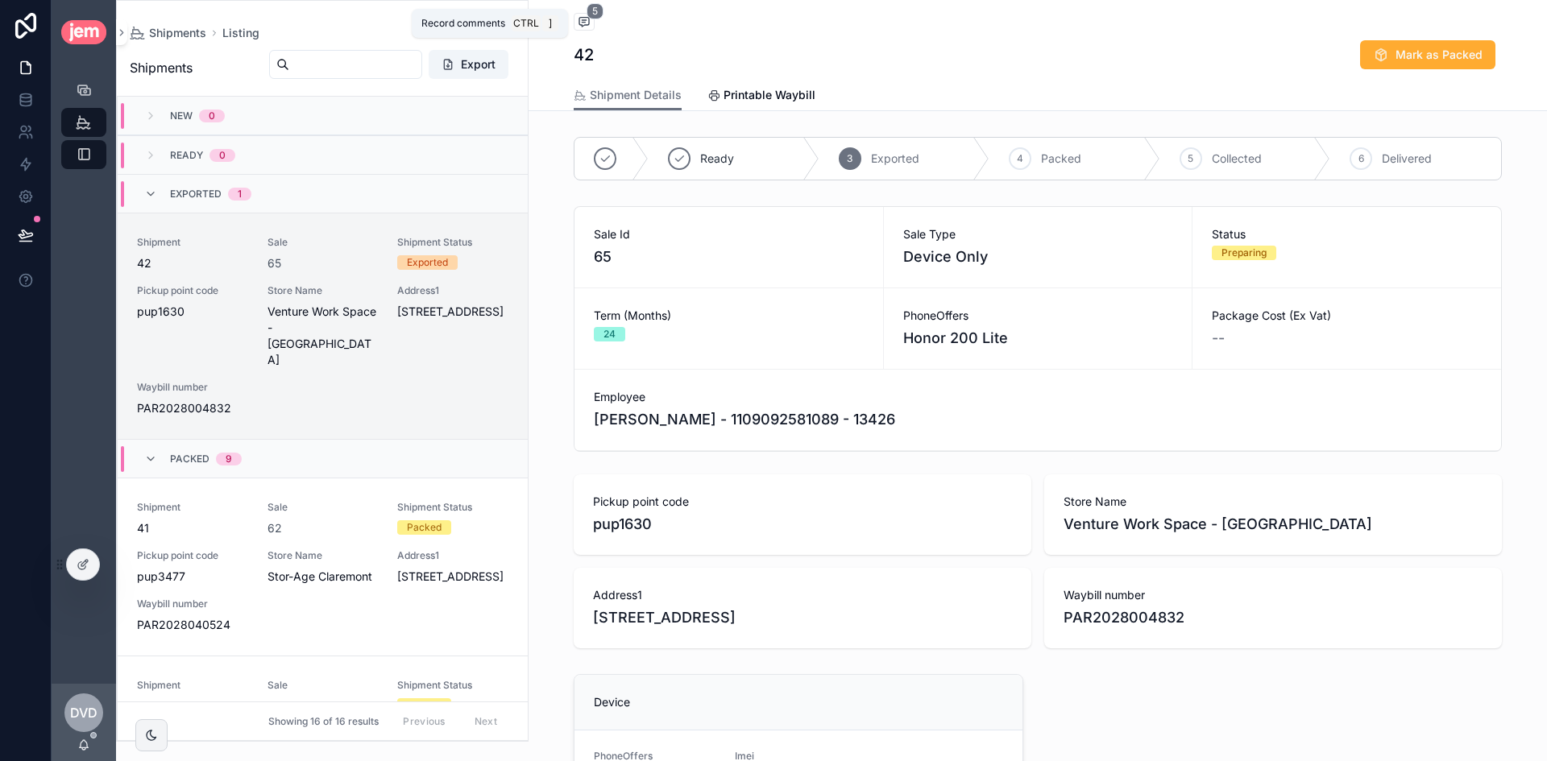
drag, startPoint x: 586, startPoint y: 13, endPoint x: 590, endPoint y: 24, distance: 12.0
click at [586, 13] on span "5" at bounding box center [594, 11] width 17 height 16
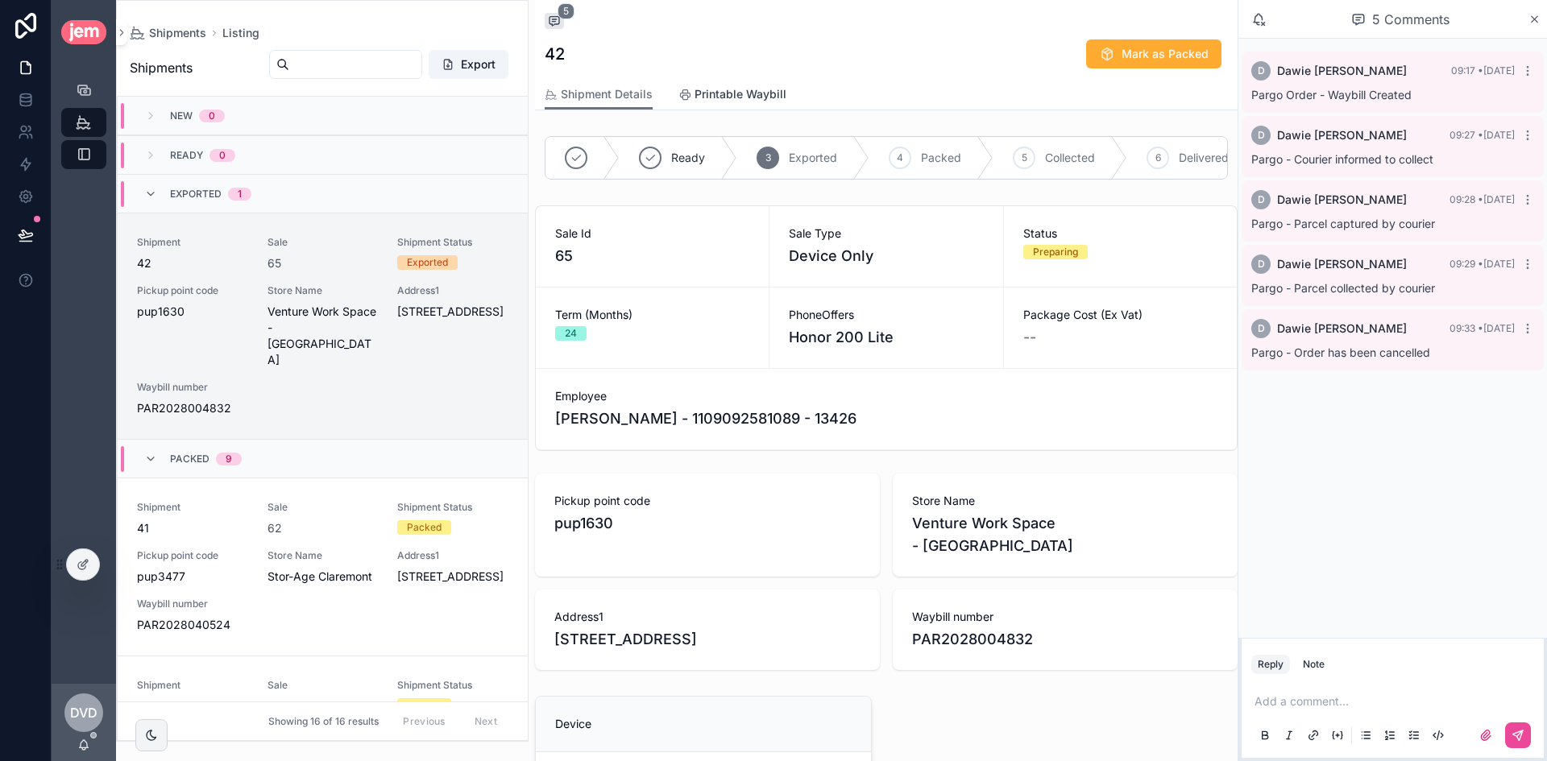
click at [752, 89] on span "Printable Waybill" at bounding box center [740, 94] width 92 height 16
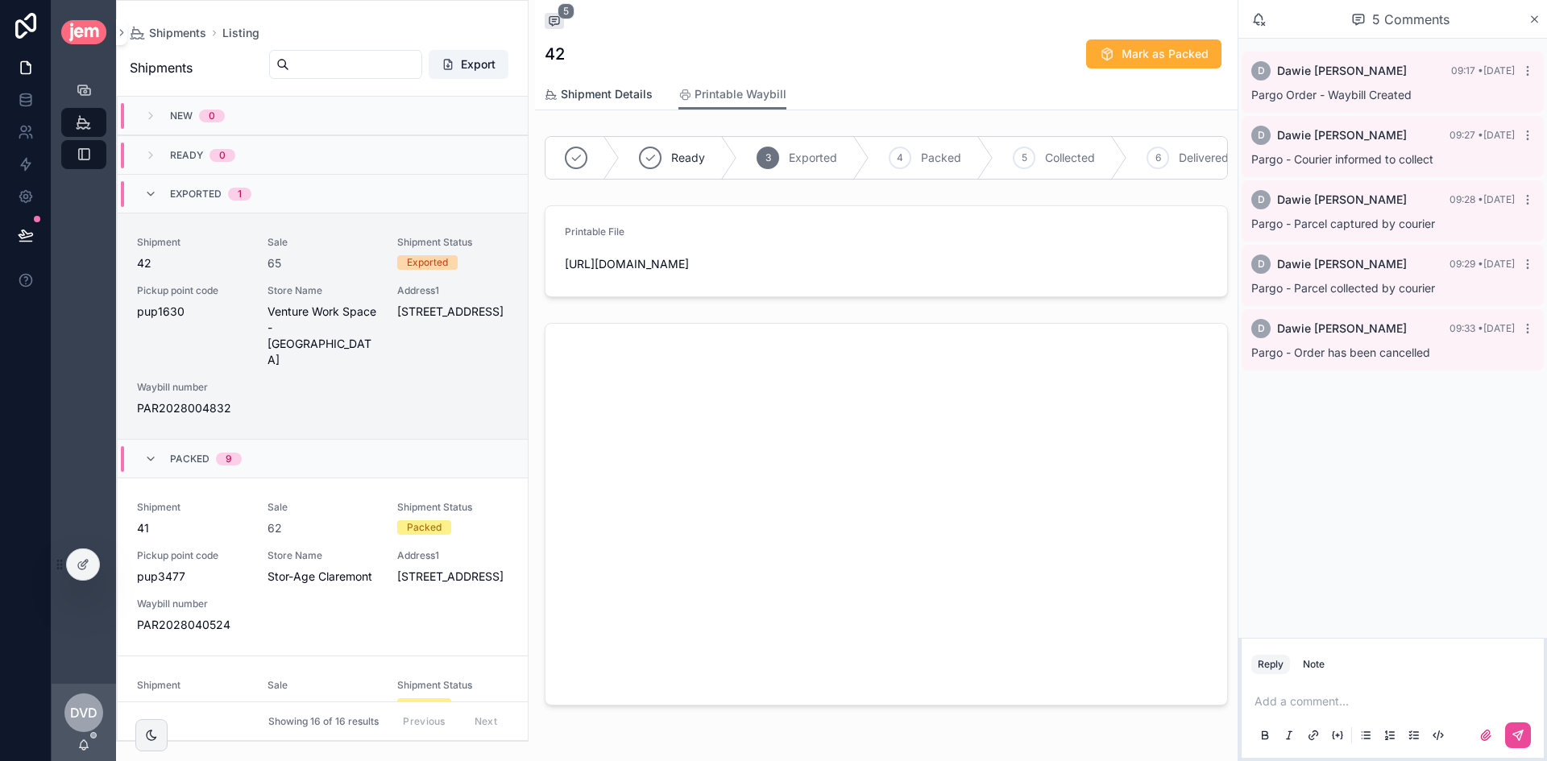
click at [615, 97] on span "Shipment Details" at bounding box center [607, 94] width 92 height 16
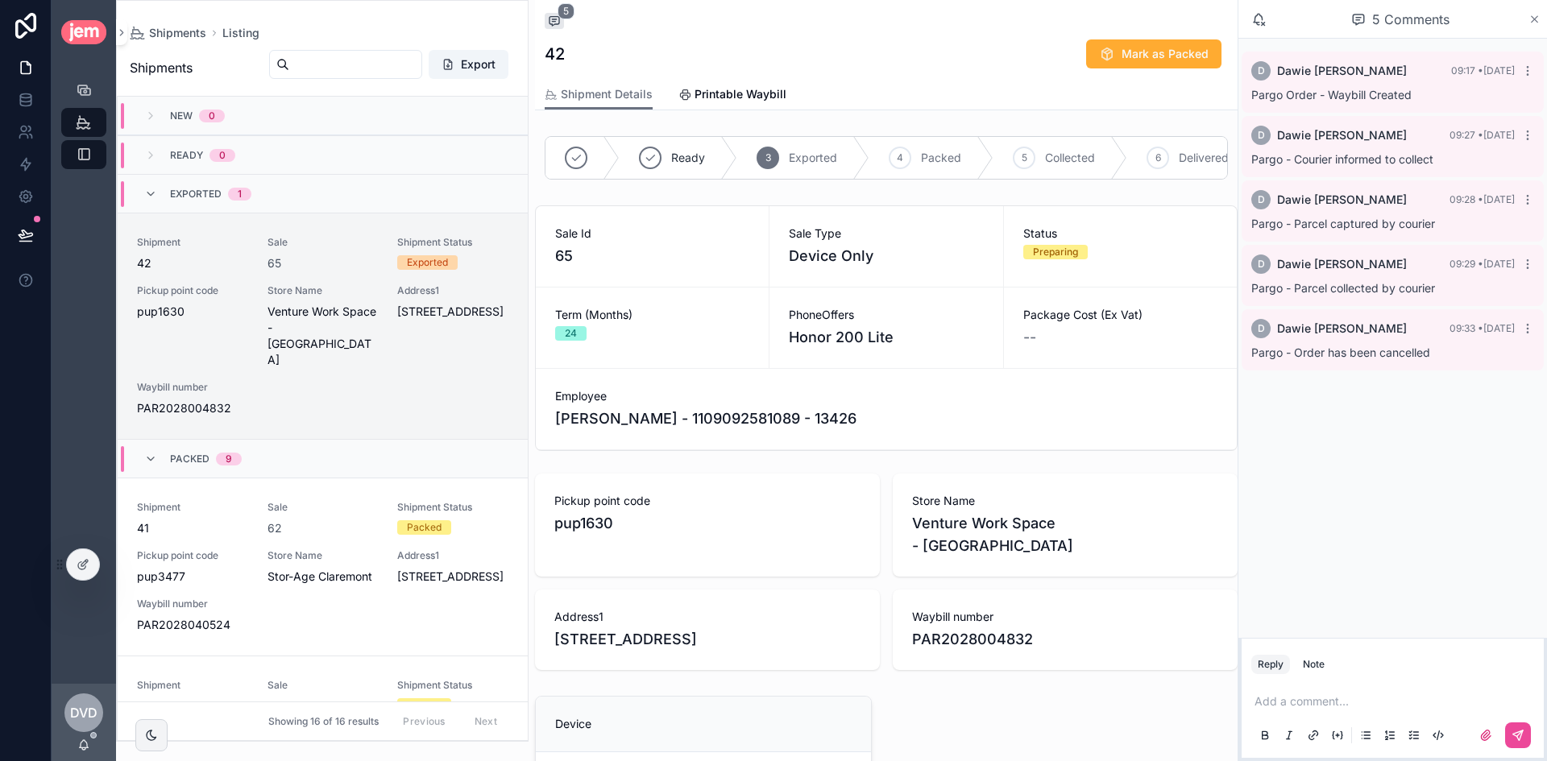
click at [1534, 17] on icon "scrollable content" at bounding box center [1534, 19] width 12 height 13
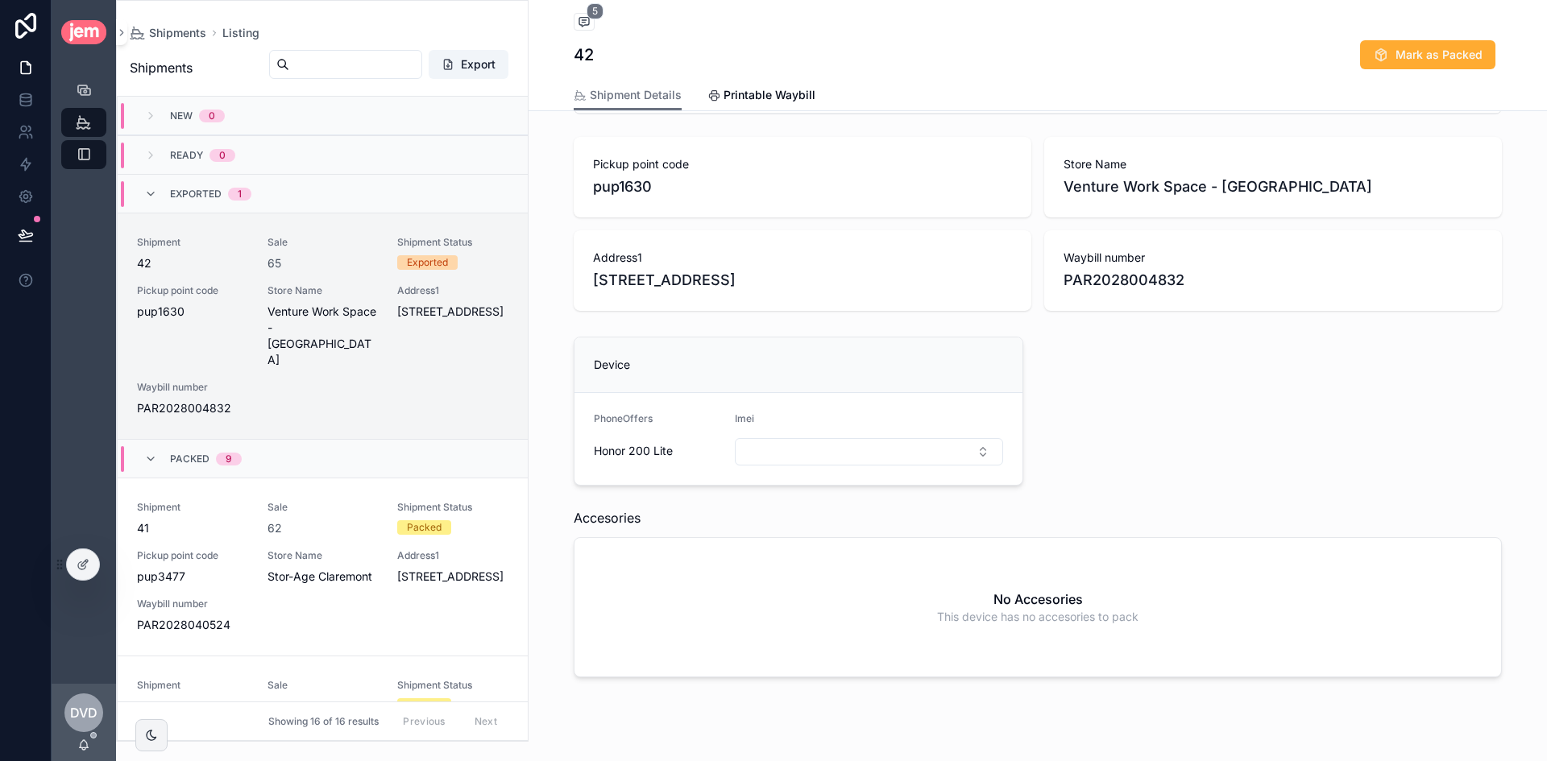
scroll to position [363, 0]
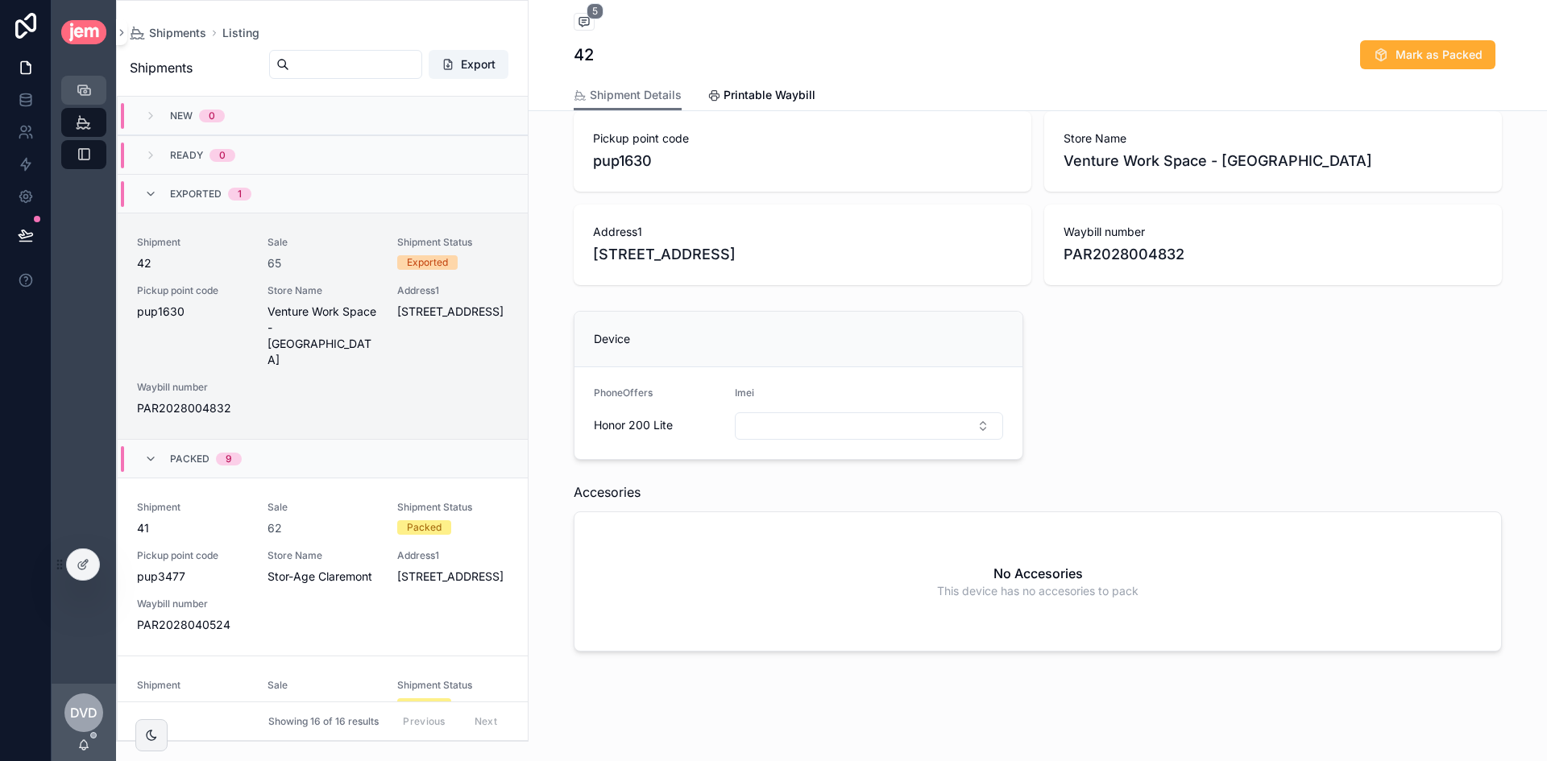
click at [82, 76] on link "Sales" at bounding box center [83, 90] width 45 height 29
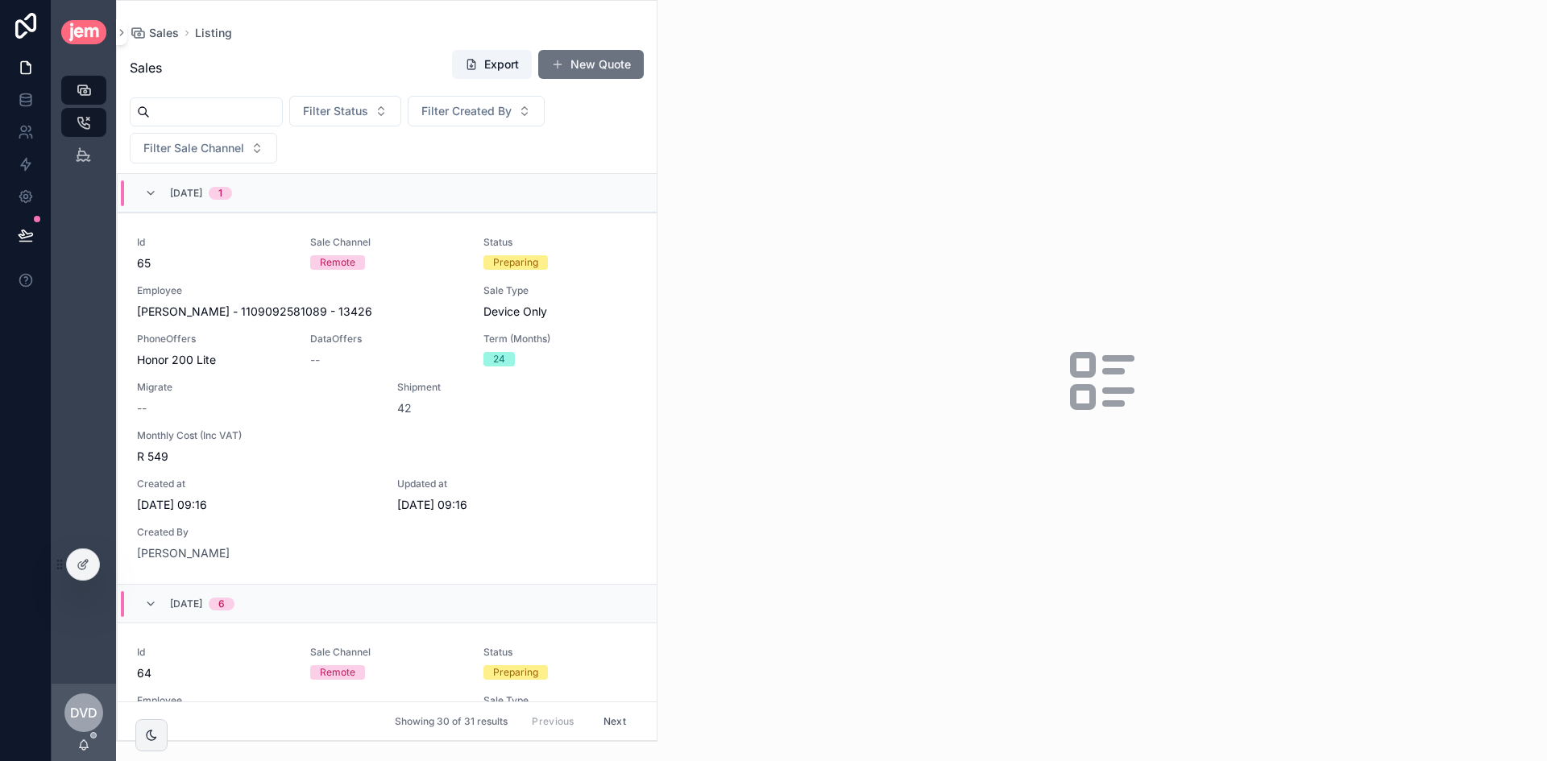
click at [282, 115] on input "scrollable content" at bounding box center [216, 112] width 132 height 23
click at [85, 553] on div at bounding box center [83, 564] width 32 height 31
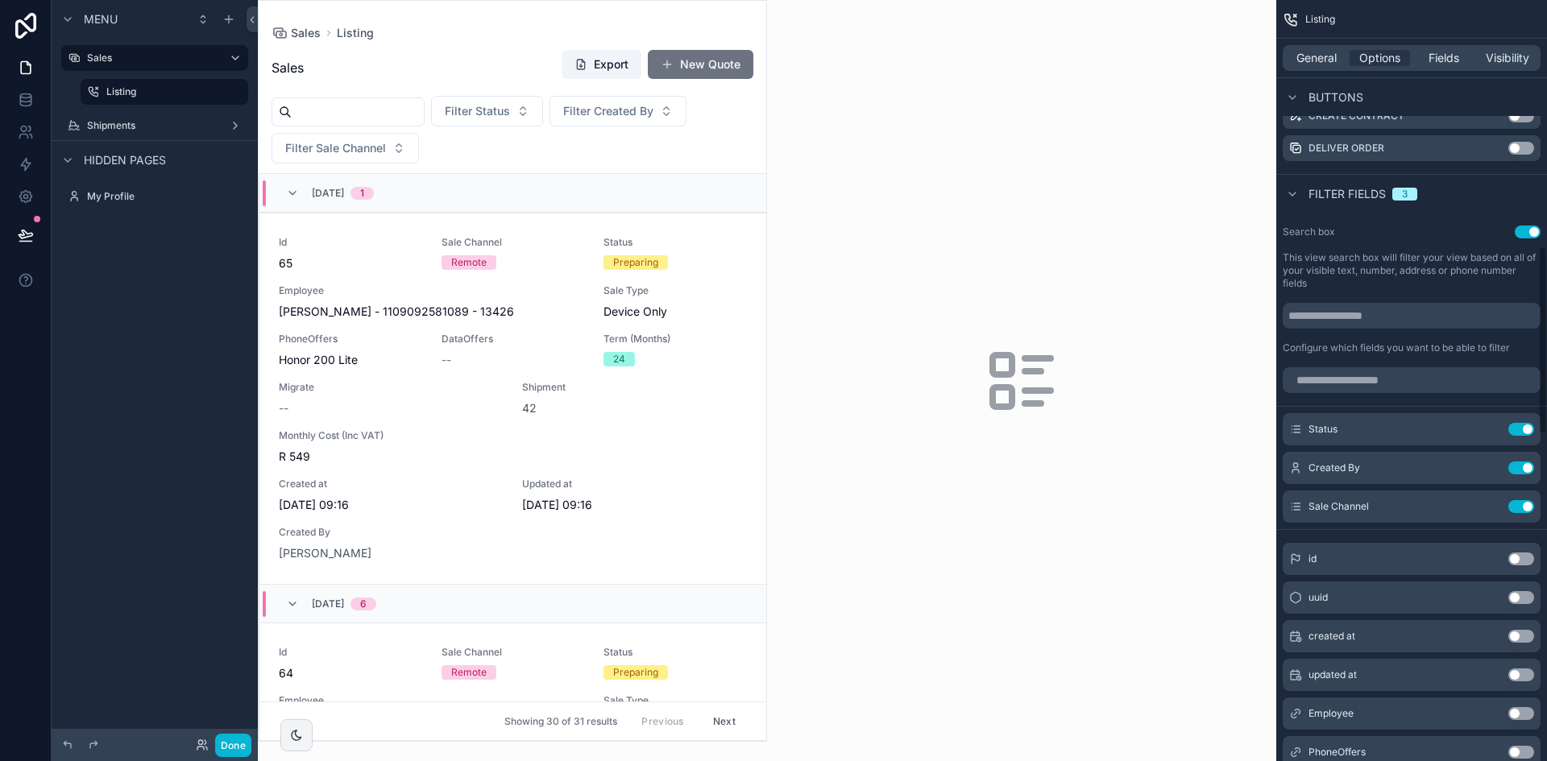
scroll to position [706, 0]
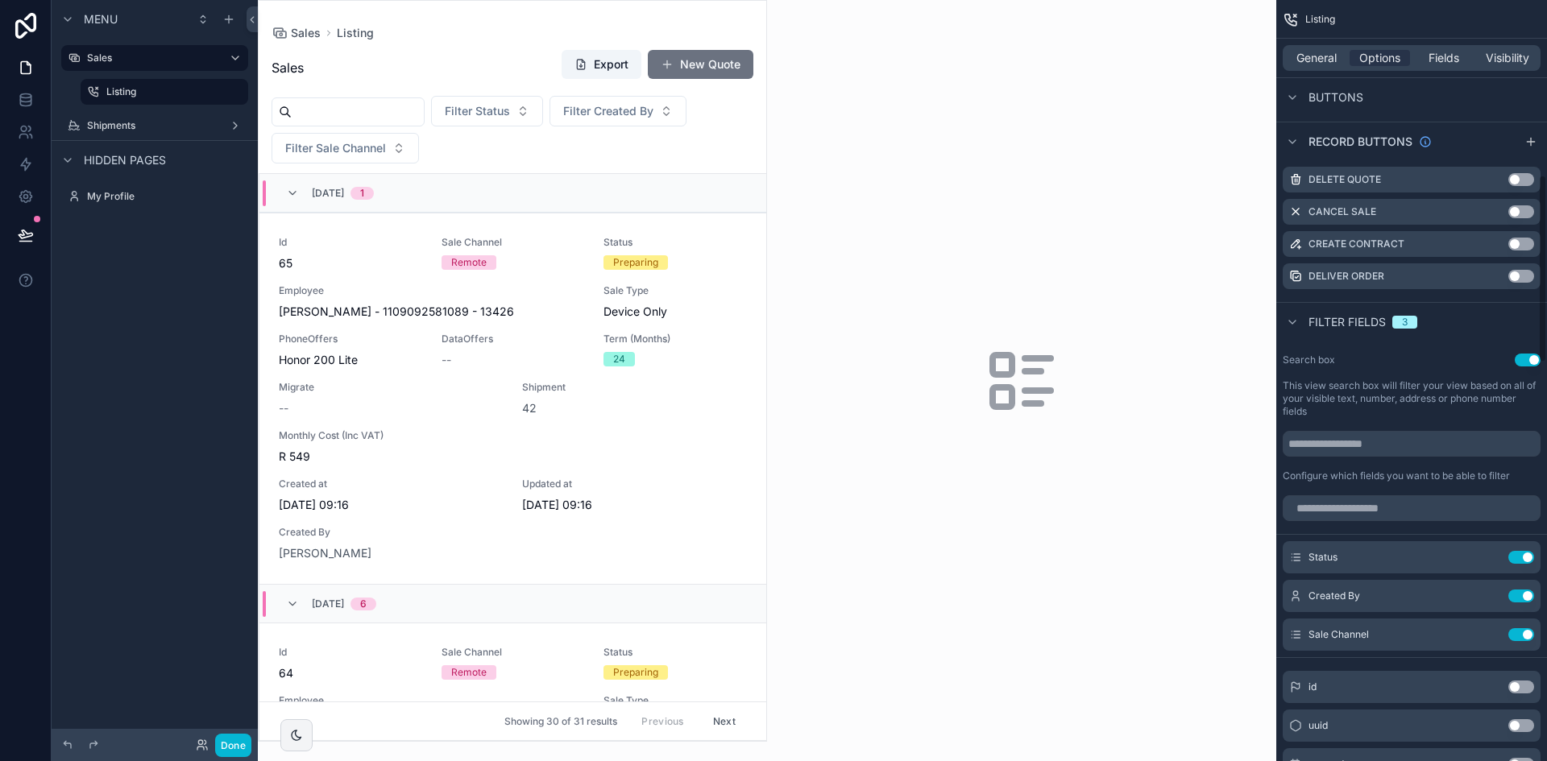
click at [1309, 41] on div "General Options Fields Visibility" at bounding box center [1411, 58] width 271 height 39
click at [1306, 48] on div "General Options Fields Visibility" at bounding box center [1411, 58] width 258 height 26
click at [1307, 51] on span "General" at bounding box center [1316, 58] width 40 height 16
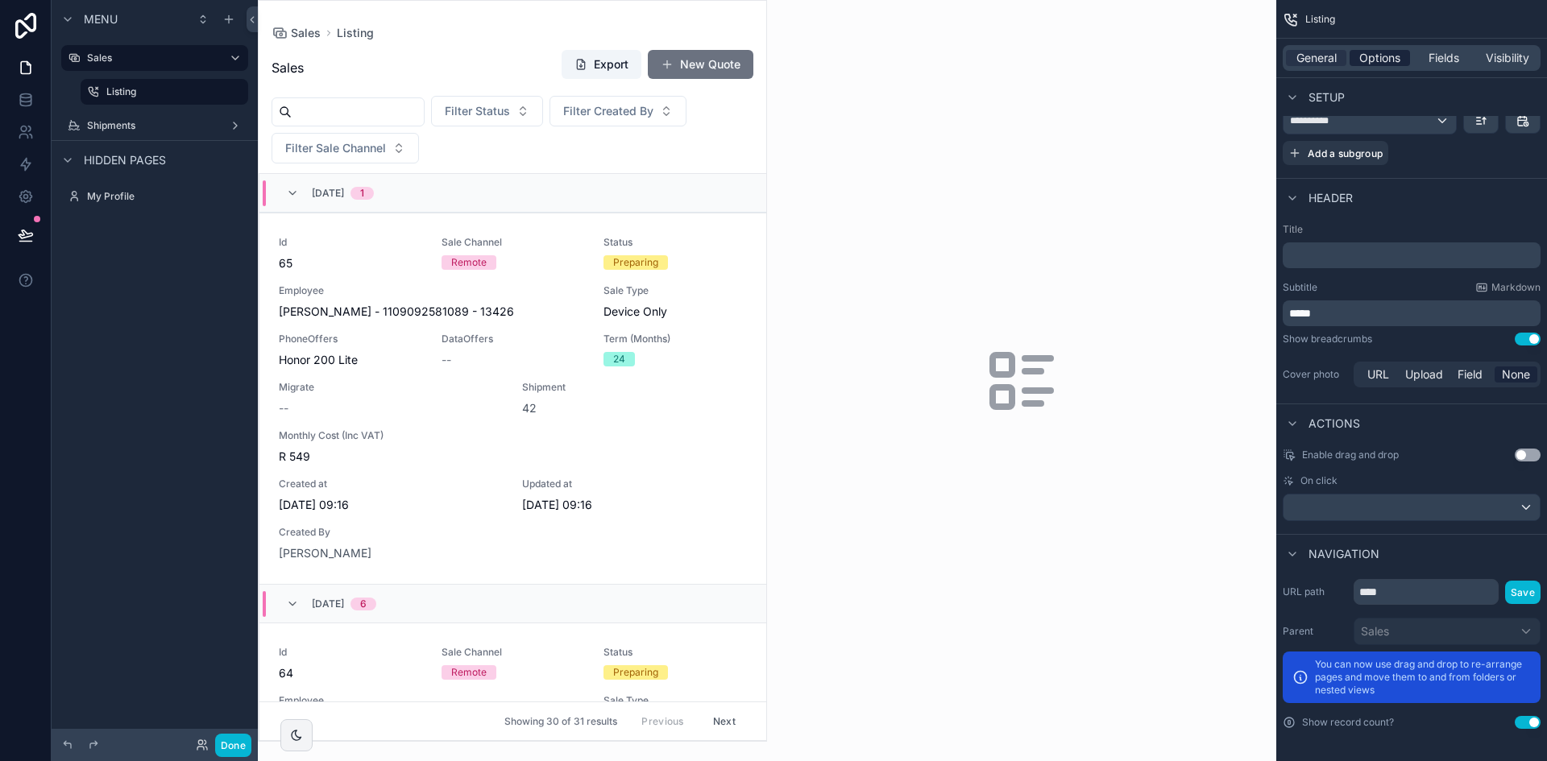
click at [1374, 51] on span "Options" at bounding box center [1379, 58] width 41 height 16
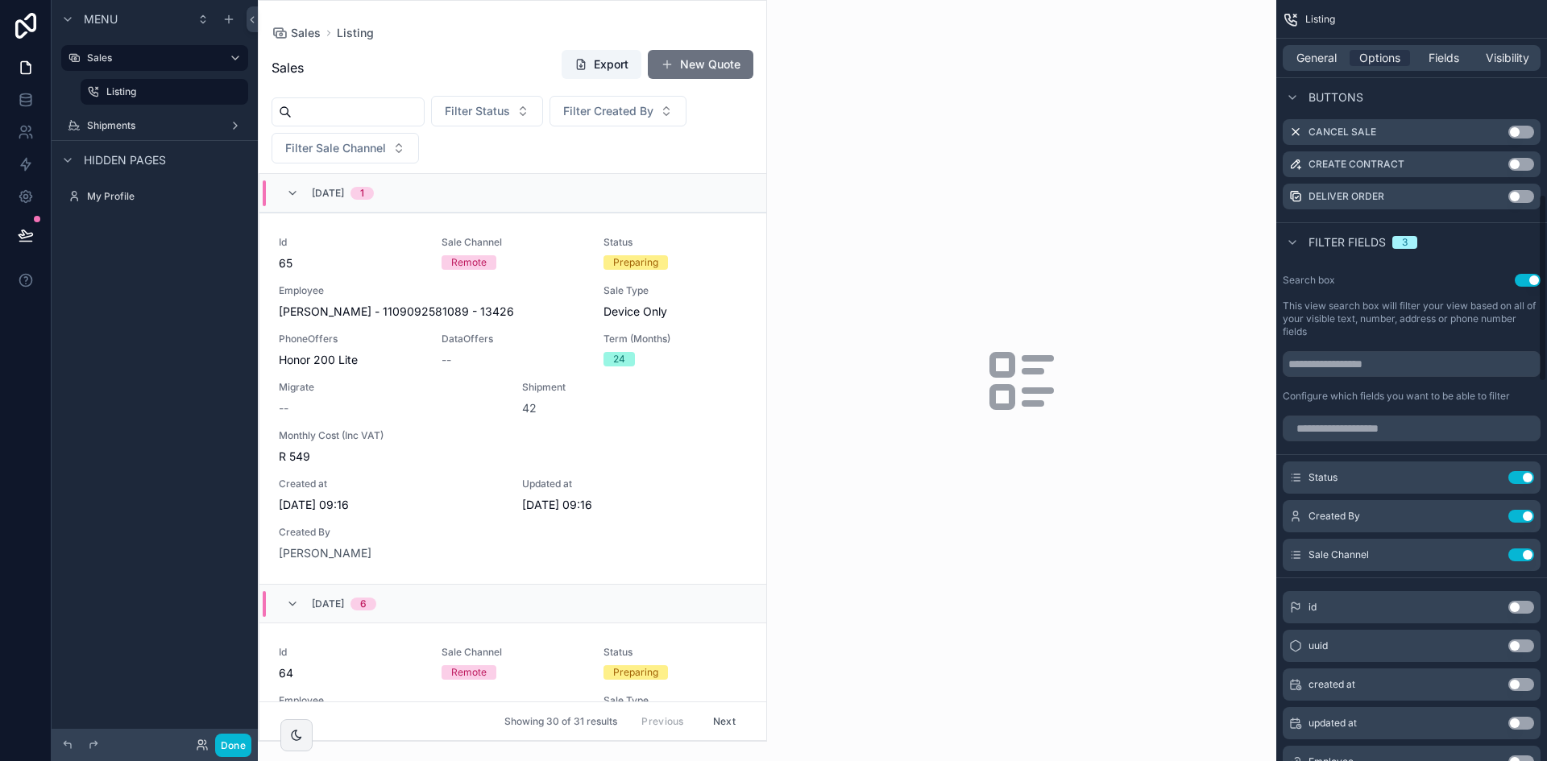
scroll to position [787, 0]
click at [1529, 271] on div "Search box Use setting This view search box will filter your view based on all …" at bounding box center [1411, 338] width 271 height 142
click at [1528, 273] on button "Use setting" at bounding box center [1527, 279] width 26 height 13
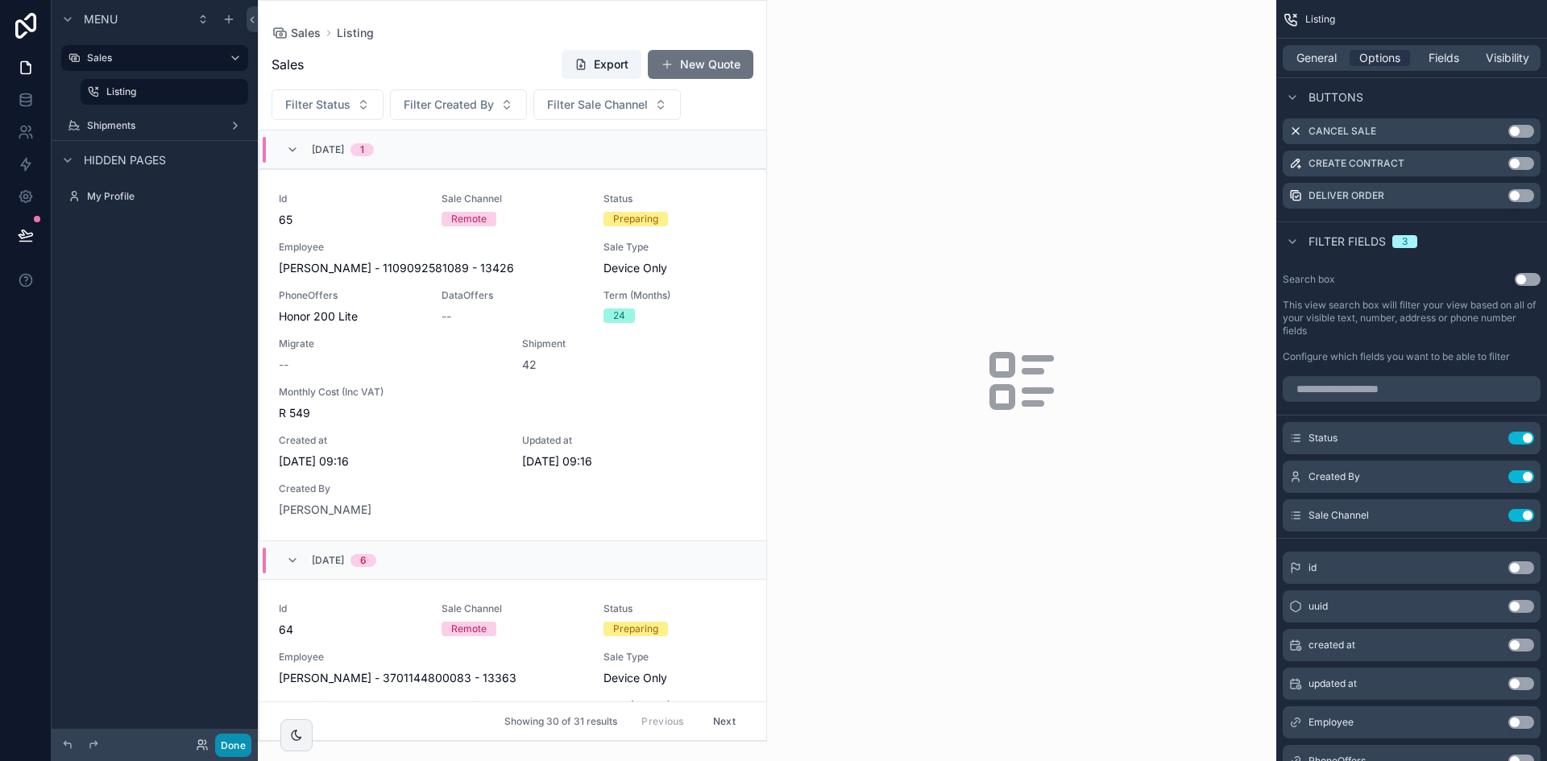
click at [242, 738] on button "Done" at bounding box center [233, 745] width 36 height 23
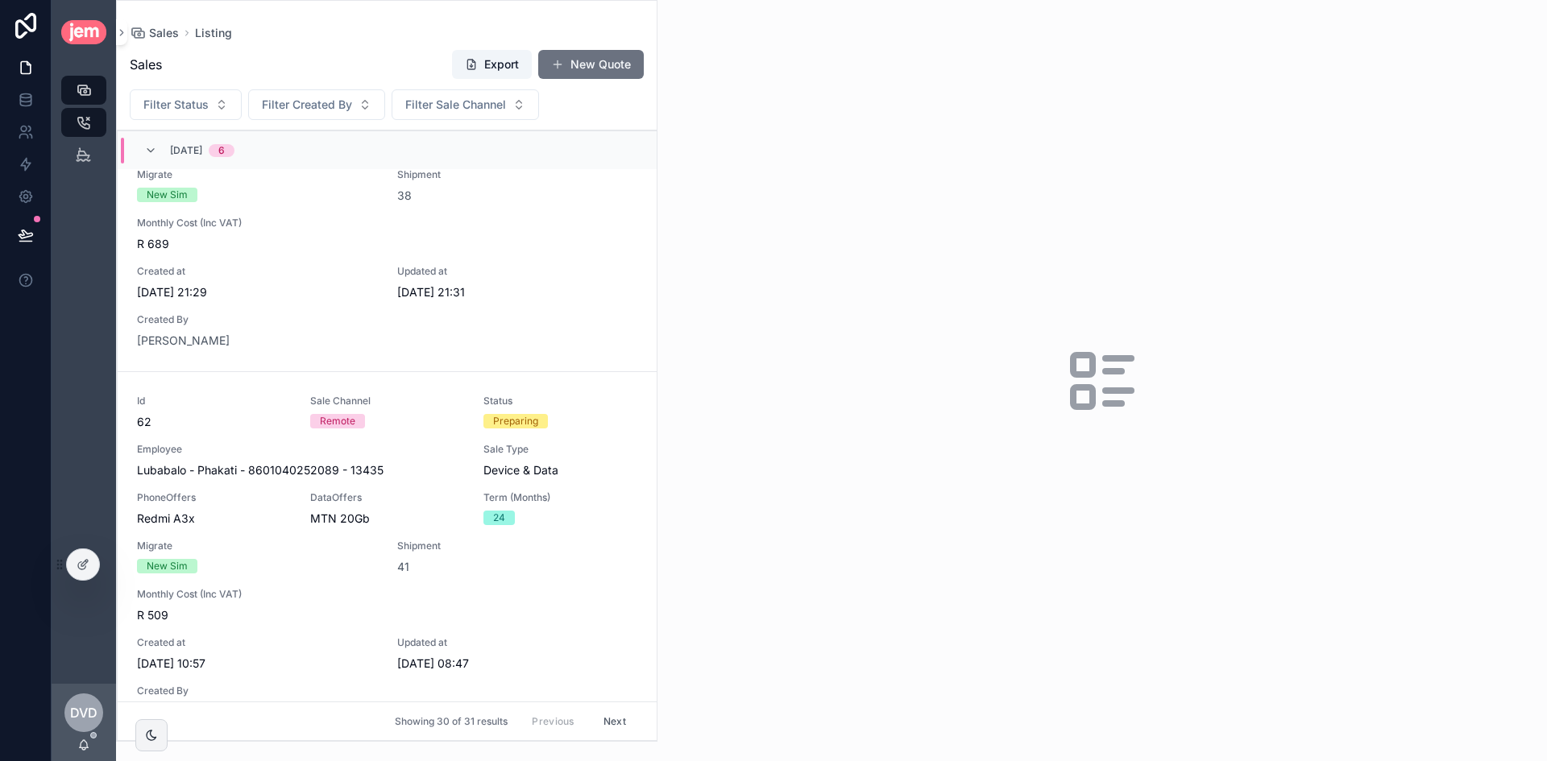
scroll to position [1047, 0]
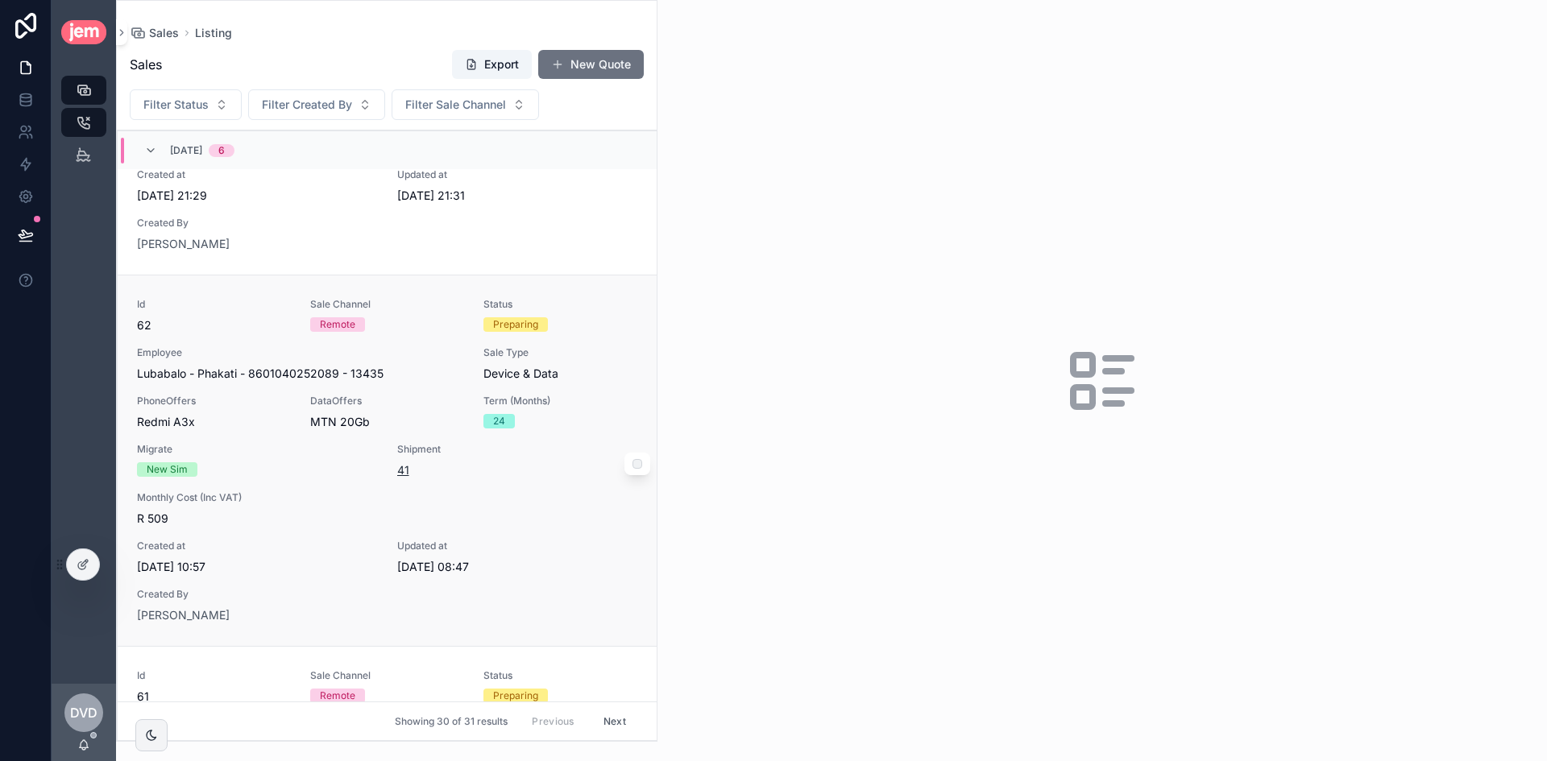
click at [397, 469] on span "41" at bounding box center [403, 470] width 12 height 16
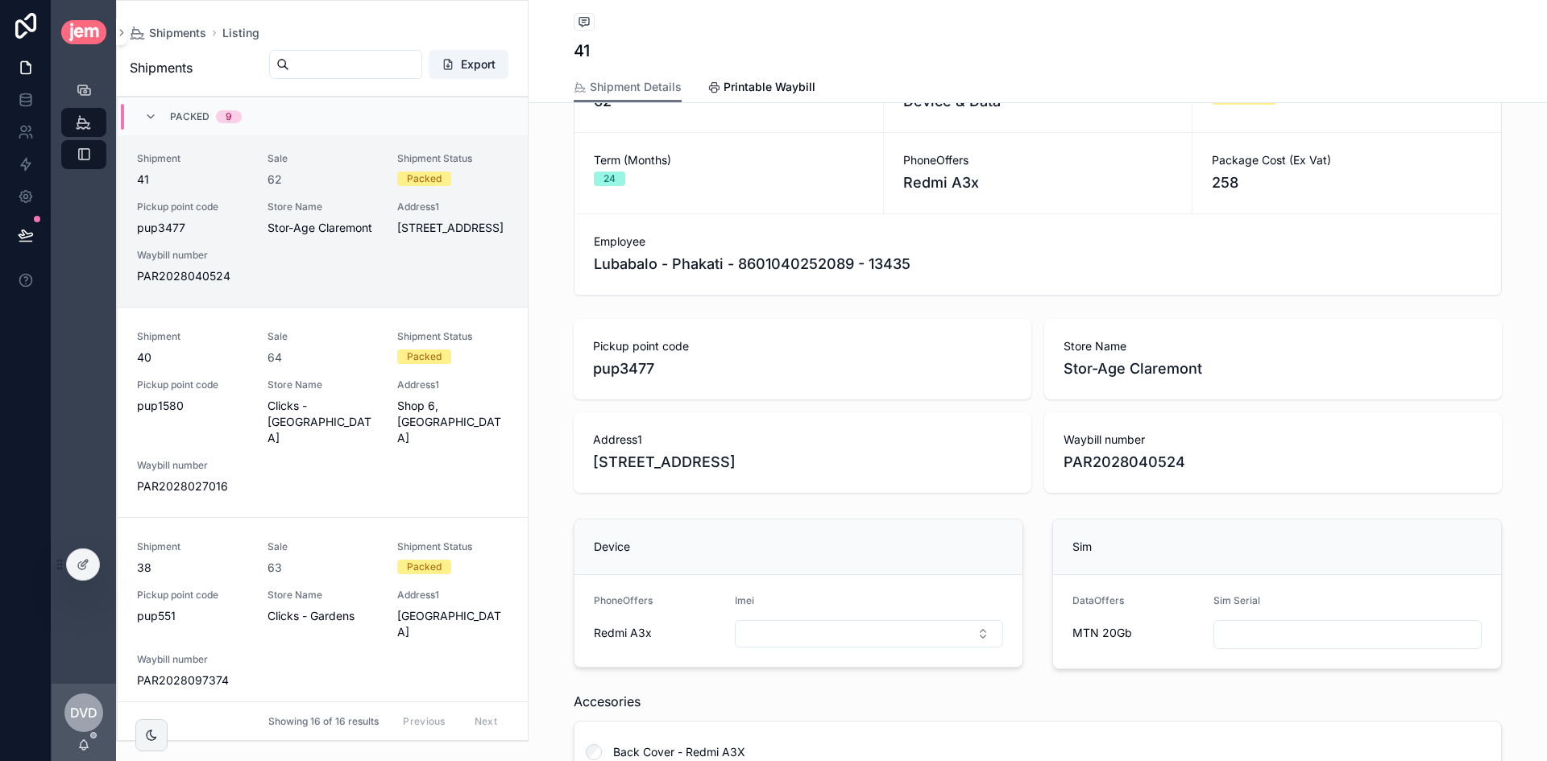
scroll to position [161, 0]
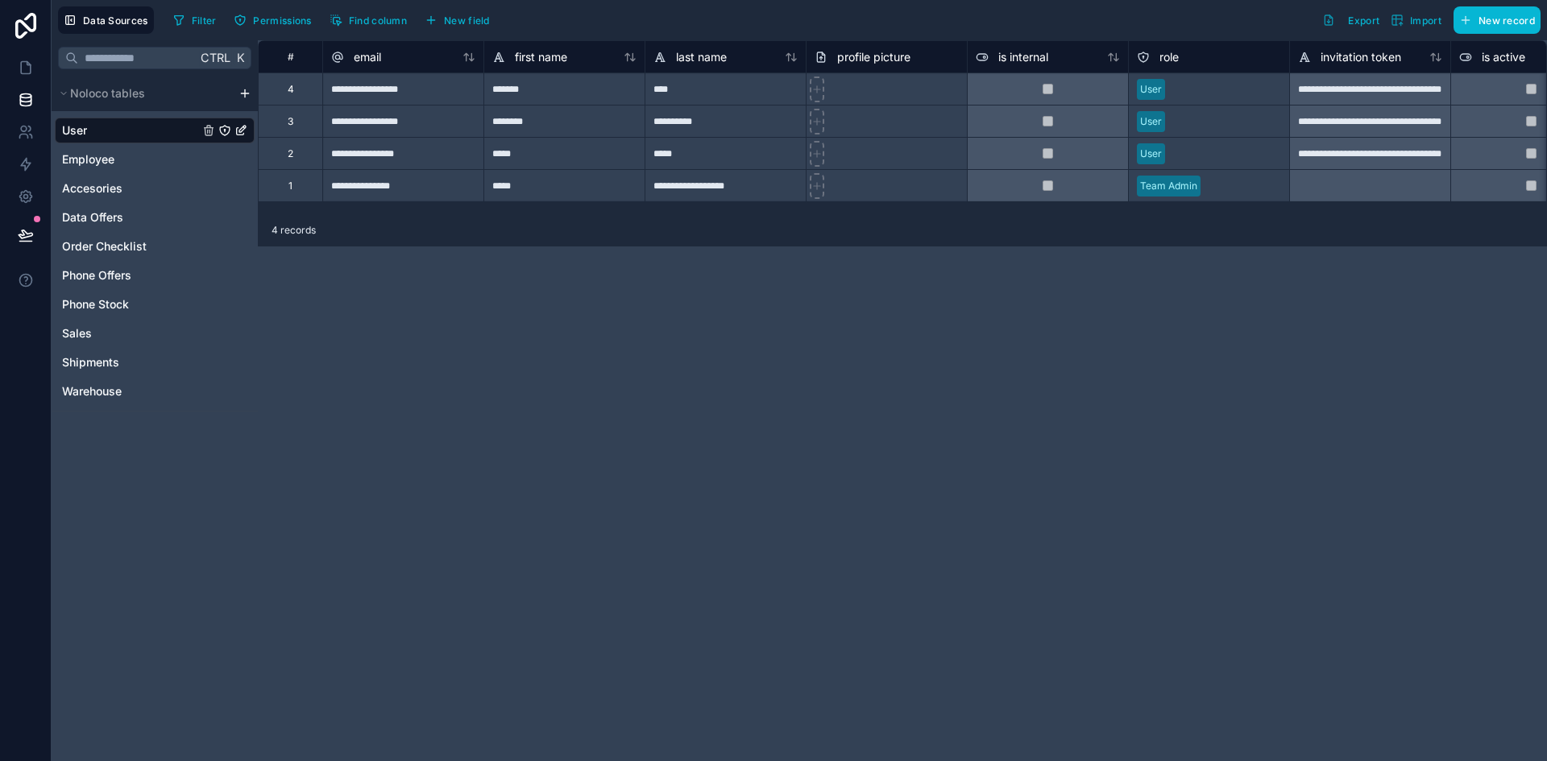
click at [110, 346] on div "User Employee Accesories Data Offers Order Checklist Phone Offers Phone Stock S…" at bounding box center [155, 257] width 200 height 293
click at [110, 353] on div "Shipments" at bounding box center [155, 363] width 200 height 26
click at [112, 363] on span "Shipments" at bounding box center [90, 362] width 57 height 16
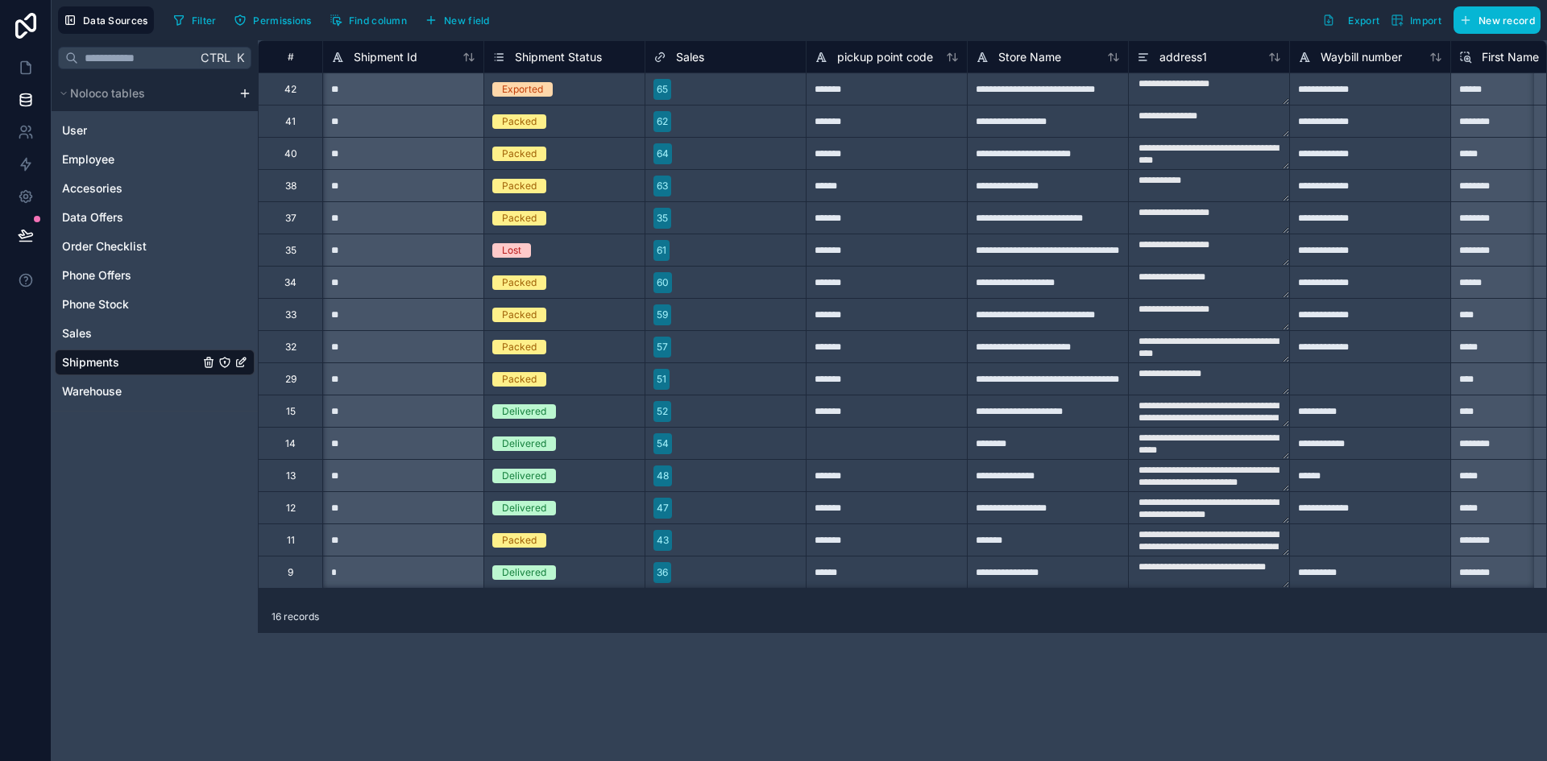
scroll to position [0, 1205]
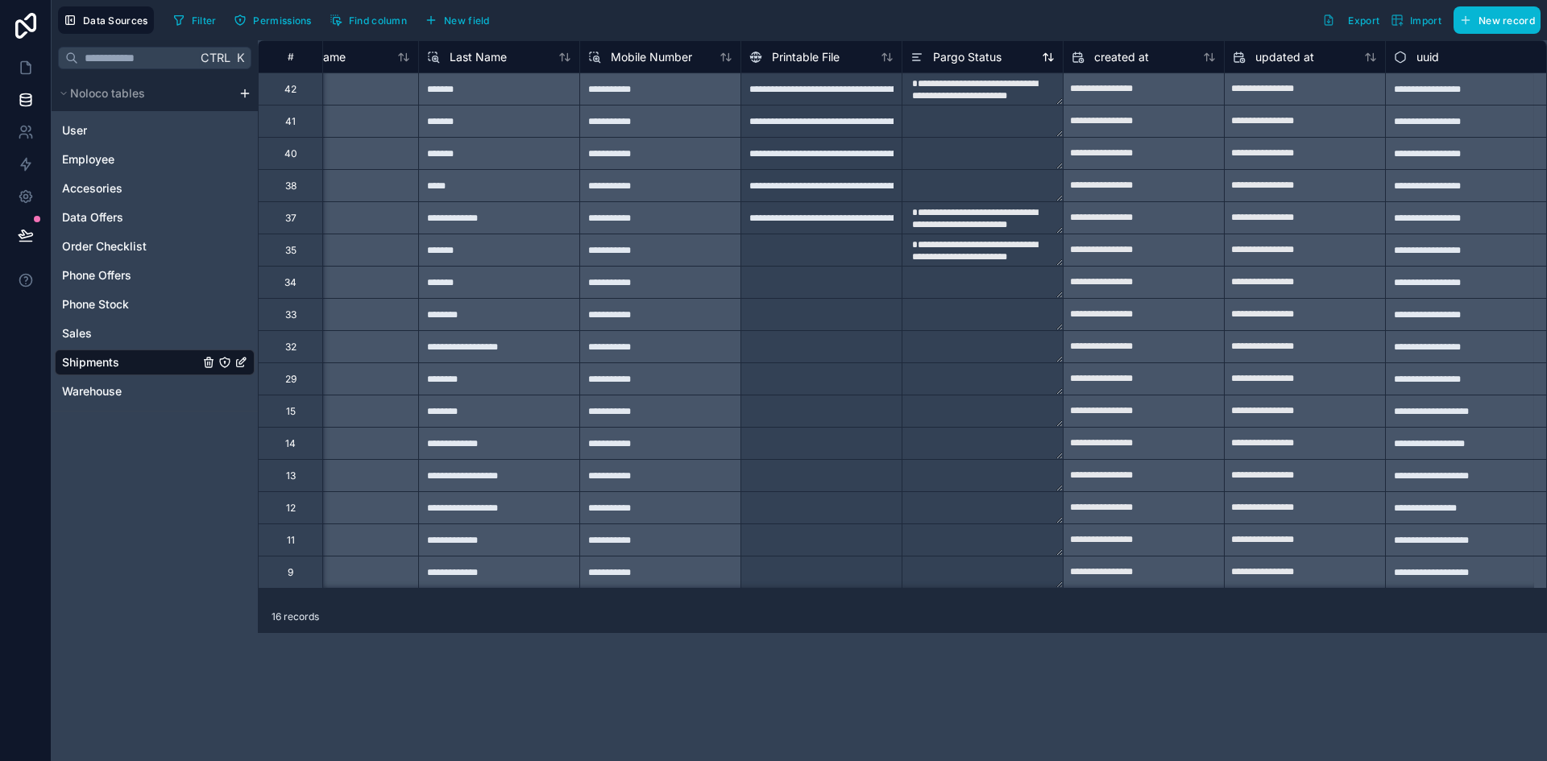
click at [975, 54] on span "Pargo Status" at bounding box center [967, 57] width 68 height 16
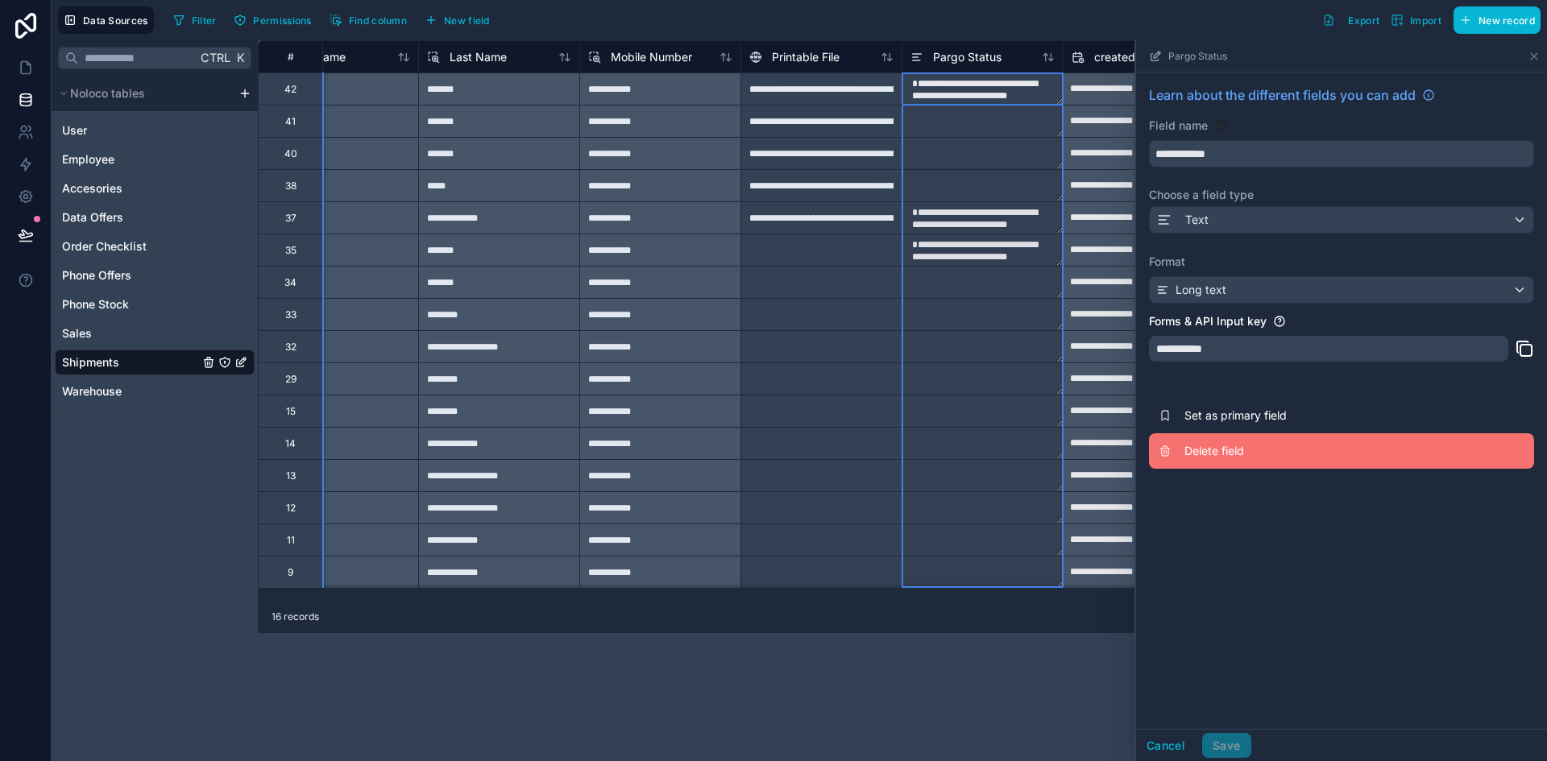
click at [1208, 449] on span "Delete field" at bounding box center [1300, 451] width 232 height 16
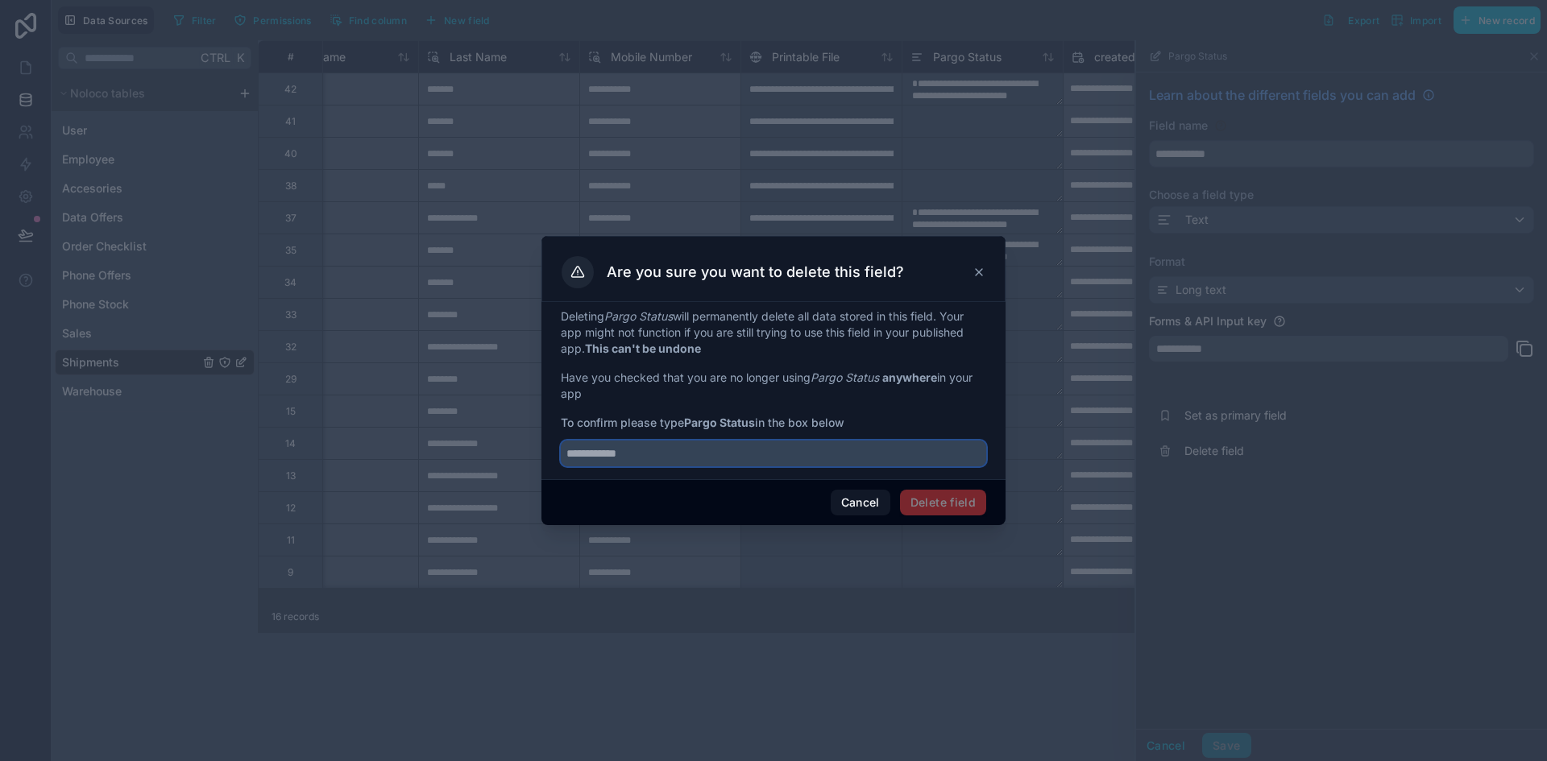
click at [818, 453] on input "text" at bounding box center [773, 454] width 425 height 26
type input "*"
type input "**********"
click at [925, 516] on div "Cancel Delete field" at bounding box center [773, 502] width 464 height 46
click at [950, 507] on button "Delete field" at bounding box center [943, 503] width 86 height 26
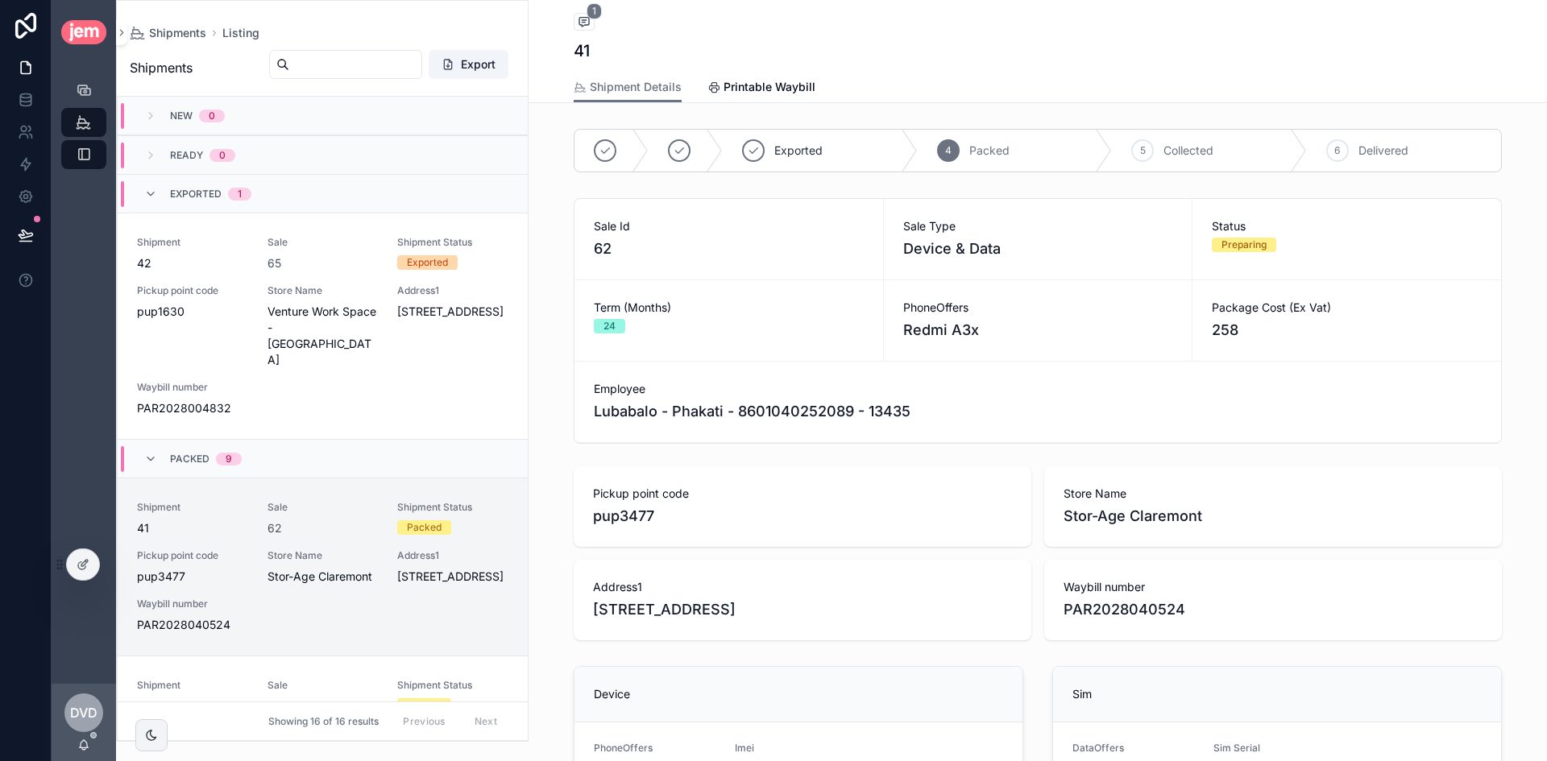
scroll to position [349, 0]
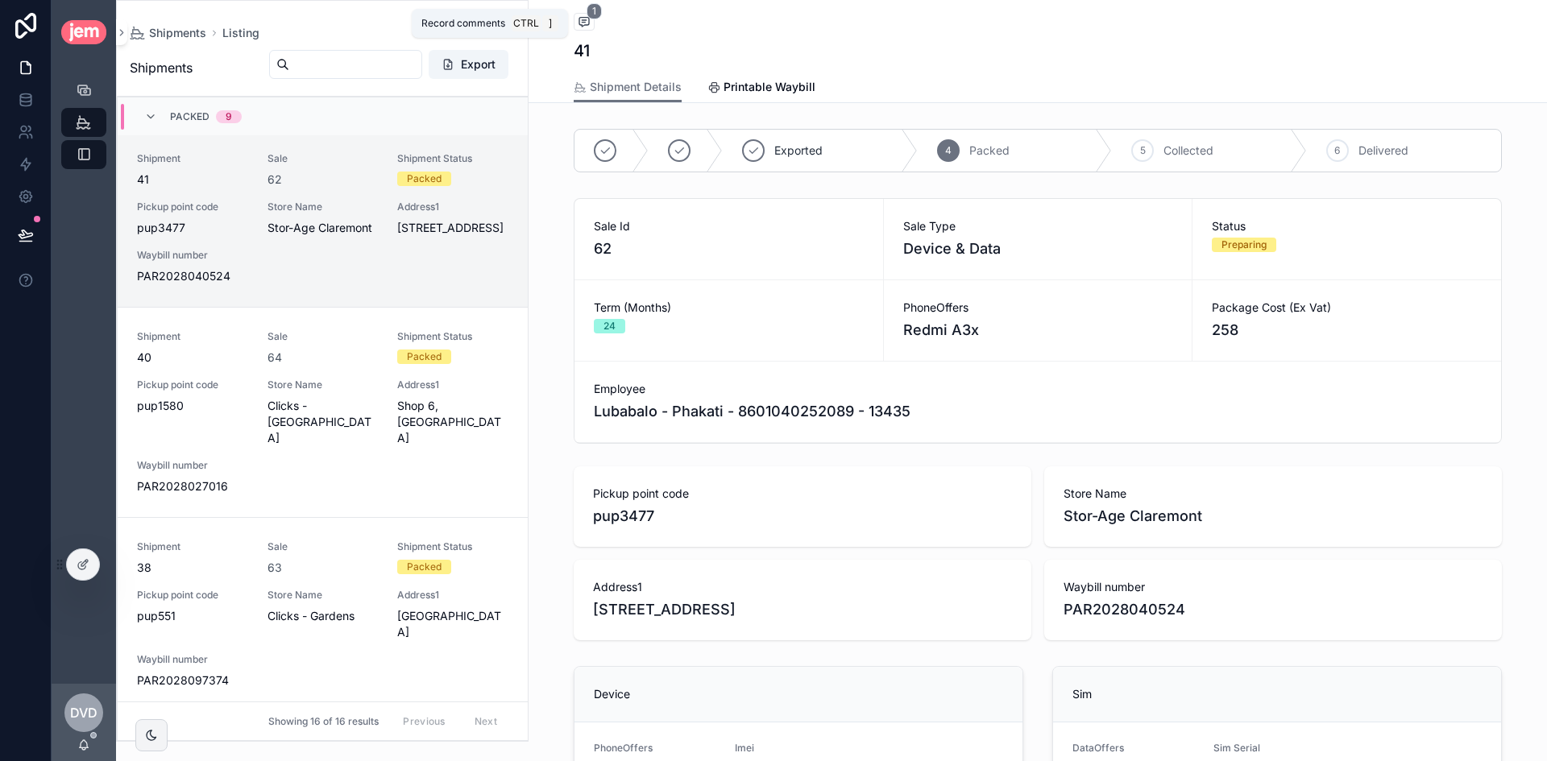
drag, startPoint x: 575, startPoint y: 17, endPoint x: 592, endPoint y: 33, distance: 23.4
click at [579, 18] on icon "scrollable content" at bounding box center [584, 22] width 10 height 9
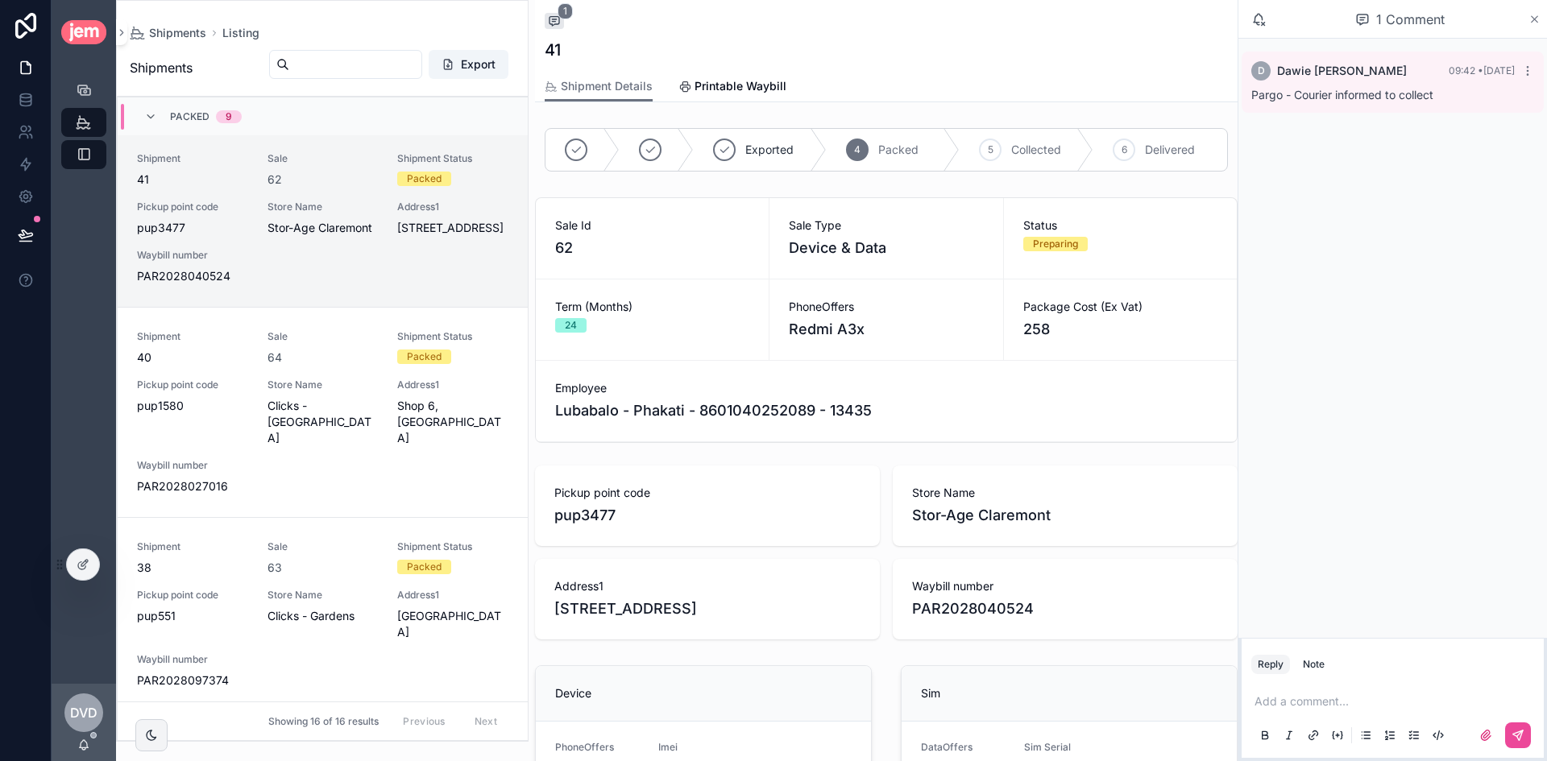
click at [1537, 16] on icon "scrollable content" at bounding box center [1534, 19] width 6 height 6
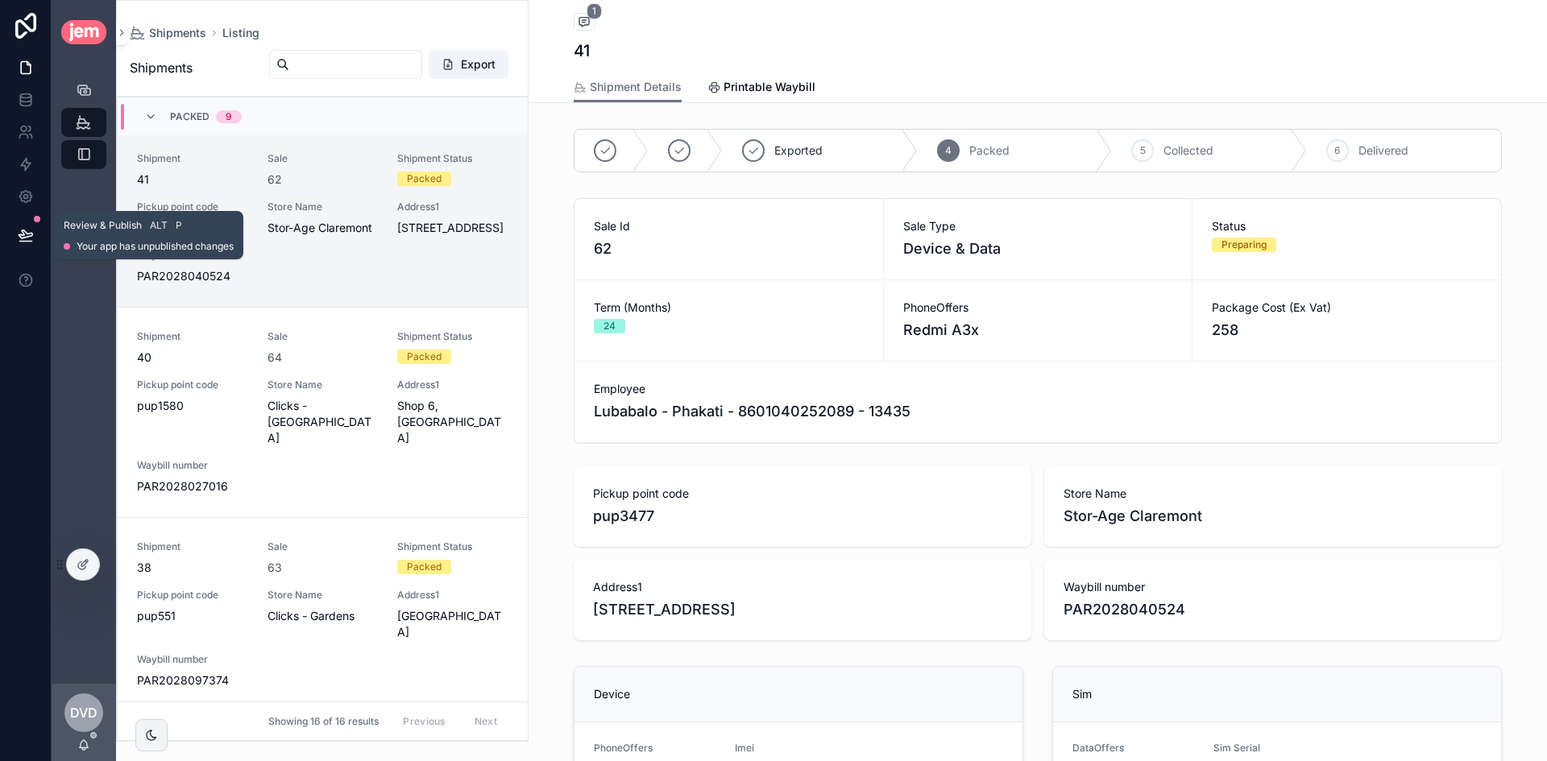
click at [19, 229] on icon at bounding box center [26, 235] width 16 height 16
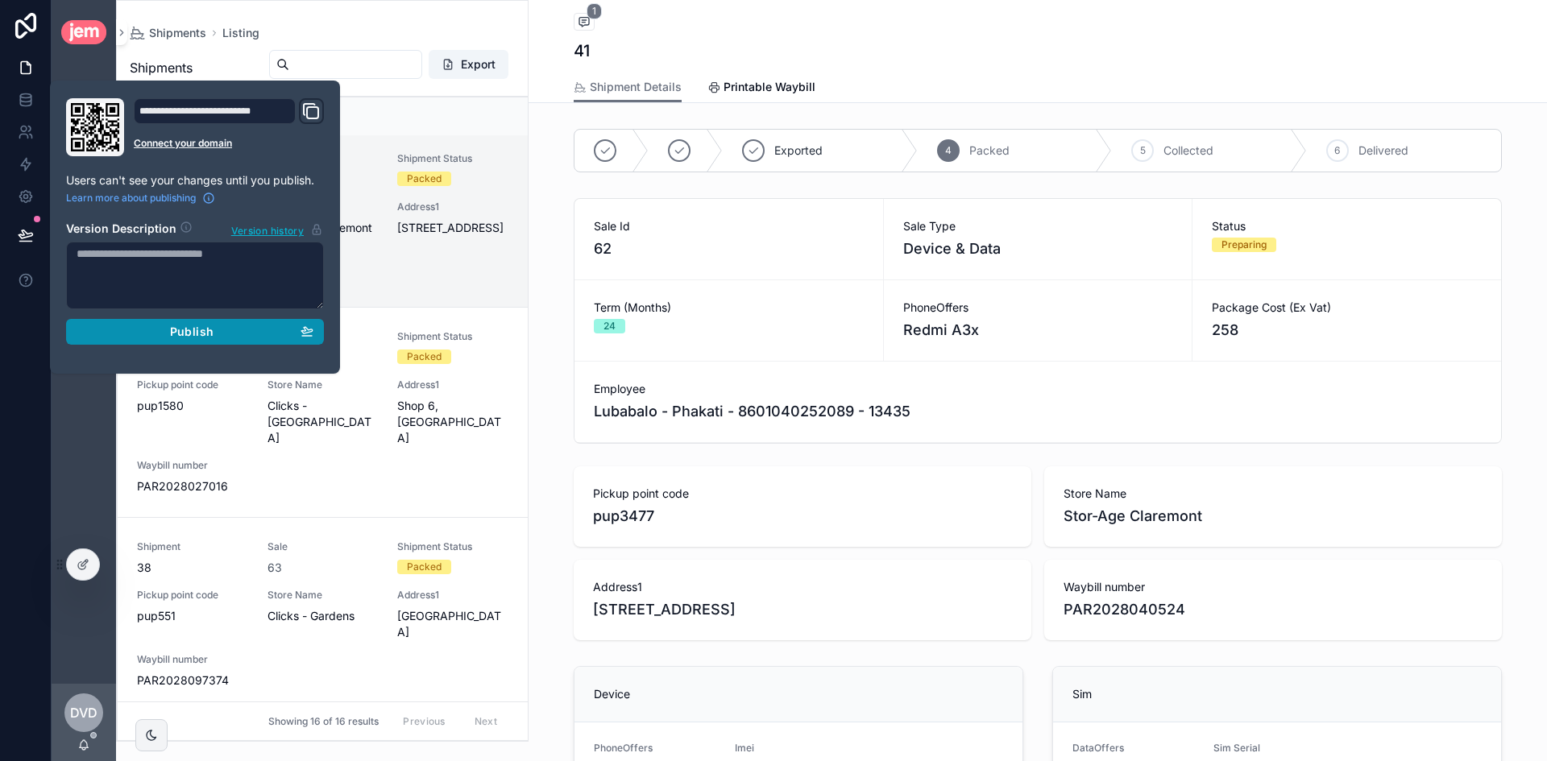
click at [239, 325] on div "Publish" at bounding box center [195, 332] width 237 height 14
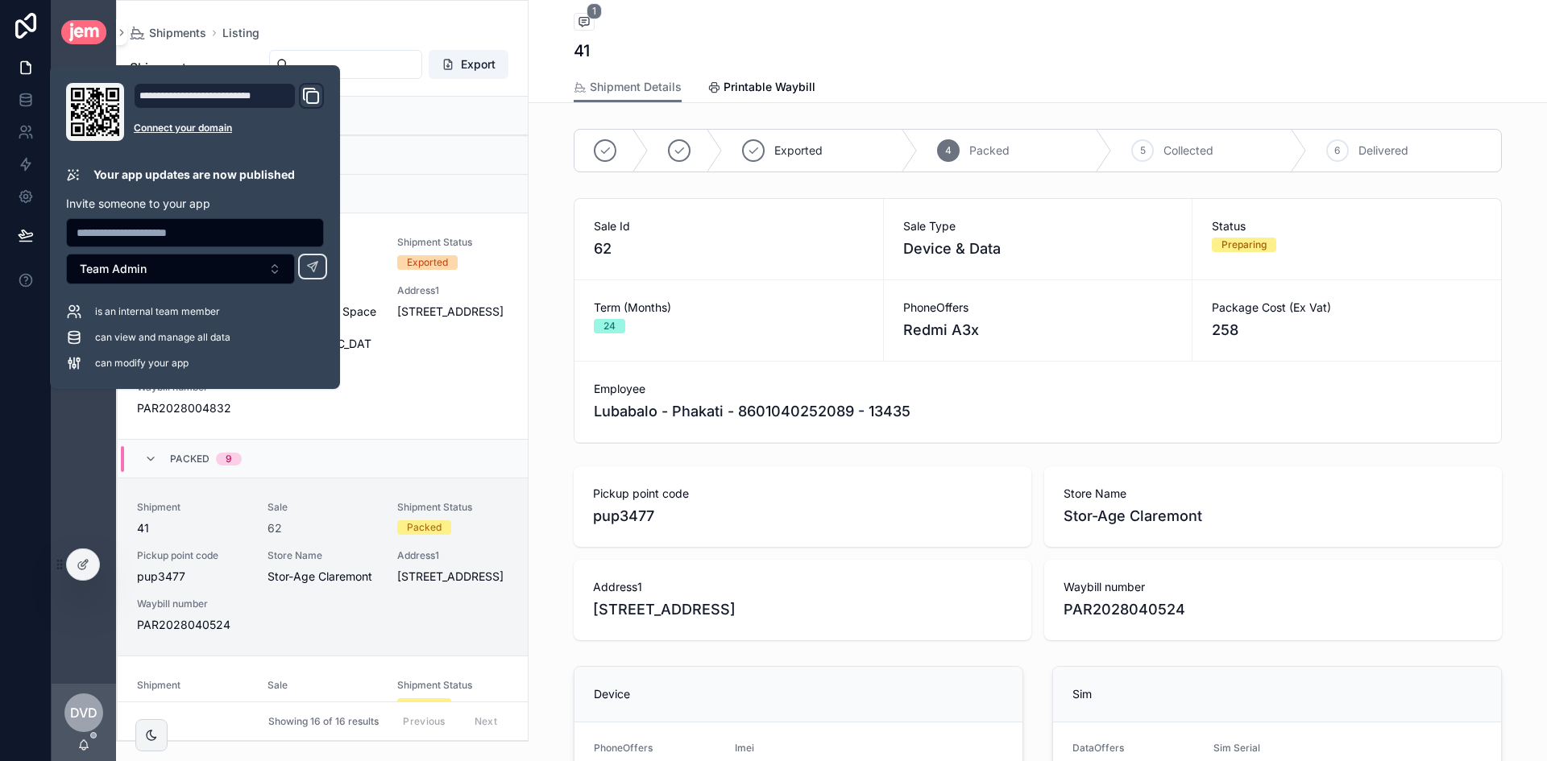
scroll to position [349, 0]
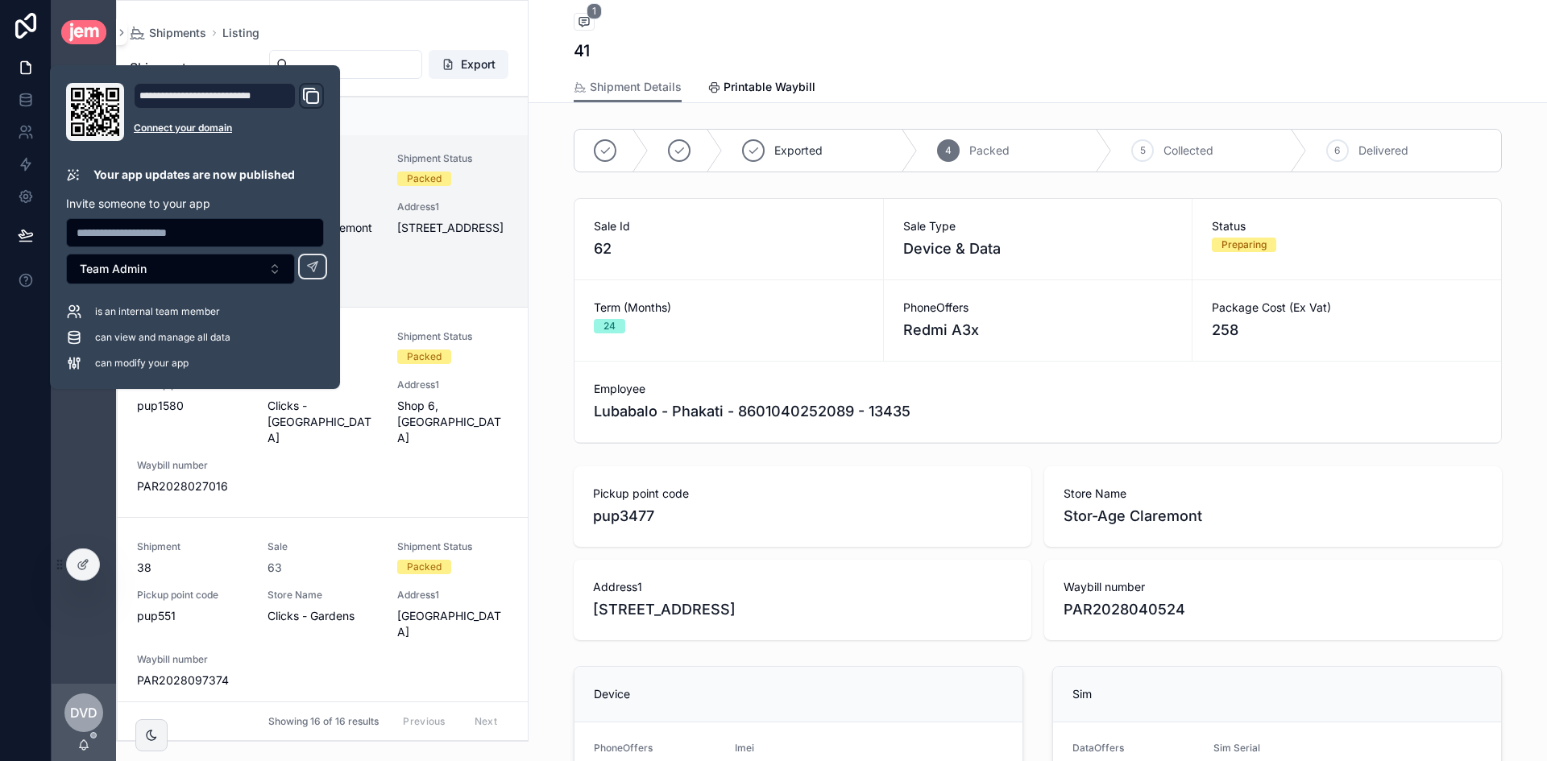
click at [317, 99] on icon "Domain and Custom Link" at bounding box center [310, 95] width 19 height 19
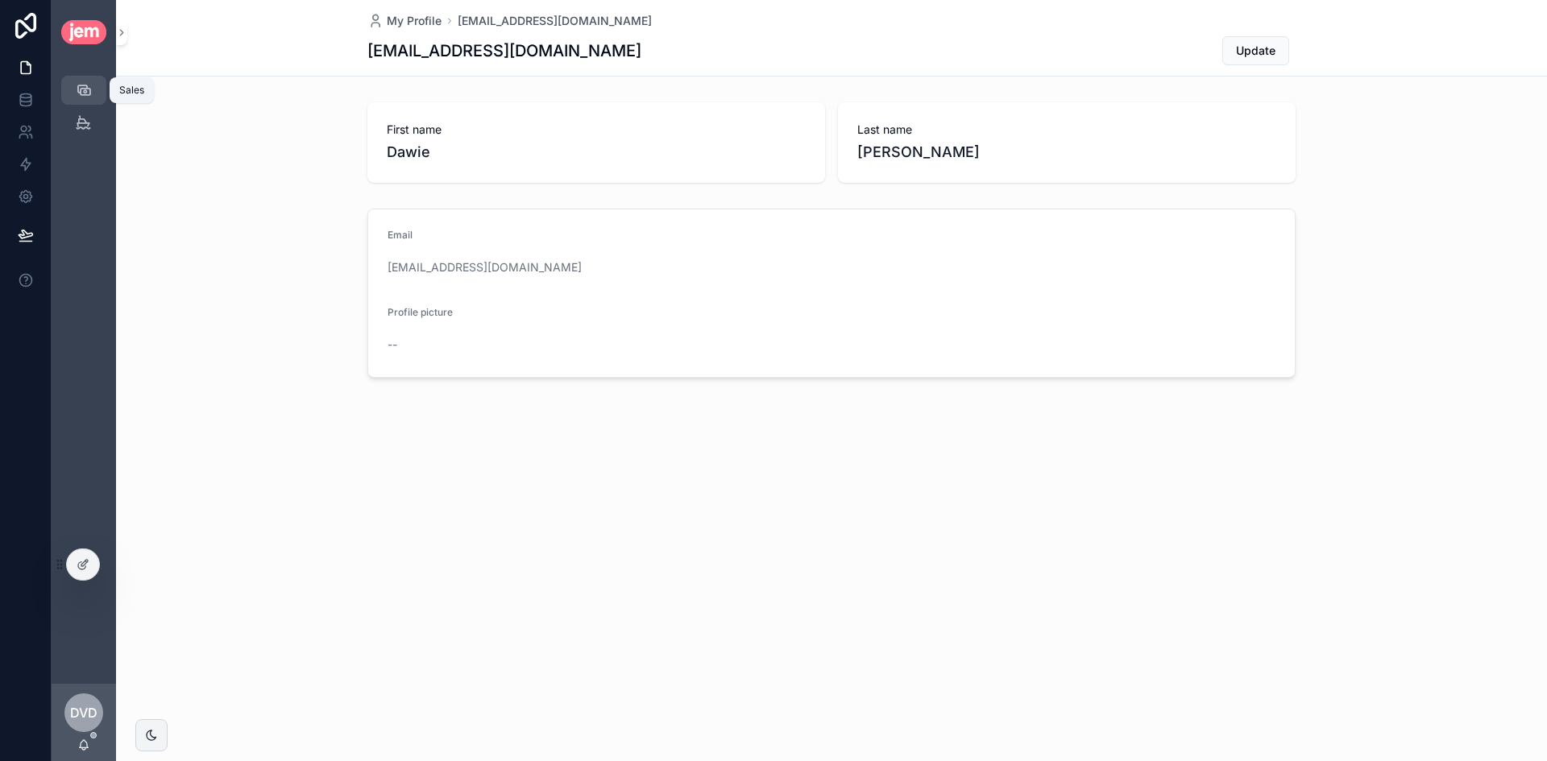
click at [100, 87] on link "Sales" at bounding box center [83, 90] width 45 height 29
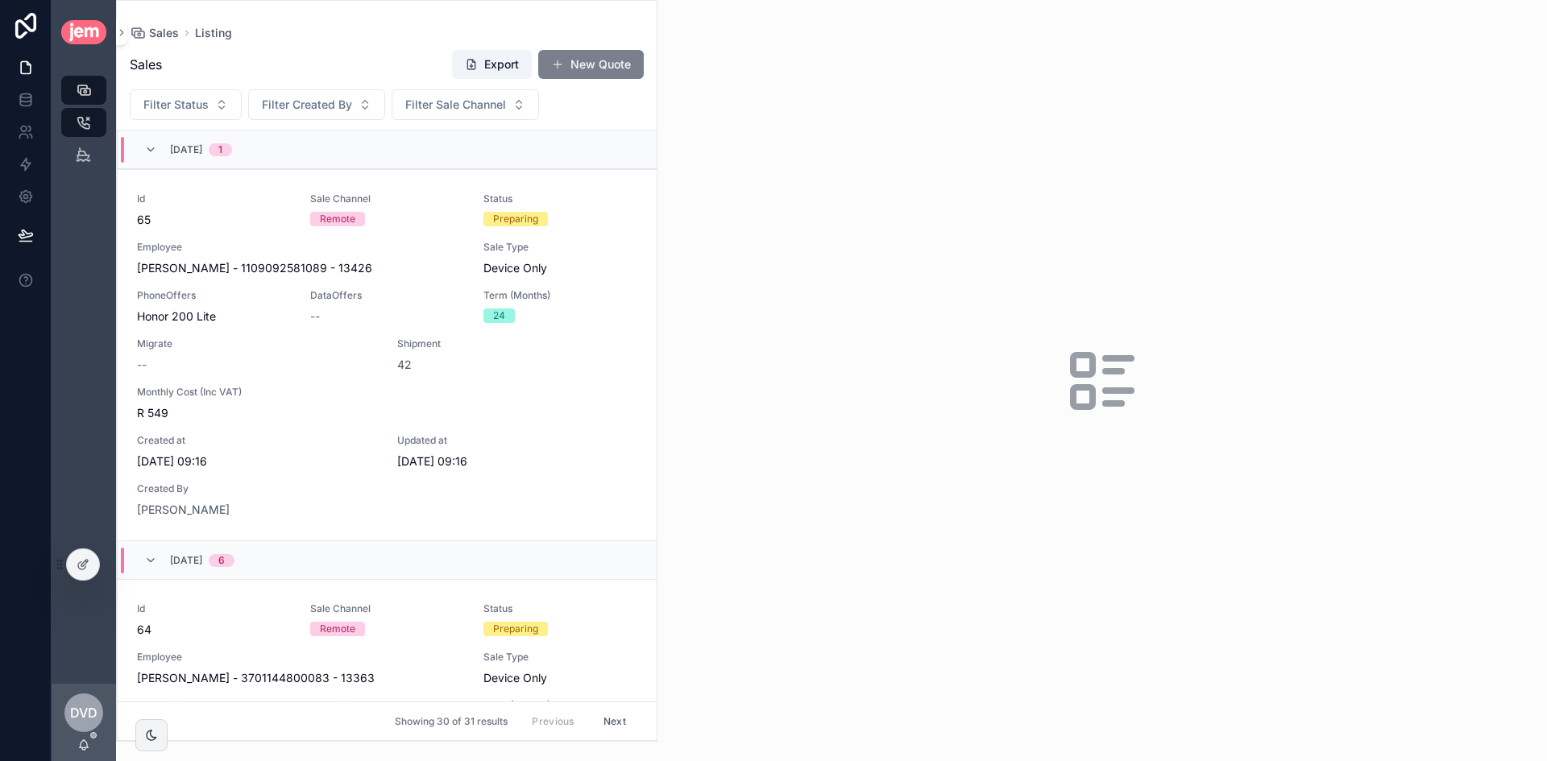
click at [578, 65] on button "New Quote" at bounding box center [591, 64] width 106 height 29
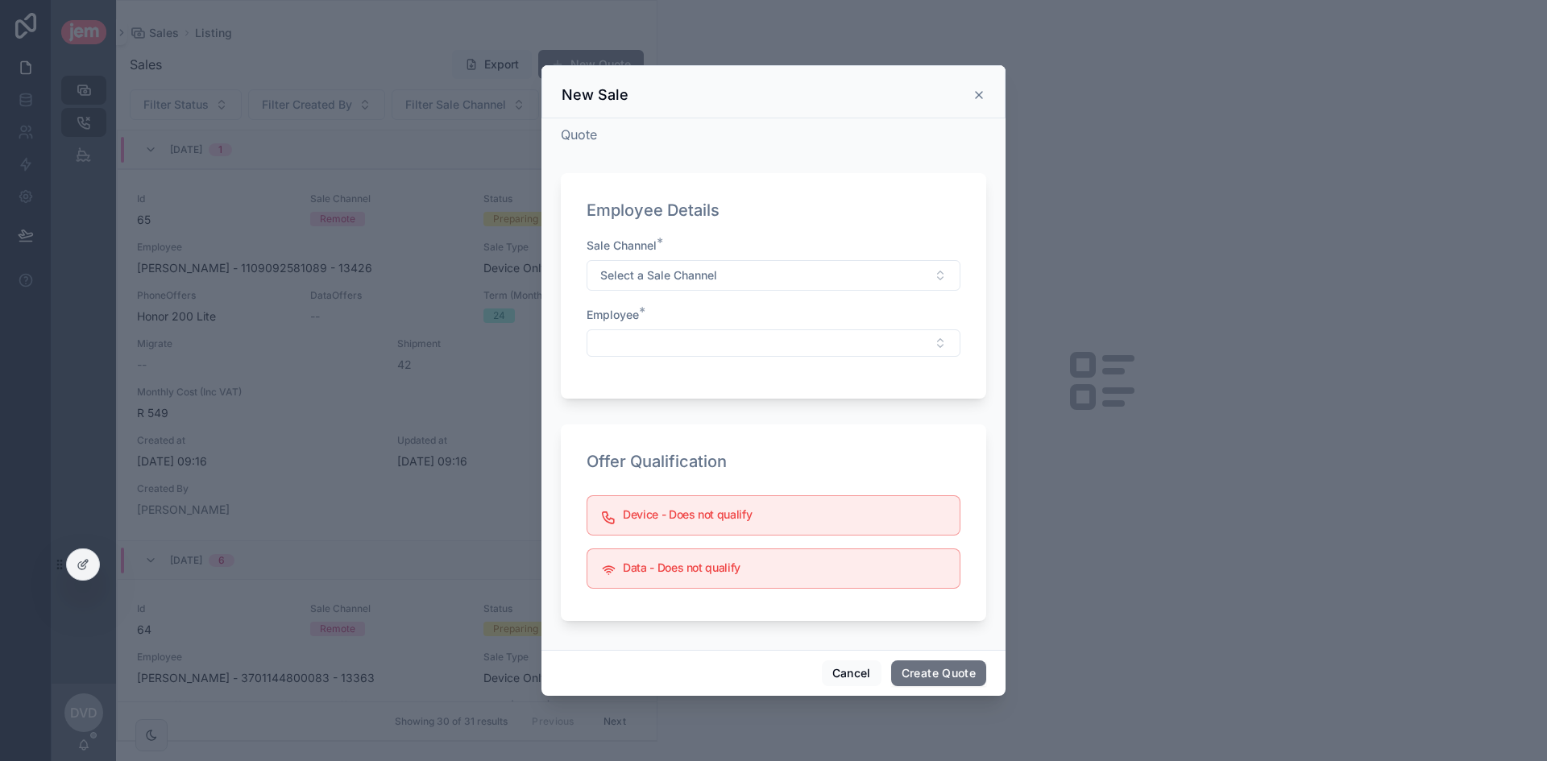
click at [750, 253] on div "Sale Channel *" at bounding box center [773, 246] width 374 height 16
click at [750, 266] on button "Select a Sale Channel" at bounding box center [773, 275] width 374 height 31
click at [660, 342] on div "Remote" at bounding box center [773, 340] width 366 height 24
click at [691, 339] on button "Select Button" at bounding box center [773, 342] width 374 height 27
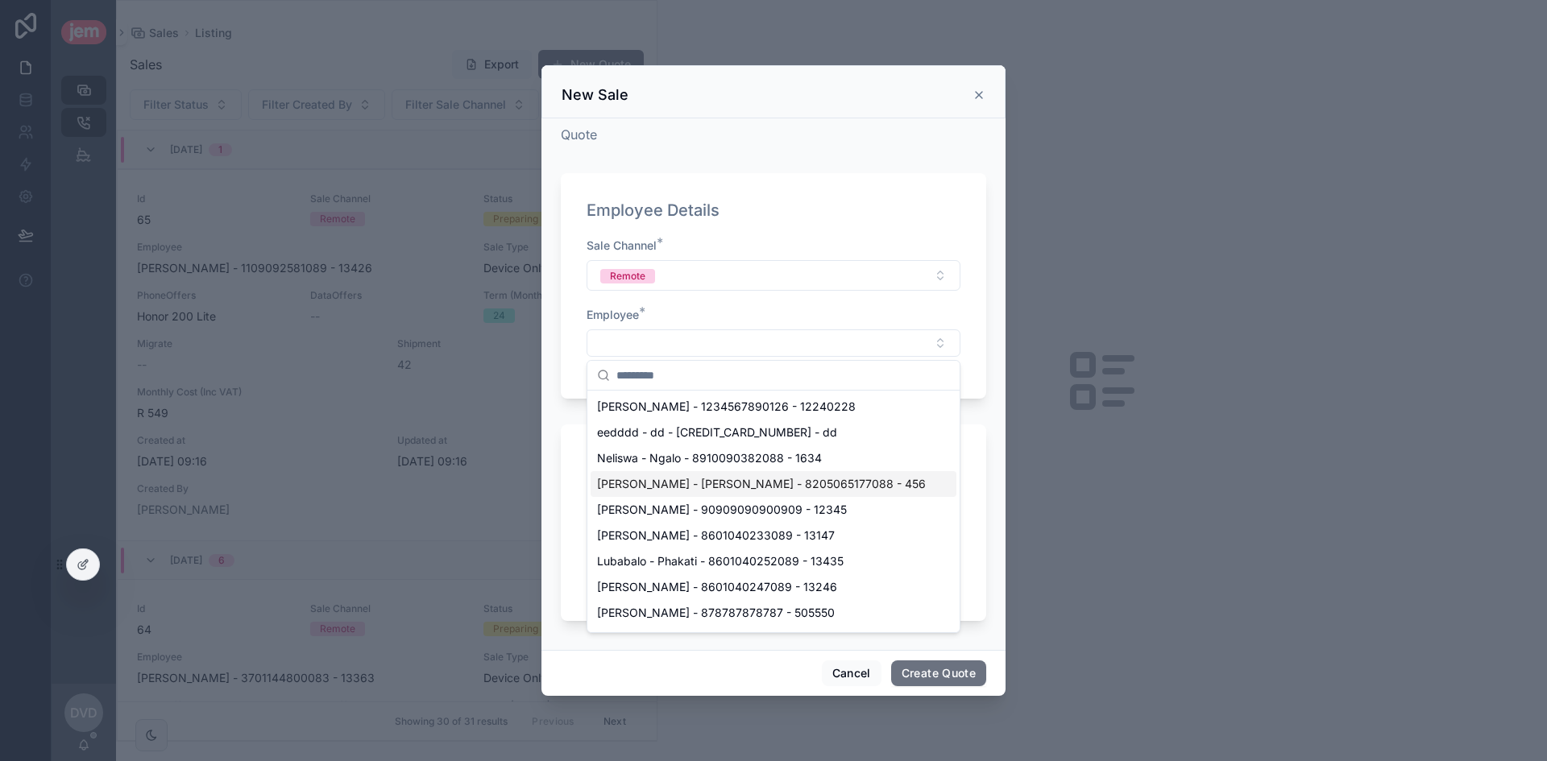
scroll to position [483, 0]
click at [736, 524] on span "[PERSON_NAME] - 1109092559242 - 13237" at bounding box center [715, 532] width 236 height 16
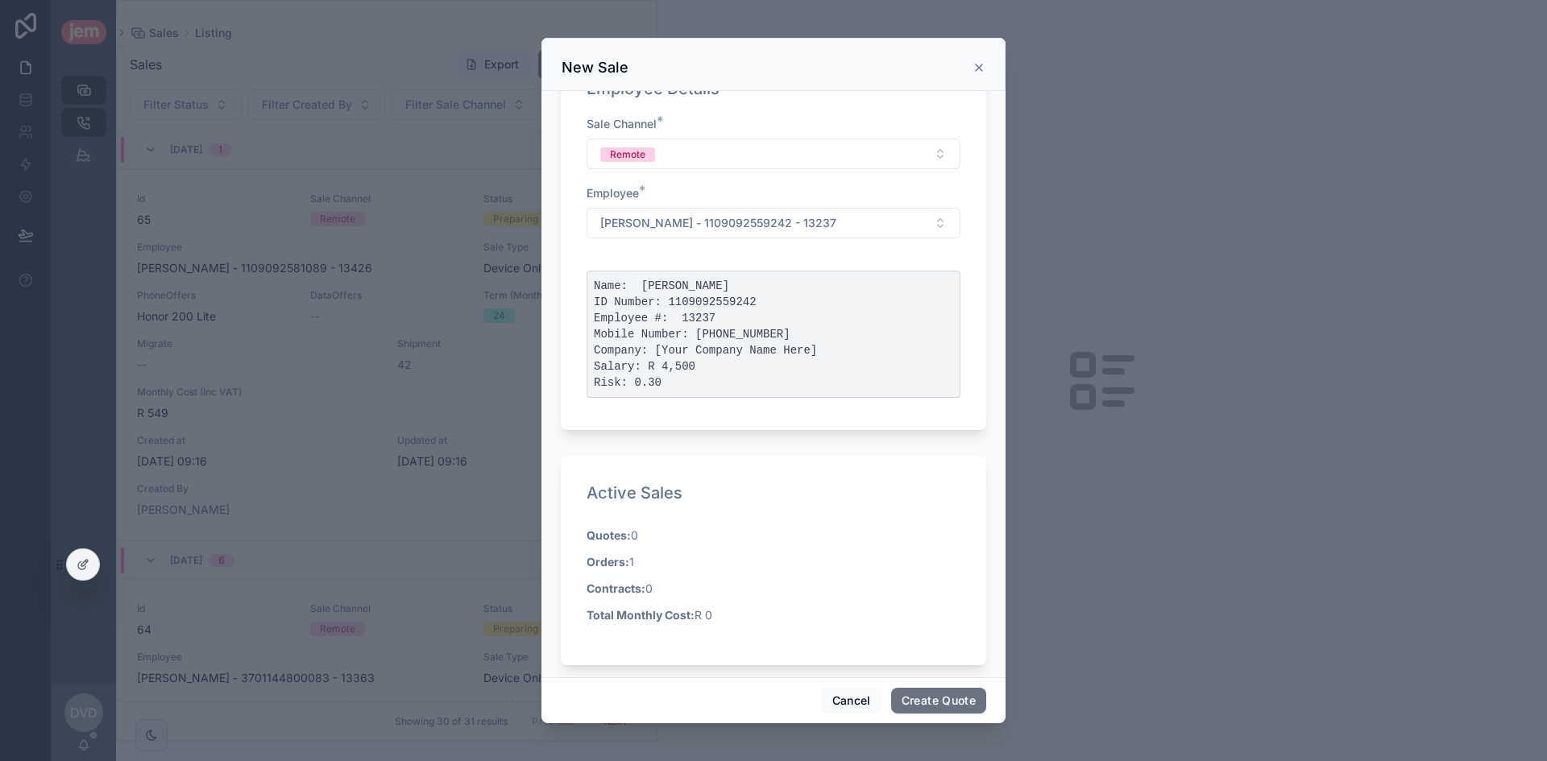
scroll to position [242, 0]
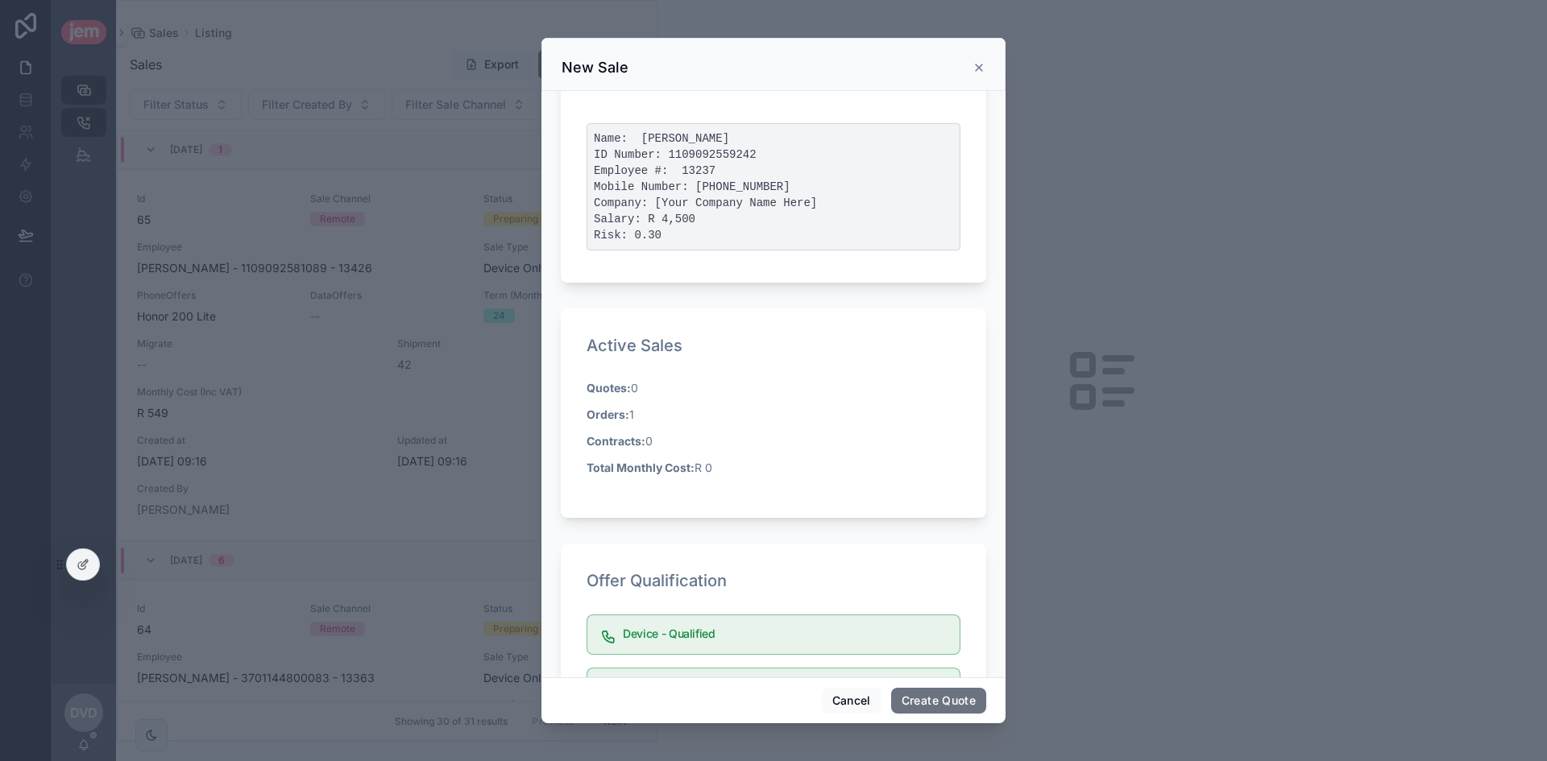
click at [615, 412] on strong "Orders:" at bounding box center [607, 415] width 43 height 14
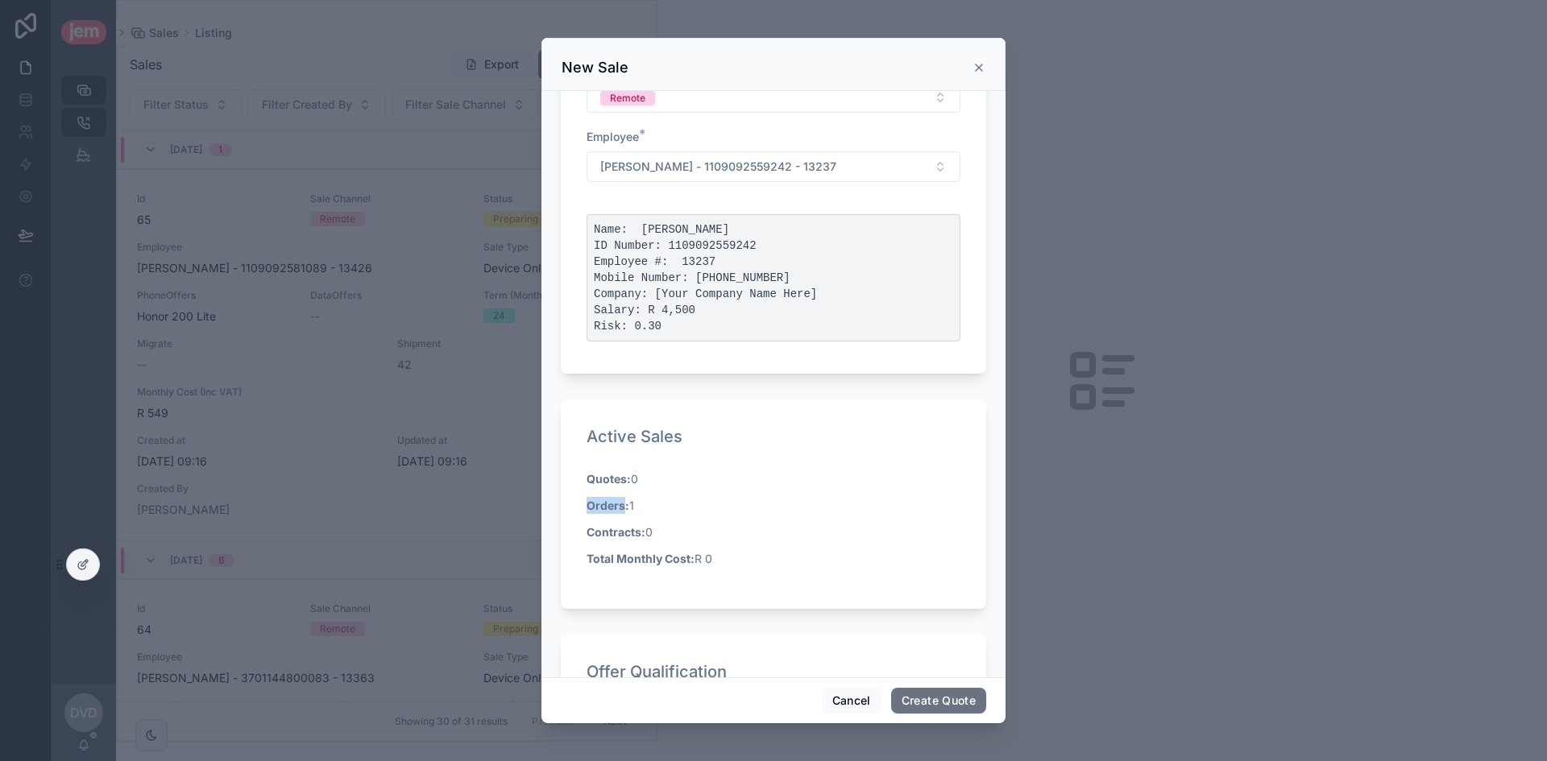
scroll to position [0, 0]
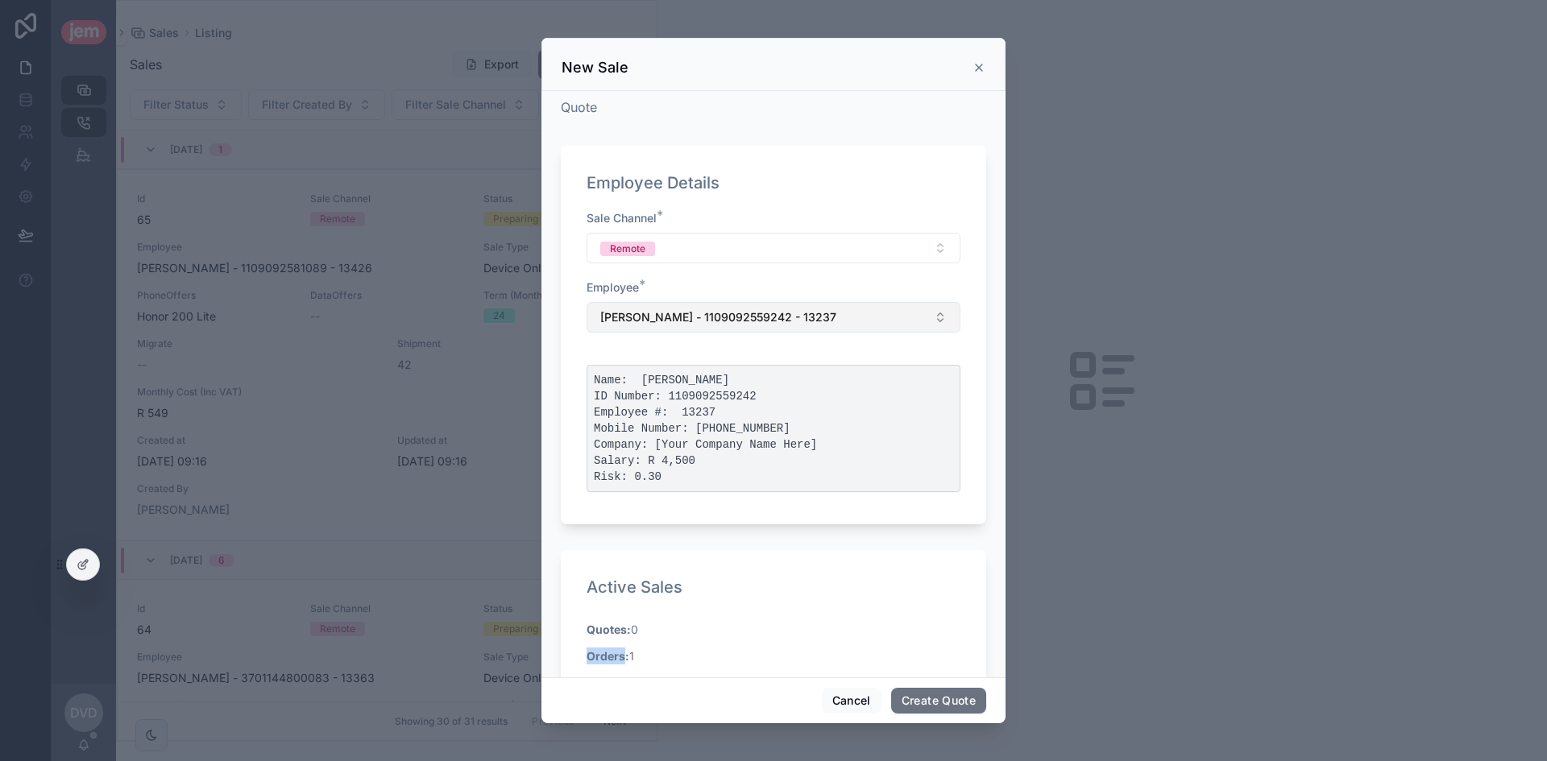
click at [760, 317] on span "[PERSON_NAME] - 1109092559242 - 13237" at bounding box center [718, 317] width 236 height 16
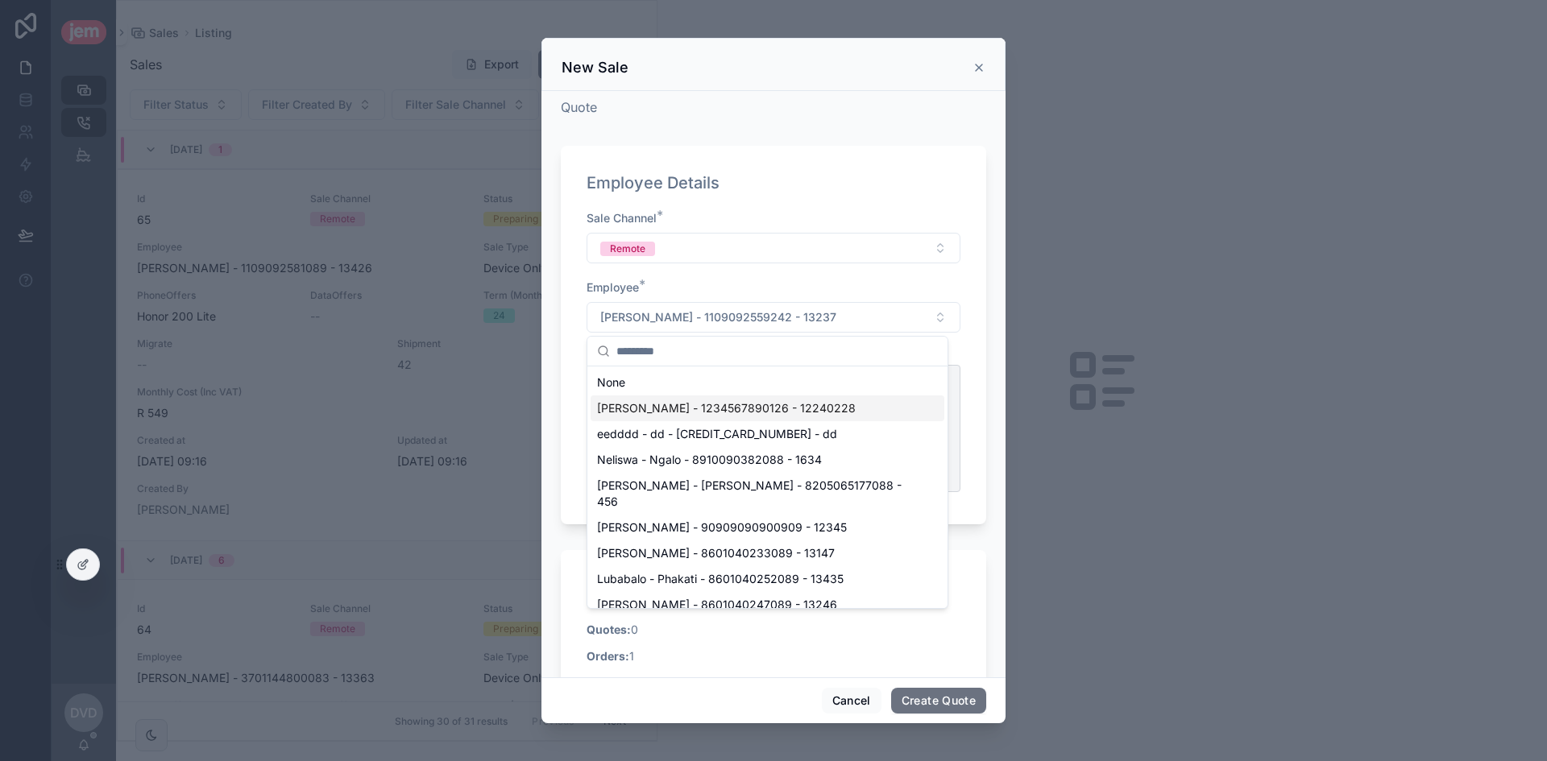
click at [718, 412] on span "[PERSON_NAME] - 1234567890126 - 12240228" at bounding box center [726, 408] width 259 height 16
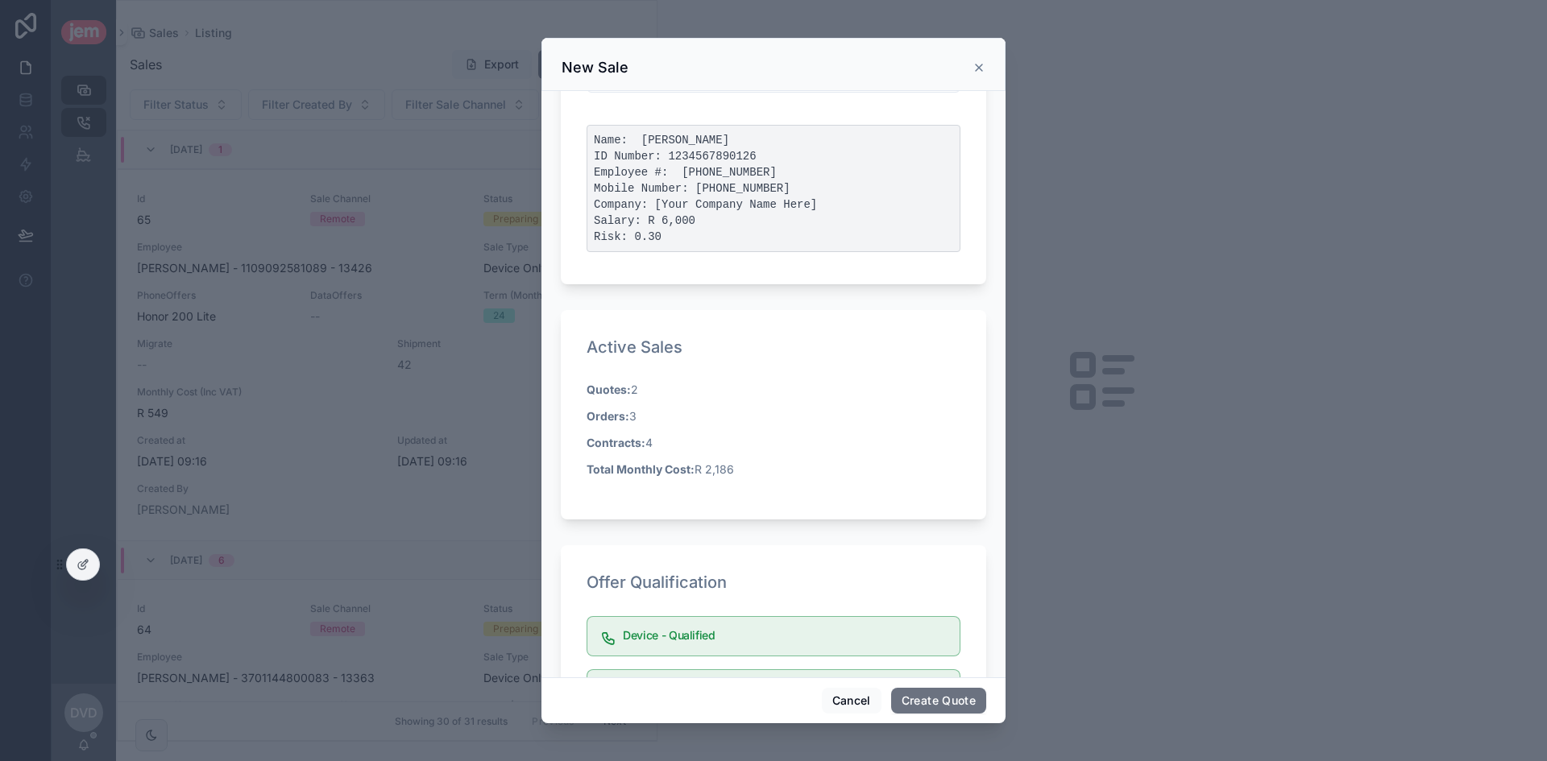
scroll to position [403, 0]
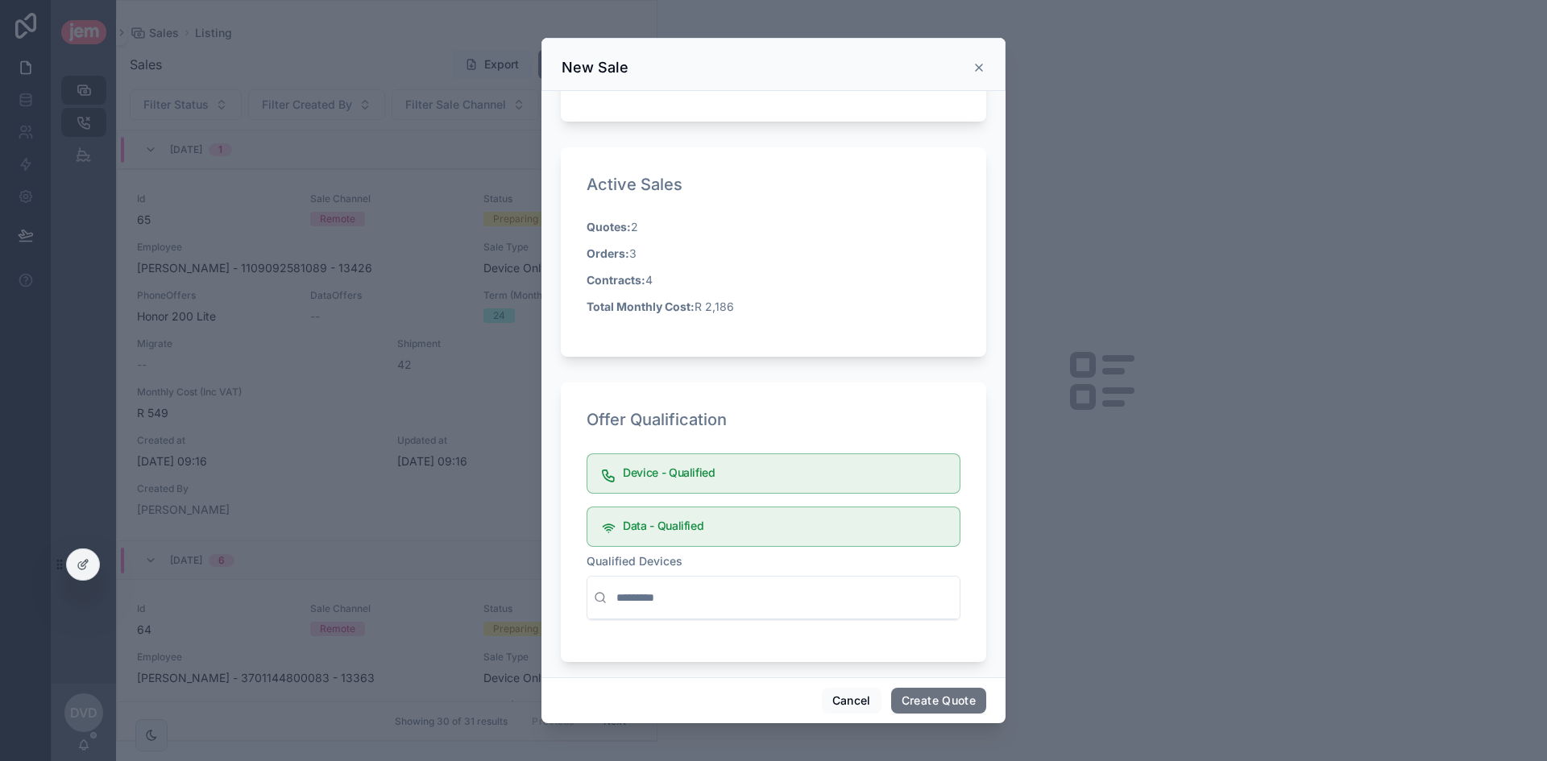
drag, startPoint x: 640, startPoint y: 227, endPoint x: 590, endPoint y: 226, distance: 49.9
click at [590, 226] on p "Quotes: 2" at bounding box center [773, 226] width 374 height 17
click at [607, 256] on p "Orders: 3" at bounding box center [773, 253] width 374 height 17
drag, startPoint x: 653, startPoint y: 279, endPoint x: 580, endPoint y: 281, distance: 73.3
click at [580, 281] on div "Active Sales Quotes: 2 Orders: 3 Contracts: 4 Total Monthly Cost: R 2,186" at bounding box center [773, 251] width 425 height 209
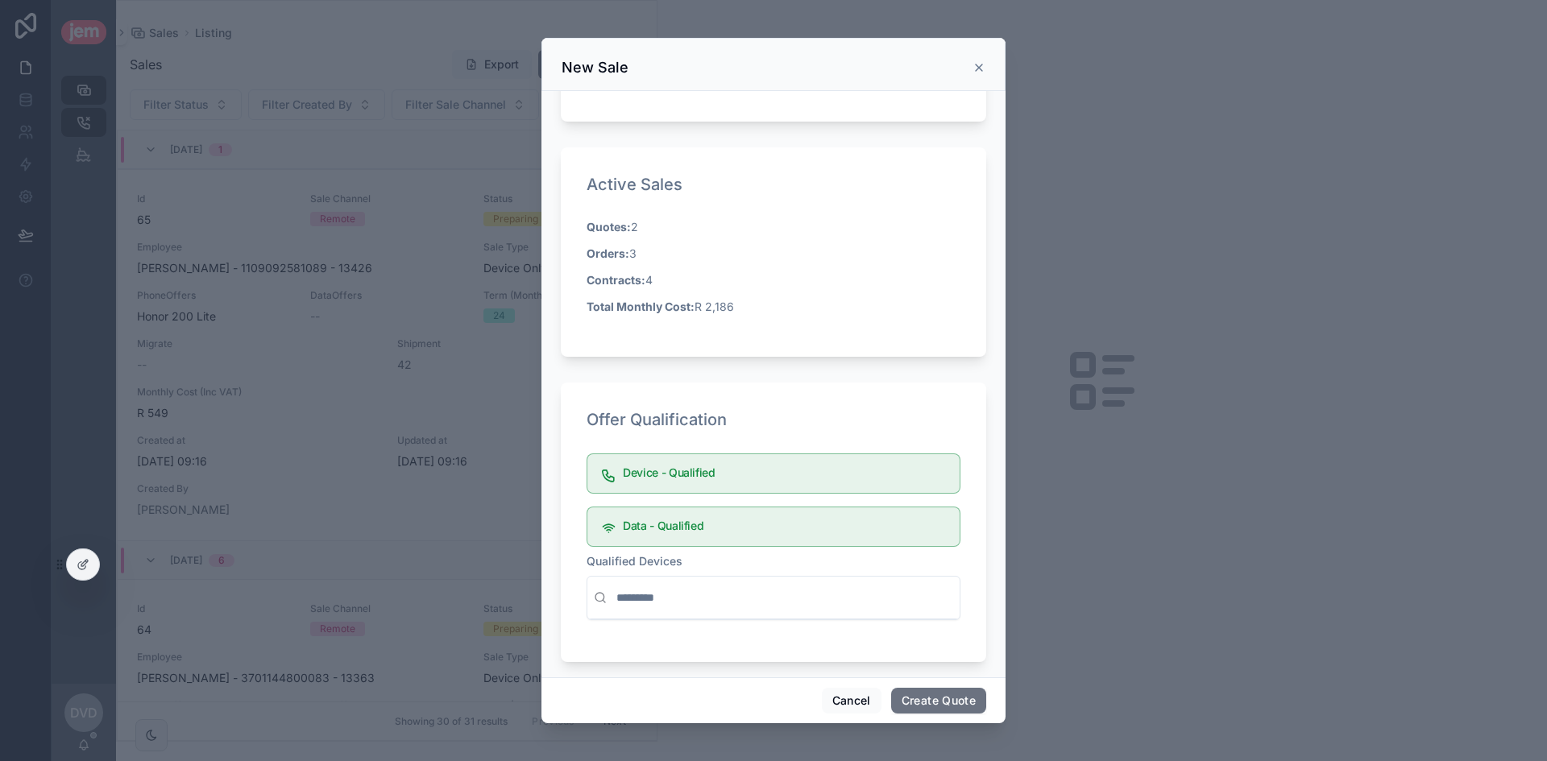
click at [695, 306] on p "Total Monthly Cost: R 2,186" at bounding box center [773, 306] width 374 height 17
click at [704, 305] on p "Total Monthly Cost: R 2,186" at bounding box center [773, 306] width 374 height 17
click at [697, 601] on input "scrollable content" at bounding box center [783, 597] width 340 height 29
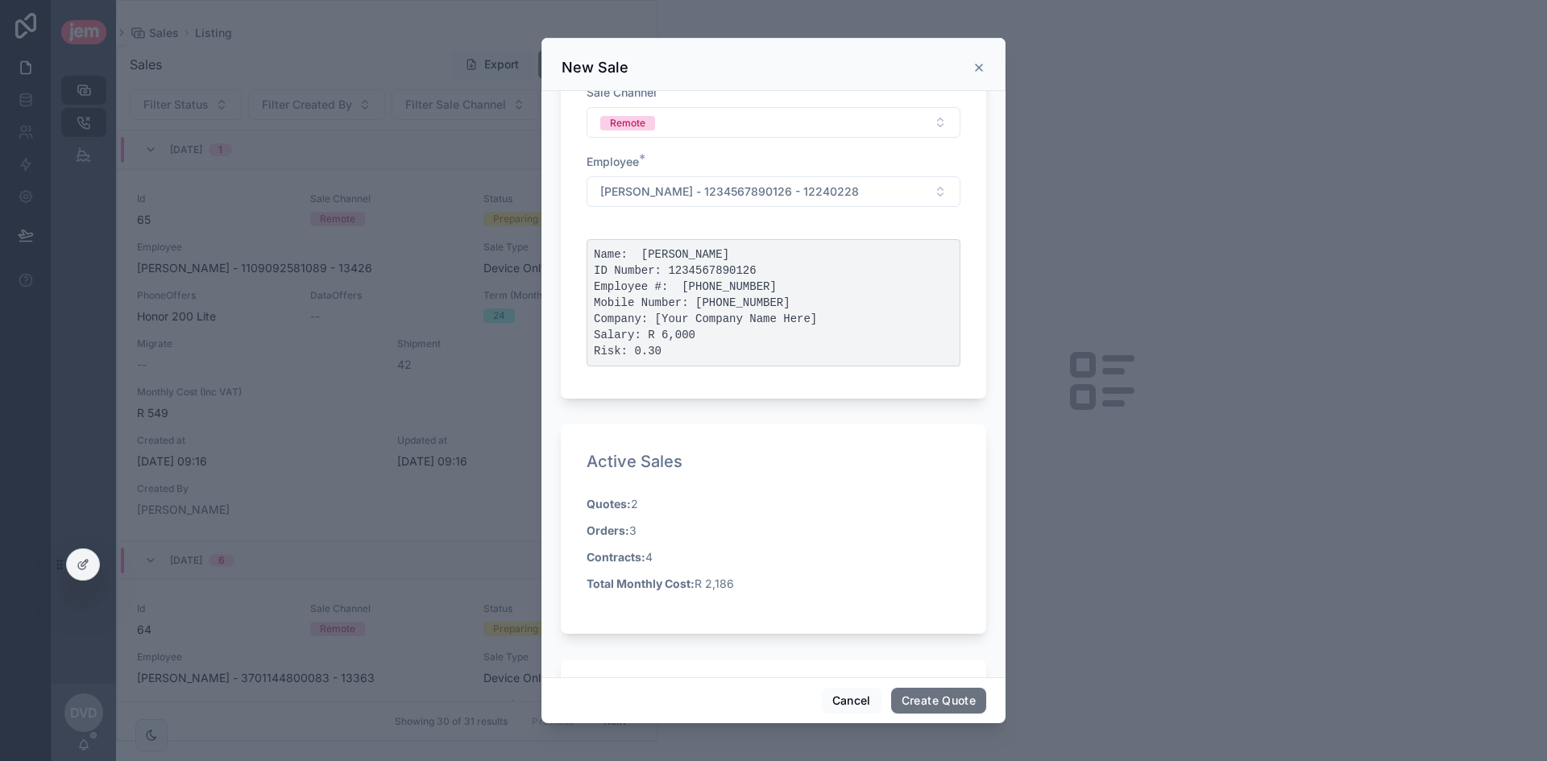
scroll to position [0, 0]
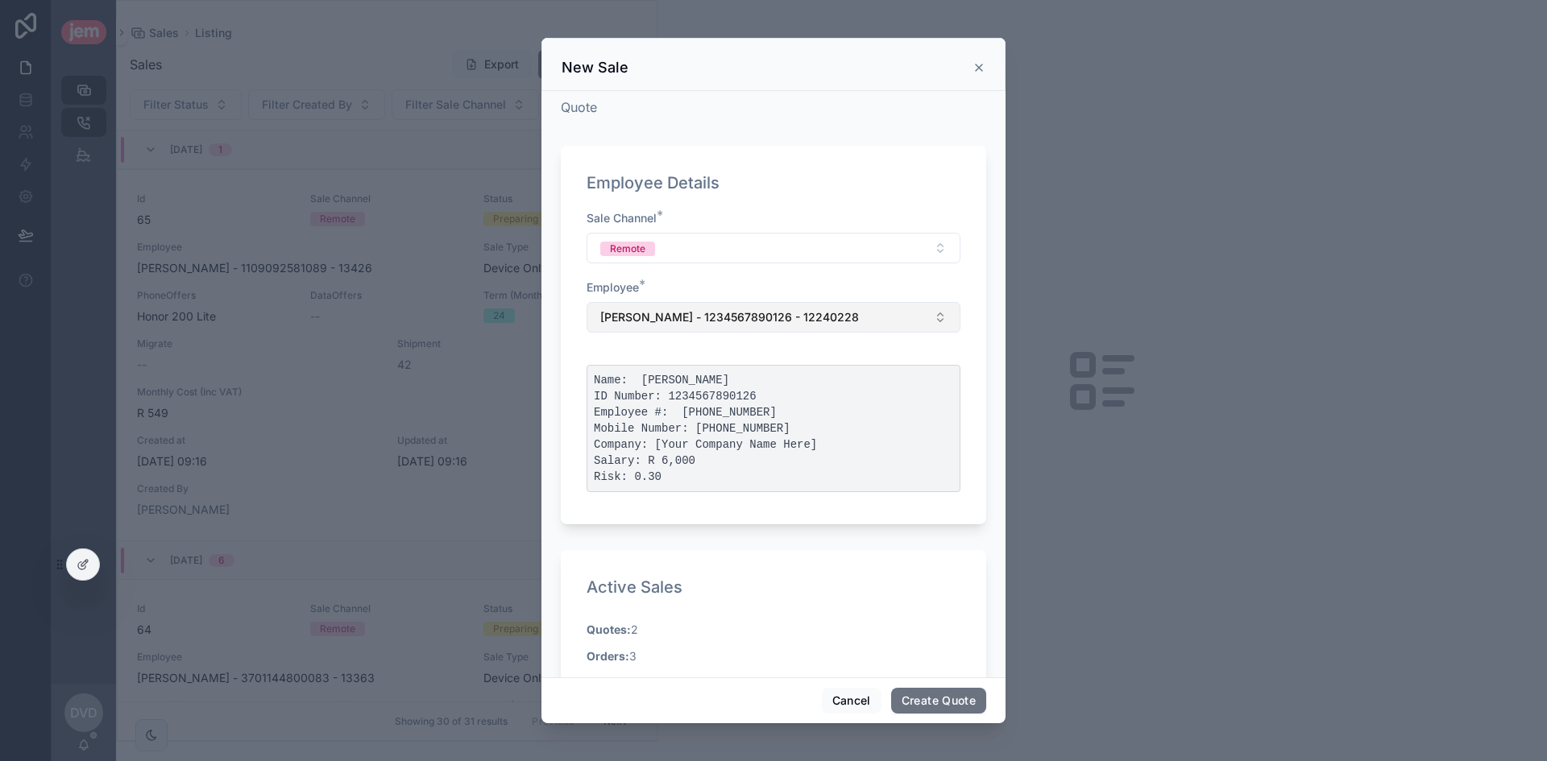
click at [735, 321] on span "[PERSON_NAME] - 1234567890126 - 12240228" at bounding box center [729, 317] width 259 height 16
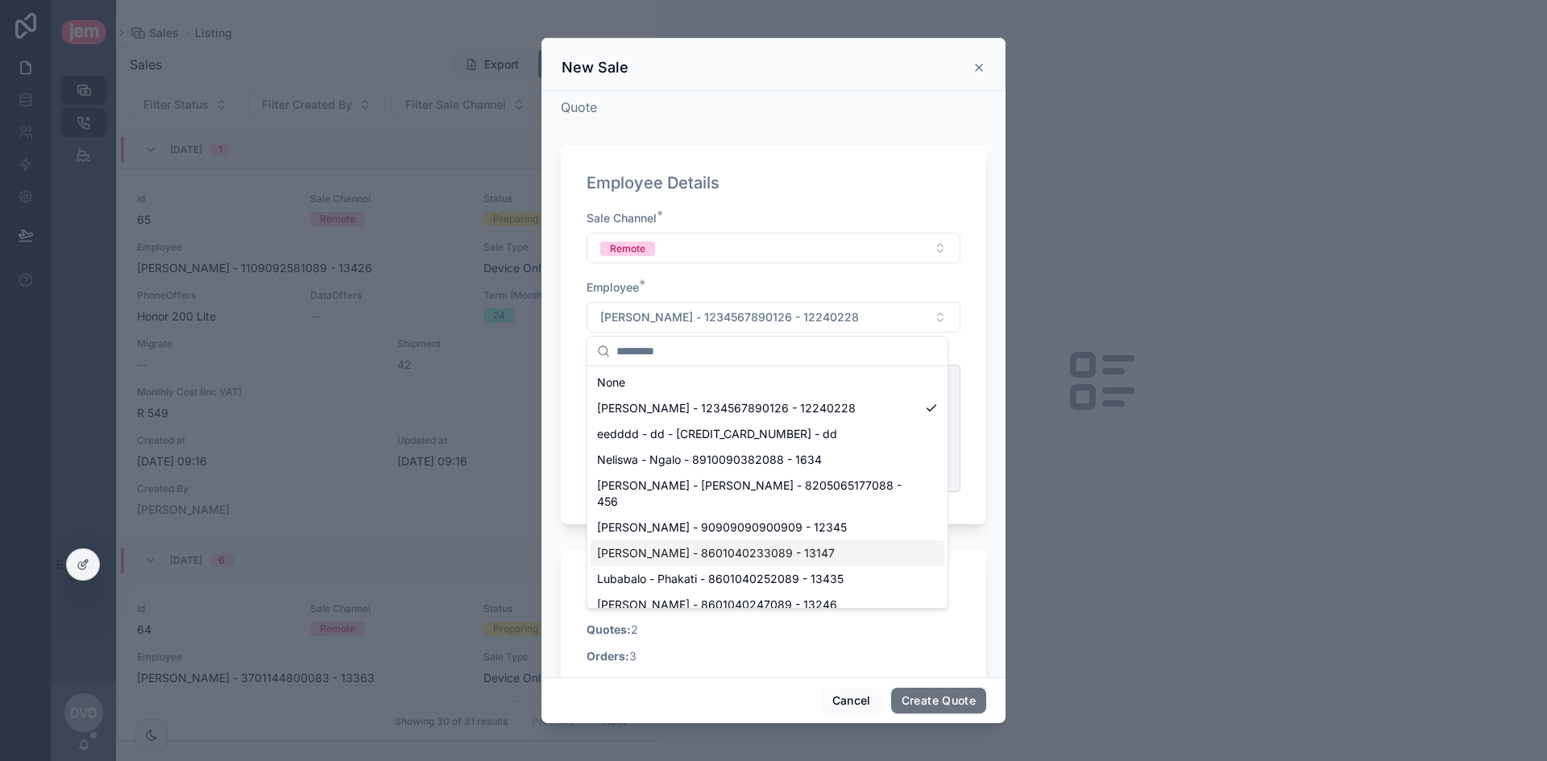
click at [707, 547] on div "[PERSON_NAME] - 8601040233089 - 13147" at bounding box center [767, 553] width 354 height 26
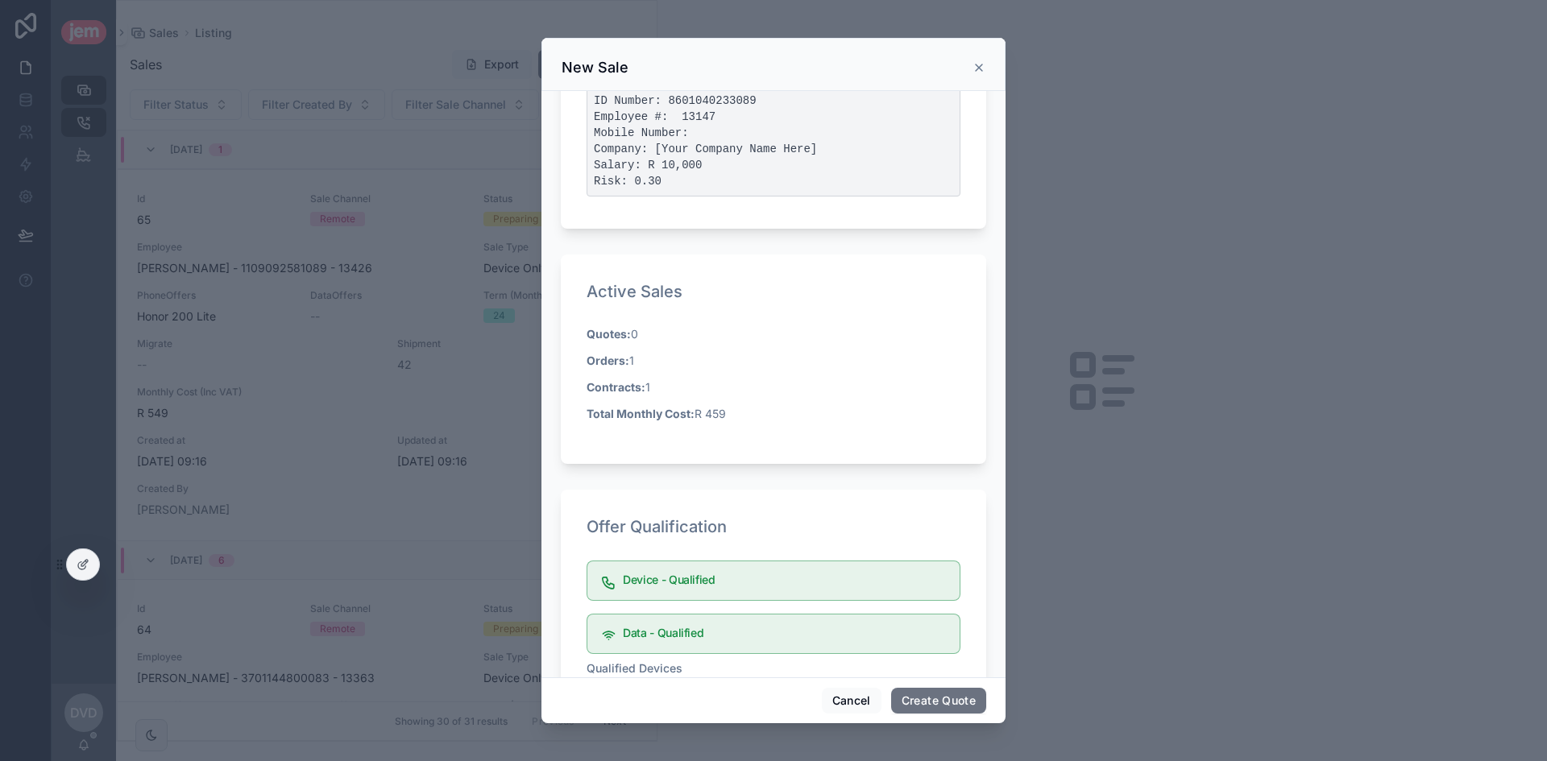
scroll to position [94, 0]
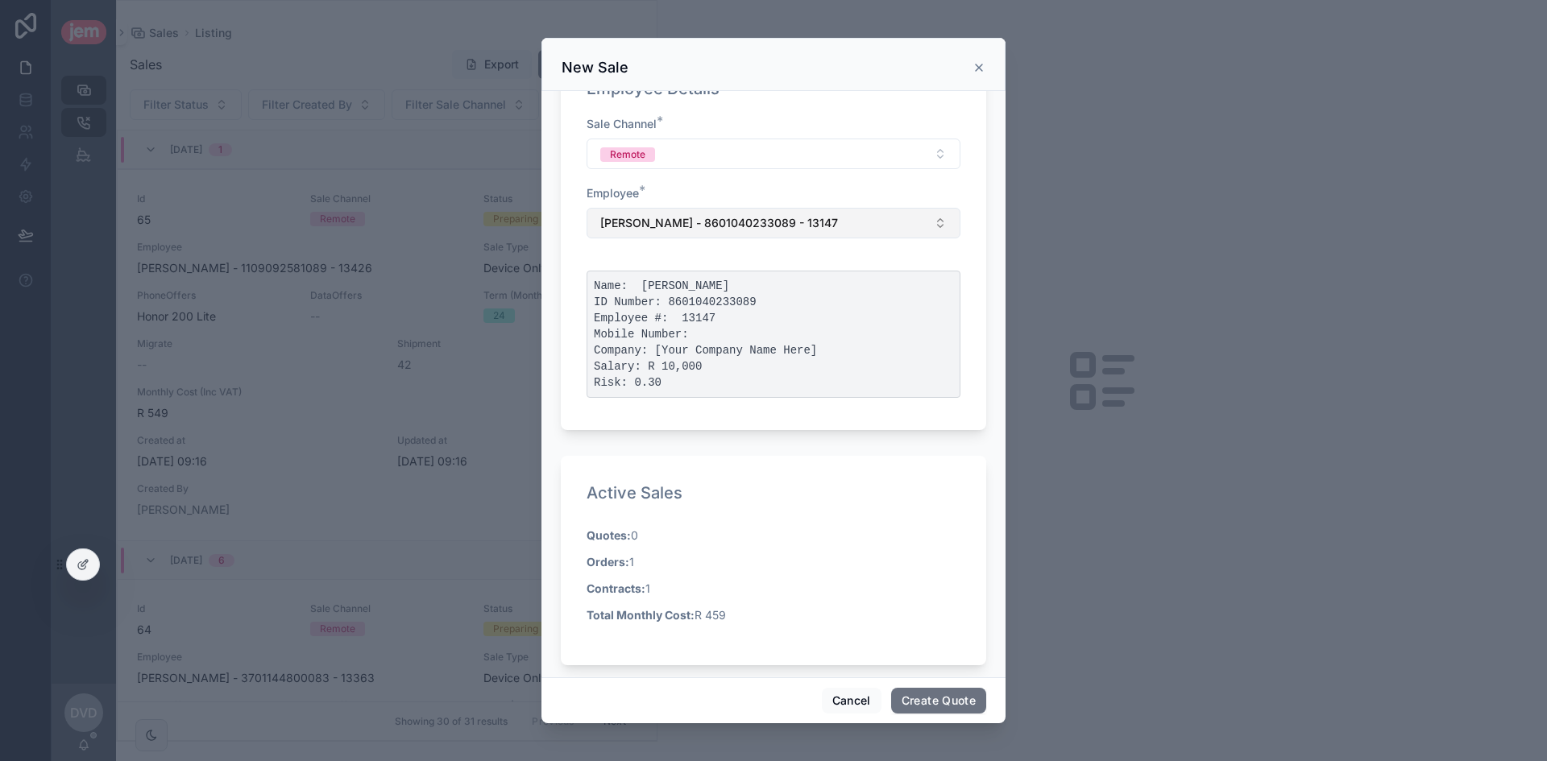
click at [756, 224] on span "[PERSON_NAME] - 8601040233089 - 13147" at bounding box center [719, 223] width 238 height 16
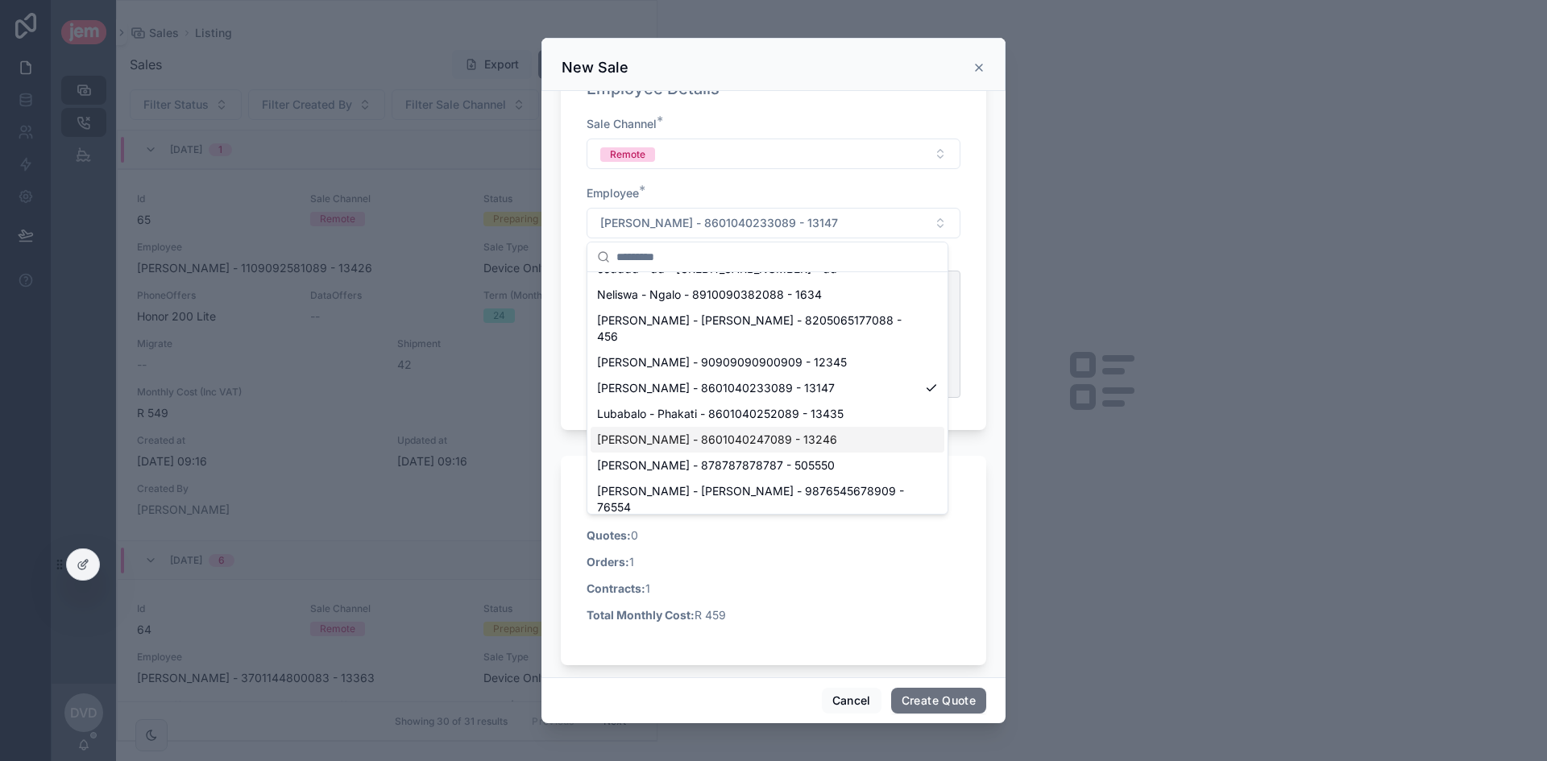
scroll to position [161, 0]
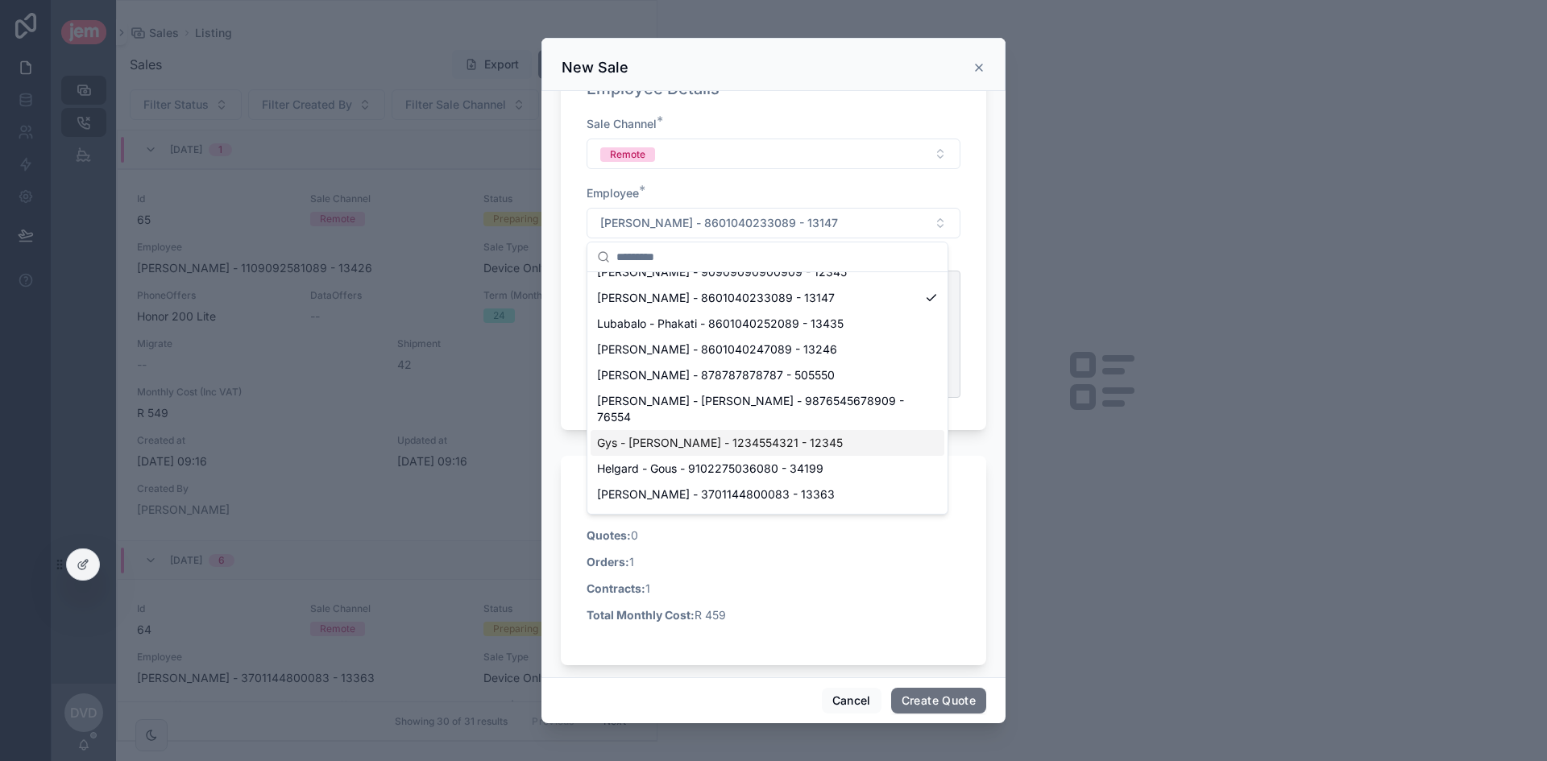
click at [718, 435] on span "Gys - [PERSON_NAME] - 1234554321 - 12345" at bounding box center [720, 443] width 246 height 16
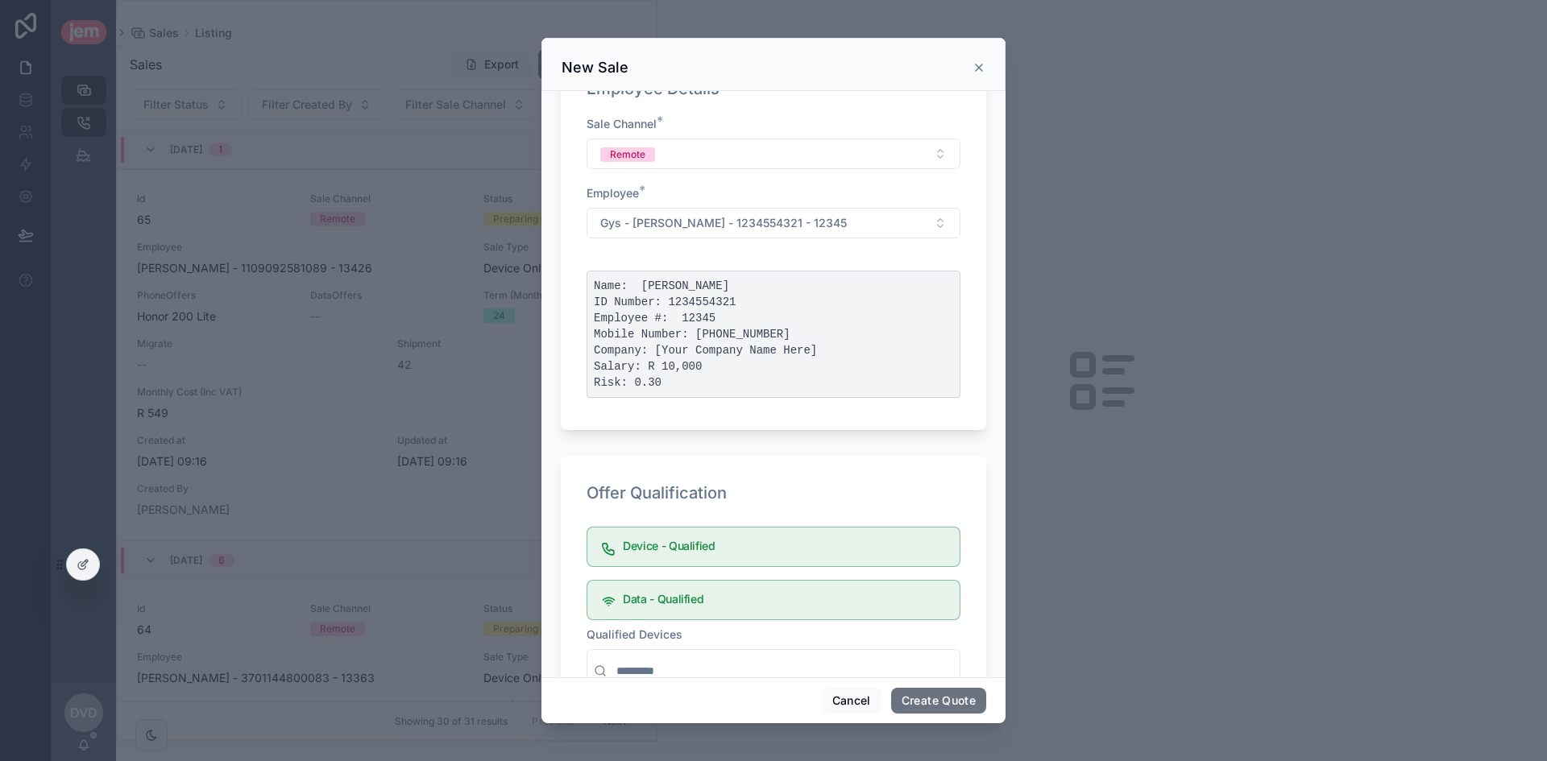
scroll to position [423, 0]
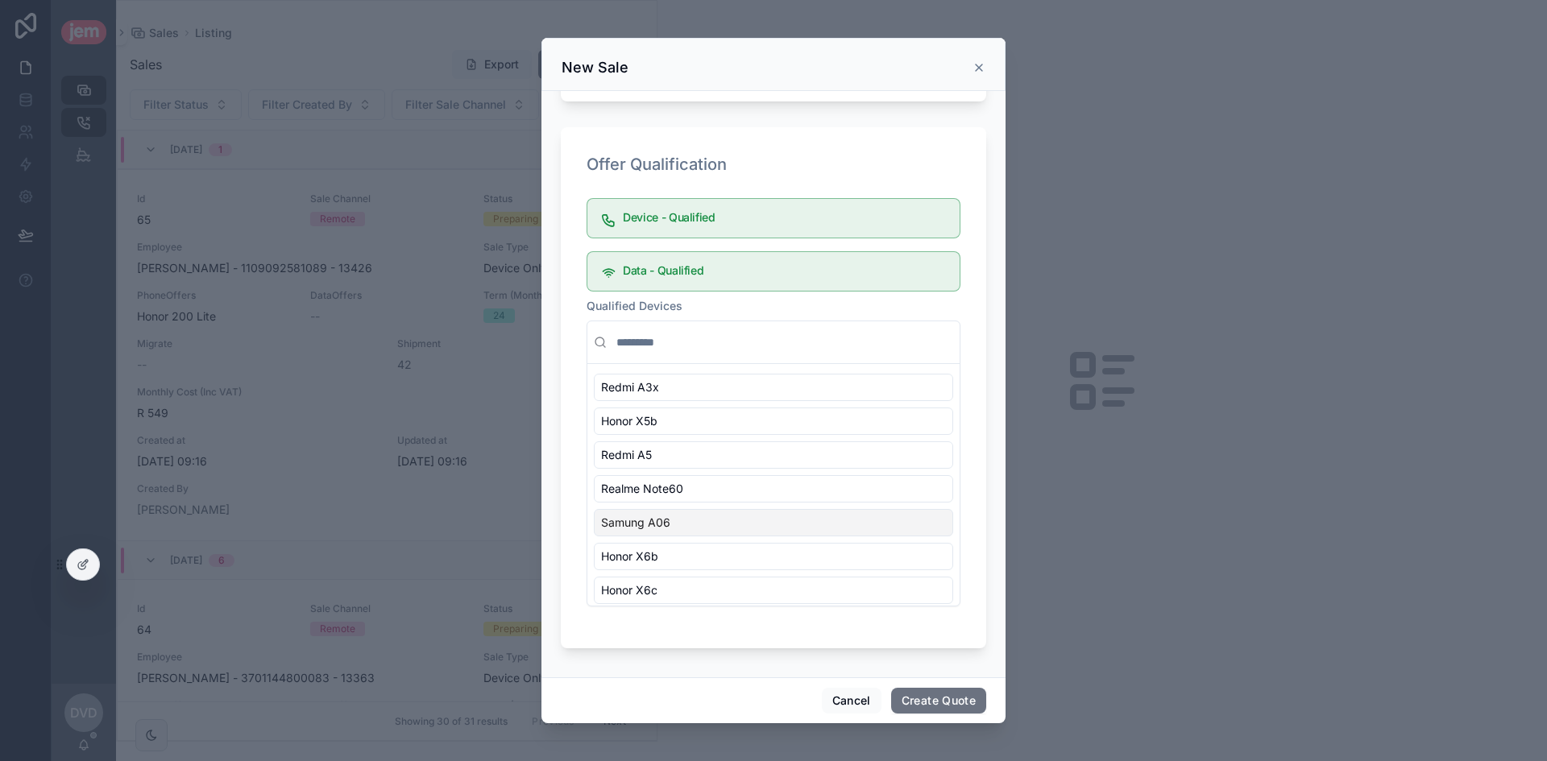
click at [695, 516] on div "Samung A06" at bounding box center [773, 522] width 359 height 27
drag, startPoint x: 925, startPoint y: 700, endPoint x: 950, endPoint y: 698, distance: 24.3
click at [926, 700] on button "Create Quote" at bounding box center [938, 701] width 95 height 26
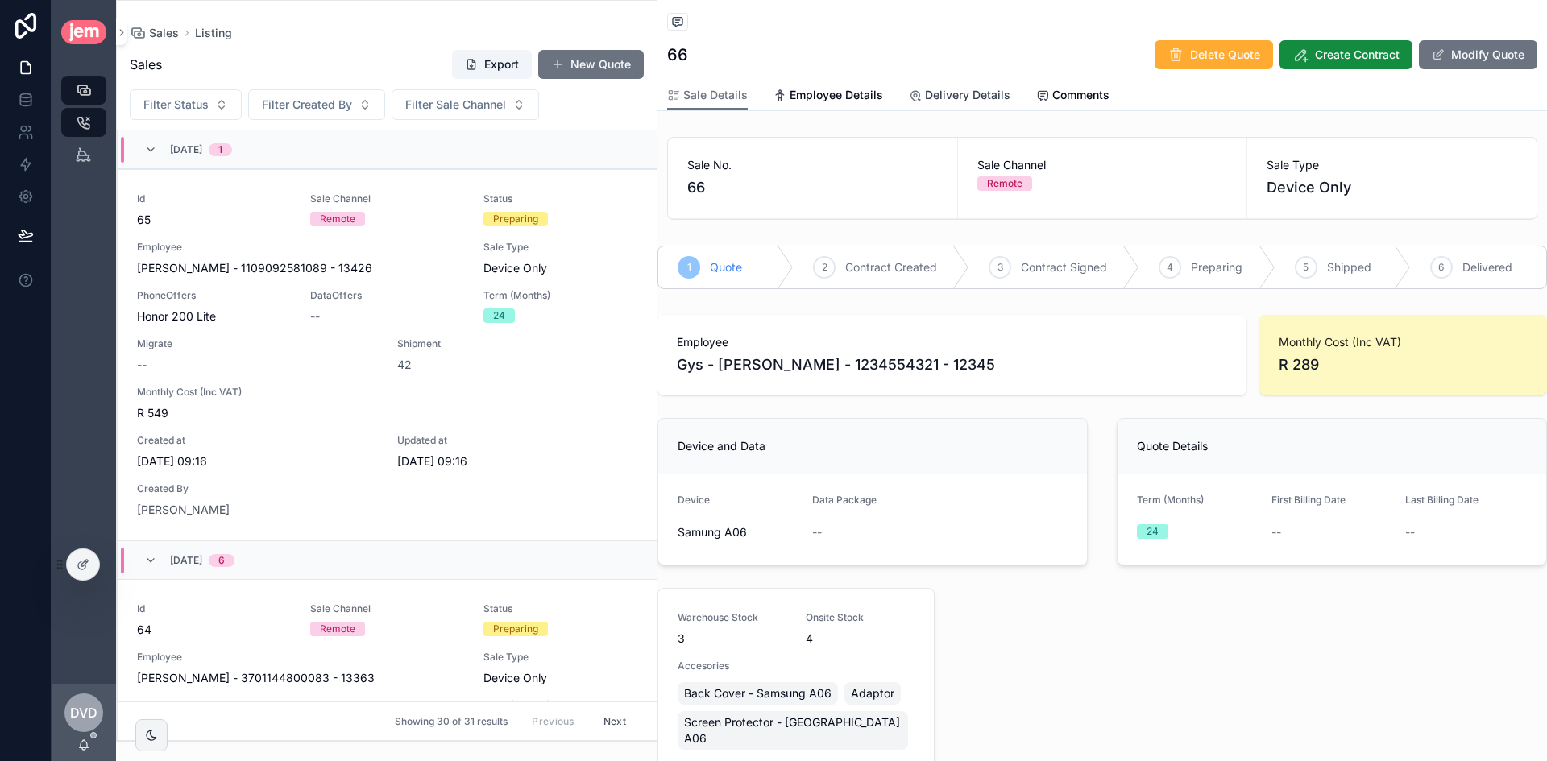
click at [981, 106] on link "Delivery Details" at bounding box center [959, 97] width 101 height 32
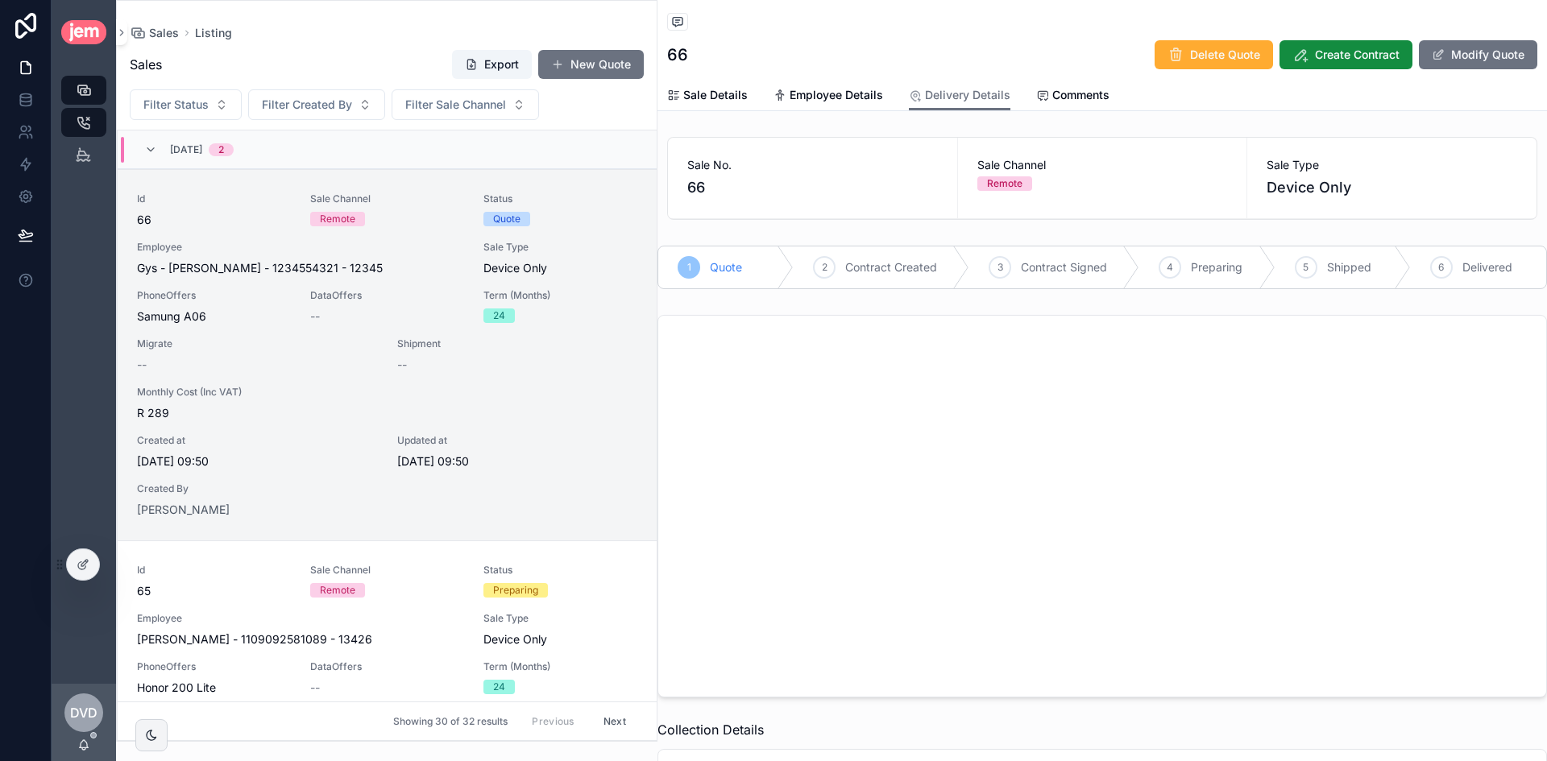
scroll to position [39, 0]
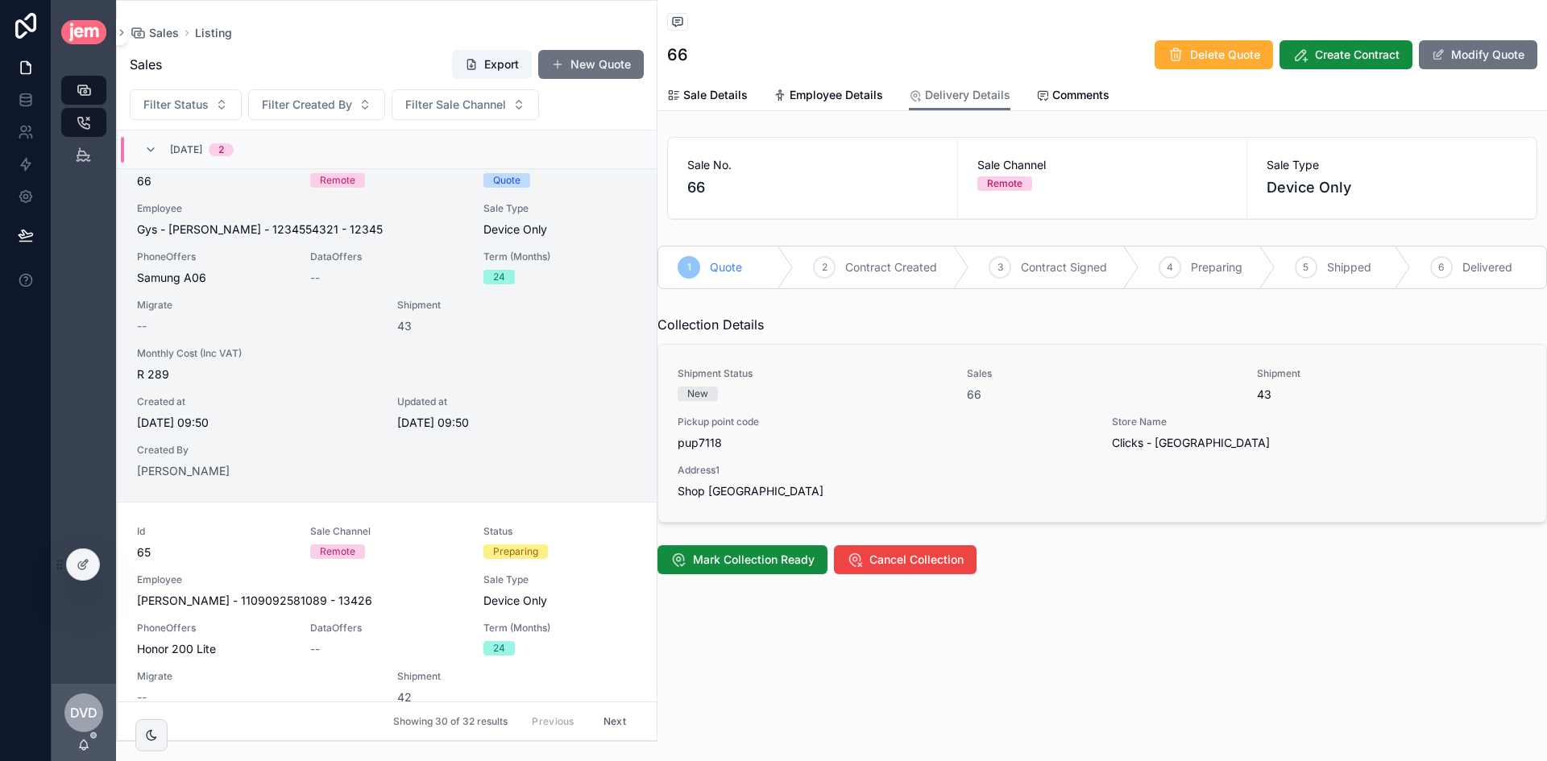
click at [711, 443] on span "pup7118" at bounding box center [884, 443] width 415 height 16
click at [931, 569] on button "Cancel Collection" at bounding box center [905, 559] width 143 height 29
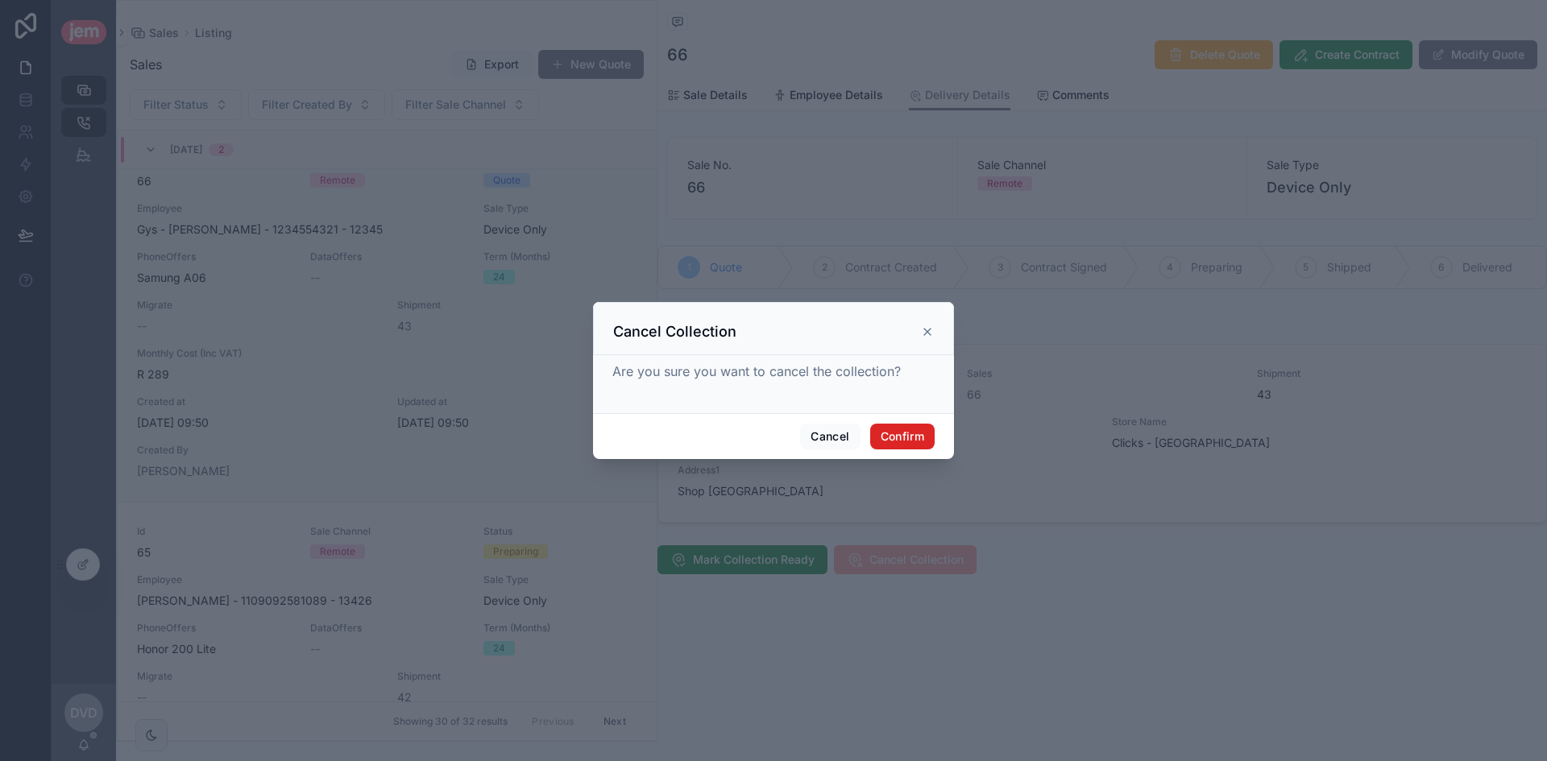
click at [912, 439] on button "Confirm" at bounding box center [902, 437] width 64 height 26
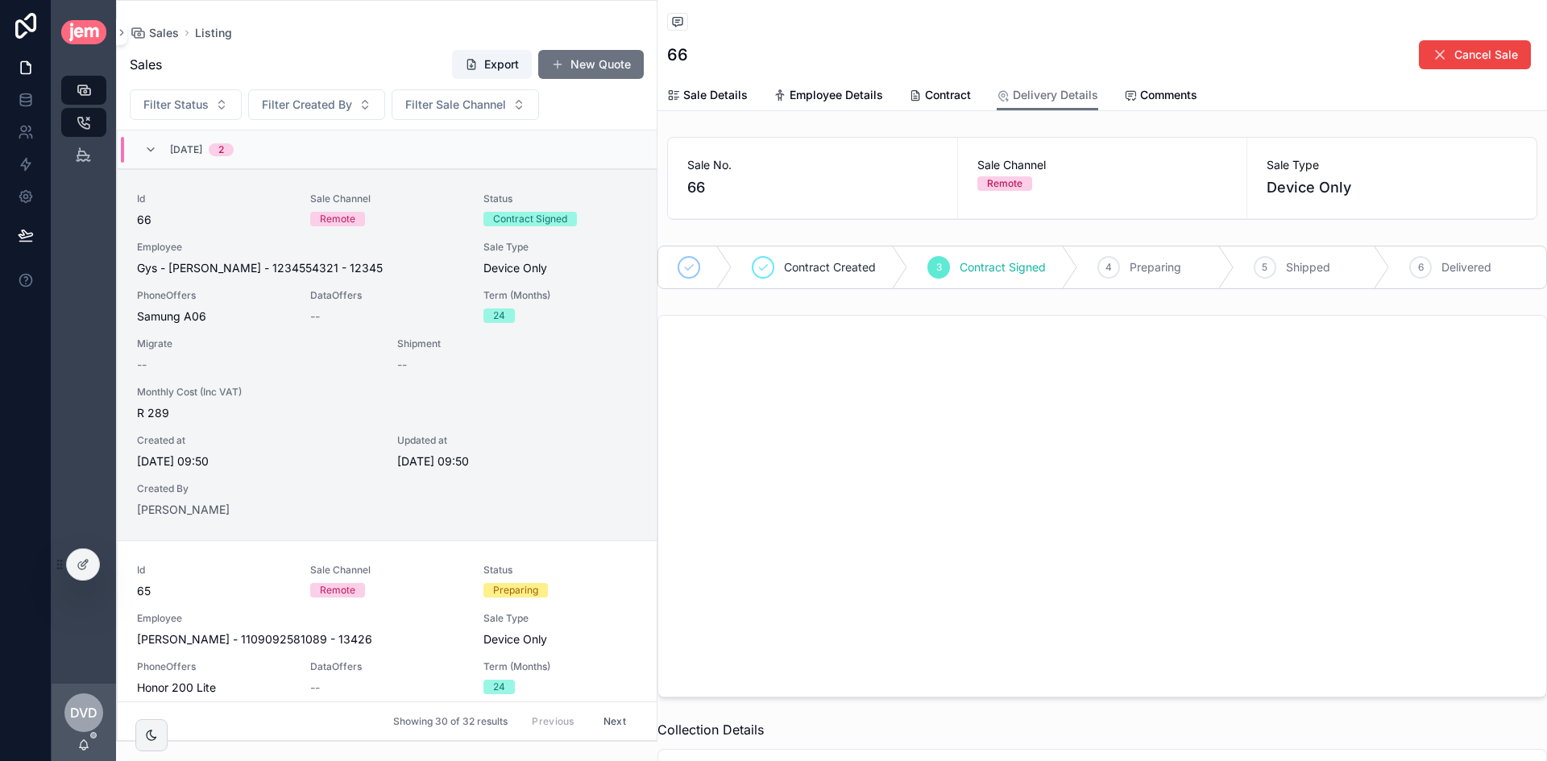
scroll to position [39, 0]
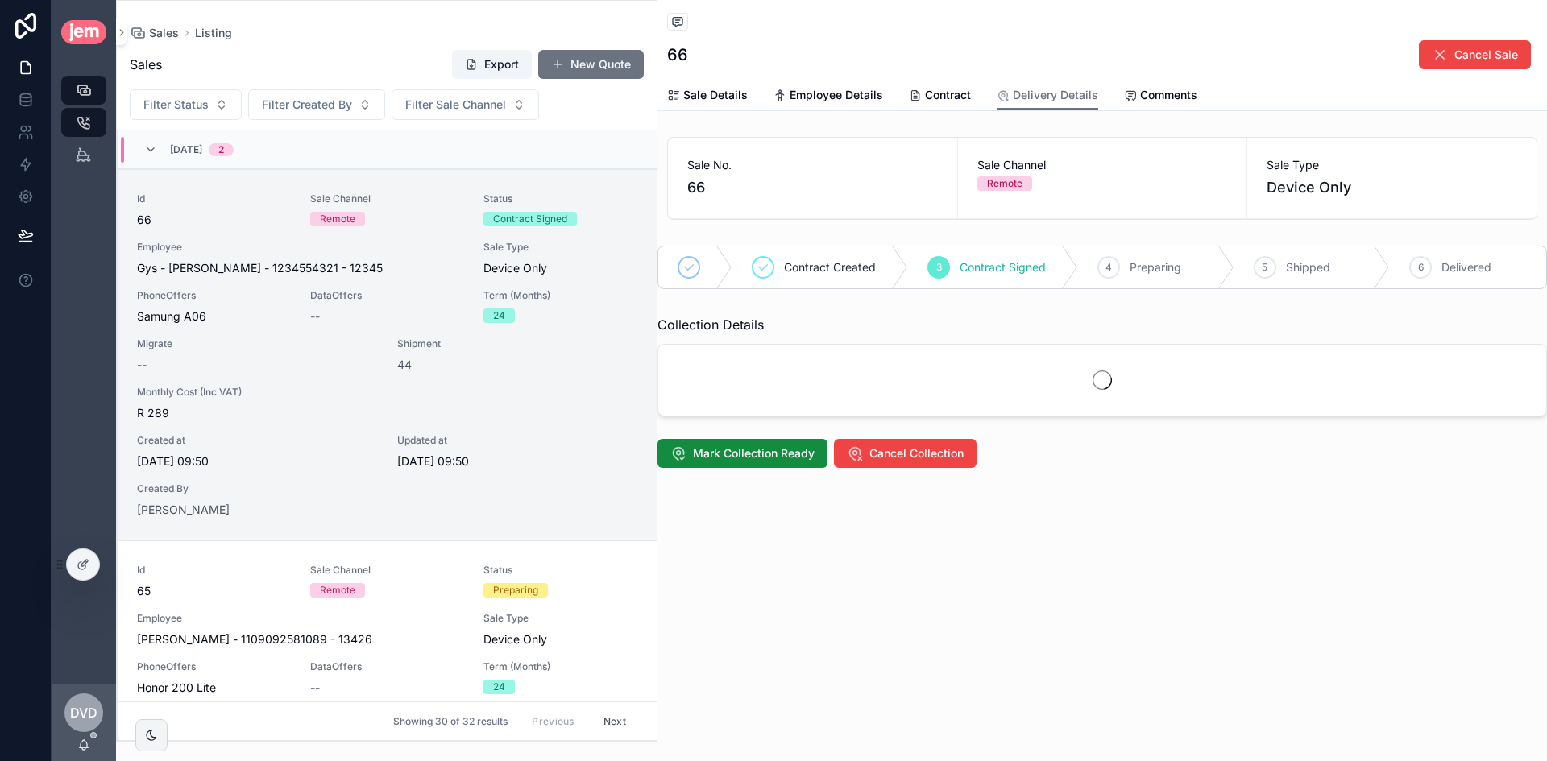
scroll to position [39, 0]
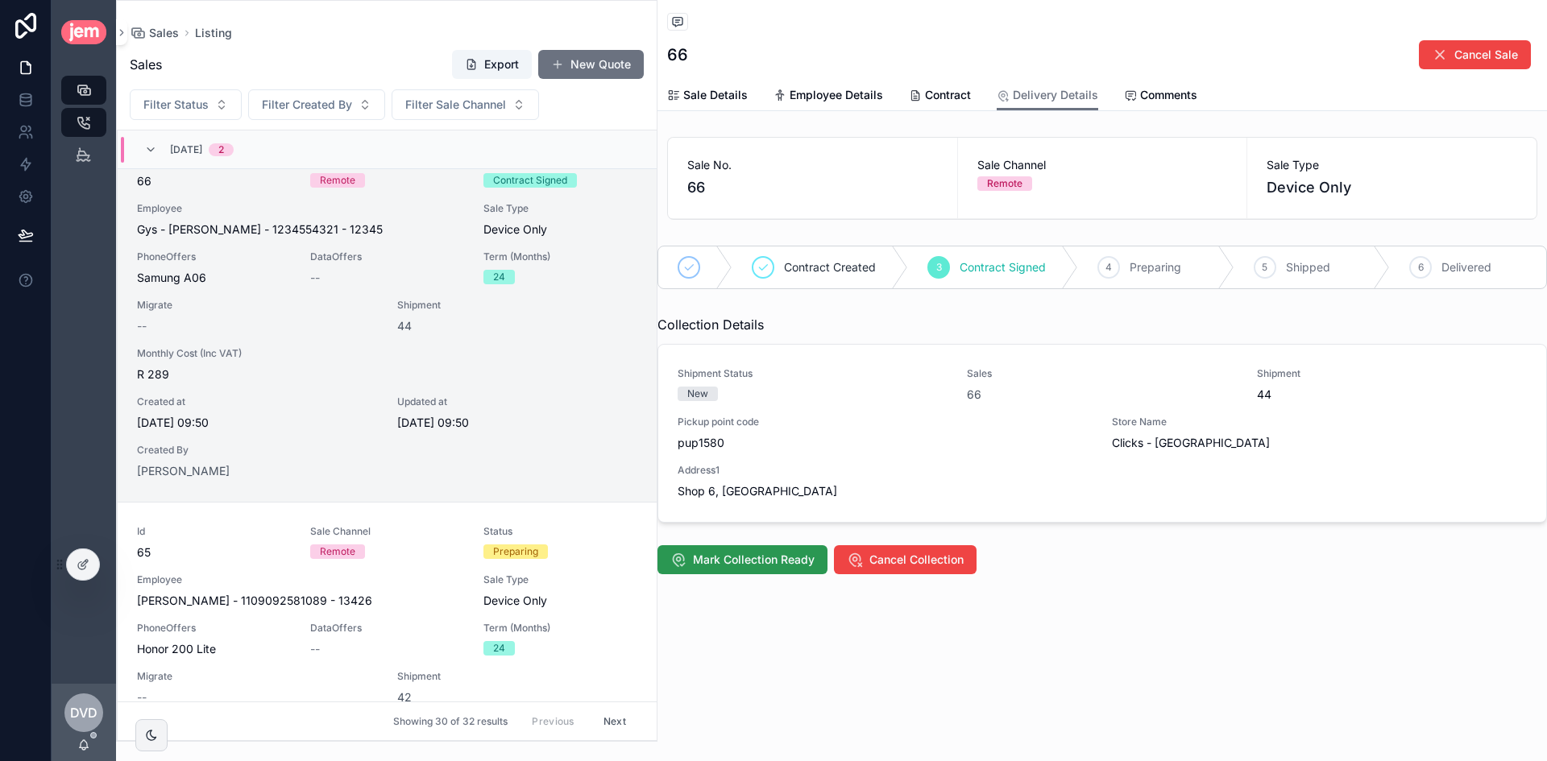
click at [787, 563] on span "Mark Collection Ready" at bounding box center [754, 560] width 122 height 16
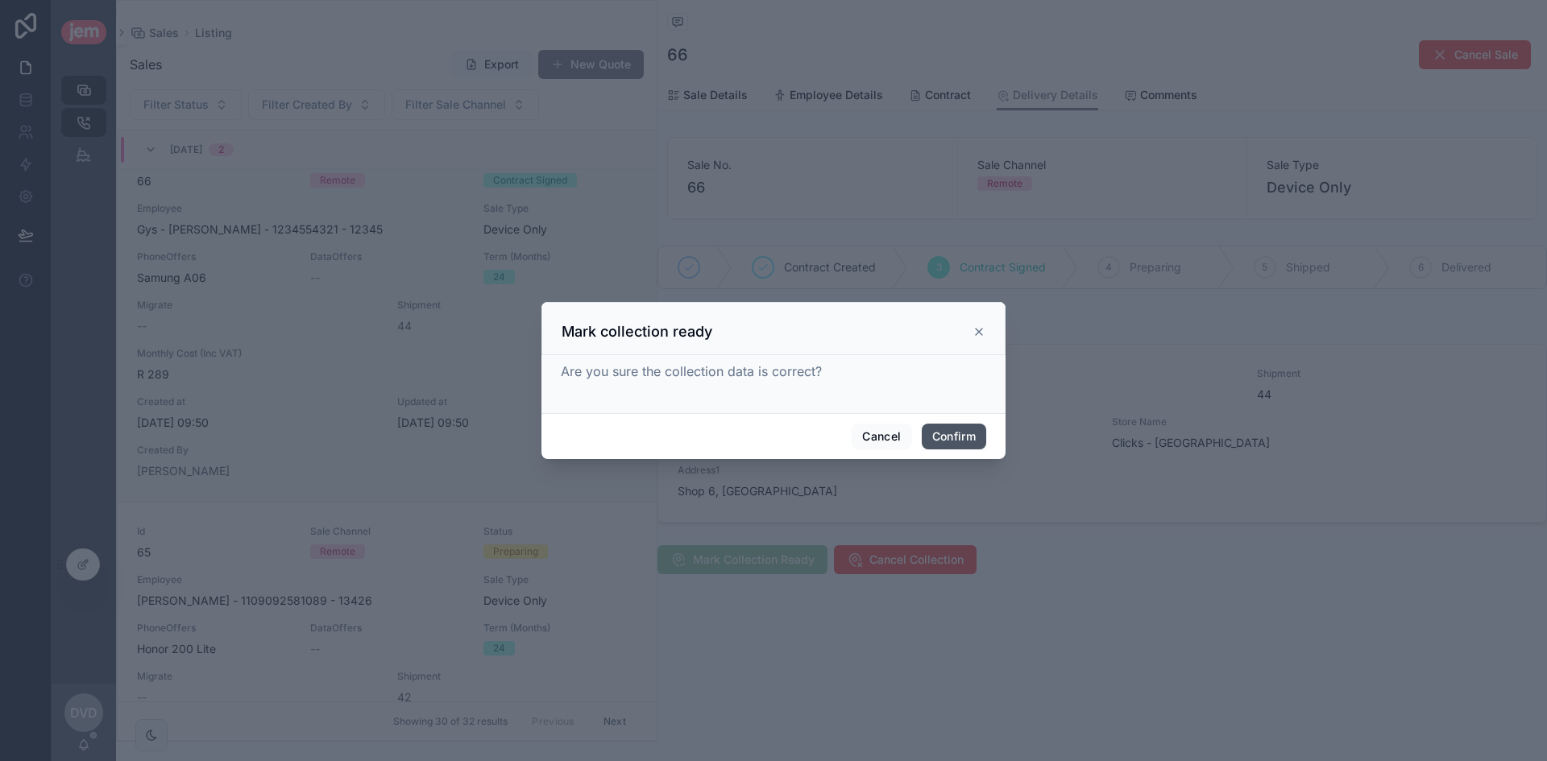
click at [966, 425] on button "Confirm" at bounding box center [953, 437] width 64 height 26
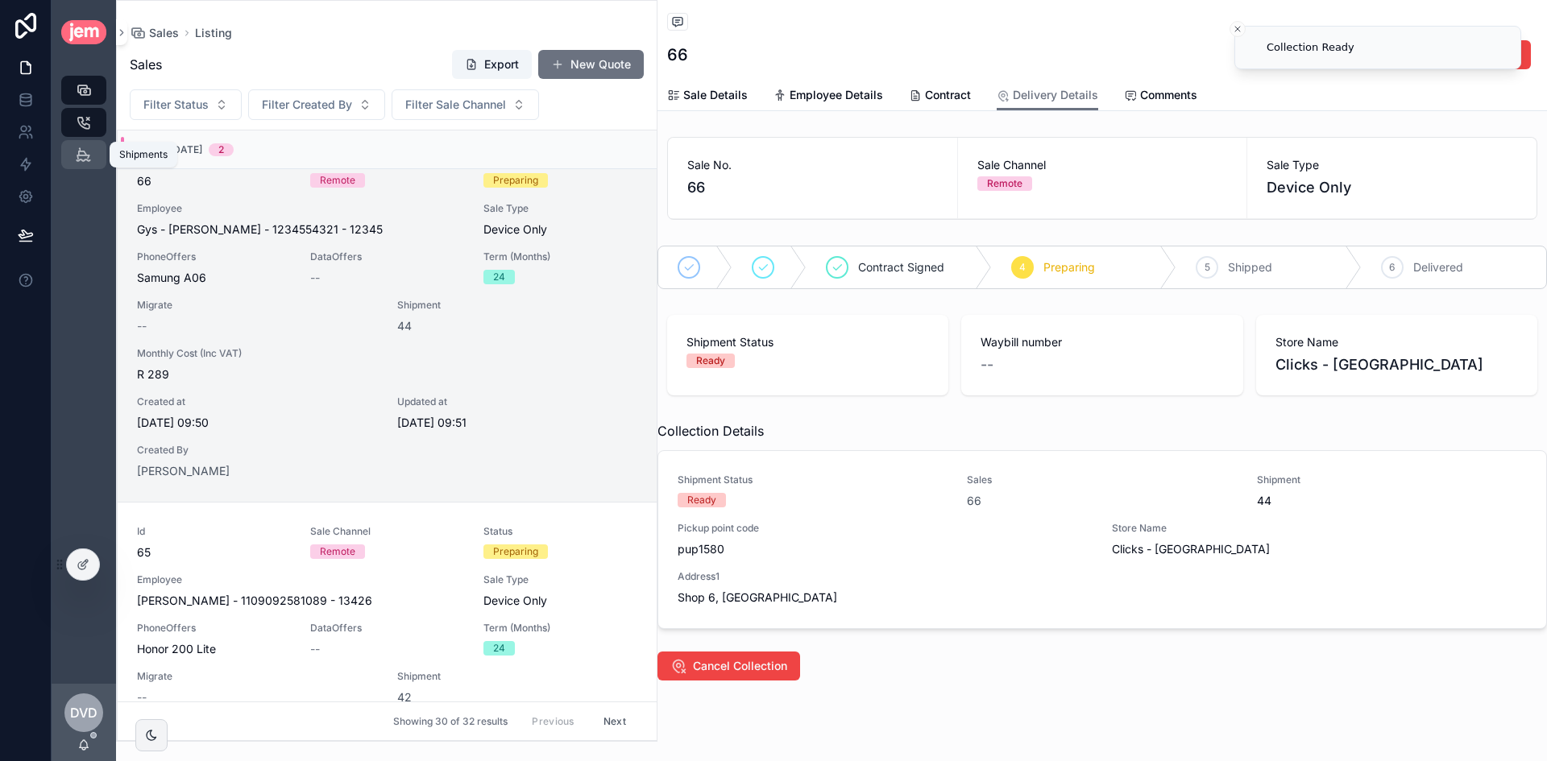
click at [82, 151] on icon "scrollable content" at bounding box center [83, 155] width 15 height 16
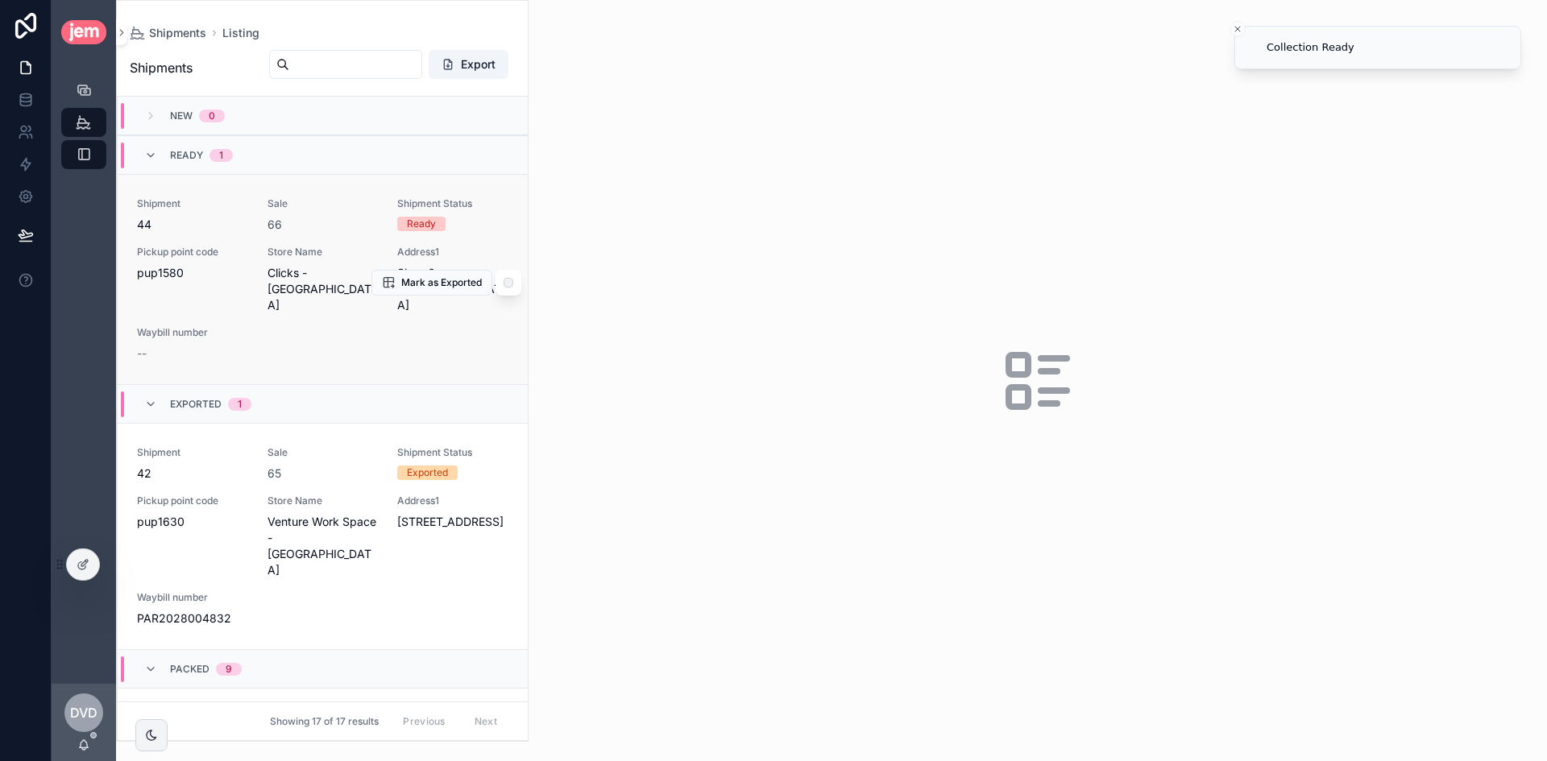
click at [228, 251] on span "Pickup point code" at bounding box center [192, 252] width 111 height 13
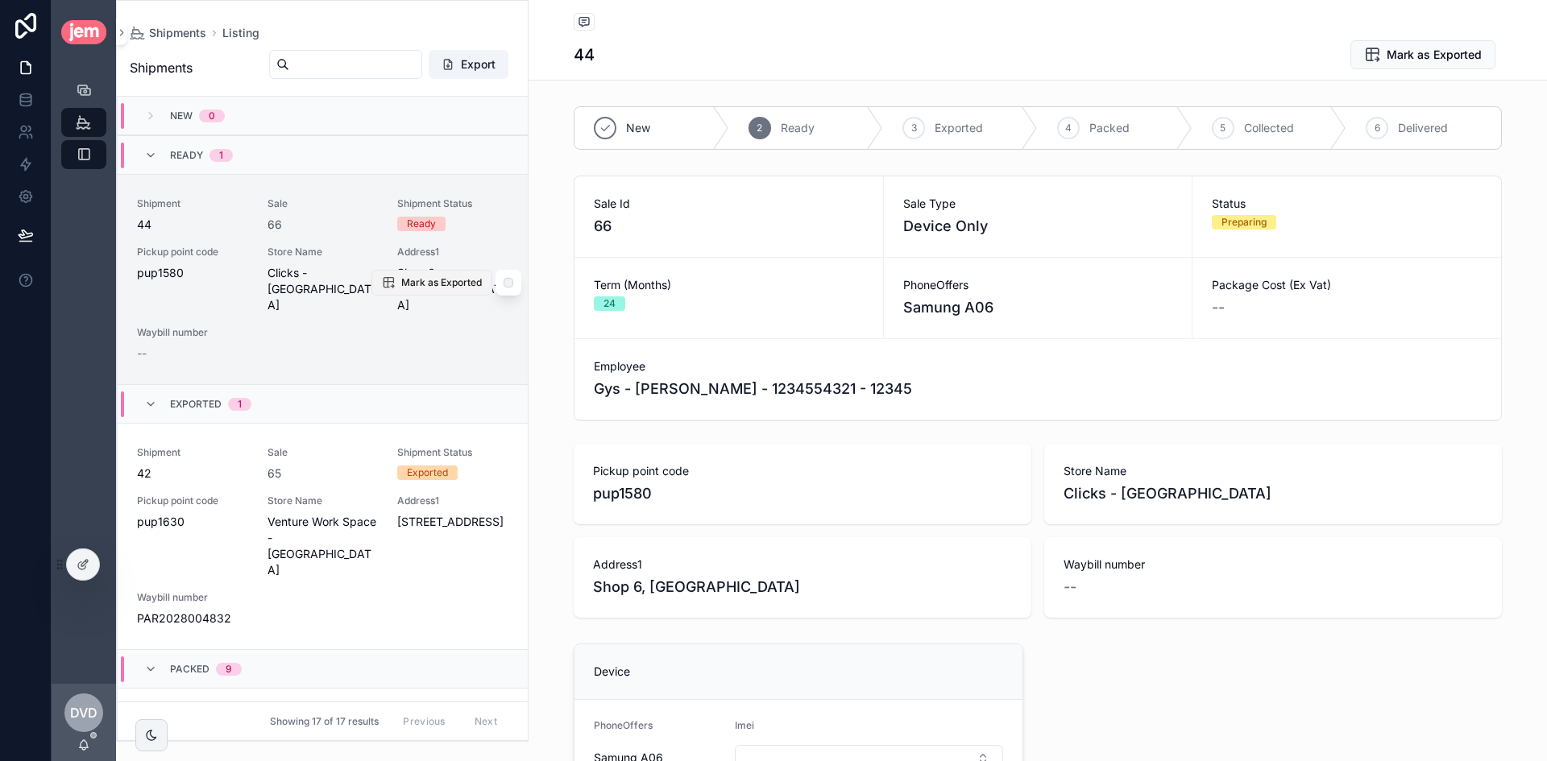
click at [420, 279] on span "Mark as Exported" at bounding box center [441, 282] width 81 height 13
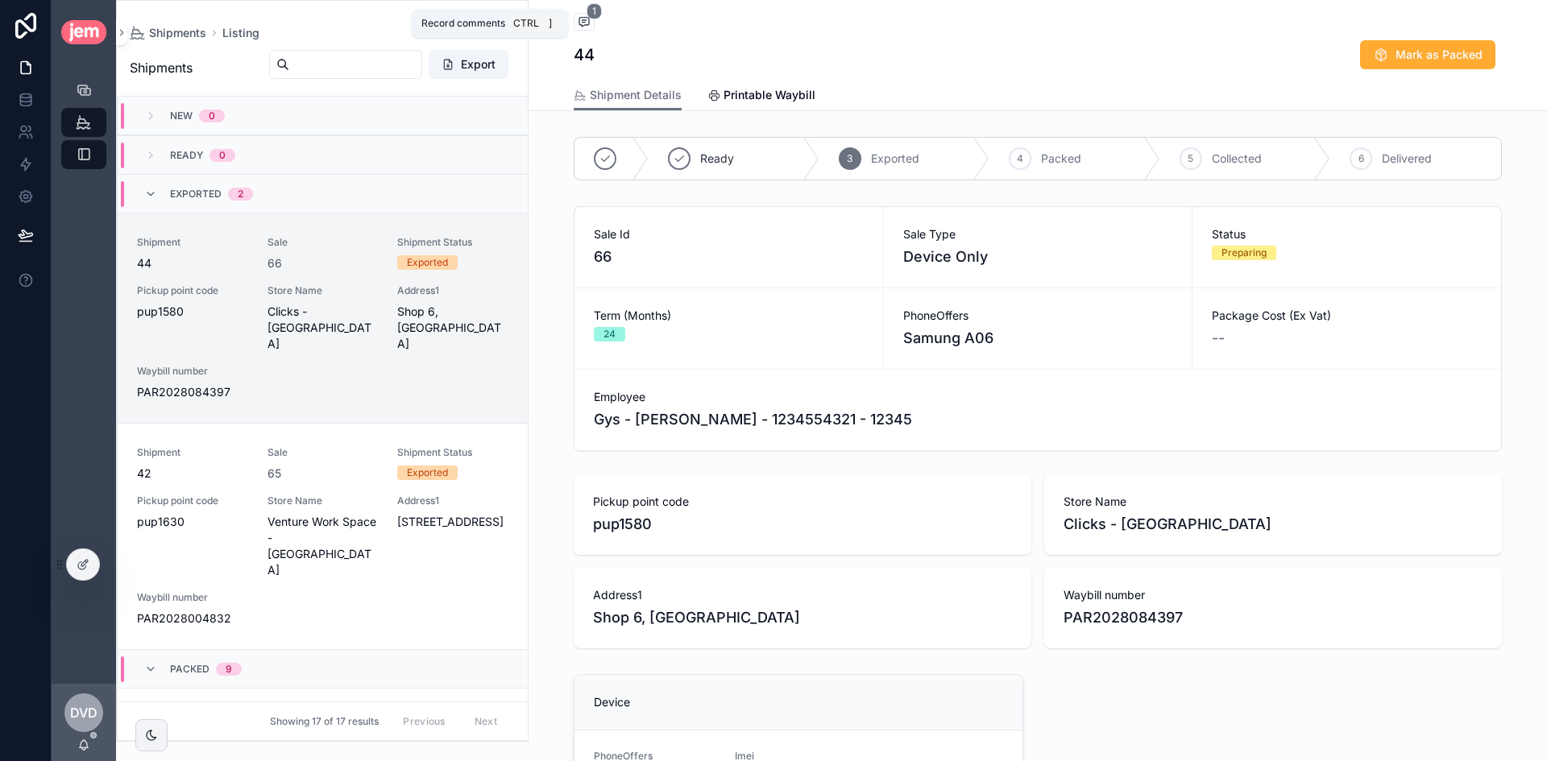
click at [580, 19] on icon "scrollable content" at bounding box center [584, 21] width 13 height 13
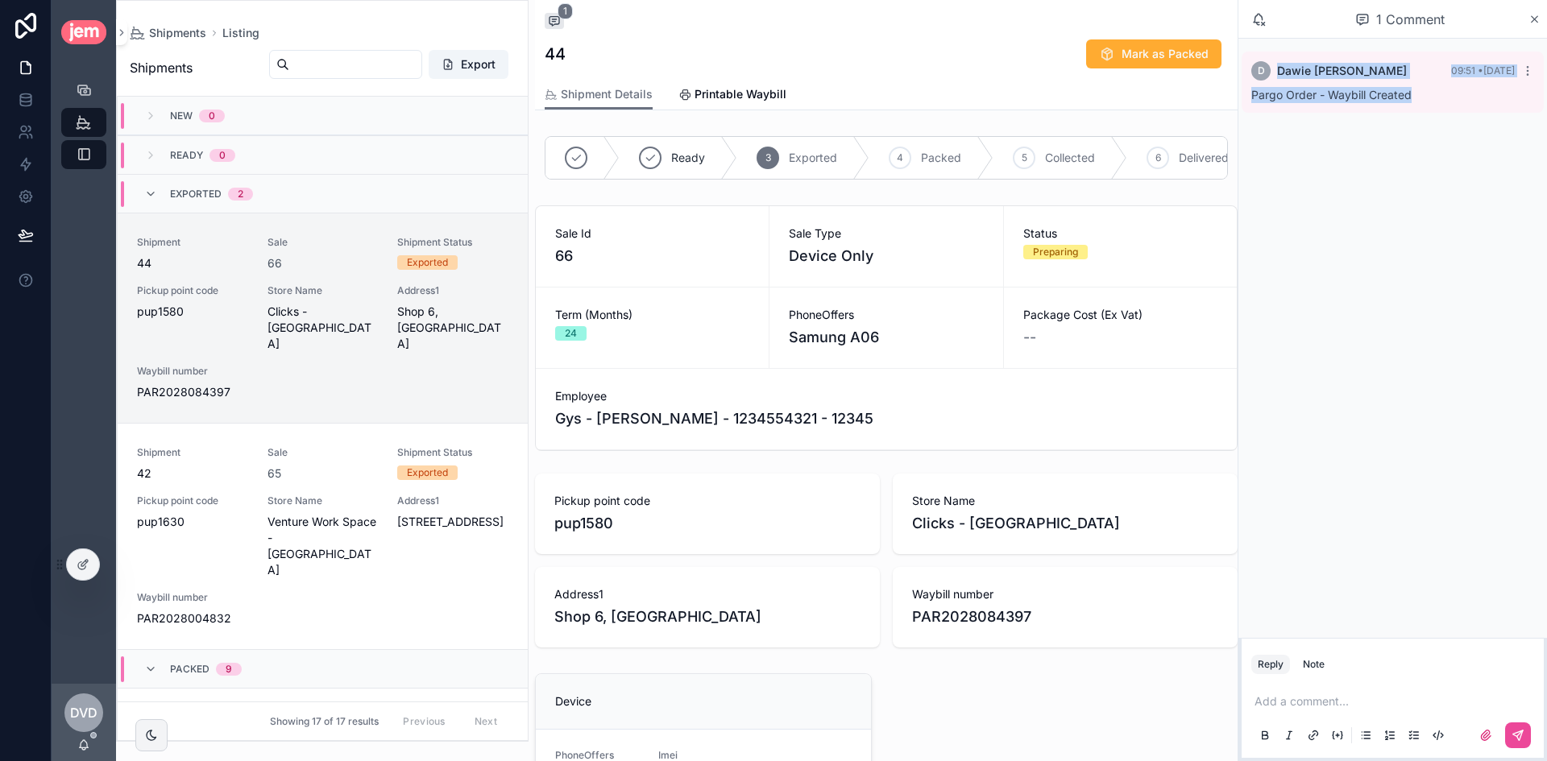
drag, startPoint x: 1423, startPoint y: 97, endPoint x: 1248, endPoint y: 83, distance: 175.3
click at [1248, 83] on div "D [PERSON_NAME] 09:51 • [DATE] Pargo Order - Waybill Created" at bounding box center [1392, 82] width 302 height 61
click at [1427, 152] on div "D [PERSON_NAME] 09:51 • [DATE] Pargo Order - Waybill Created" at bounding box center [1392, 338] width 308 height 599
click at [1435, 239] on div "D [PERSON_NAME] 09:51 • [DATE] Pargo Order - Waybill Created" at bounding box center [1392, 338] width 308 height 599
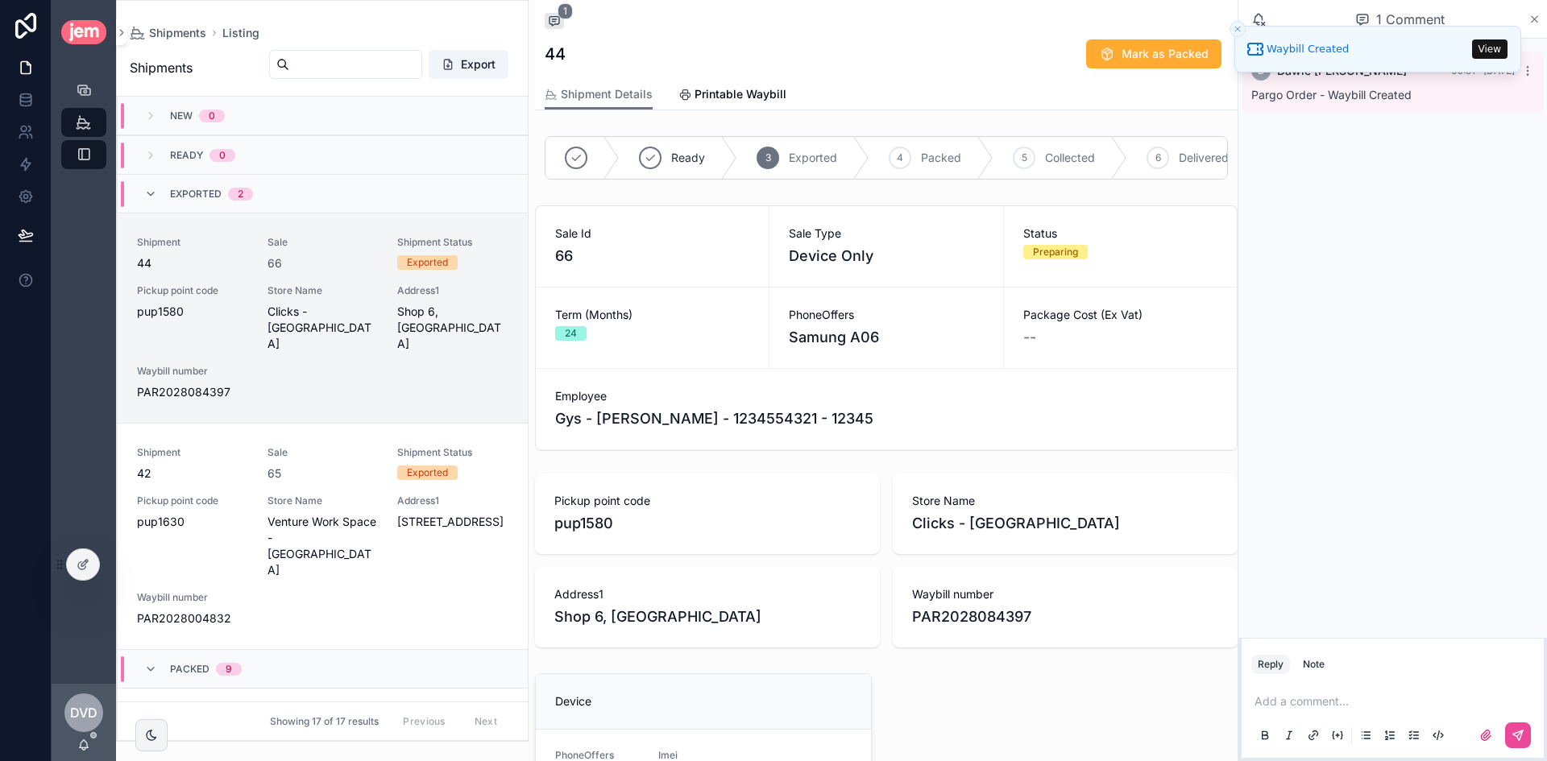
click at [1538, 15] on icon "scrollable content" at bounding box center [1534, 19] width 12 height 13
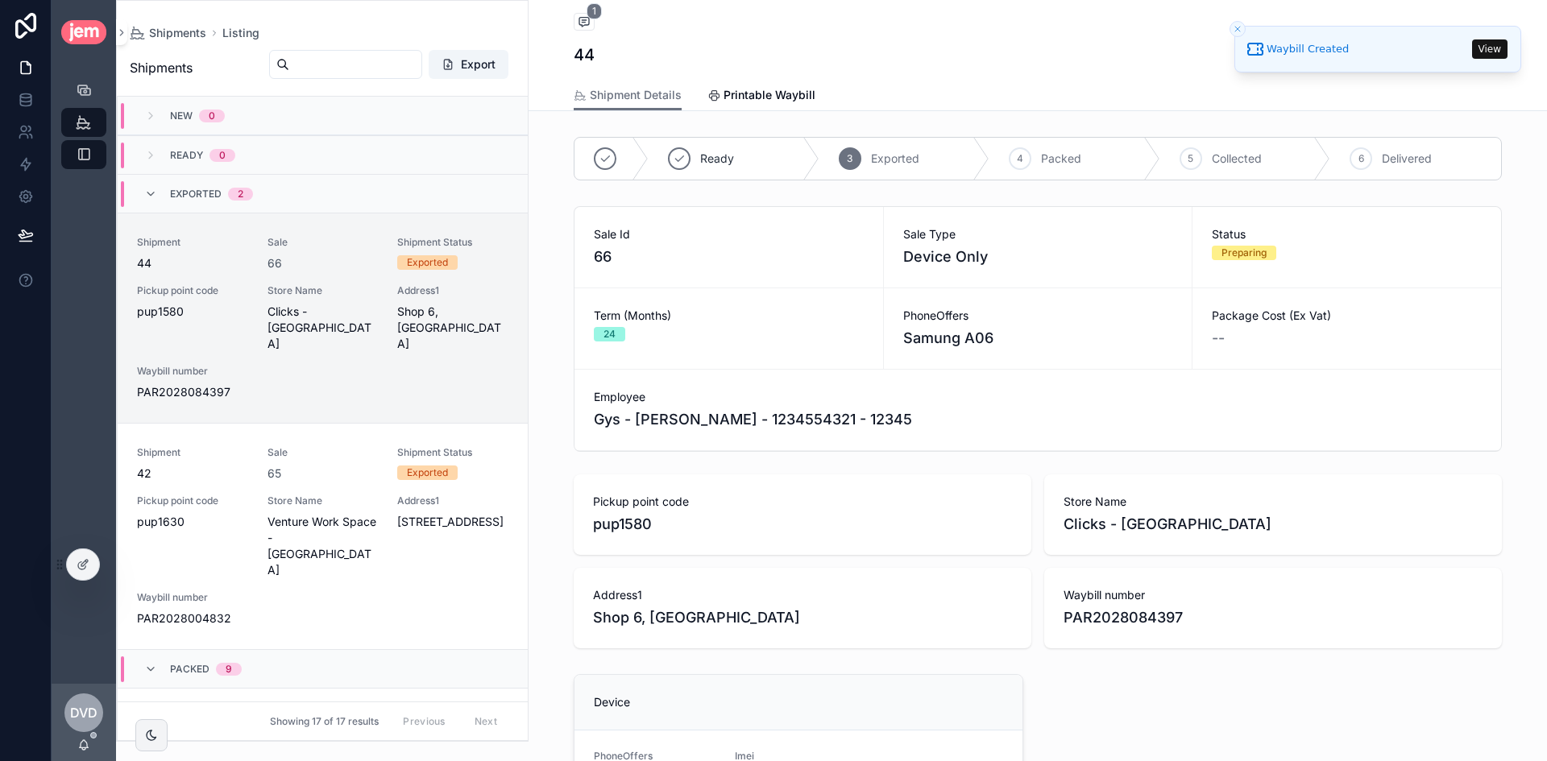
click at [1130, 619] on span "PAR2028084397" at bounding box center [1272, 618] width 419 height 23
click at [1130, 618] on span "PAR2028084397" at bounding box center [1272, 618] width 419 height 23
click at [756, 104] on link "Printable Waybill" at bounding box center [761, 97] width 108 height 32
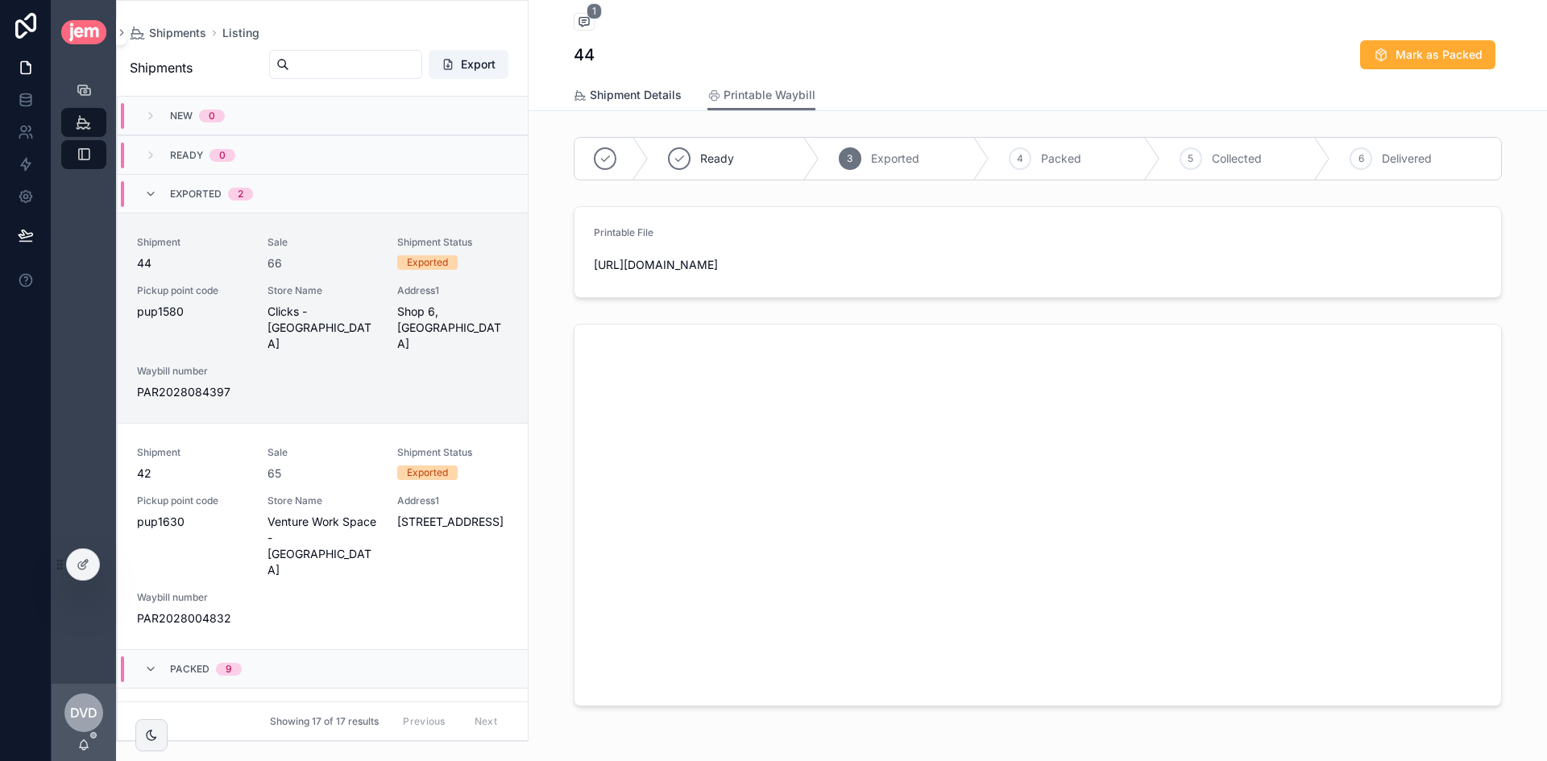
click at [603, 93] on span "Shipment Details" at bounding box center [636, 95] width 92 height 16
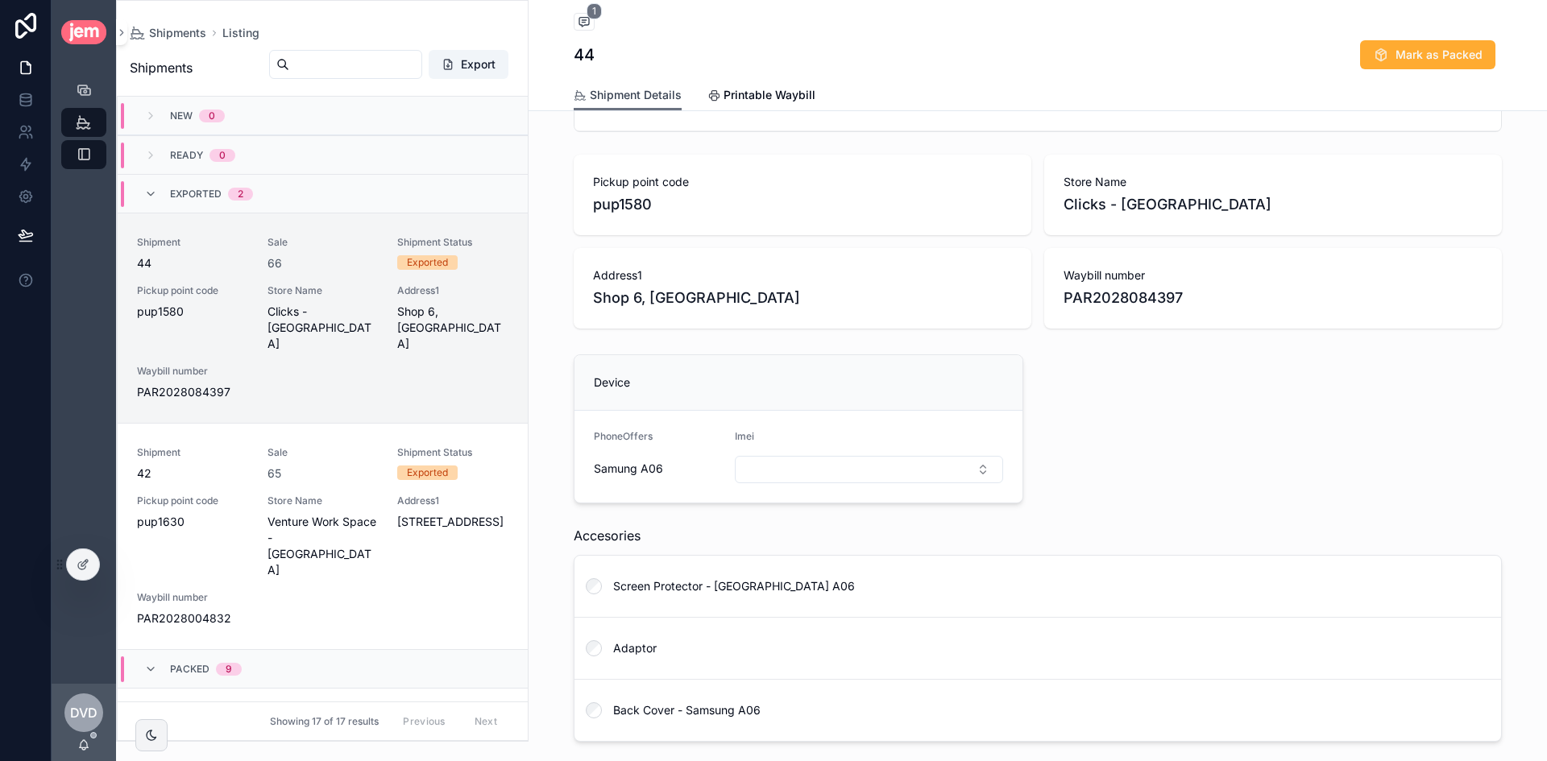
scroll to position [322, 0]
click at [820, 449] on div "Imei" at bounding box center [869, 454] width 268 height 53
click at [819, 460] on button "Select Button" at bounding box center [869, 466] width 268 height 27
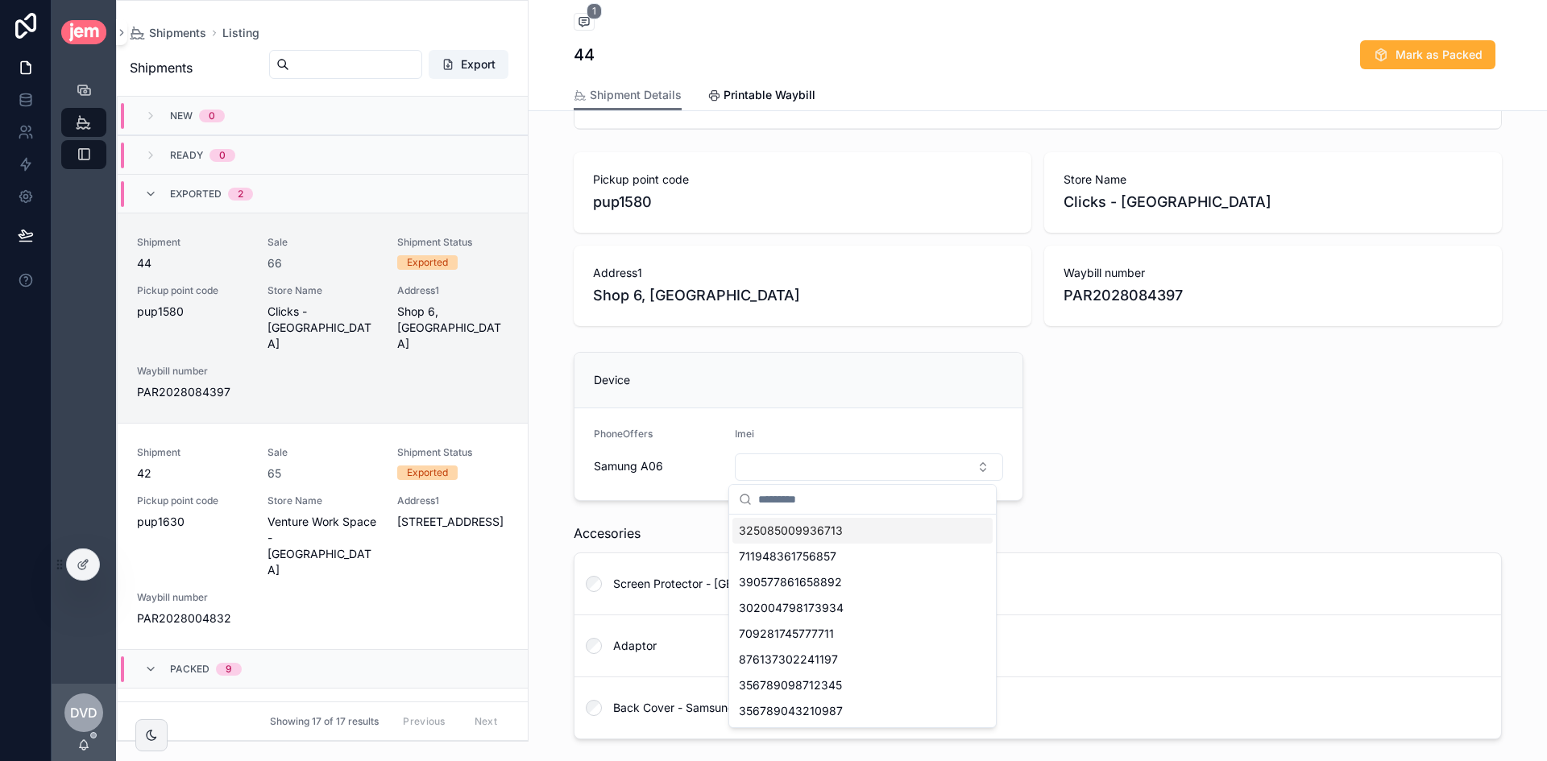
click at [876, 526] on div "325085009936713" at bounding box center [862, 531] width 260 height 26
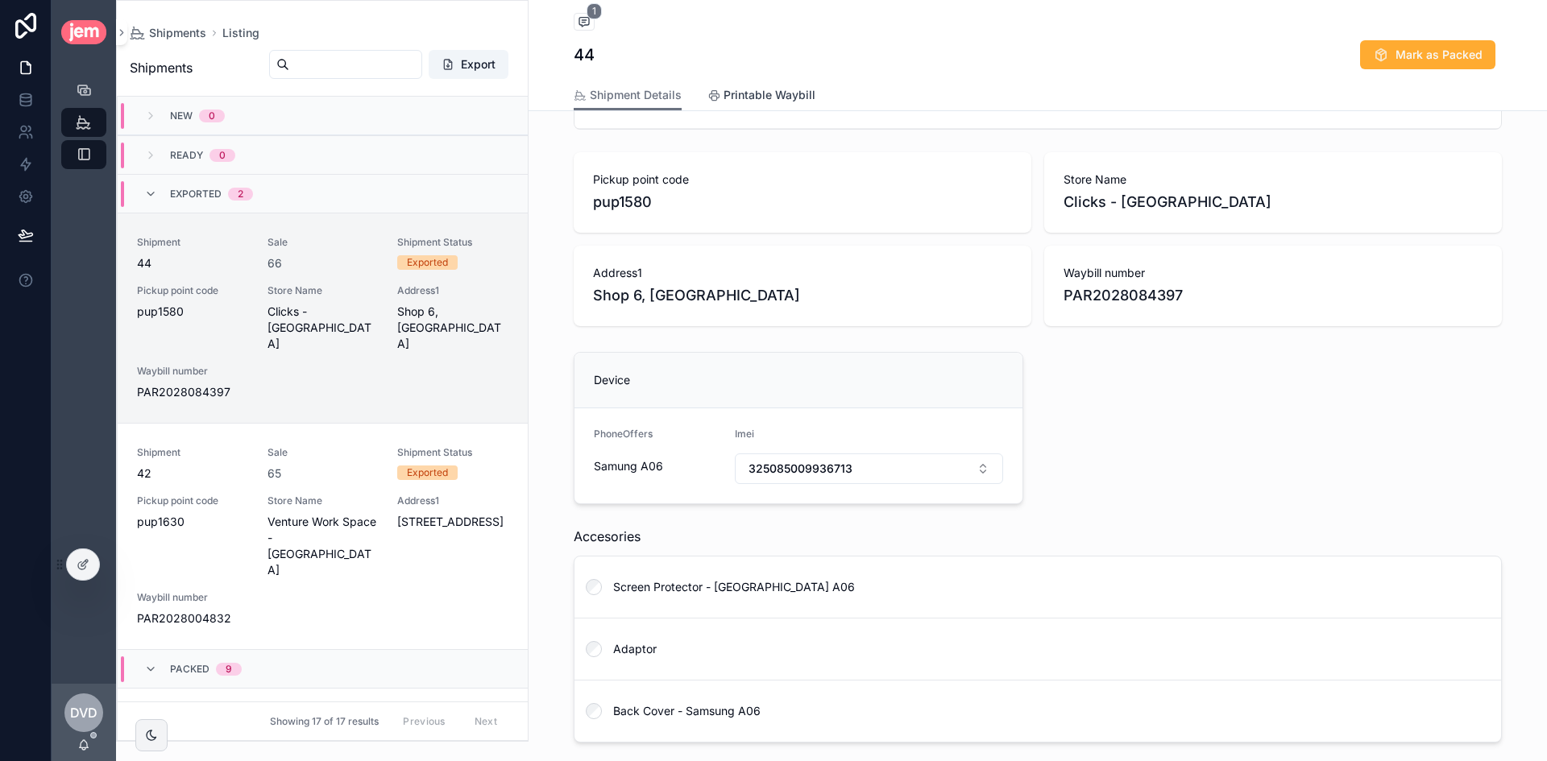
click at [765, 91] on span "Printable Waybill" at bounding box center [769, 95] width 92 height 16
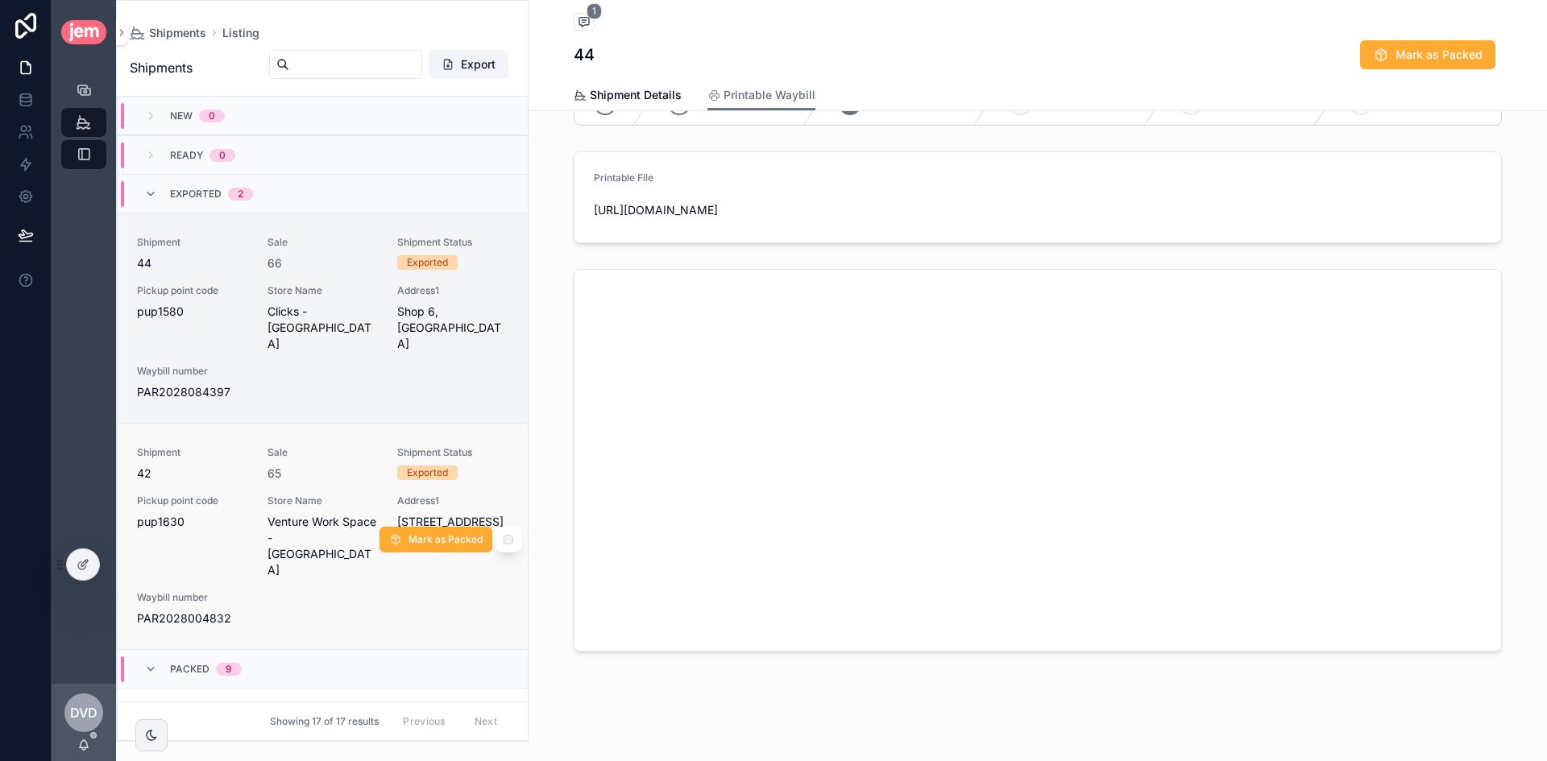
scroll to position [161, 0]
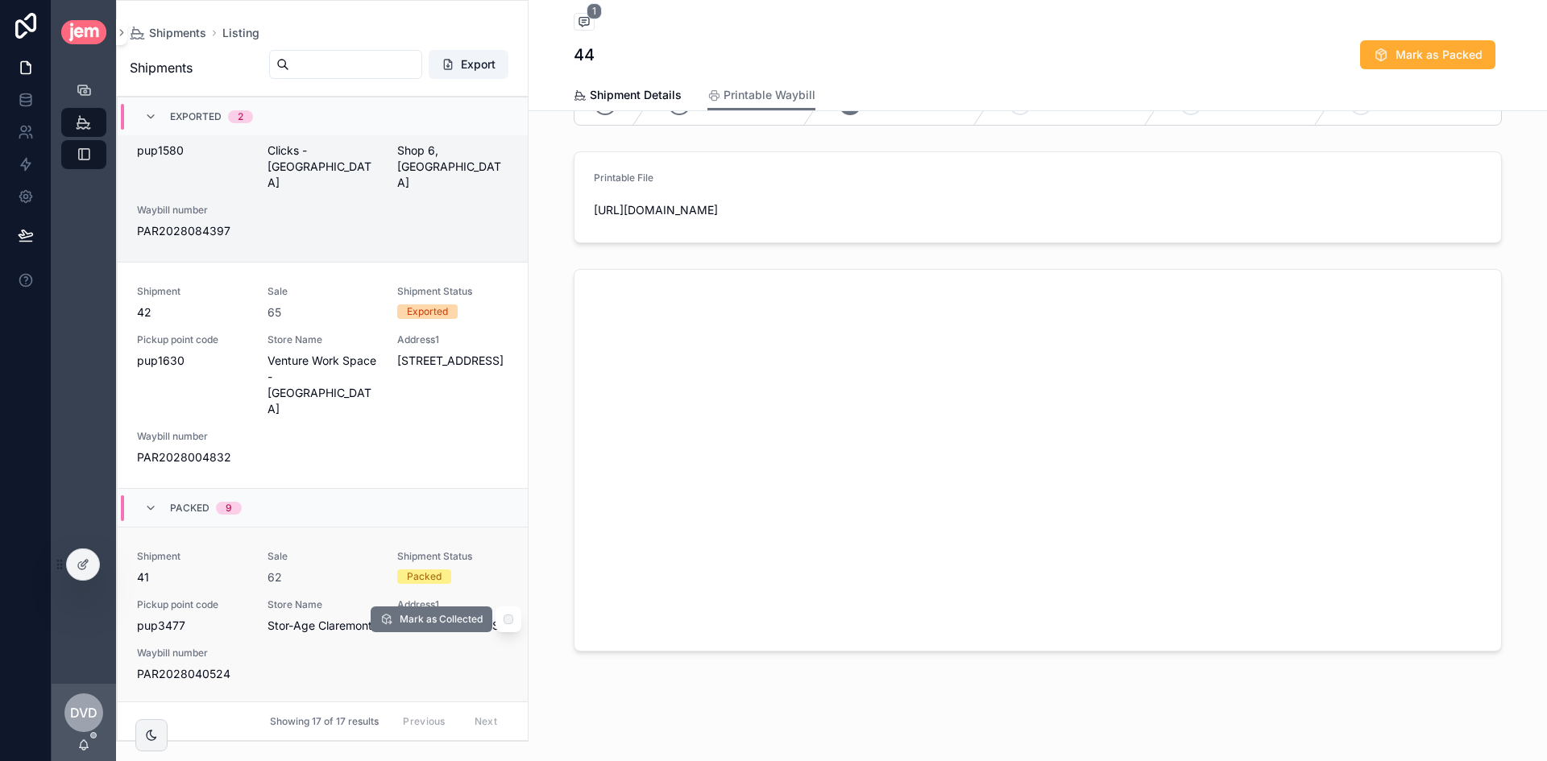
click at [346, 569] on div "62" at bounding box center [322, 577] width 111 height 16
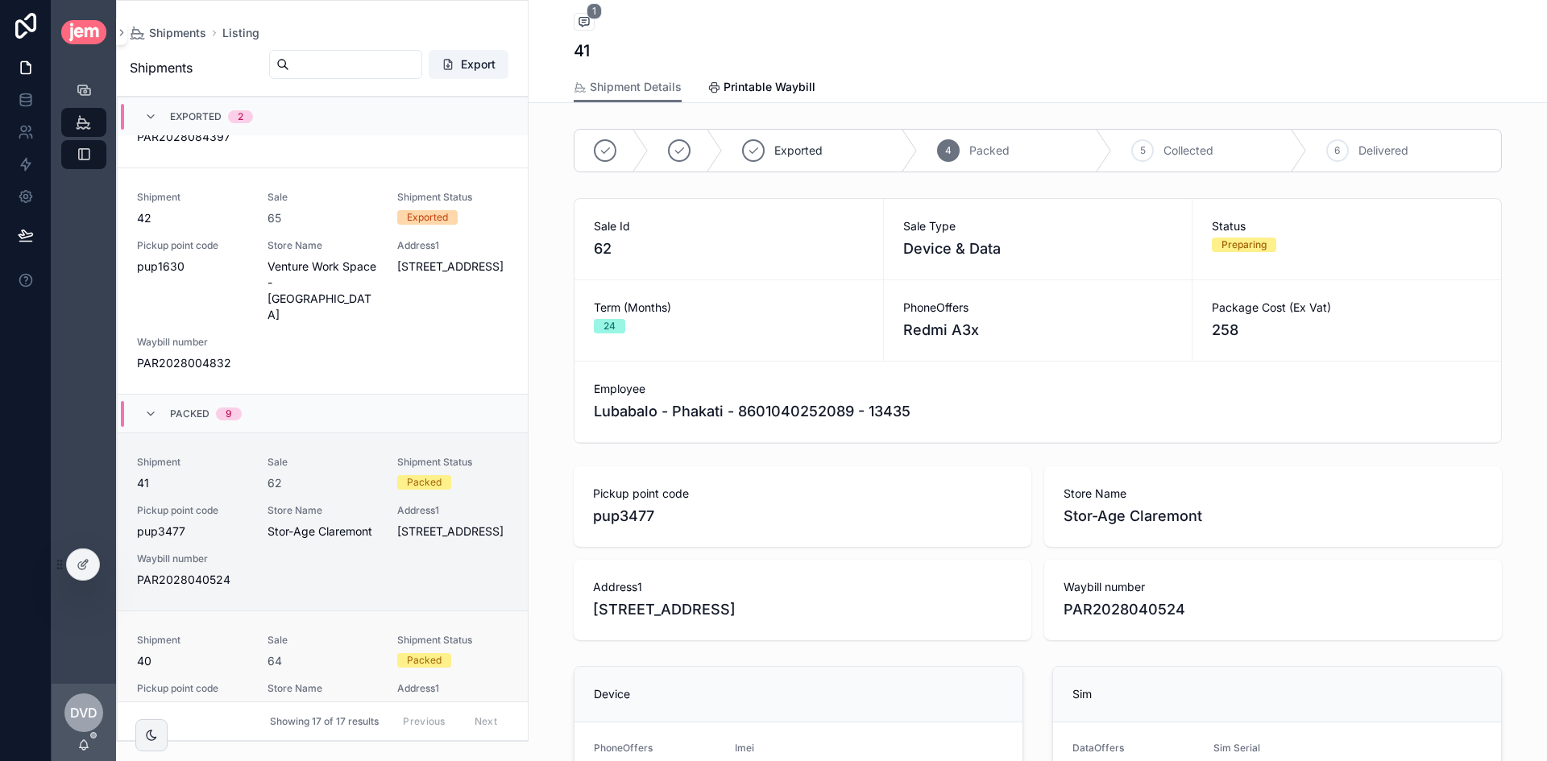
scroll to position [403, 0]
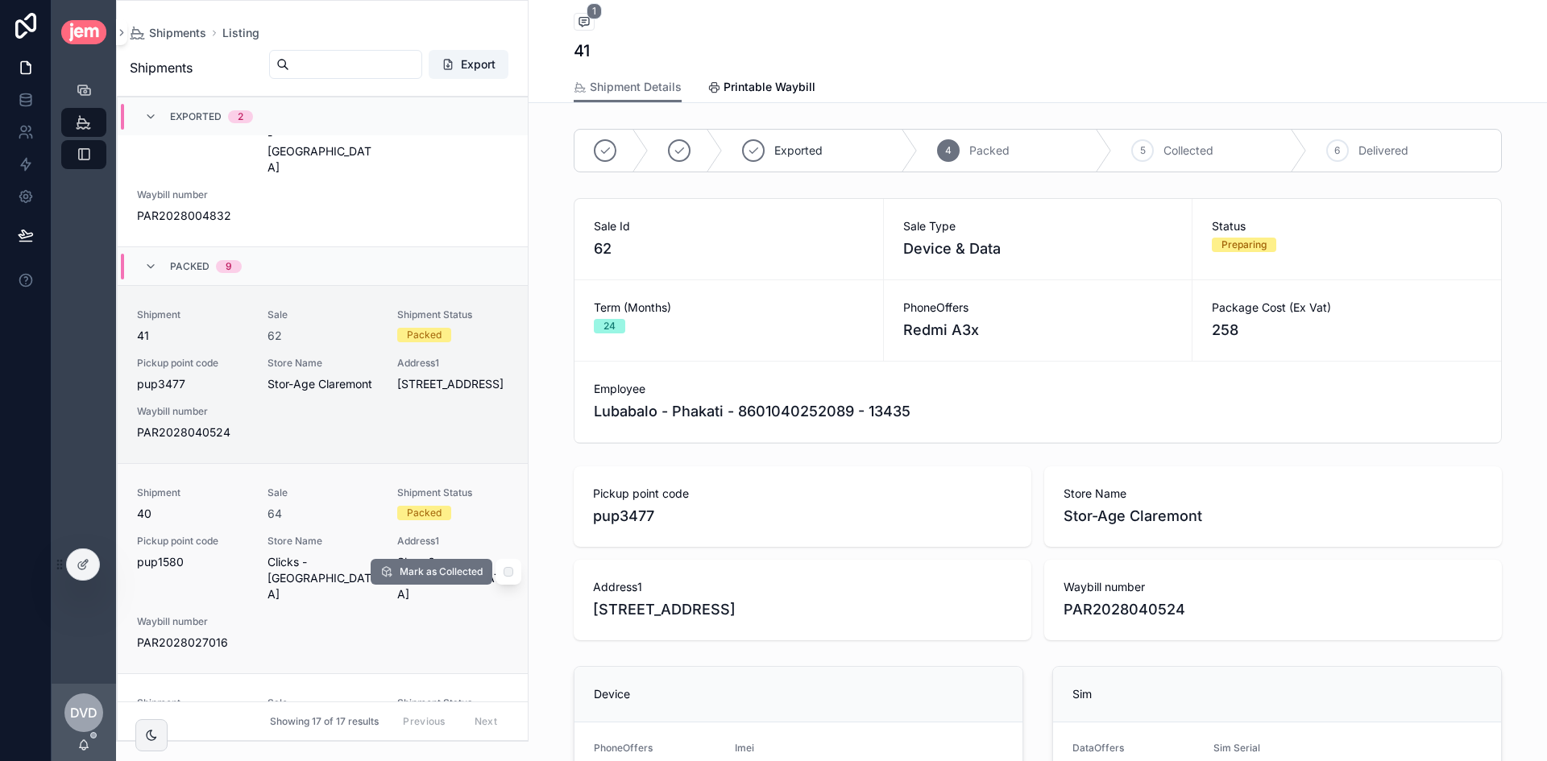
click at [313, 535] on span "Store Name" at bounding box center [322, 541] width 111 height 13
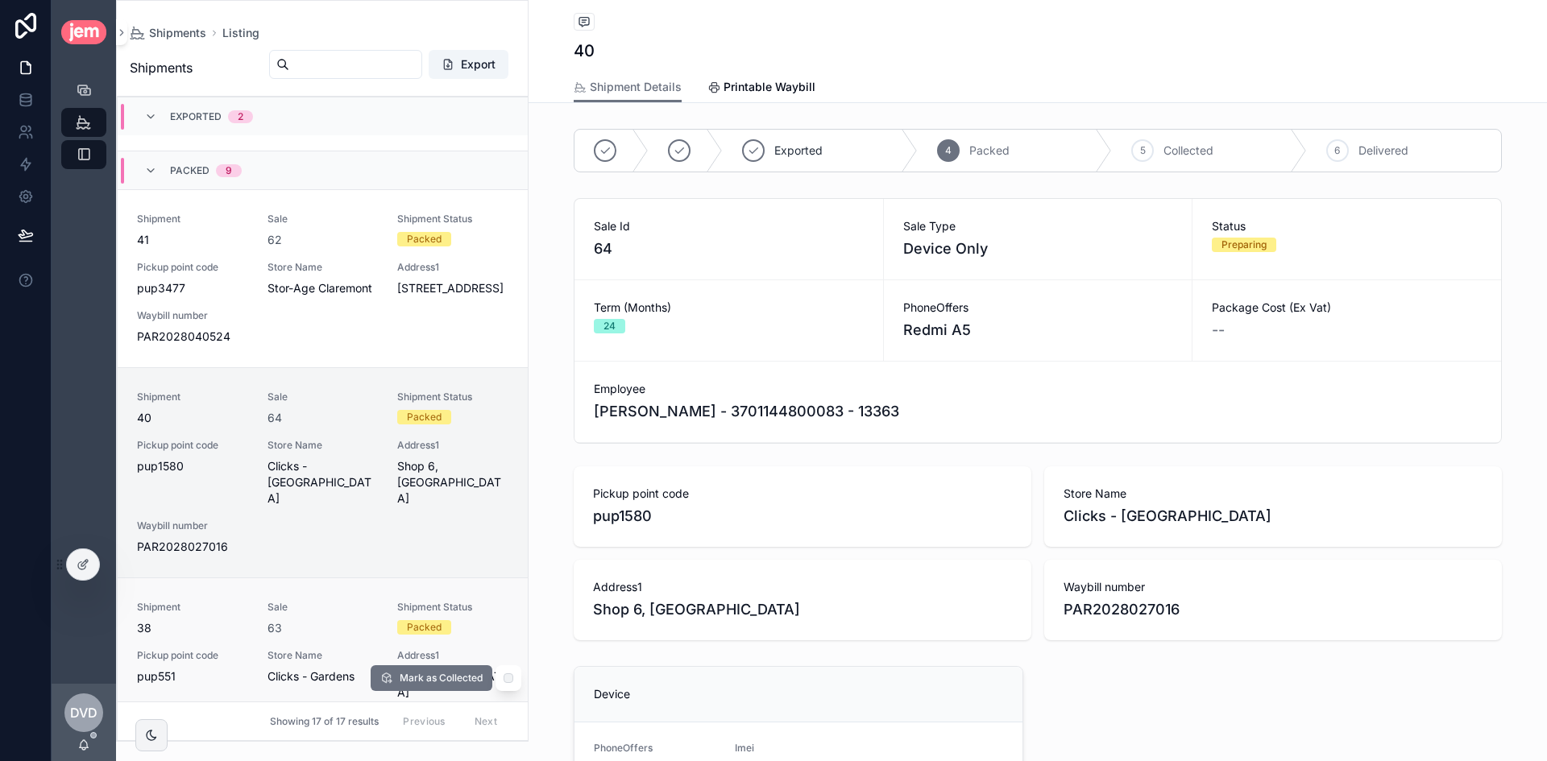
scroll to position [644, 0]
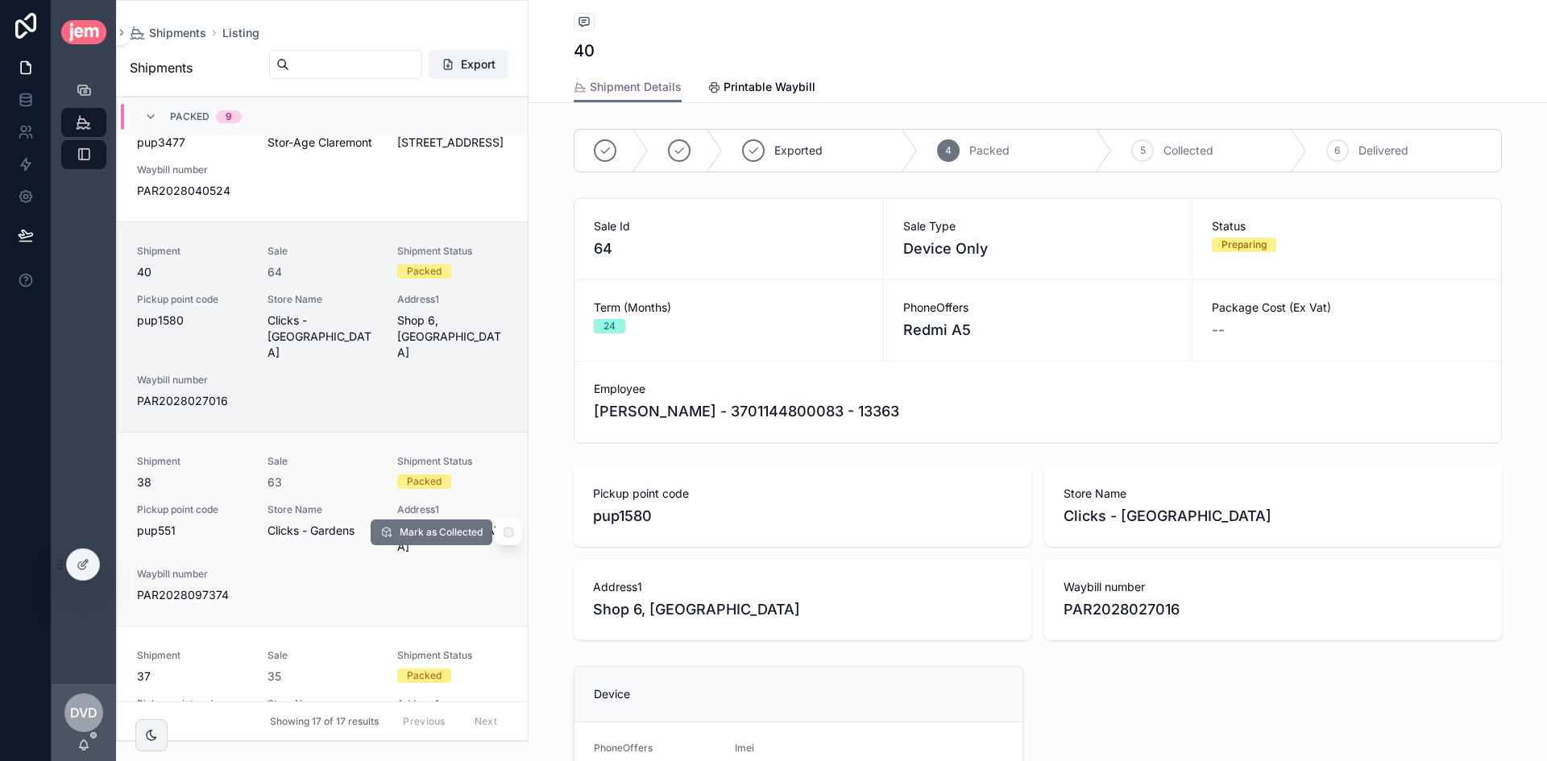
click at [346, 530] on div "Shipment 38 Sale 63 Shipment Status Packed Pickup point code pup551 Store Name …" at bounding box center [322, 529] width 371 height 148
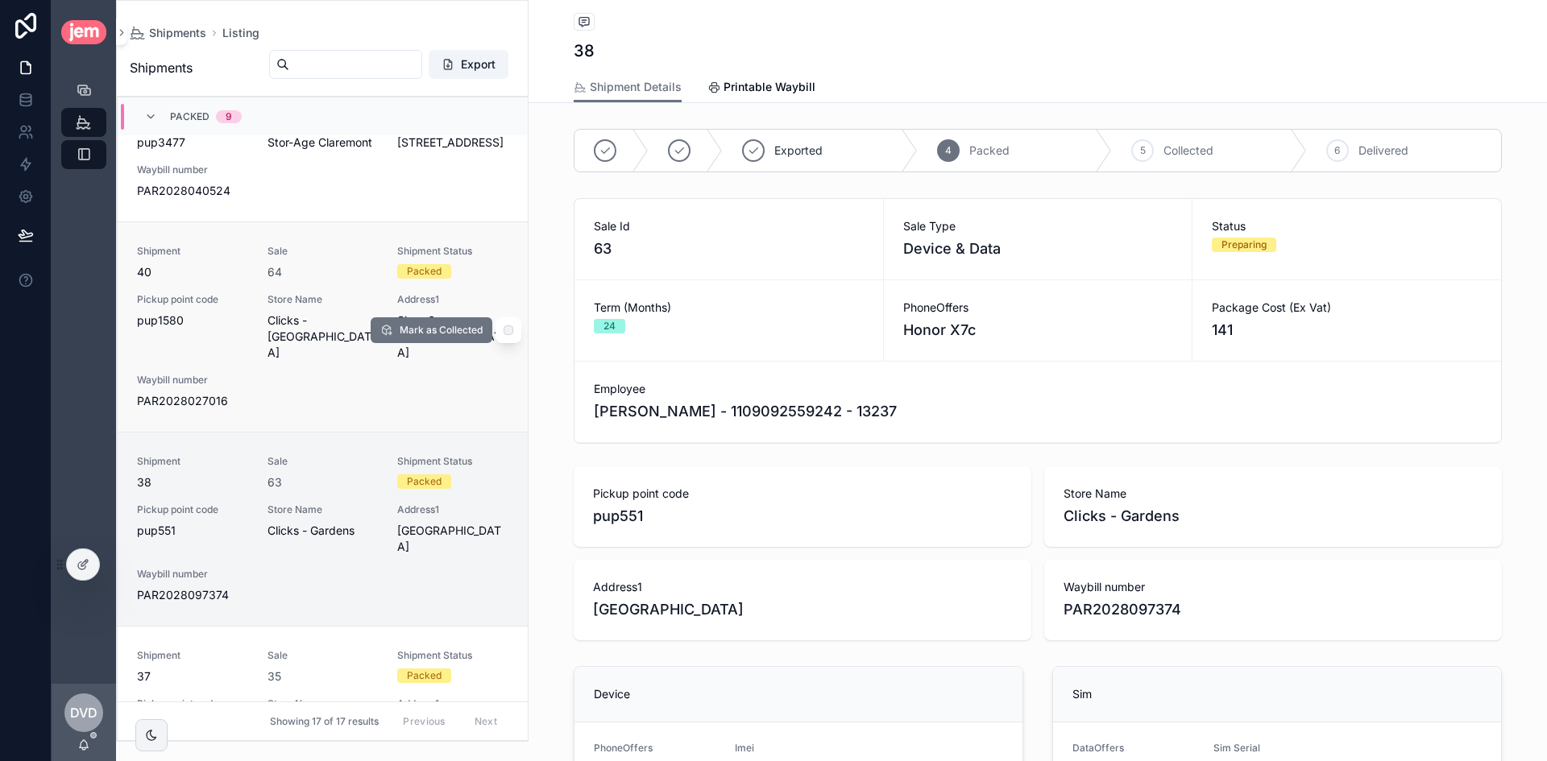
click at [306, 245] on div "Sale 64" at bounding box center [322, 262] width 111 height 35
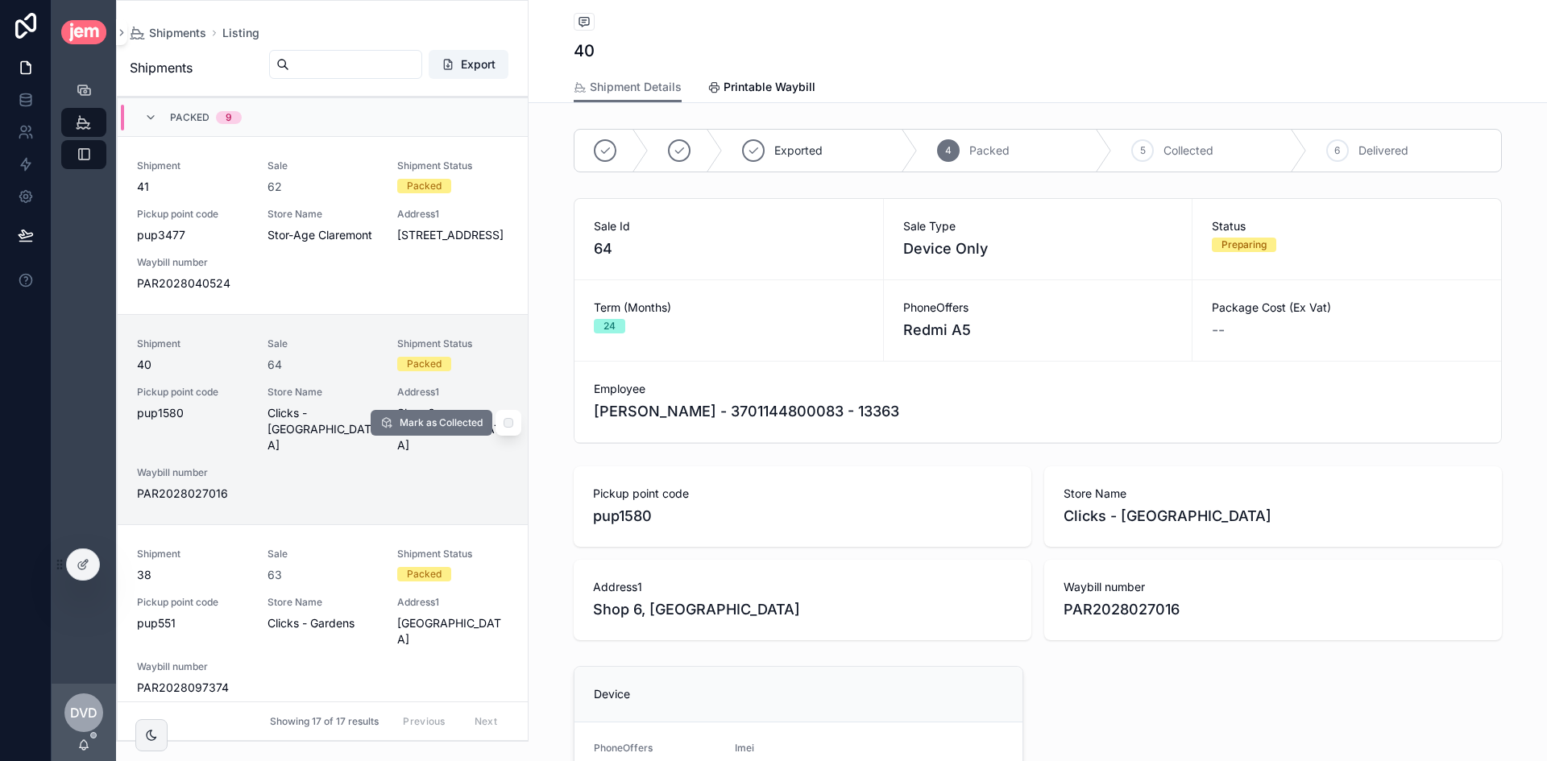
scroll to position [403, 0]
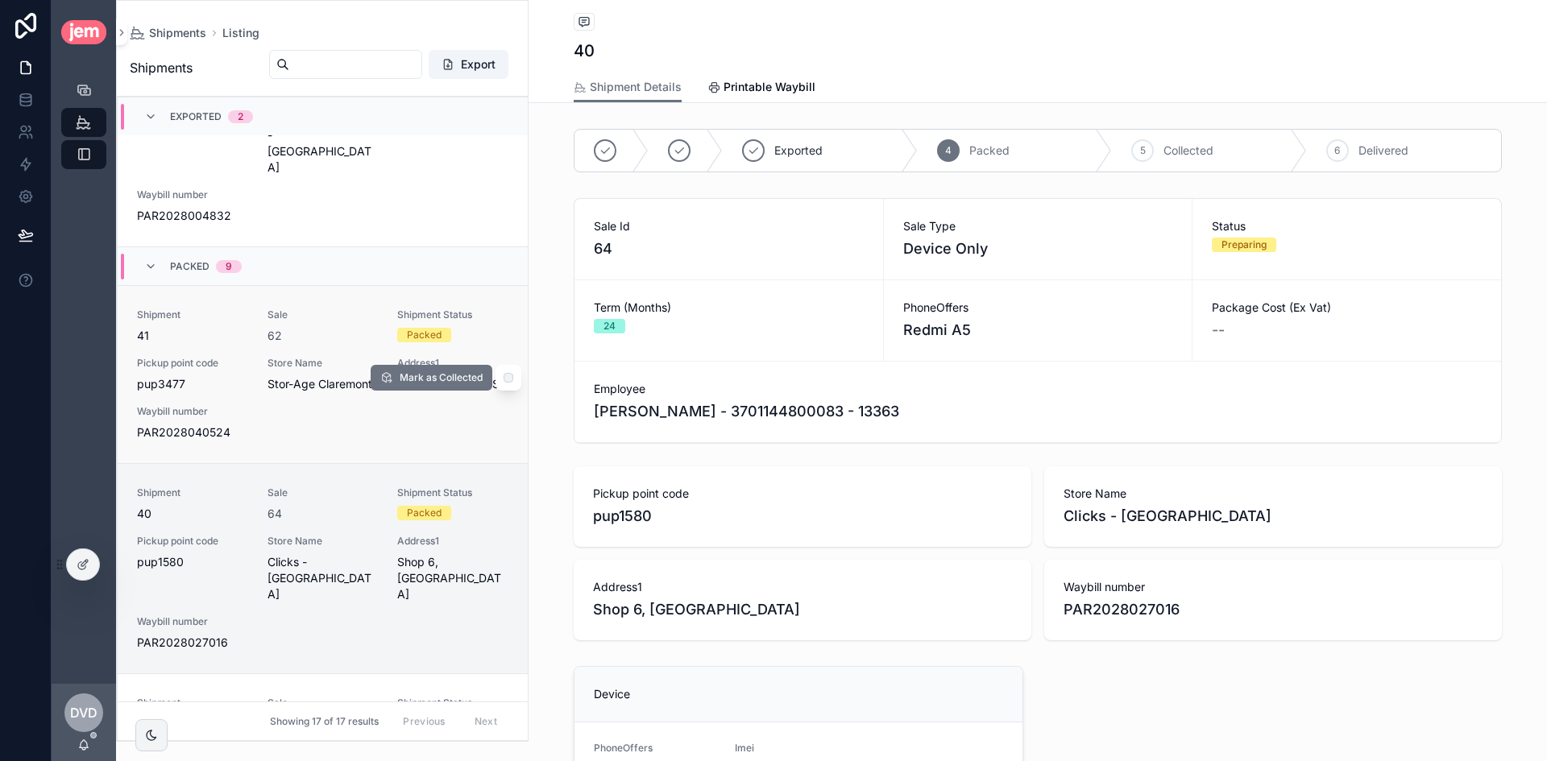
click at [321, 357] on span "Store Name" at bounding box center [322, 363] width 111 height 13
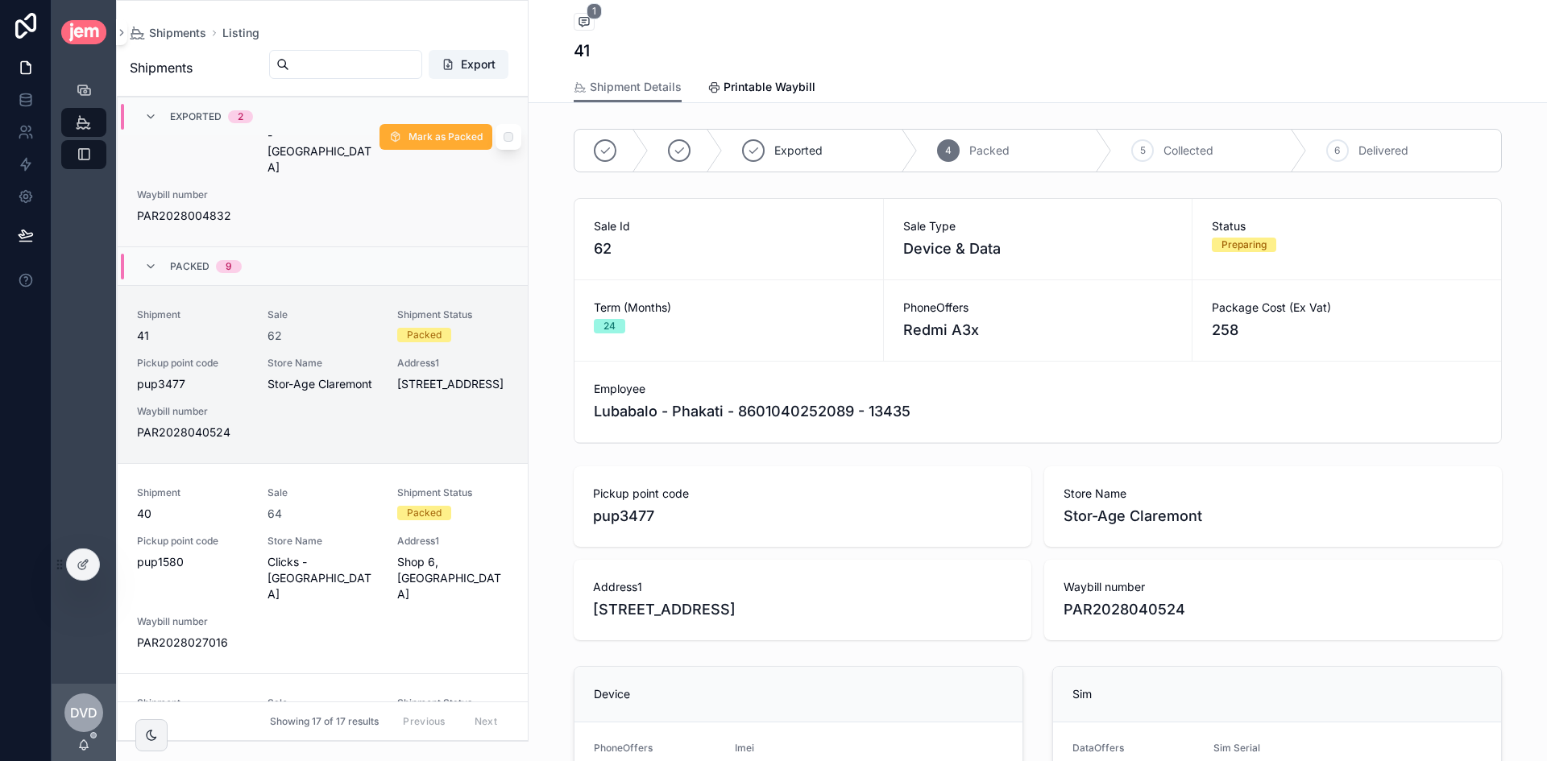
scroll to position [81, 0]
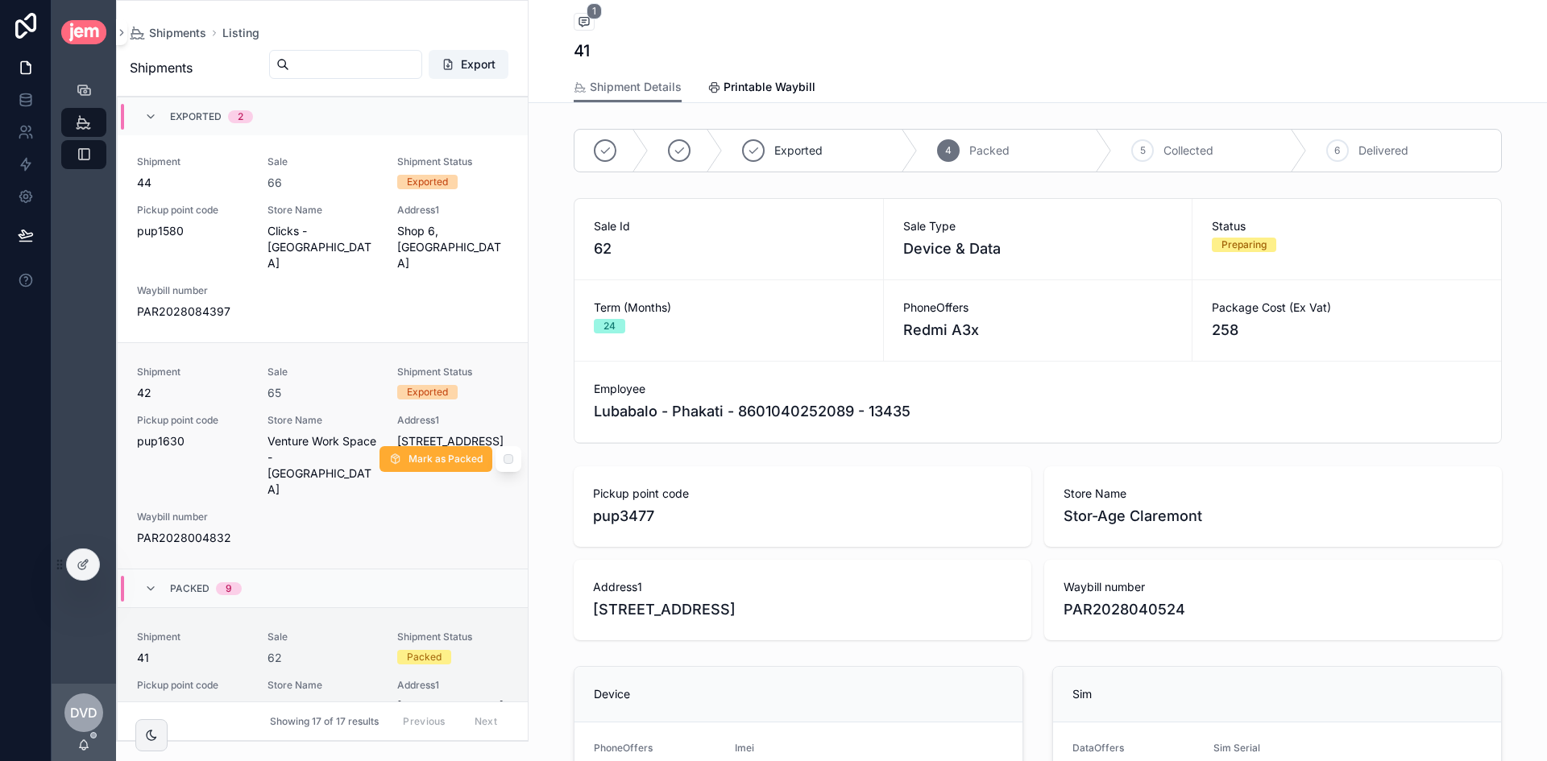
click at [345, 371] on span "Sale" at bounding box center [322, 372] width 111 height 13
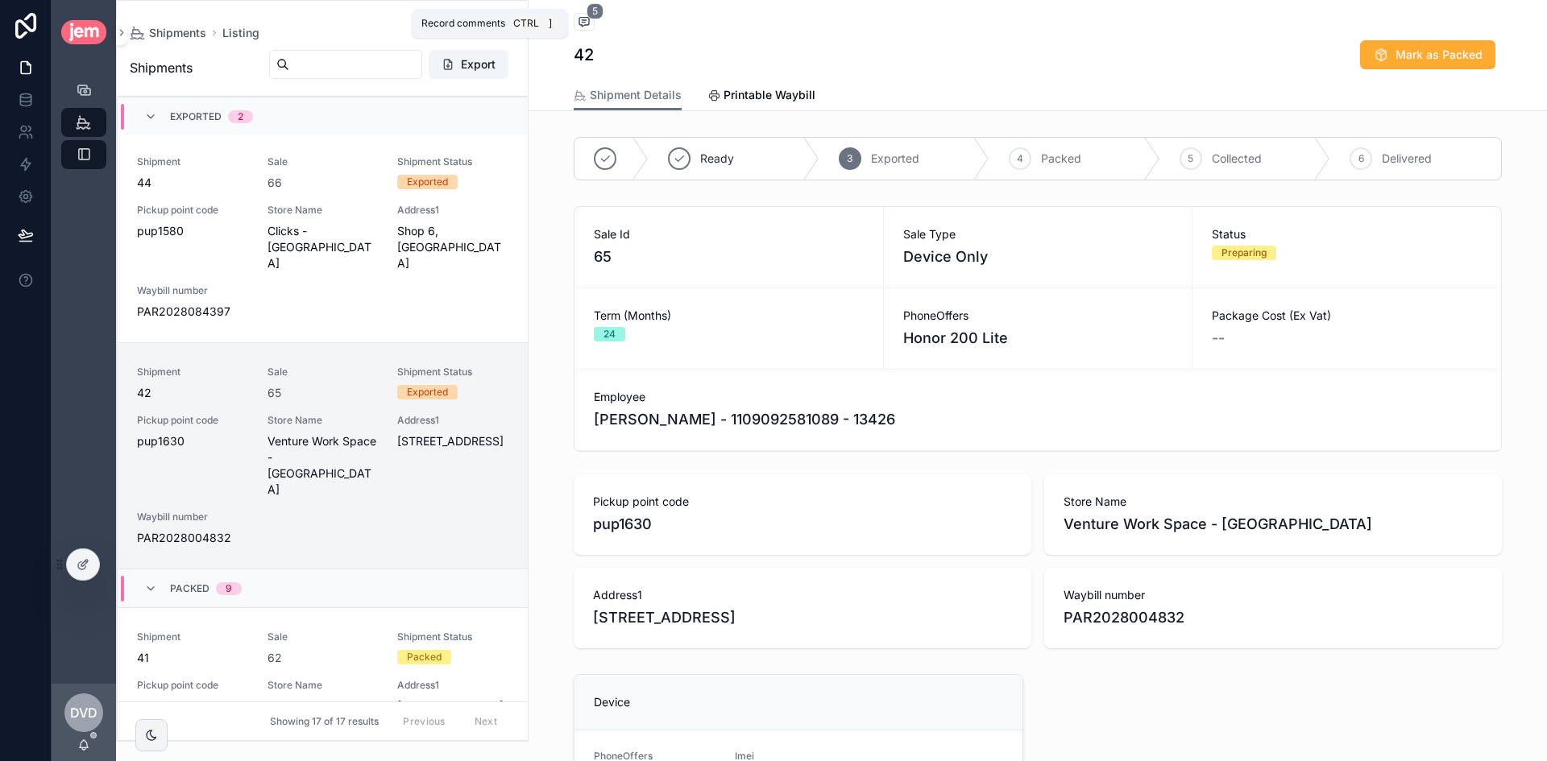
click at [578, 19] on icon "scrollable content" at bounding box center [584, 21] width 13 height 13
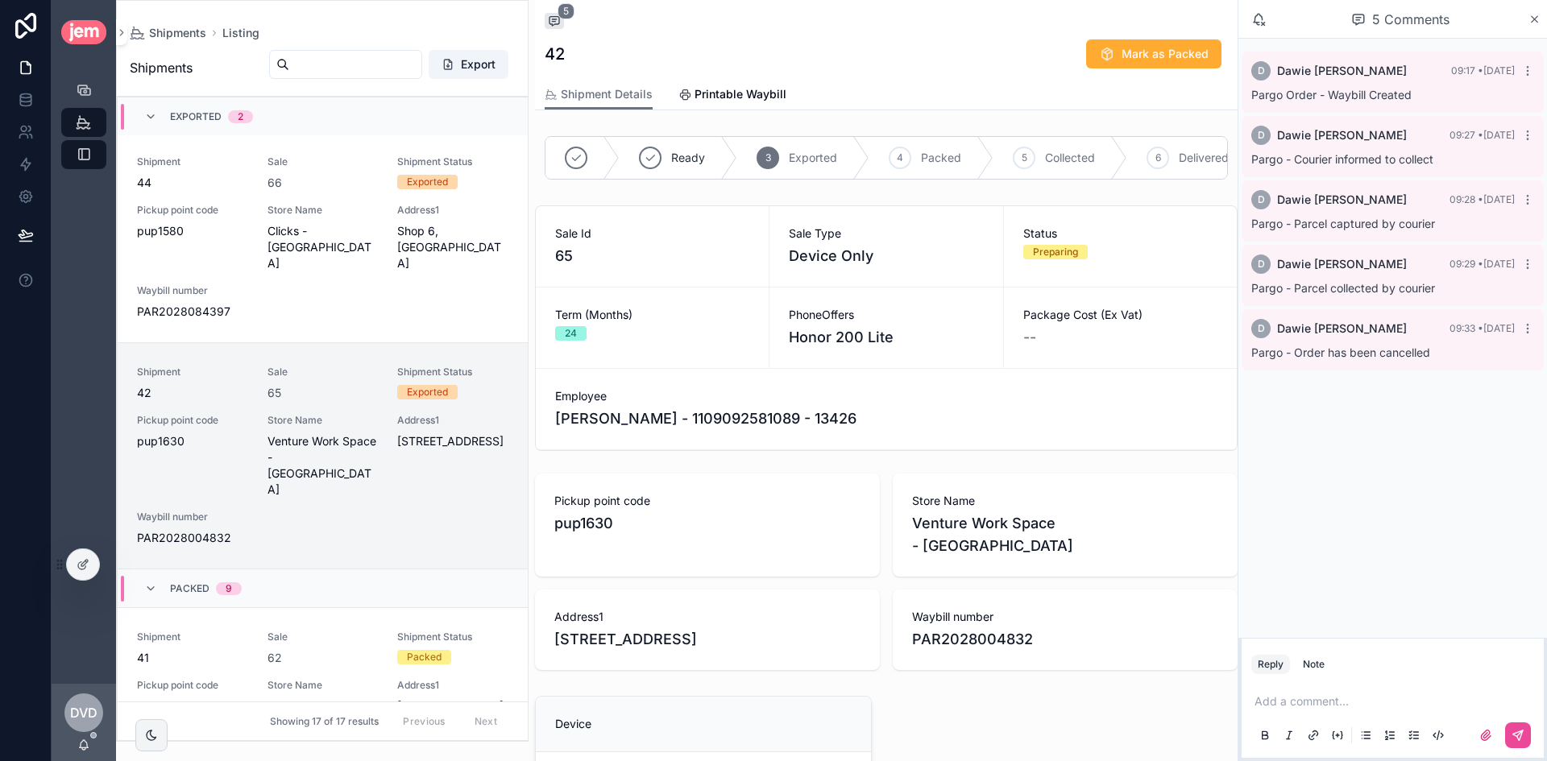
click at [1397, 93] on span "Pargo Order - Waybill Created" at bounding box center [1331, 95] width 160 height 14
click at [1360, 154] on span "Pargo - Courier informed to collect" at bounding box center [1342, 159] width 182 height 14
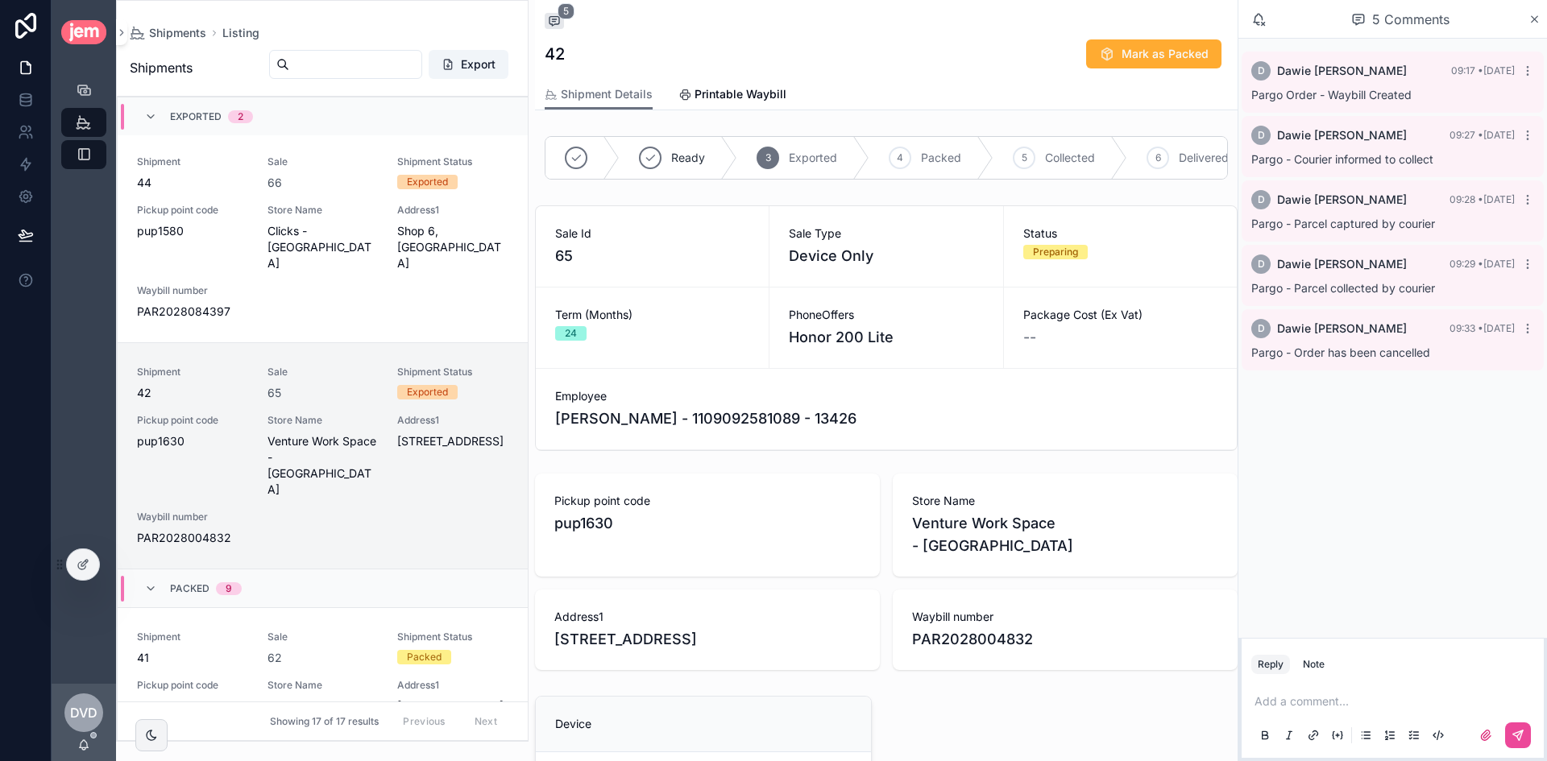
click at [1360, 222] on span "Pargo - Parcel captured by courier" at bounding box center [1343, 224] width 184 height 14
click at [1381, 290] on span "Pargo - Parcel collected by courier" at bounding box center [1343, 288] width 184 height 14
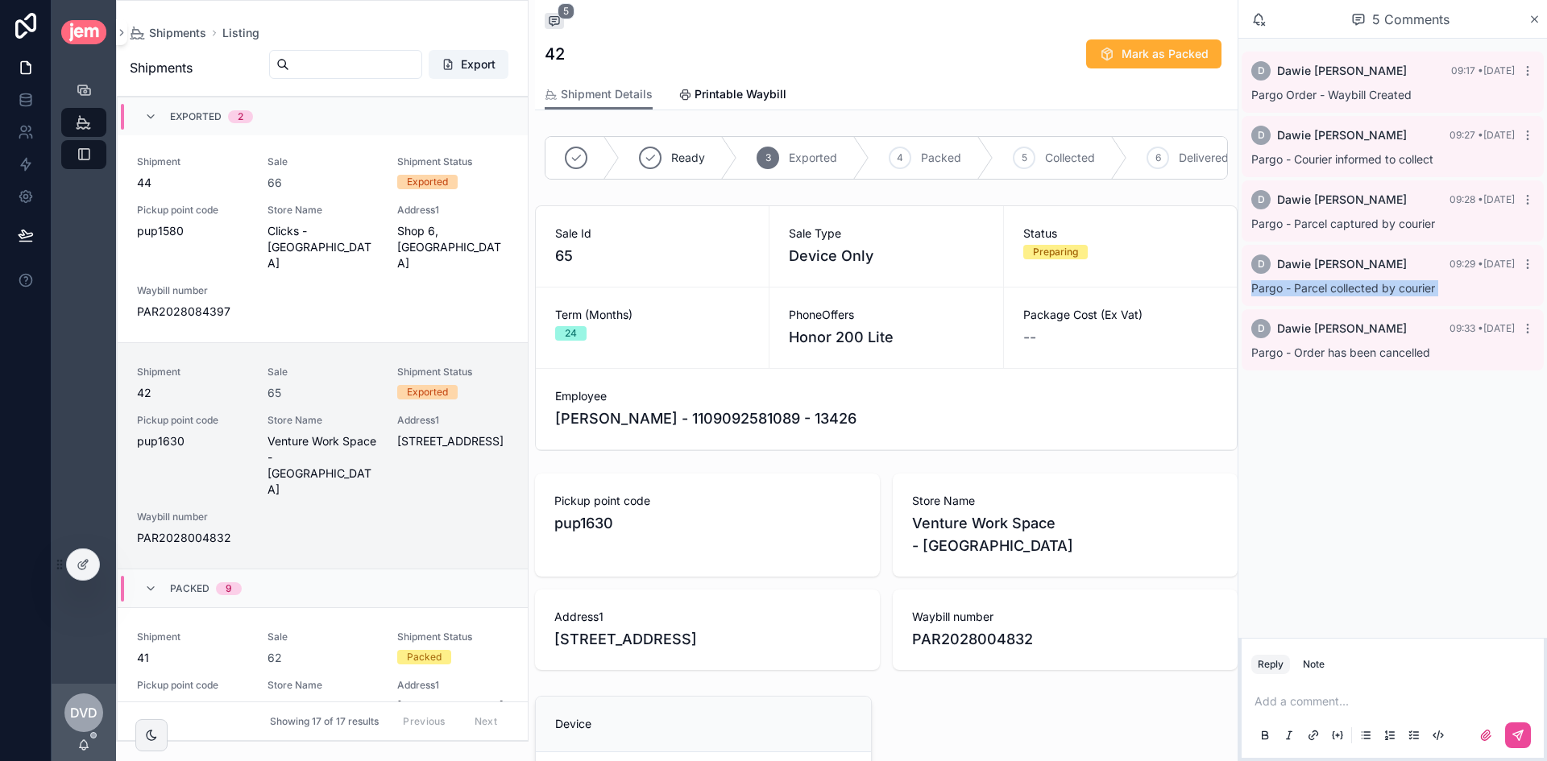
click at [1381, 290] on span "Pargo - Parcel collected by courier" at bounding box center [1343, 288] width 184 height 14
click at [1377, 288] on span "Pargo - Parcel collected by courier" at bounding box center [1343, 288] width 184 height 14
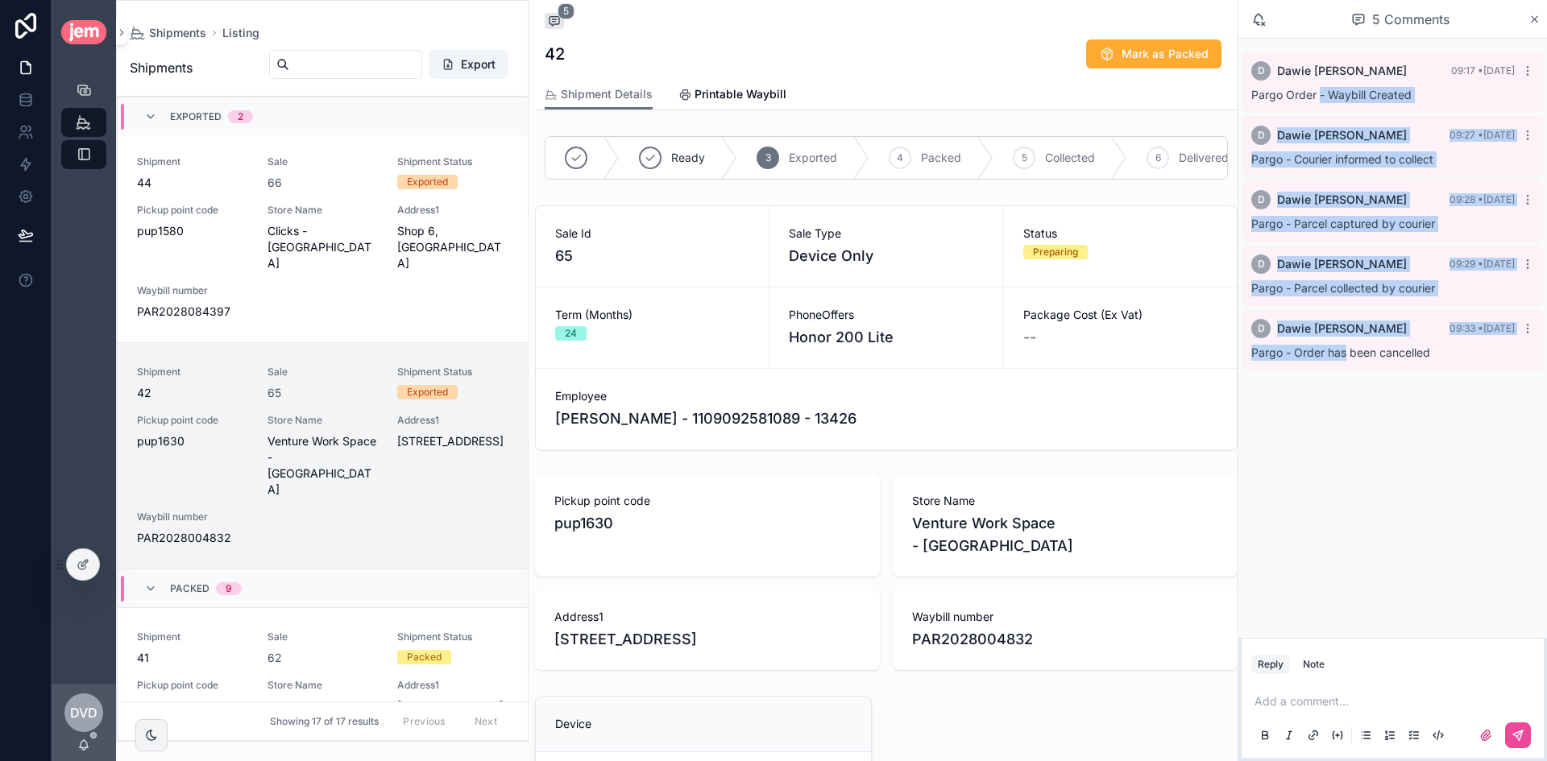
drag, startPoint x: 1319, startPoint y: 85, endPoint x: 1345, endPoint y: 359, distance: 275.1
click at [1345, 359] on div "D [PERSON_NAME] 09:17 • [DATE] Pargo Order - Waybill Created D [PERSON_NAME] 09…" at bounding box center [1392, 211] width 308 height 345
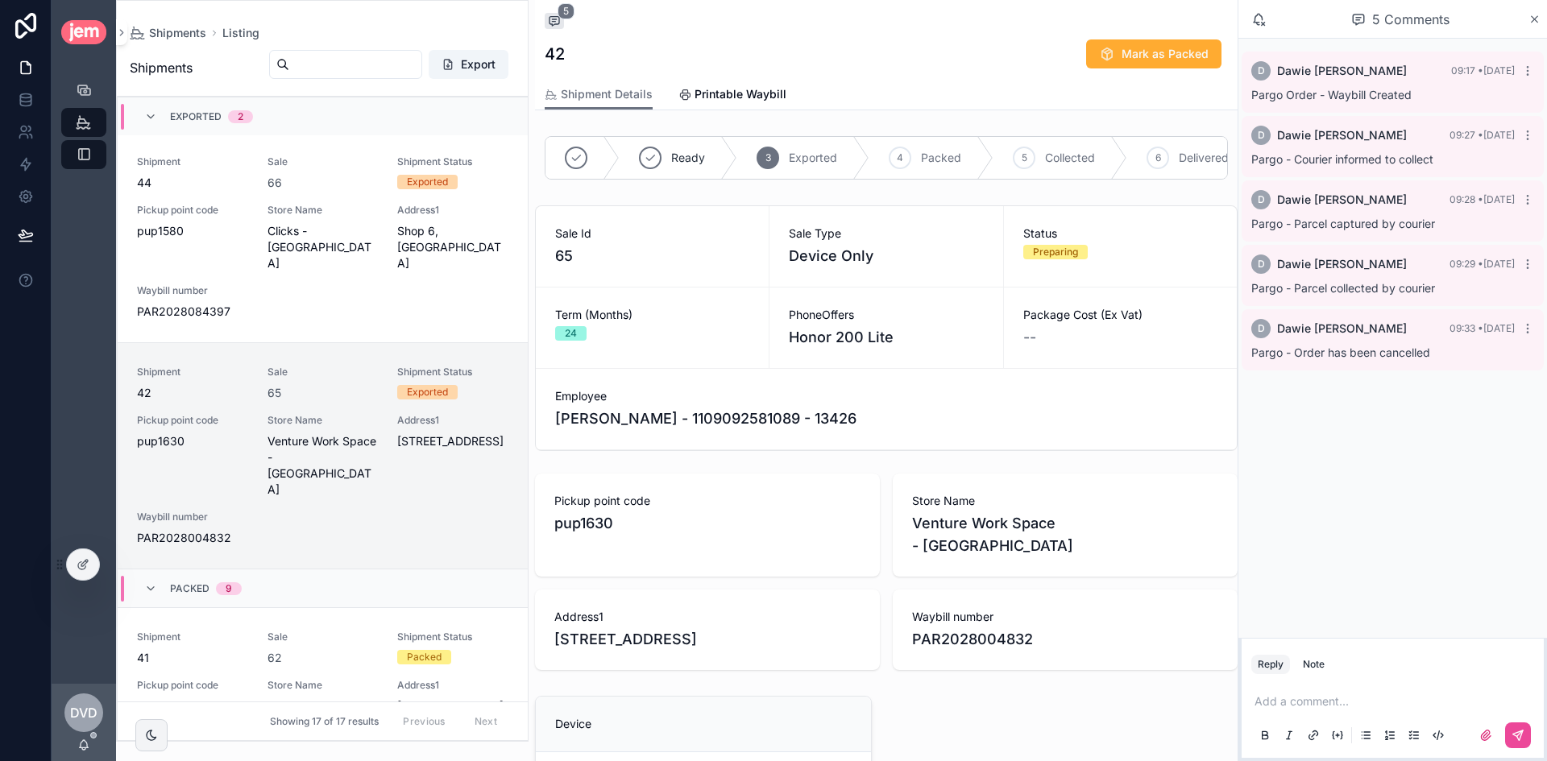
click at [1386, 404] on div "D [PERSON_NAME] 09:17 • [DATE] Pargo Order - Waybill Created D [PERSON_NAME] 09…" at bounding box center [1392, 338] width 308 height 599
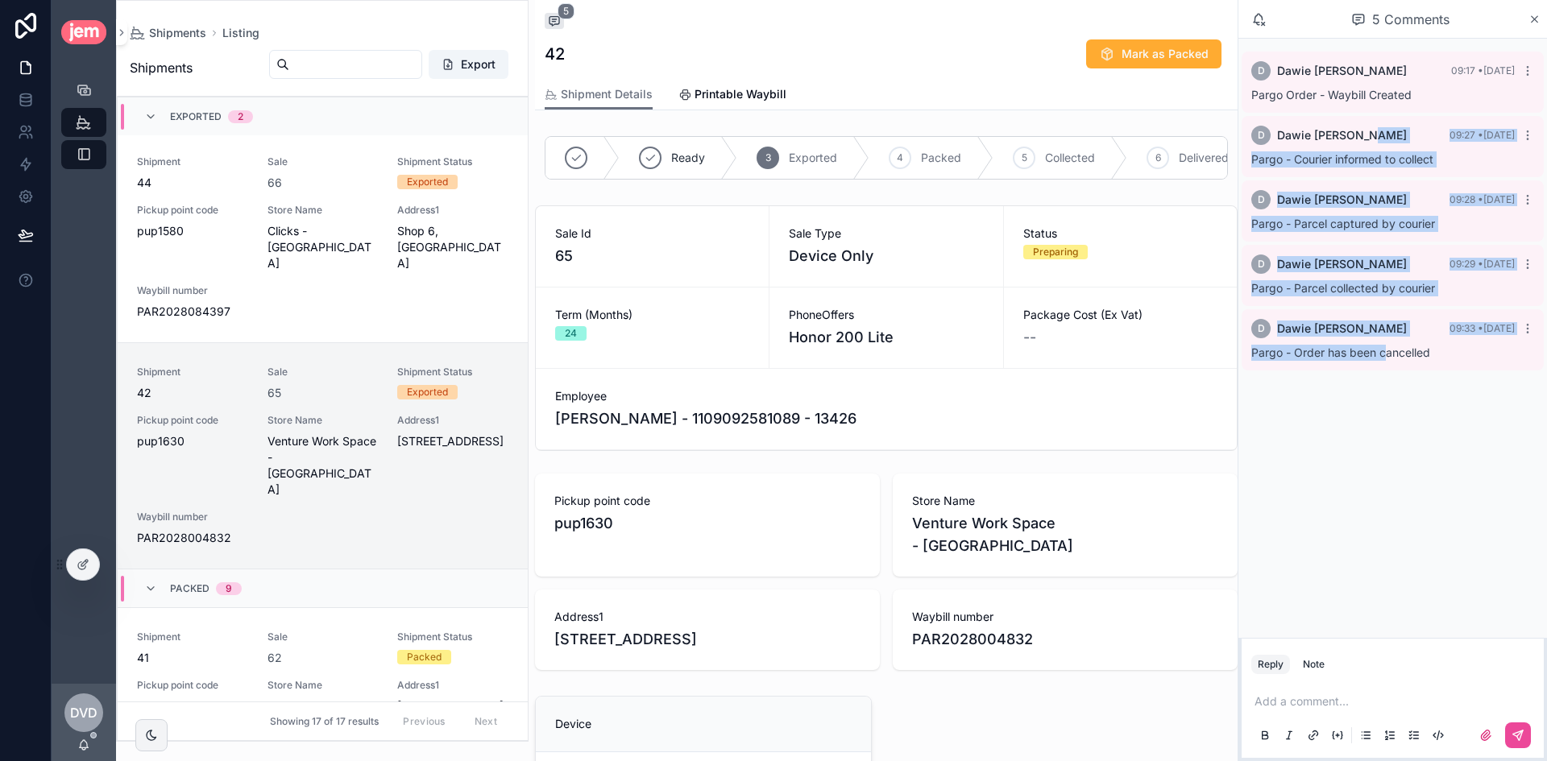
drag, startPoint x: 1366, startPoint y: 141, endPoint x: 1385, endPoint y: 358, distance: 217.5
click at [1385, 358] on div "D [PERSON_NAME] 09:17 • [DATE] Pargo Order - Waybill Created D [PERSON_NAME] 09…" at bounding box center [1392, 211] width 308 height 345
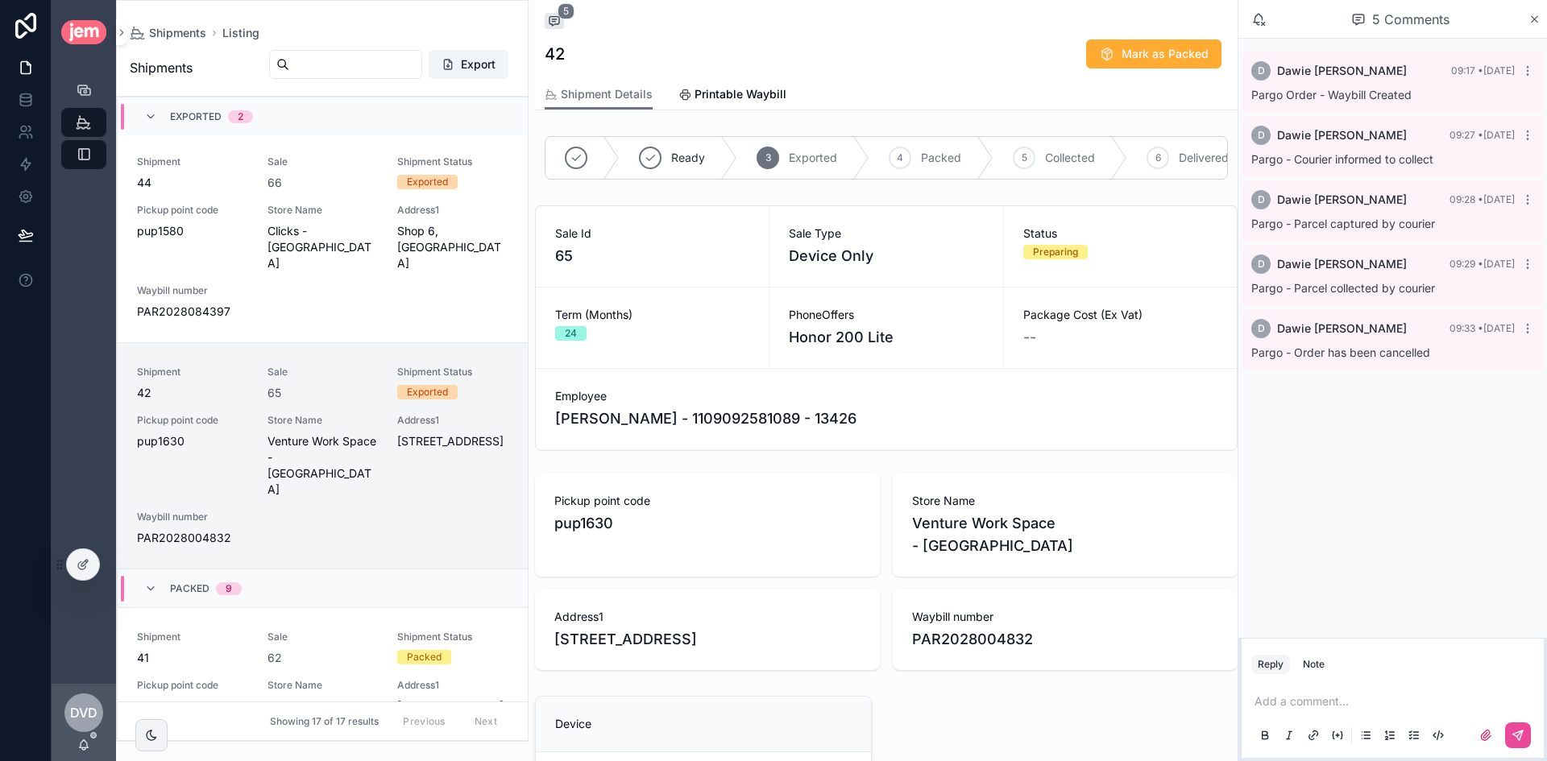
click at [1389, 383] on div "D [PERSON_NAME] 09:17 • [DATE] Pargo Order - Waybill Created D [PERSON_NAME] 09…" at bounding box center [1392, 338] width 308 height 599
click at [1529, 17] on icon "scrollable content" at bounding box center [1534, 19] width 12 height 13
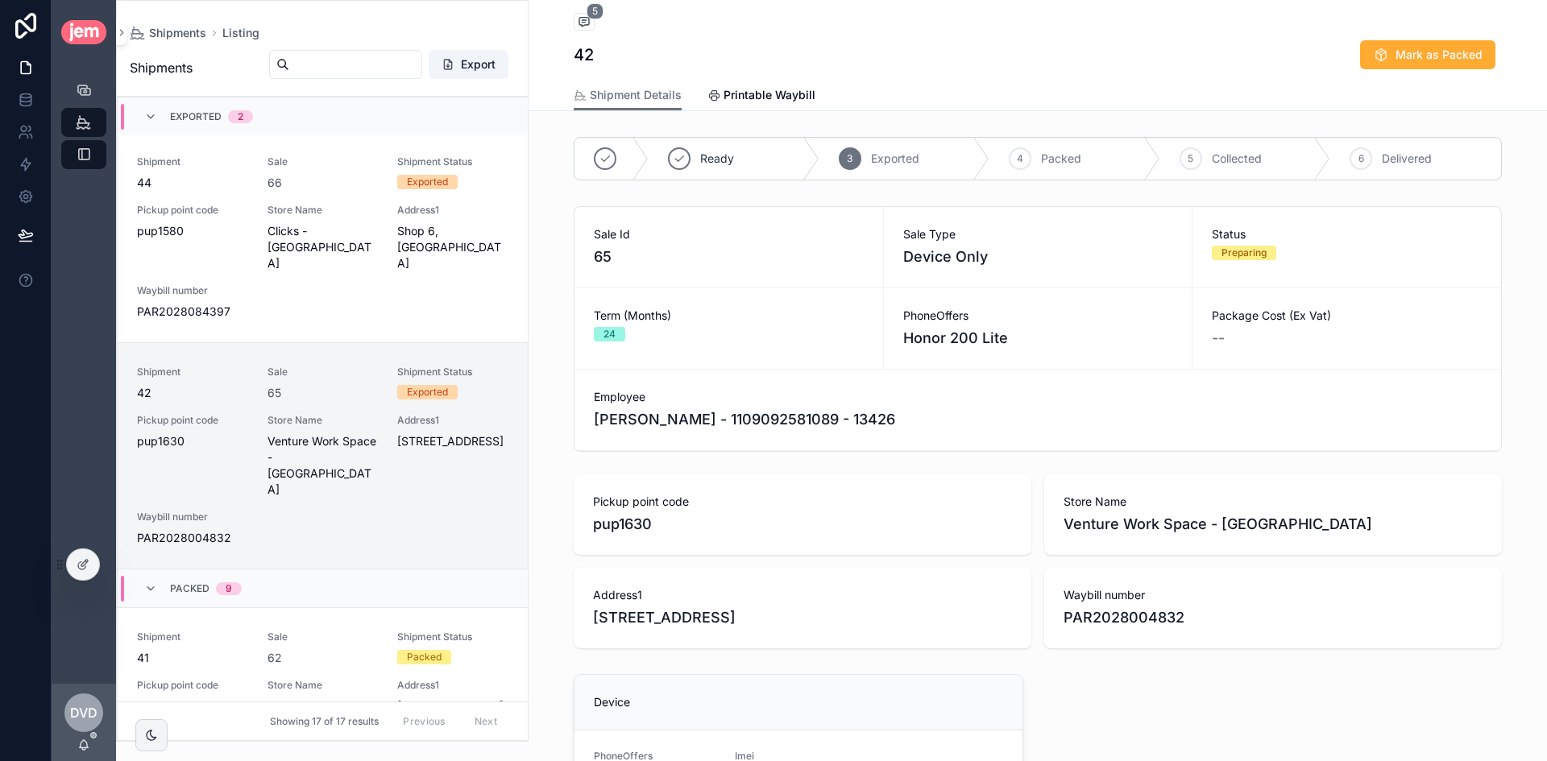
click at [911, 50] on div "42 Mark as Packed" at bounding box center [1037, 54] width 928 height 31
click at [880, 49] on div "42 Mark as Packed" at bounding box center [1037, 54] width 928 height 31
